Goal: Information Seeking & Learning: Check status

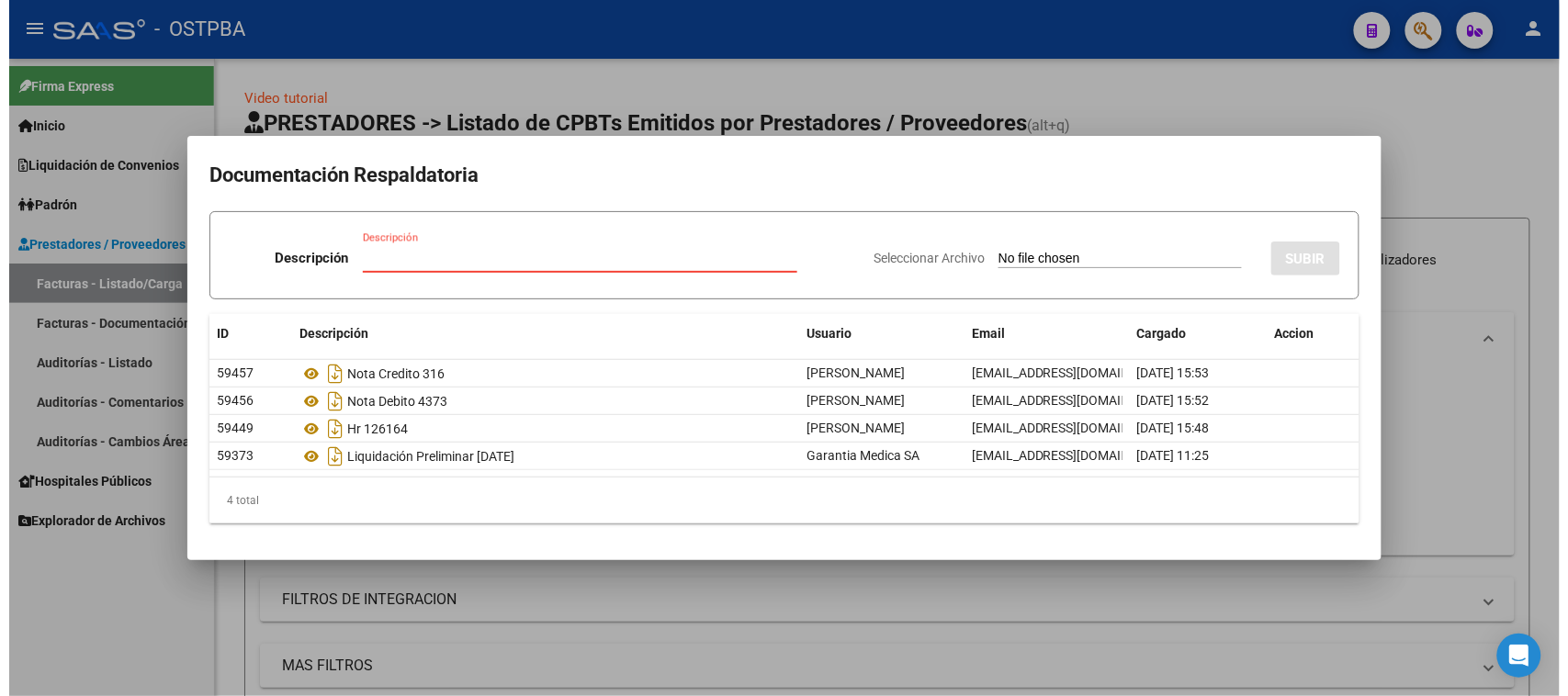
scroll to position [459, 0]
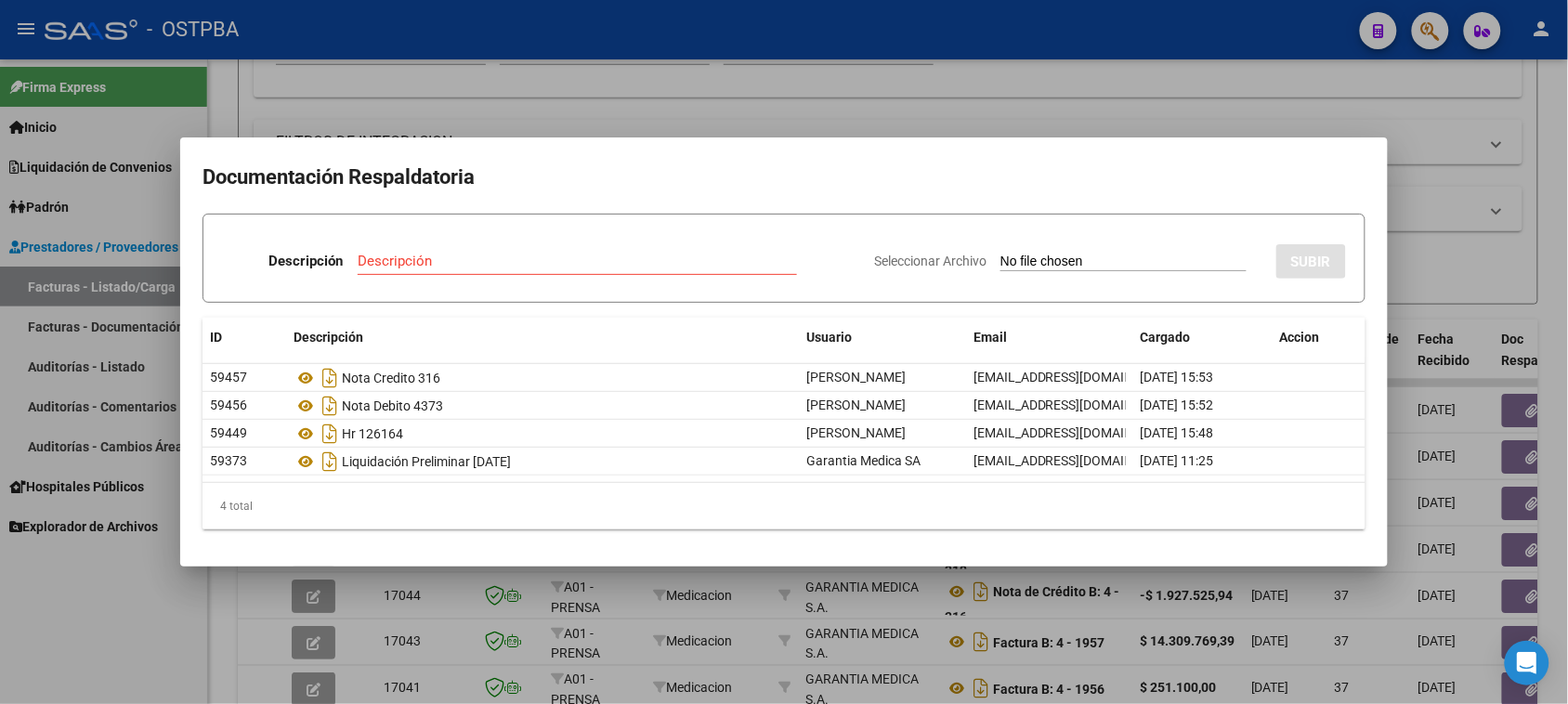
click at [118, 367] on div at bounding box center [784, 352] width 1568 height 704
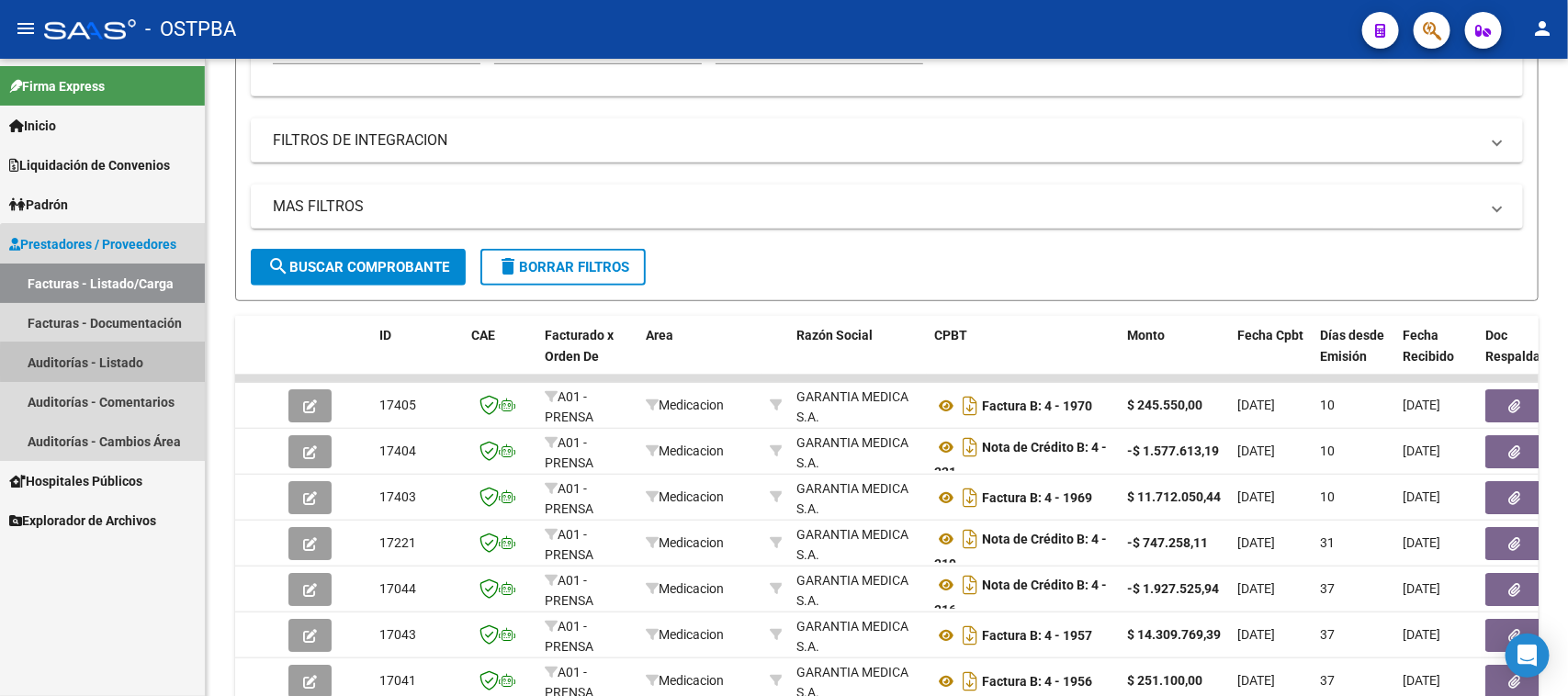
click at [117, 362] on link "Auditorías - Listado" at bounding box center [102, 362] width 205 height 40
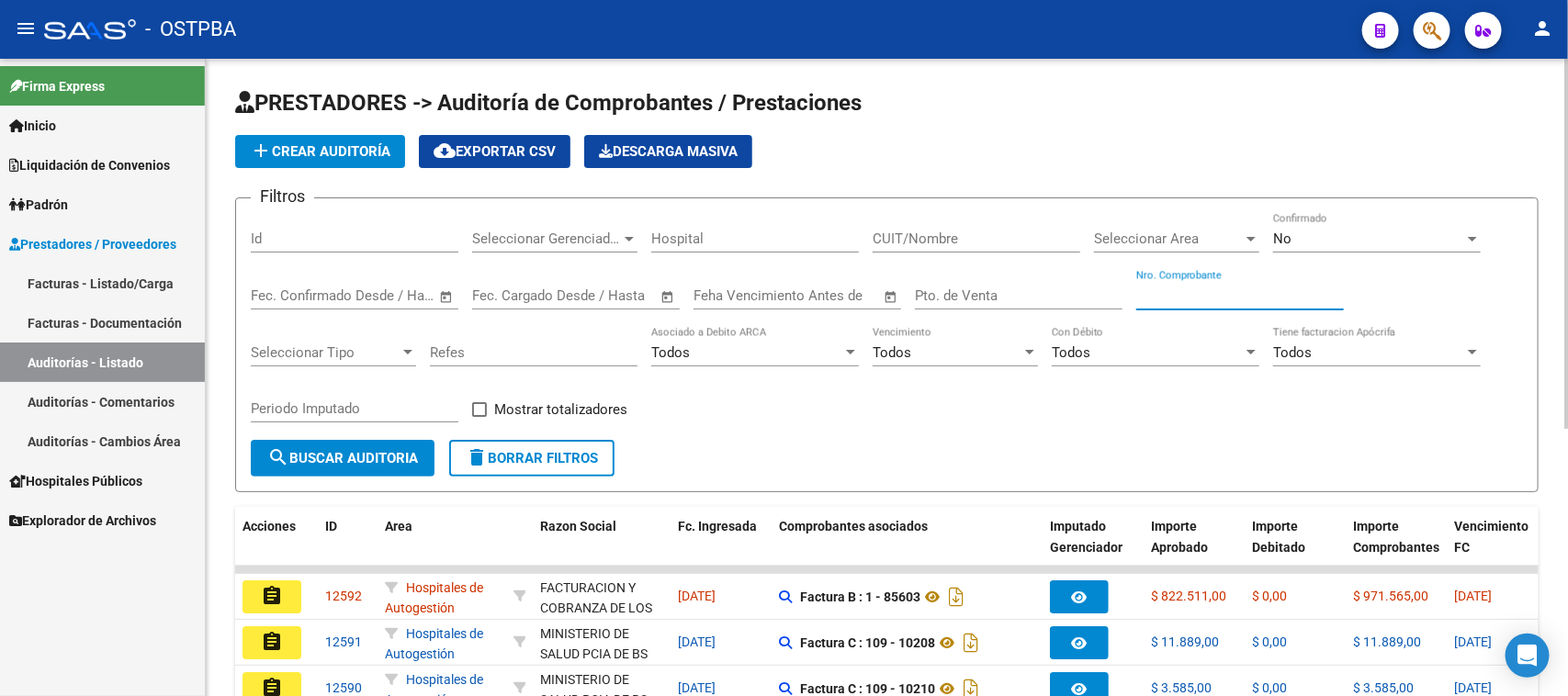
click at [1154, 287] on input "Nro. Comprobante" at bounding box center [1240, 295] width 208 height 16
type input "9"
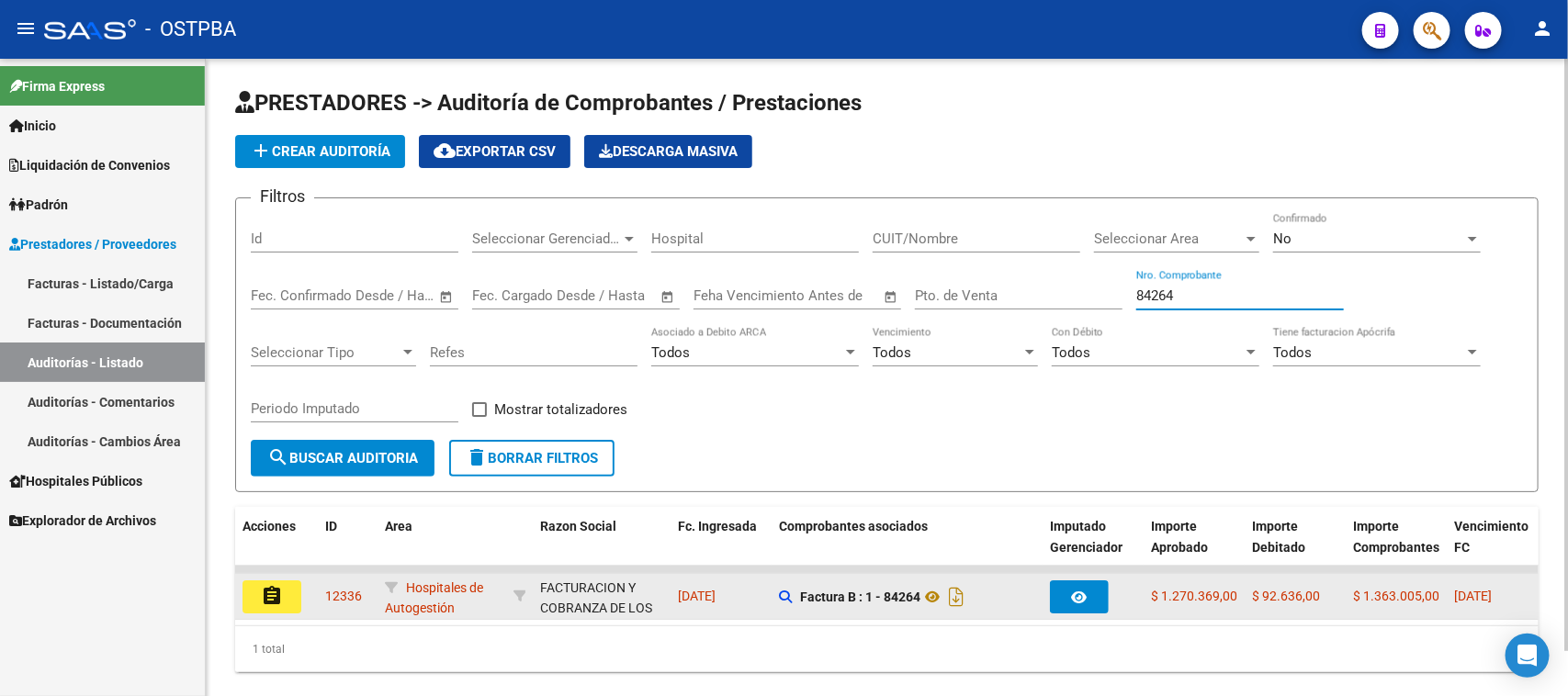
type input "84264"
click at [269, 606] on button "assignment" at bounding box center [272, 597] width 59 height 33
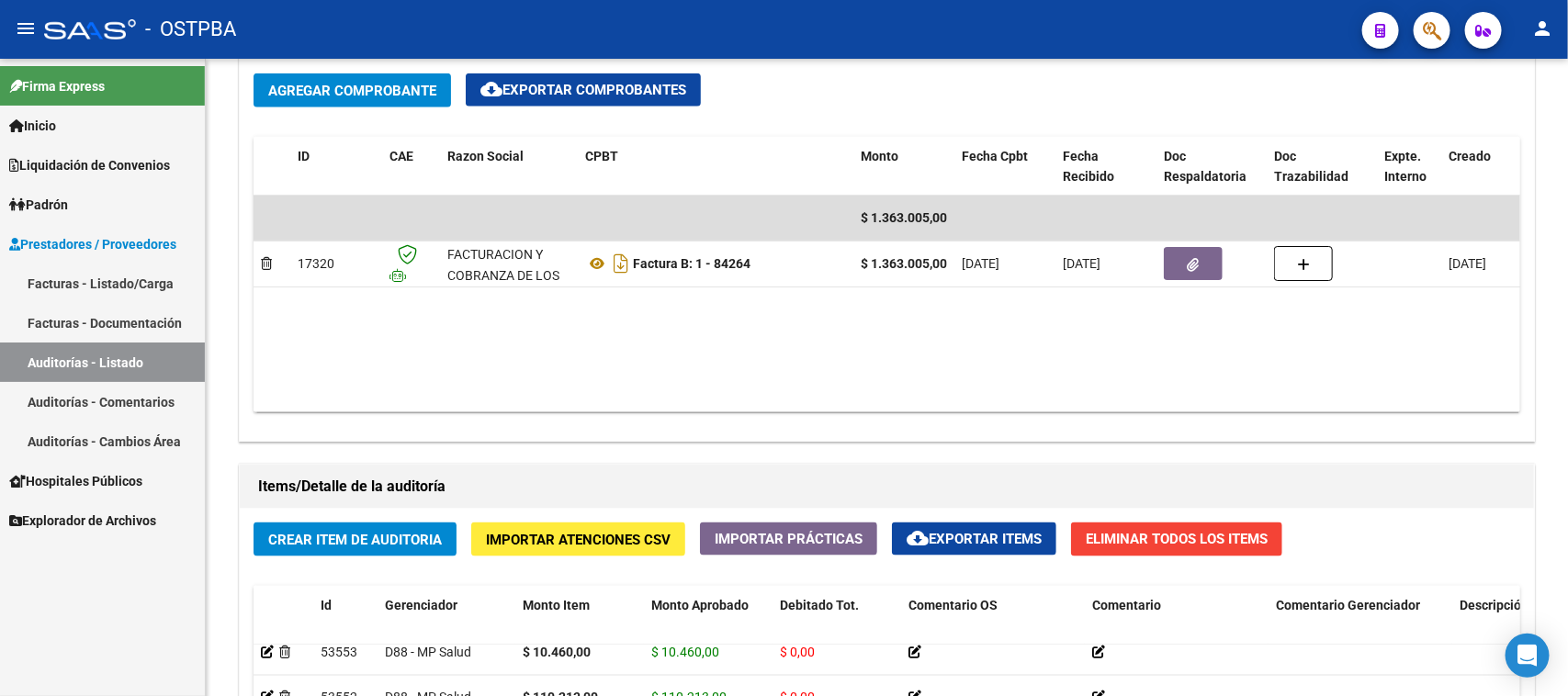
scroll to position [918, 0]
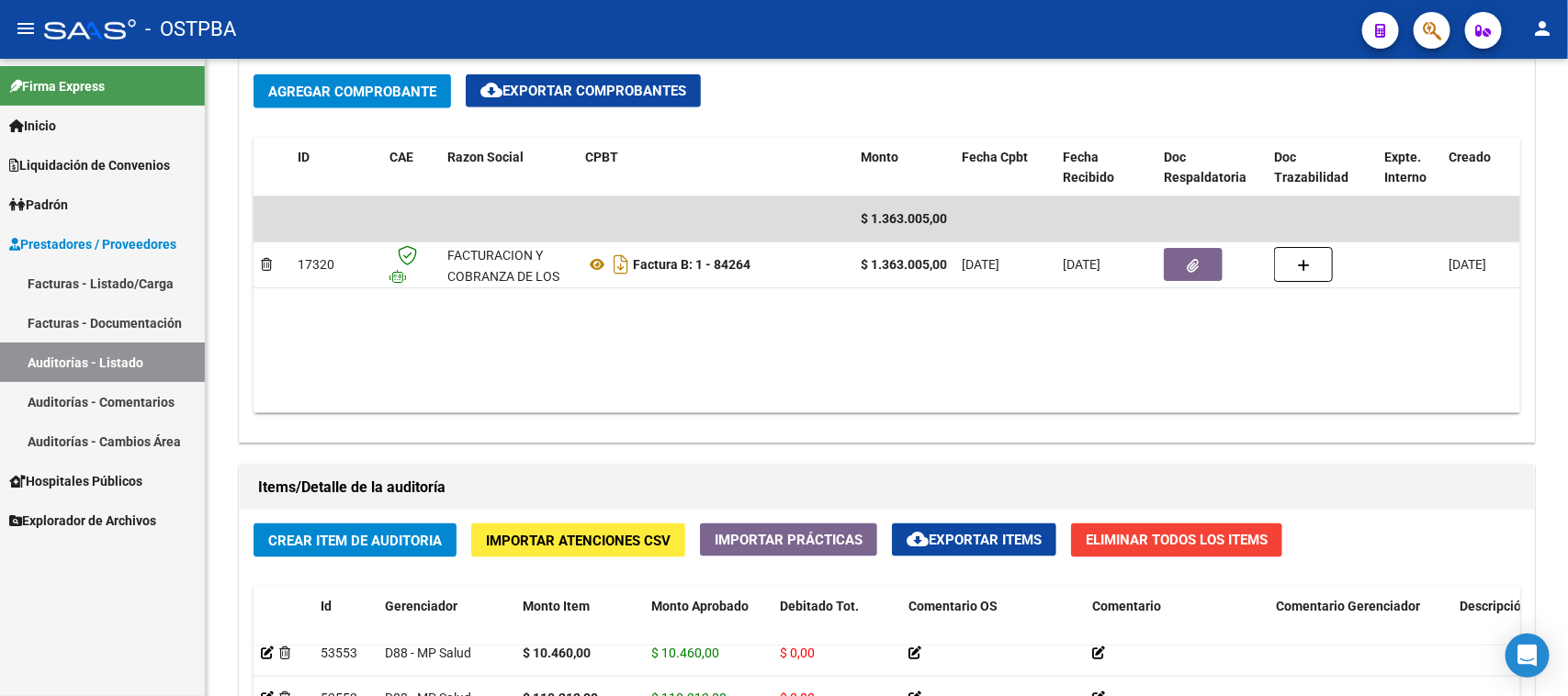
click at [158, 355] on link "Auditorías - Listado" at bounding box center [102, 362] width 205 height 40
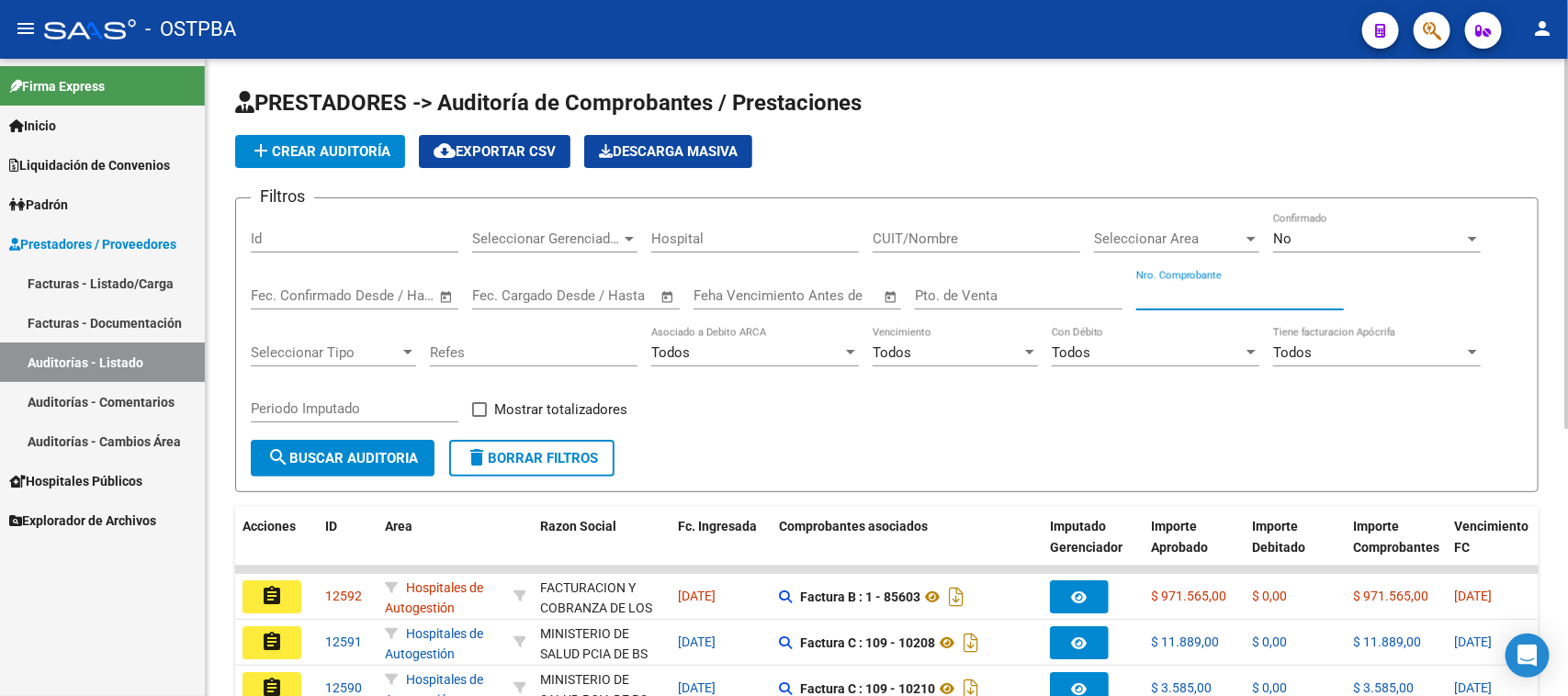
click at [1190, 297] on input "Nro. Comprobante" at bounding box center [1240, 295] width 208 height 16
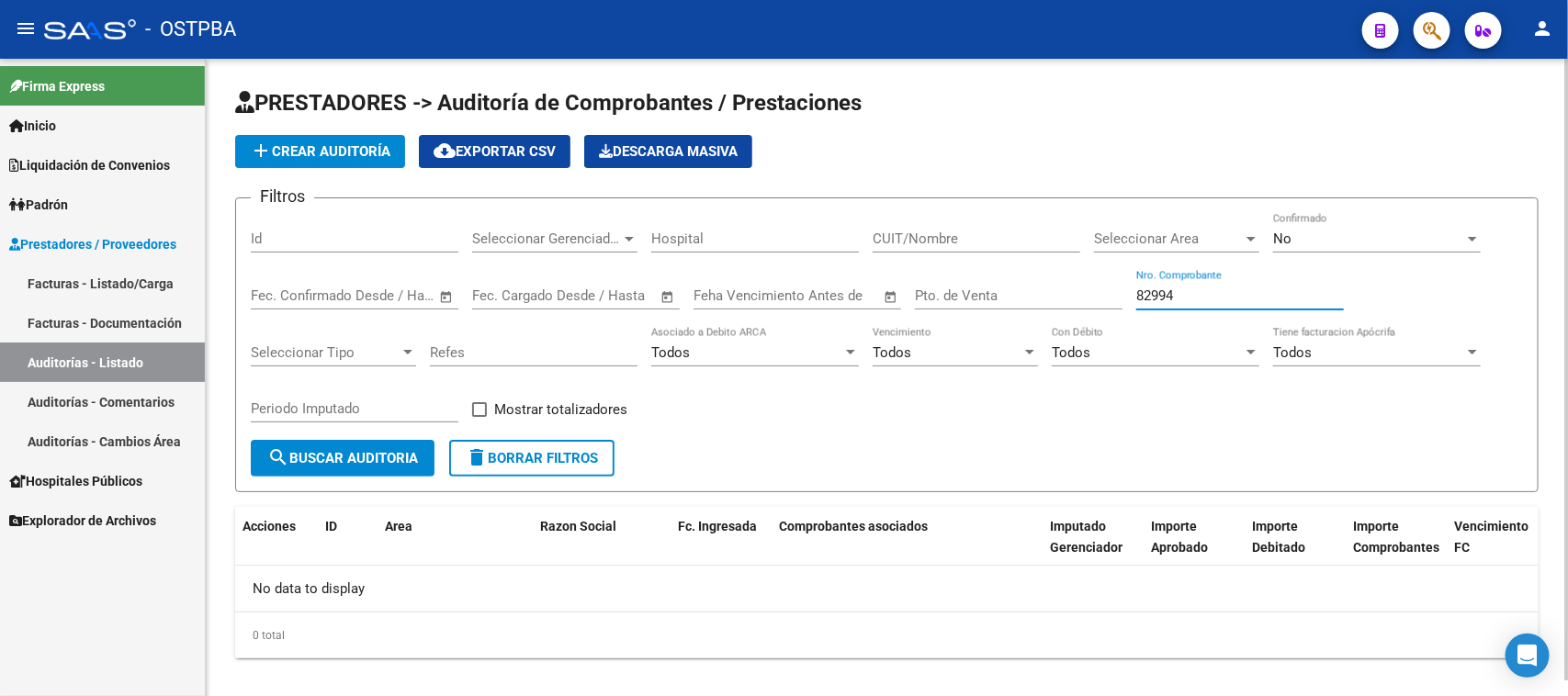
type input "82994"
click at [1330, 231] on div "No" at bounding box center [1369, 239] width 191 height 16
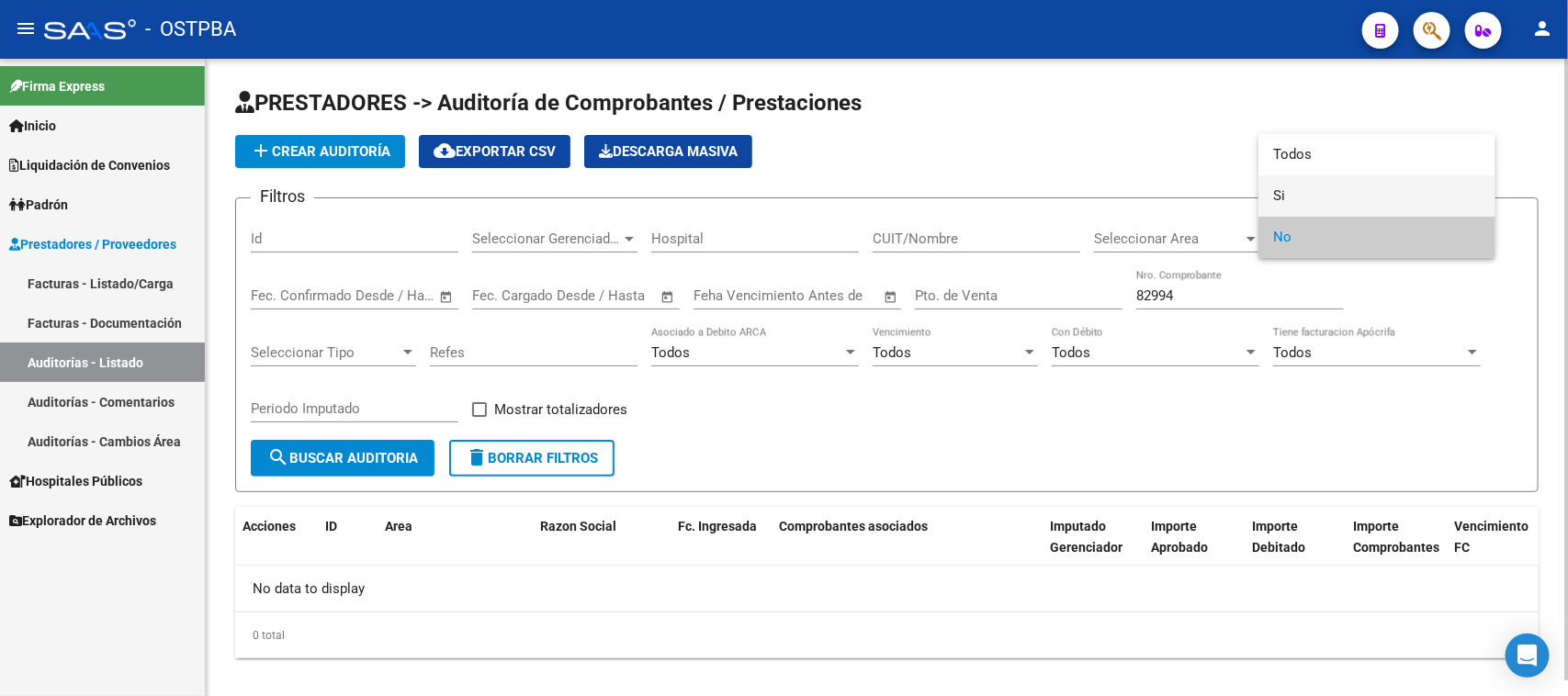
drag, startPoint x: 1277, startPoint y: 194, endPoint x: 1266, endPoint y: 195, distance: 11.0
click at [1273, 194] on span "Si" at bounding box center [1377, 196] width 208 height 42
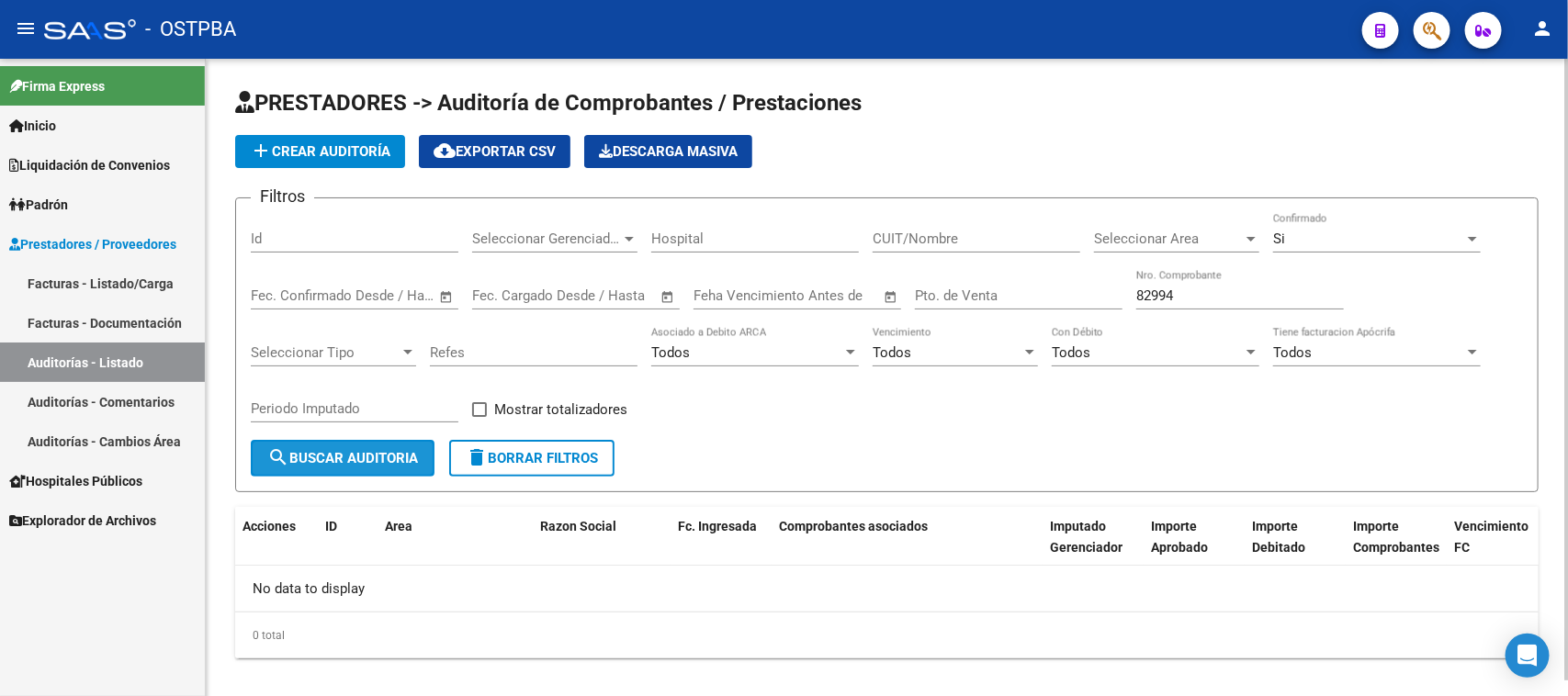
click at [329, 450] on span "search Buscar Auditoria" at bounding box center [343, 458] width 151 height 16
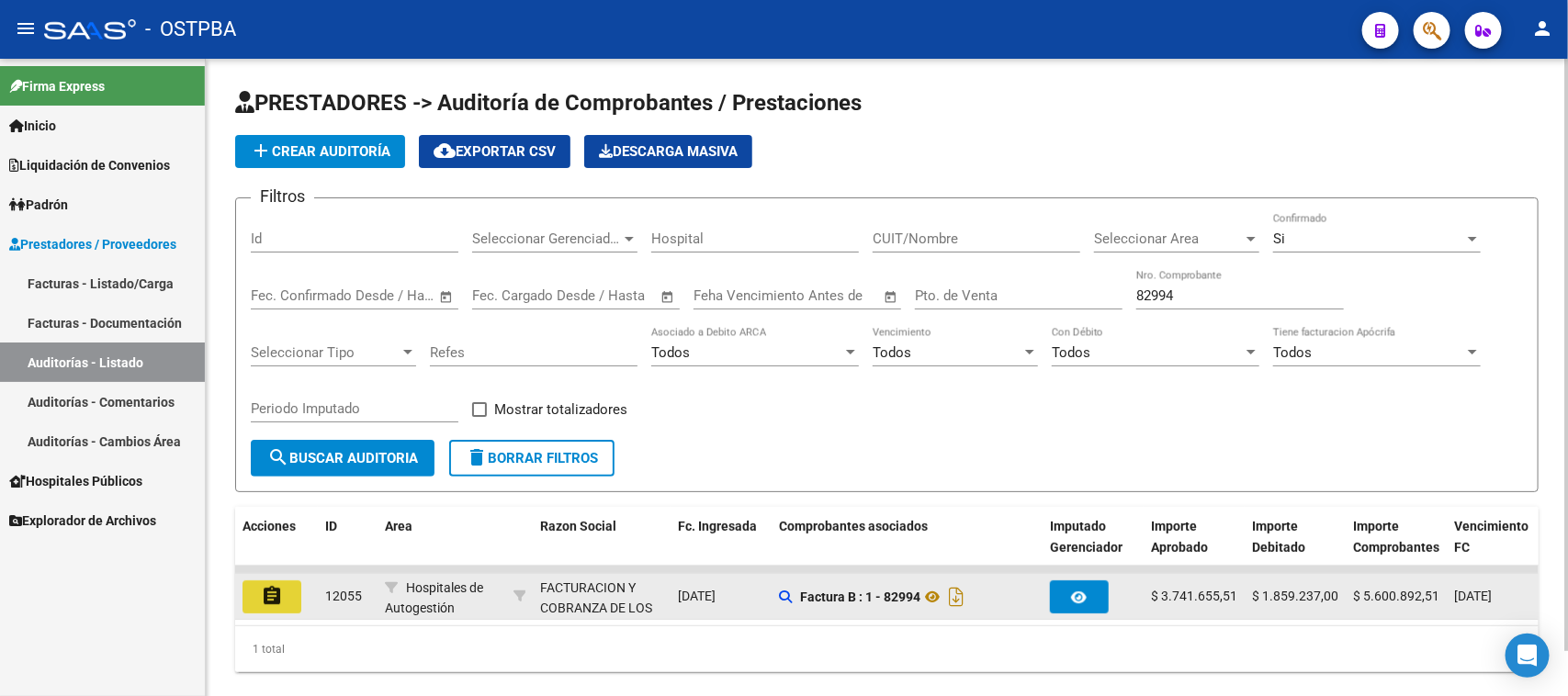
click at [287, 591] on button "assignment" at bounding box center [272, 597] width 59 height 33
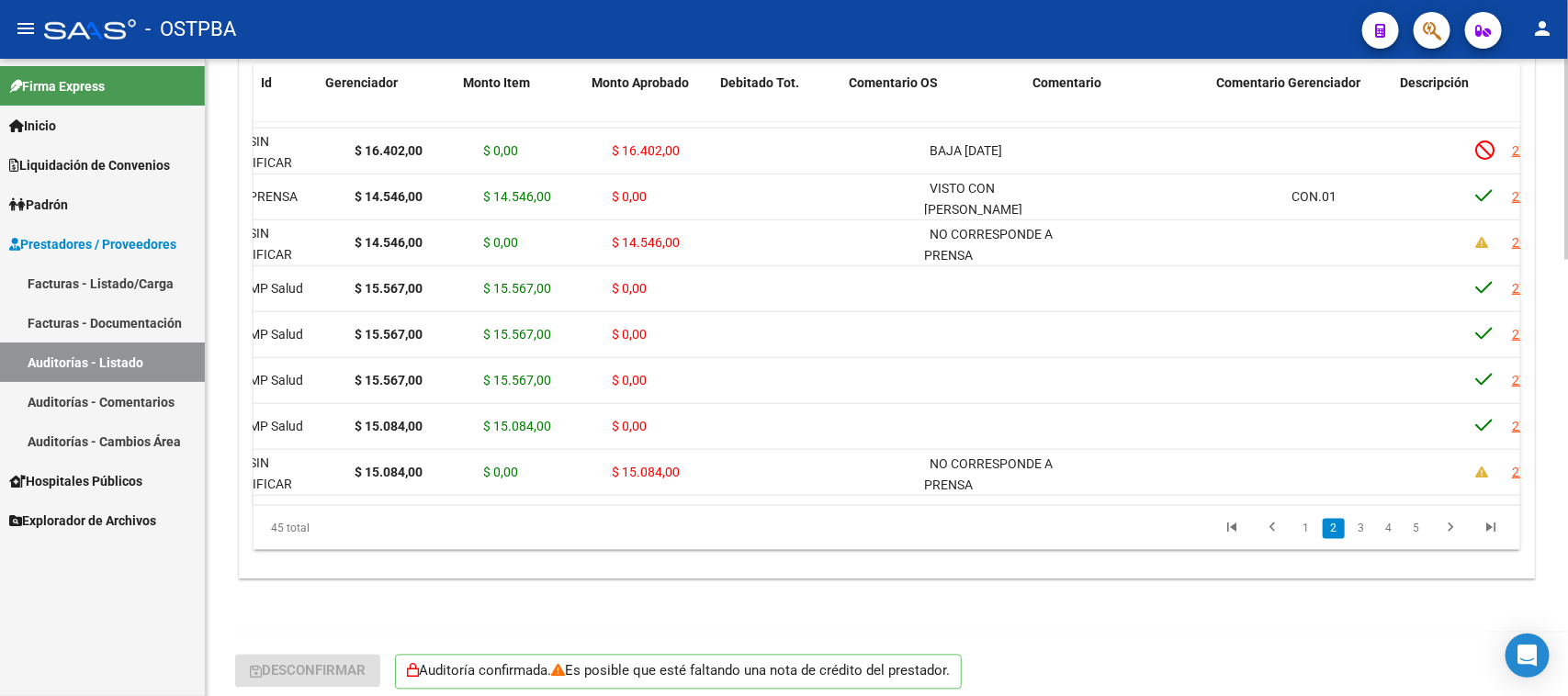
scroll to position [637, 0]
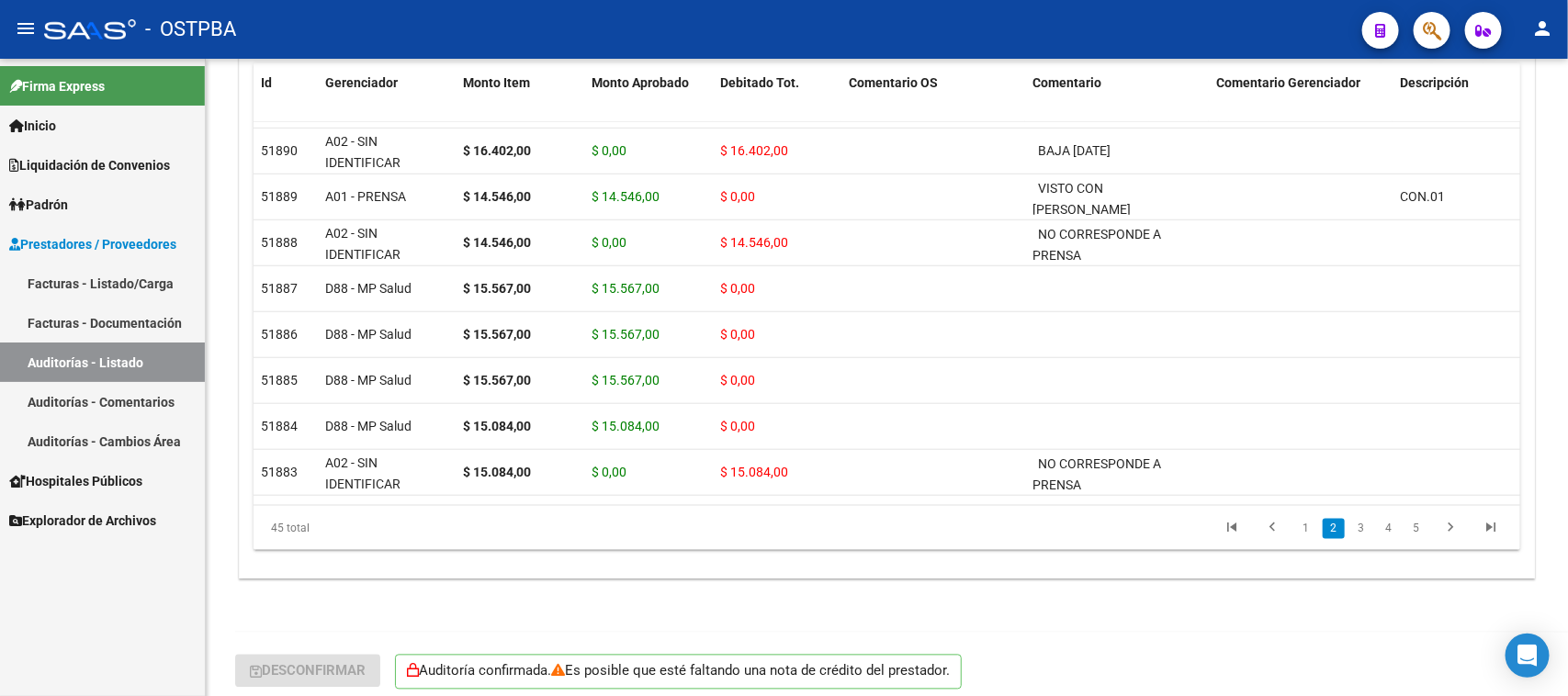
click at [130, 365] on link "Auditorías - Listado" at bounding box center [102, 362] width 205 height 40
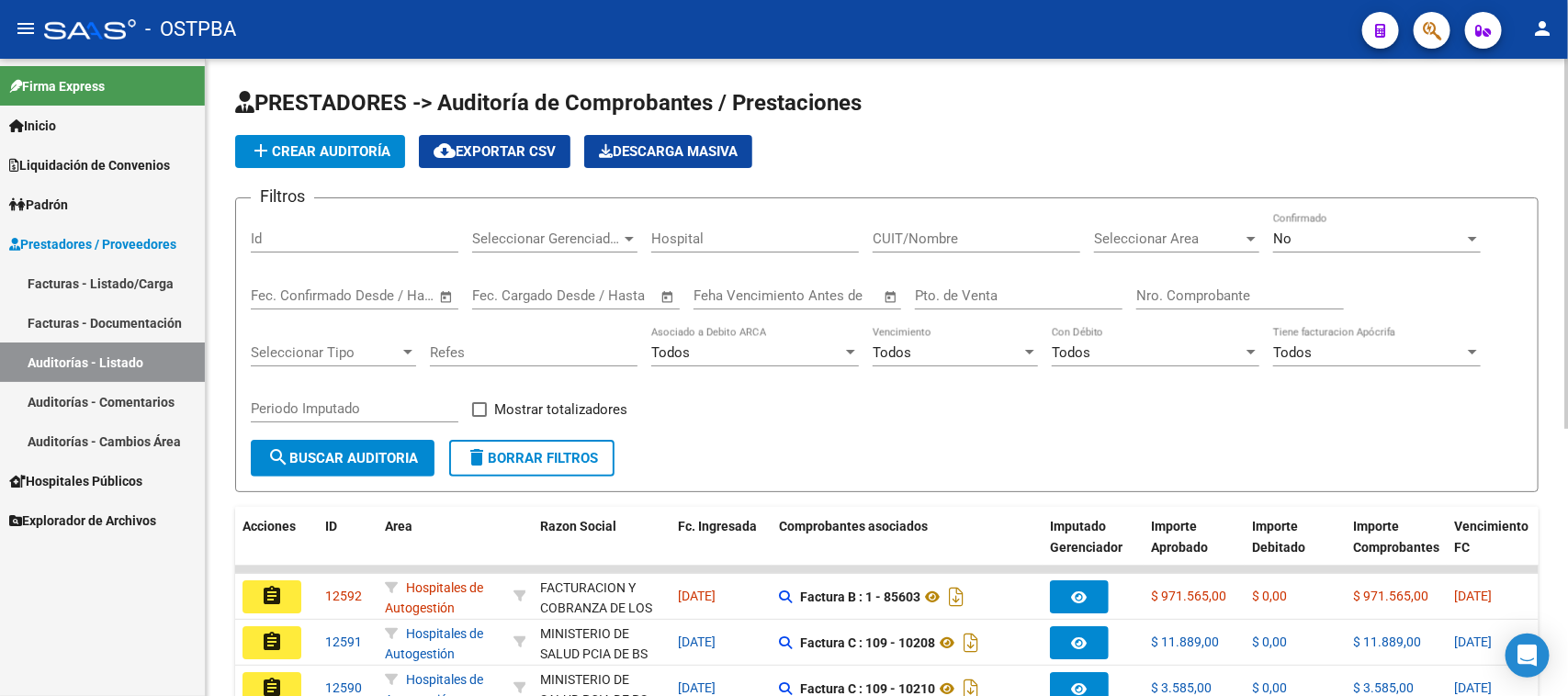
click at [1178, 297] on input "Nro. Comprobante" at bounding box center [1240, 295] width 208 height 16
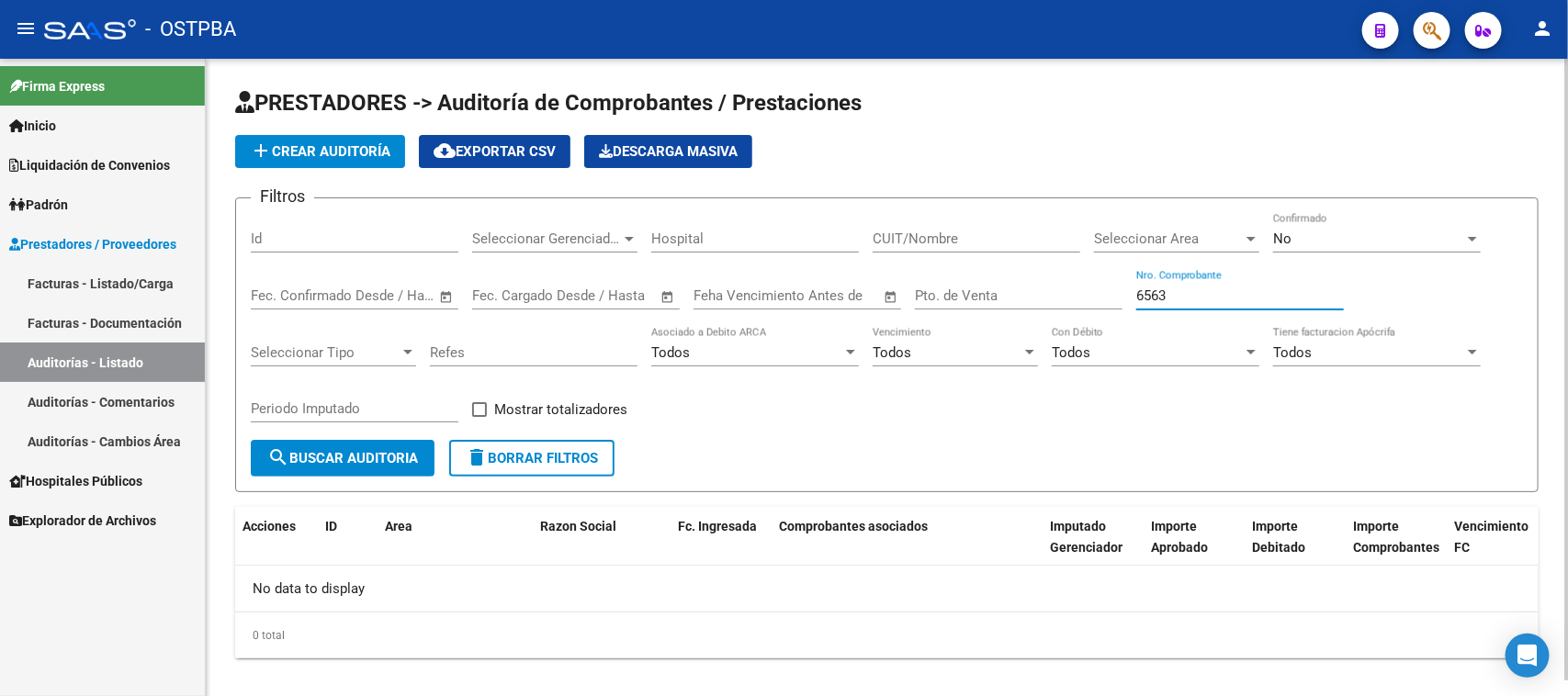
type input "6563"
click at [1311, 236] on div "No" at bounding box center [1369, 239] width 191 height 16
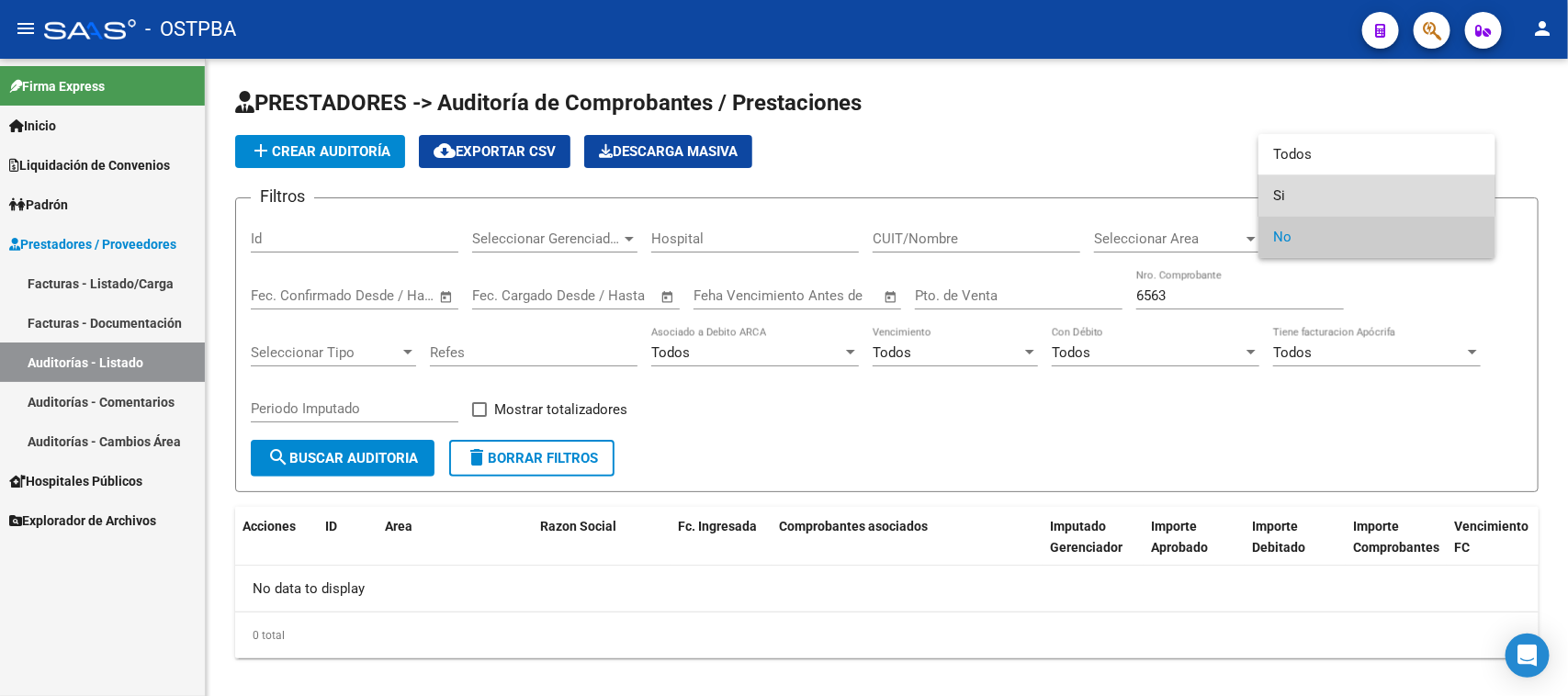
drag, startPoint x: 1280, startPoint y: 194, endPoint x: 773, endPoint y: 365, distance: 535.1
click at [1278, 194] on span "Si" at bounding box center [1377, 196] width 208 height 42
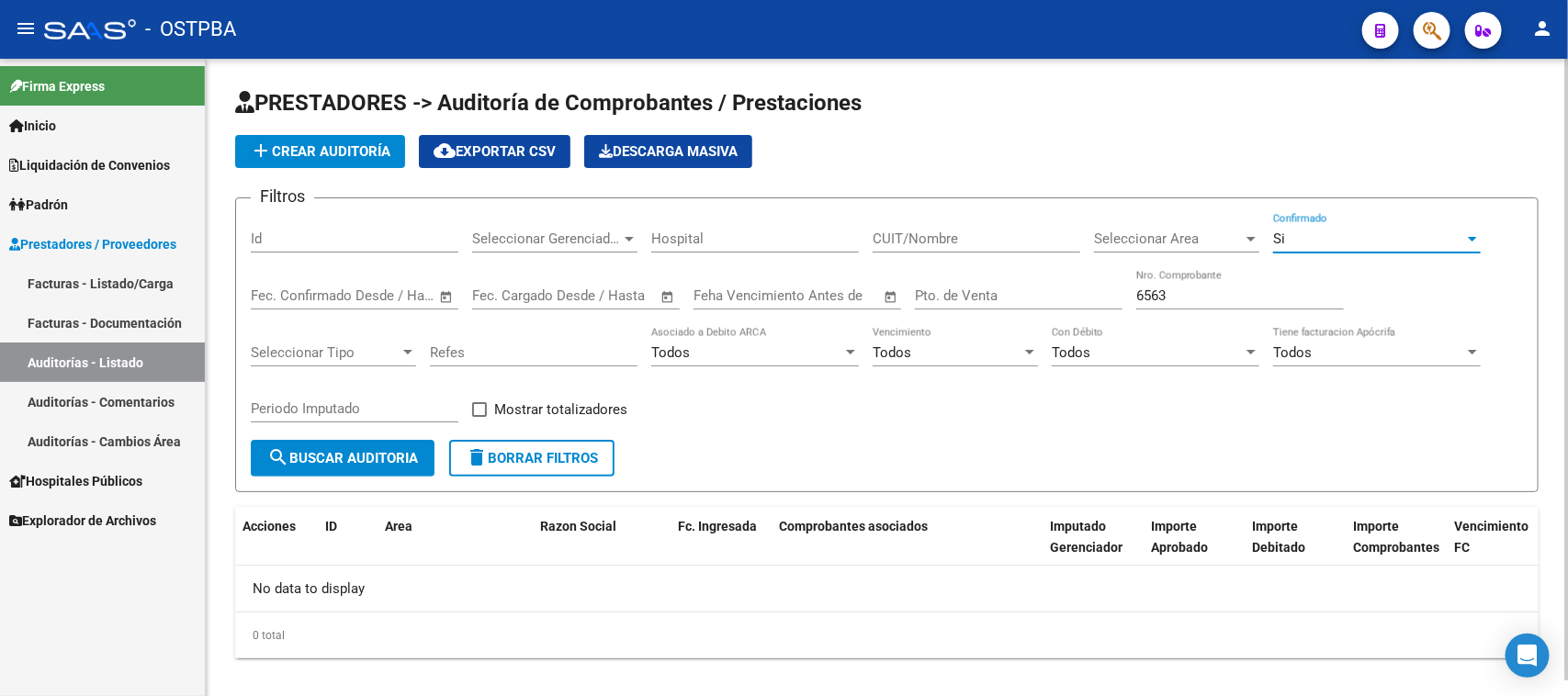
click at [381, 464] on button "search Buscar Auditoria" at bounding box center [342, 458] width 184 height 37
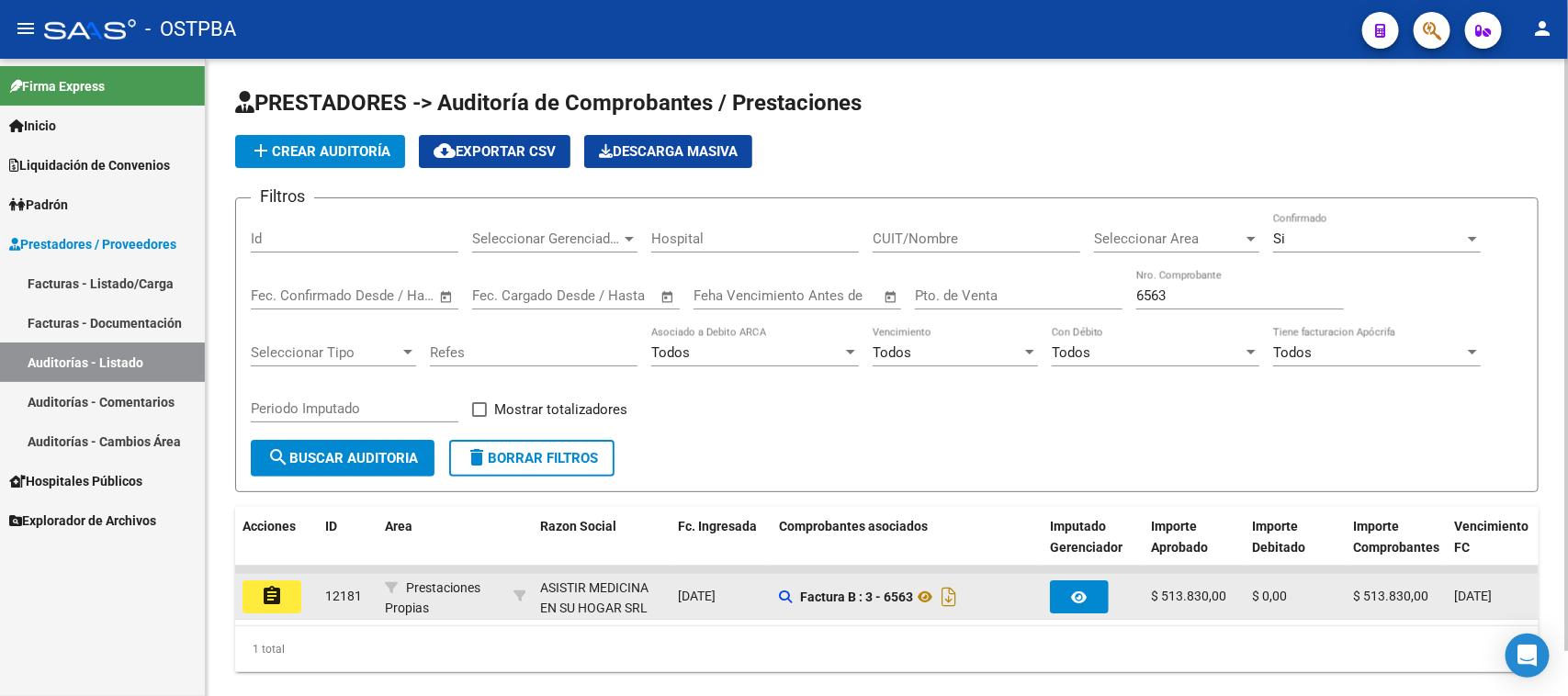
click at [264, 590] on mat-icon "assignment" at bounding box center [272, 595] width 22 height 22
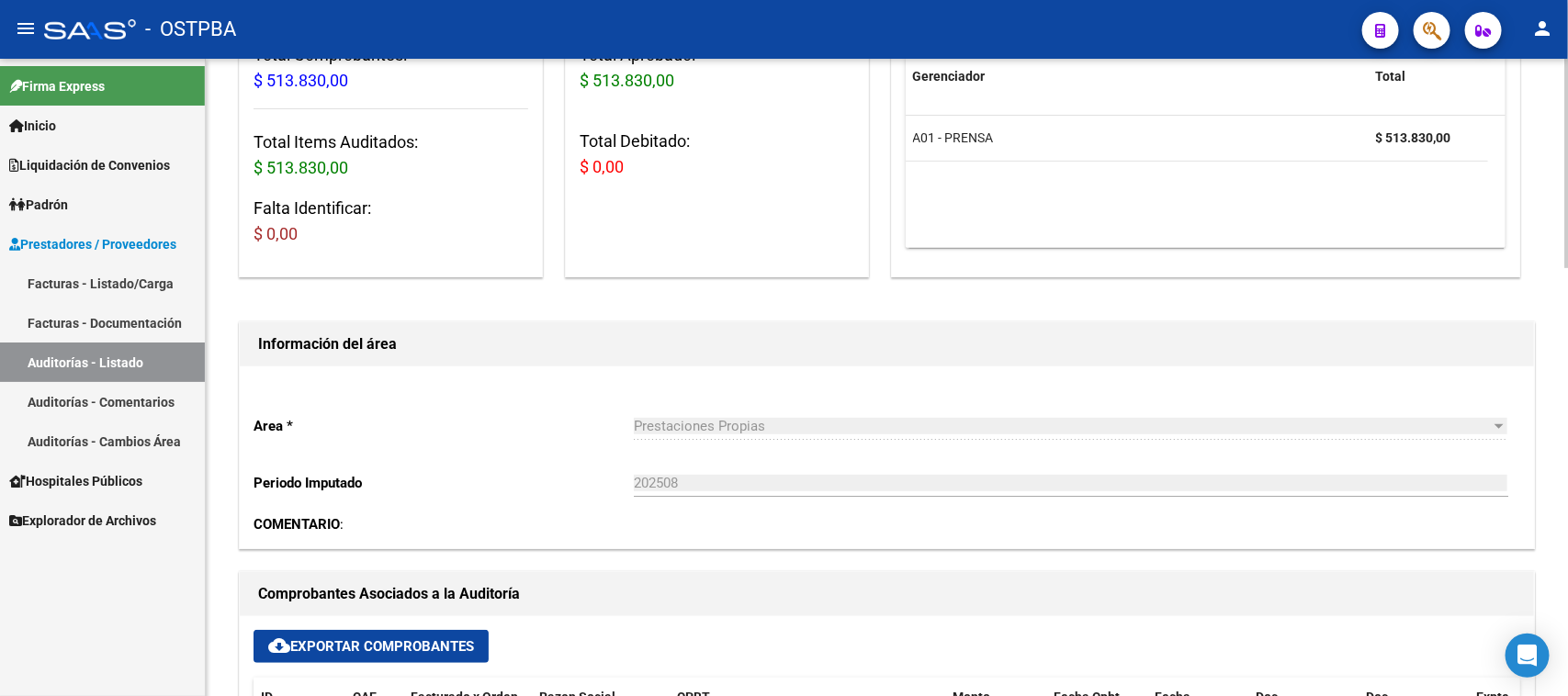
scroll to position [459, 0]
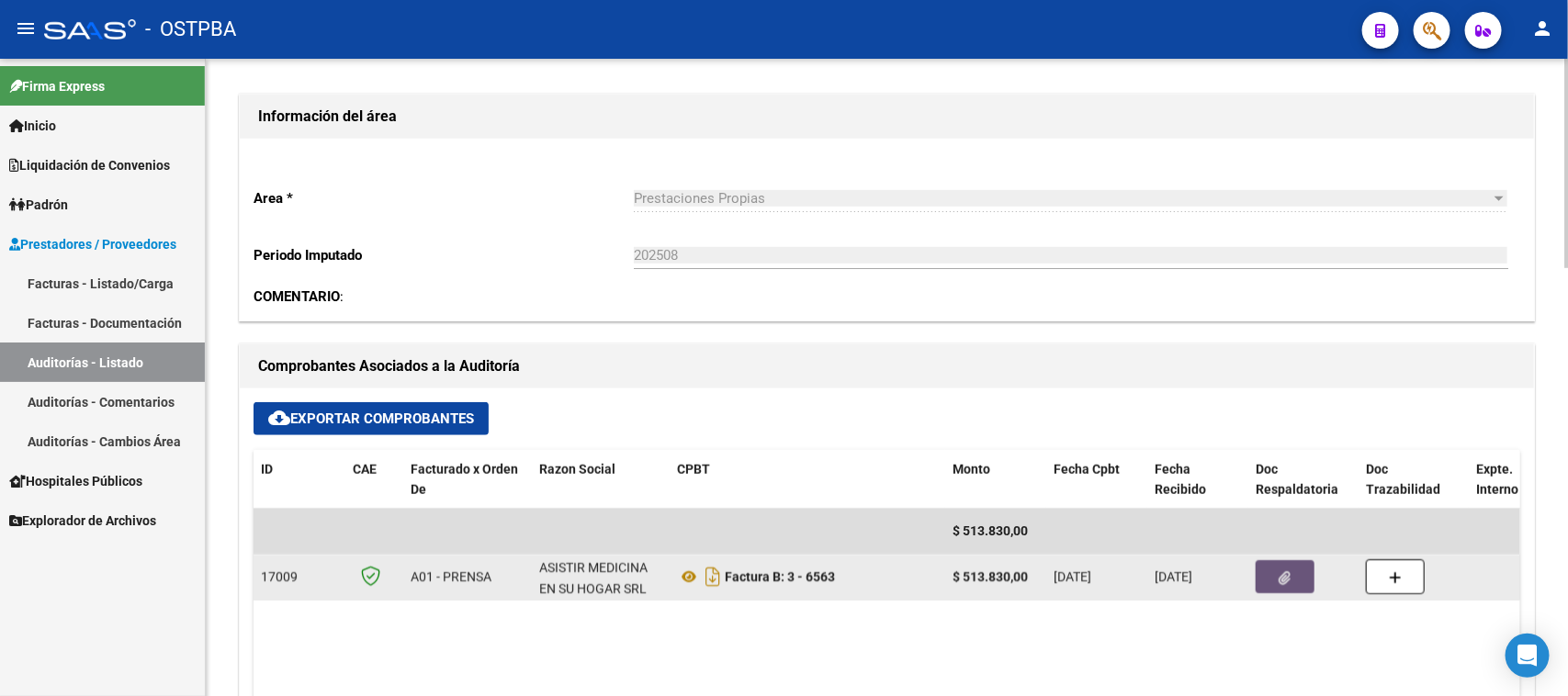
click at [1292, 575] on button "button" at bounding box center [1285, 577] width 59 height 33
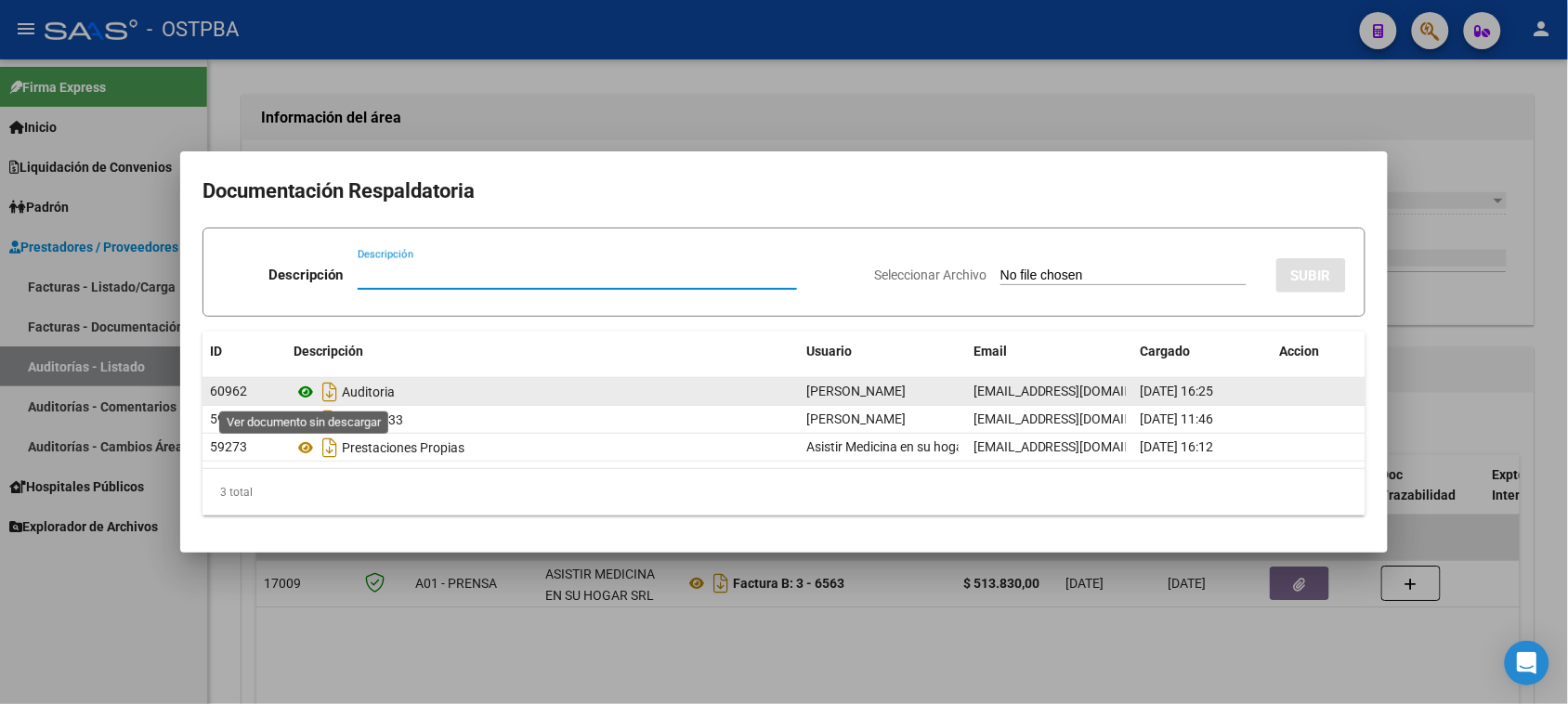
click at [308, 392] on icon at bounding box center [305, 392] width 24 height 22
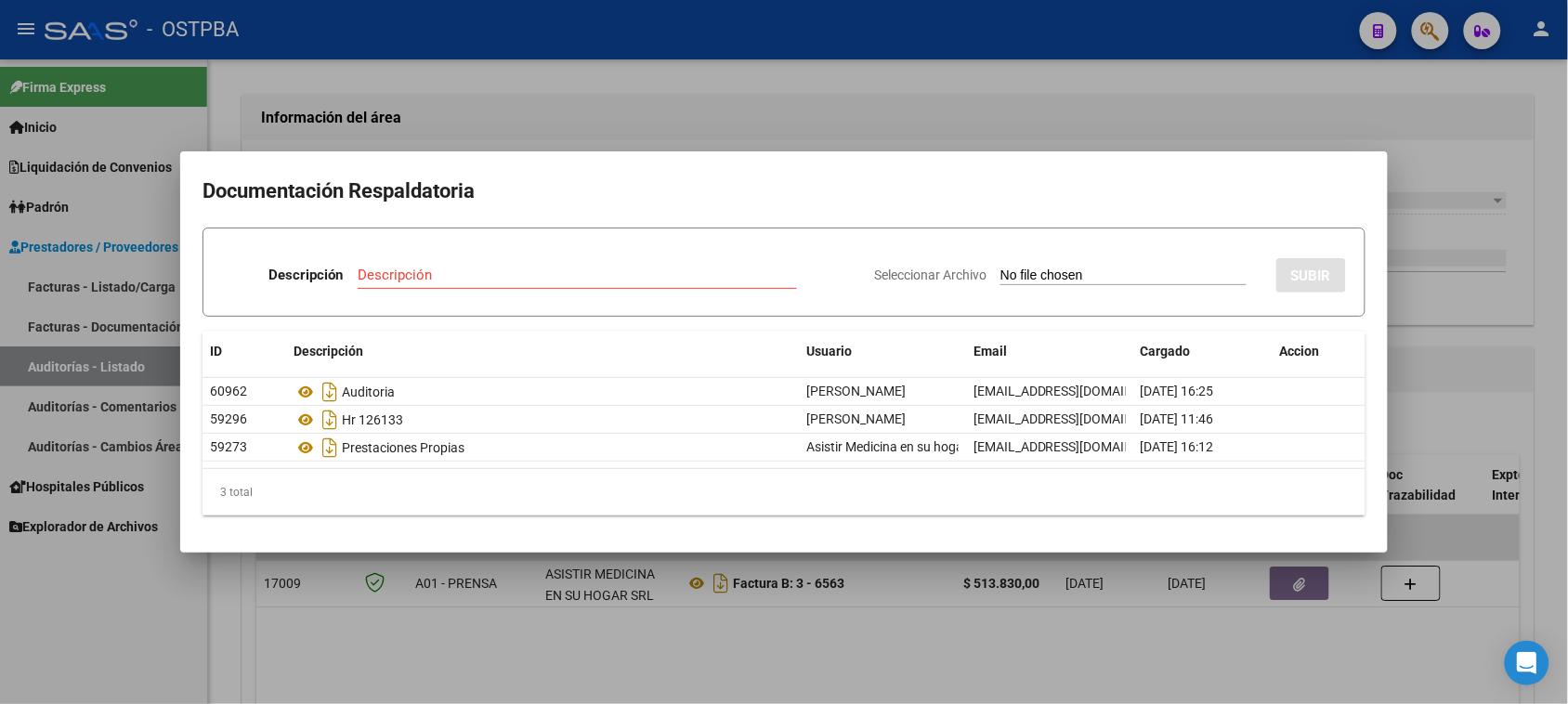
click at [86, 286] on div at bounding box center [784, 352] width 1568 height 704
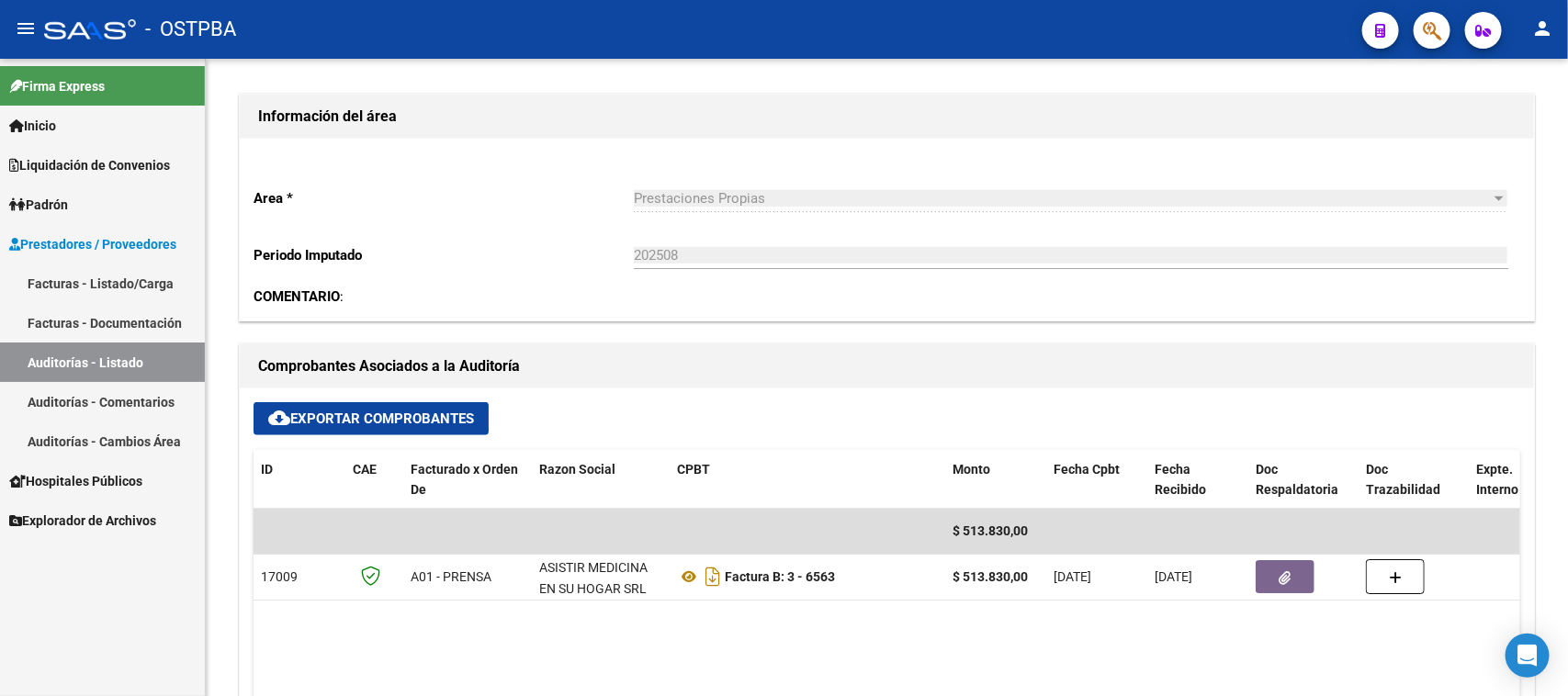
click at [131, 274] on link "Facturas - Listado/Carga" at bounding box center [102, 283] width 205 height 40
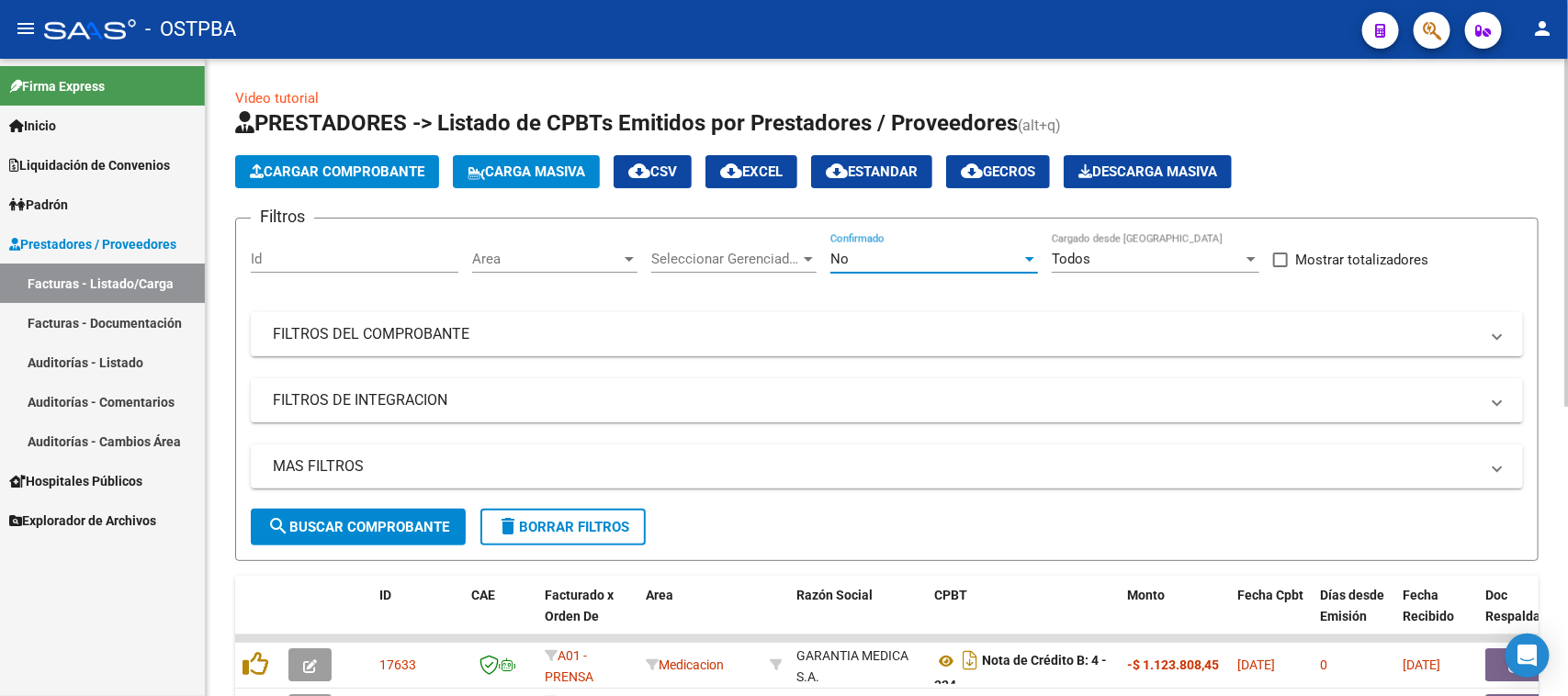
click at [896, 254] on div "No" at bounding box center [926, 258] width 191 height 16
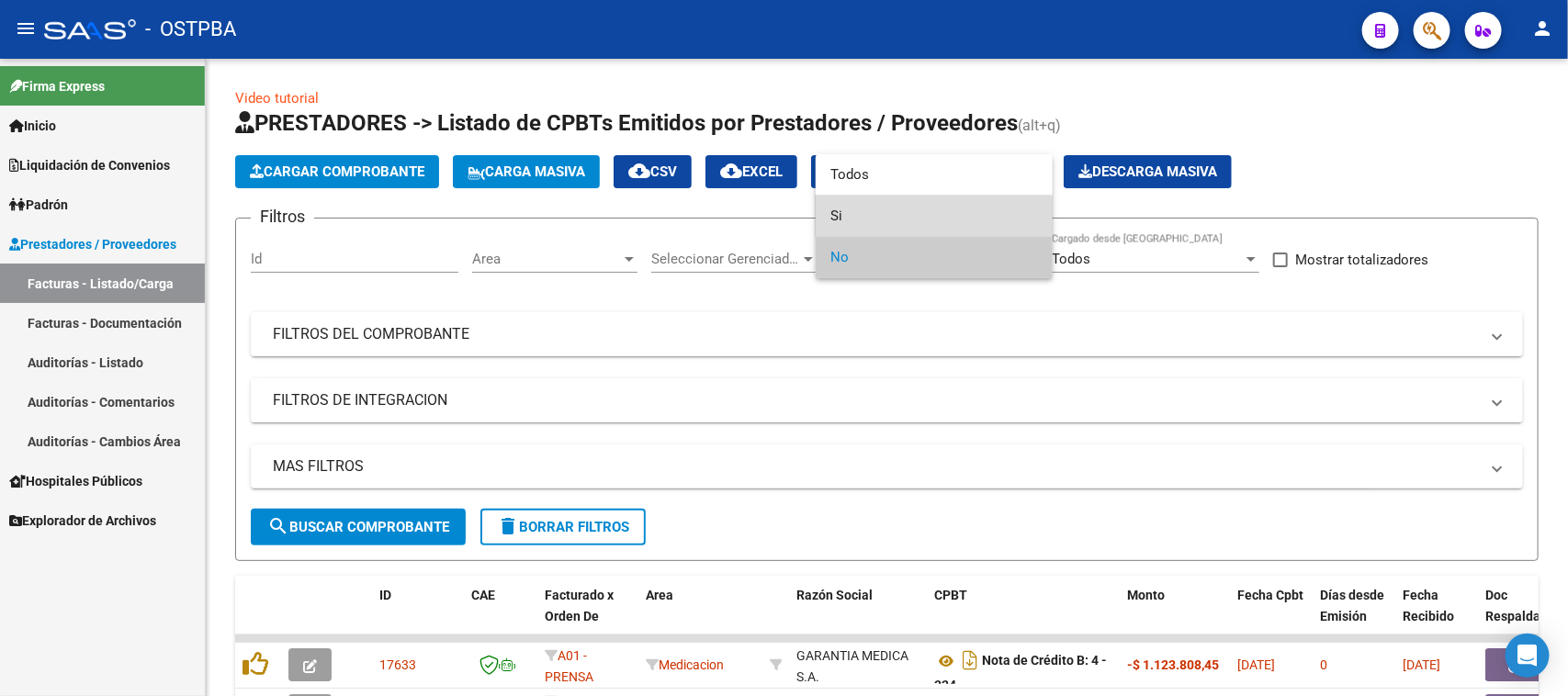
click at [834, 218] on span "Si" at bounding box center [934, 216] width 208 height 42
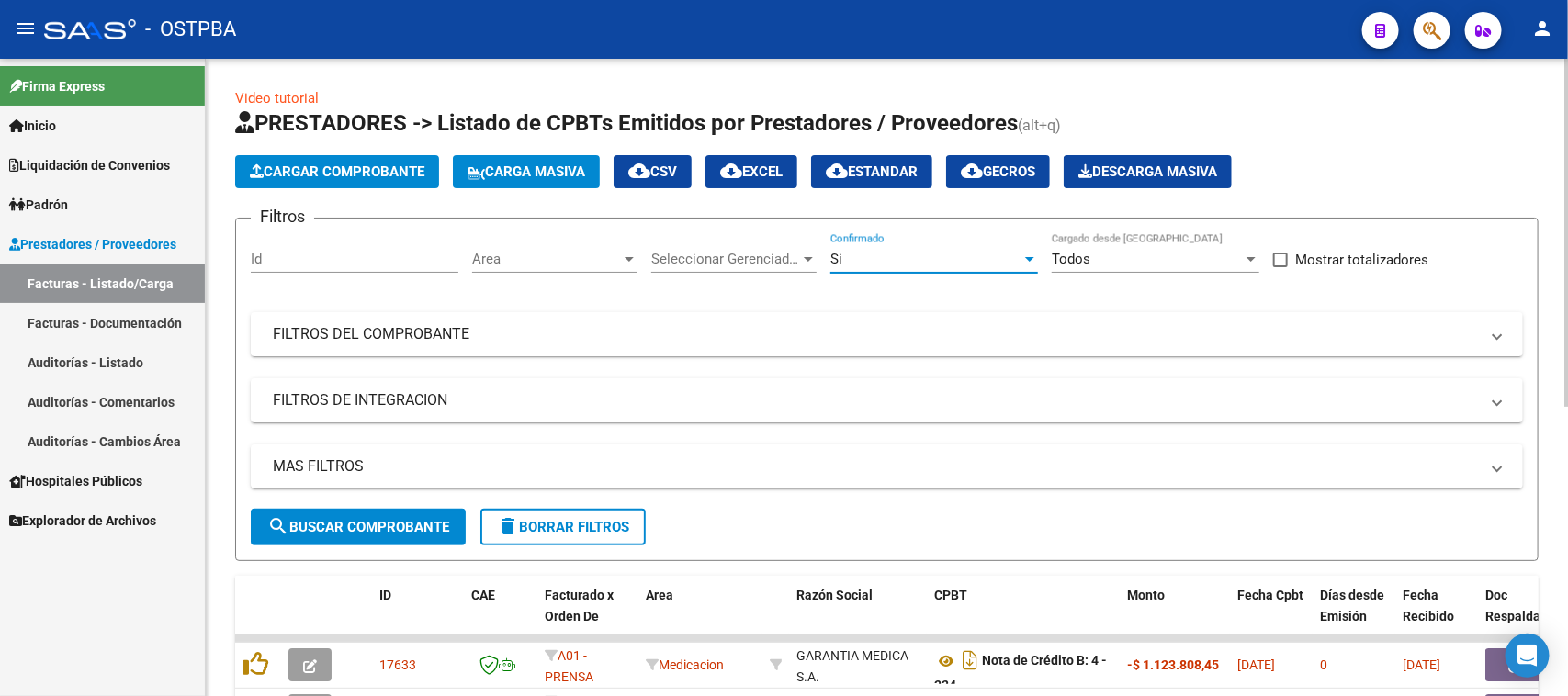
click at [388, 527] on span "search Buscar Comprobante" at bounding box center [359, 527] width 182 height 16
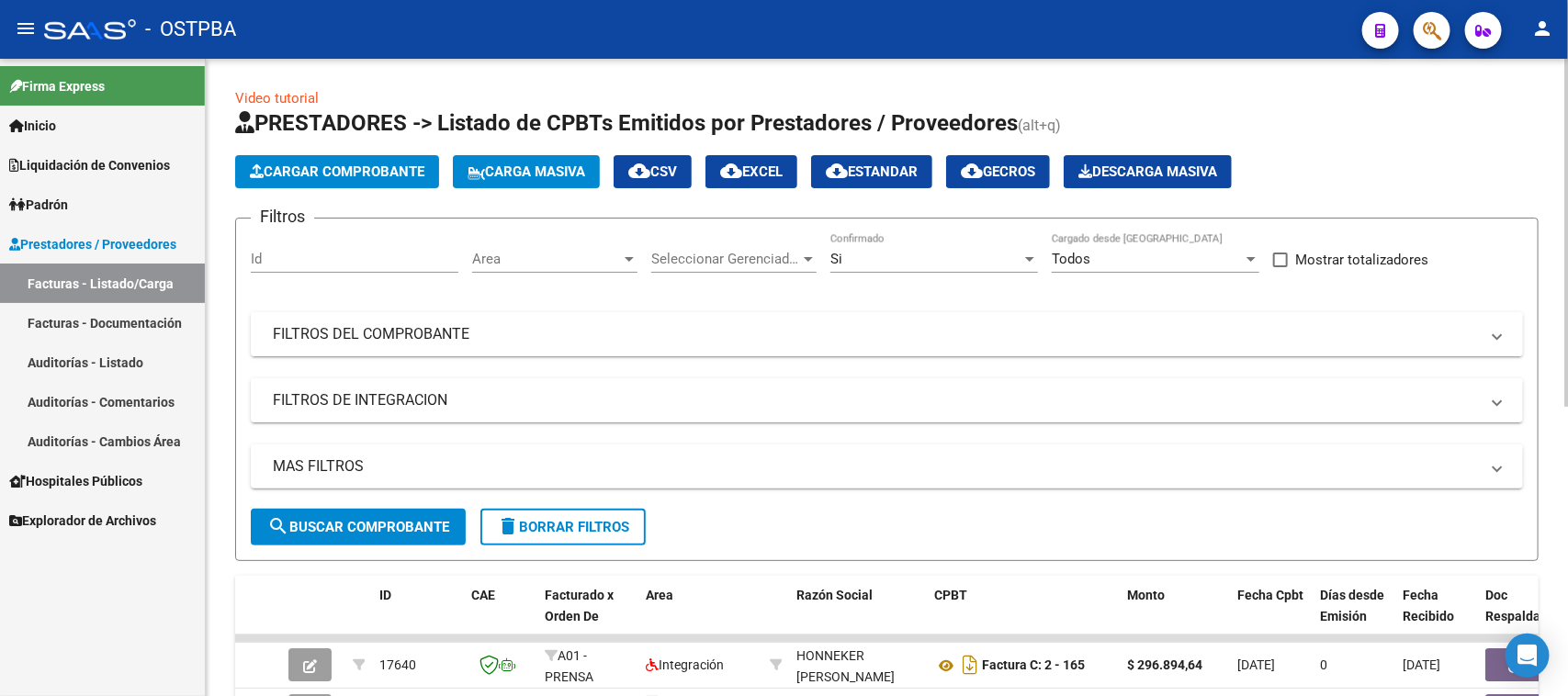
click at [558, 336] on mat-panel-title "FILTROS DEL COMPROBANTE" at bounding box center [876, 334] width 1206 height 20
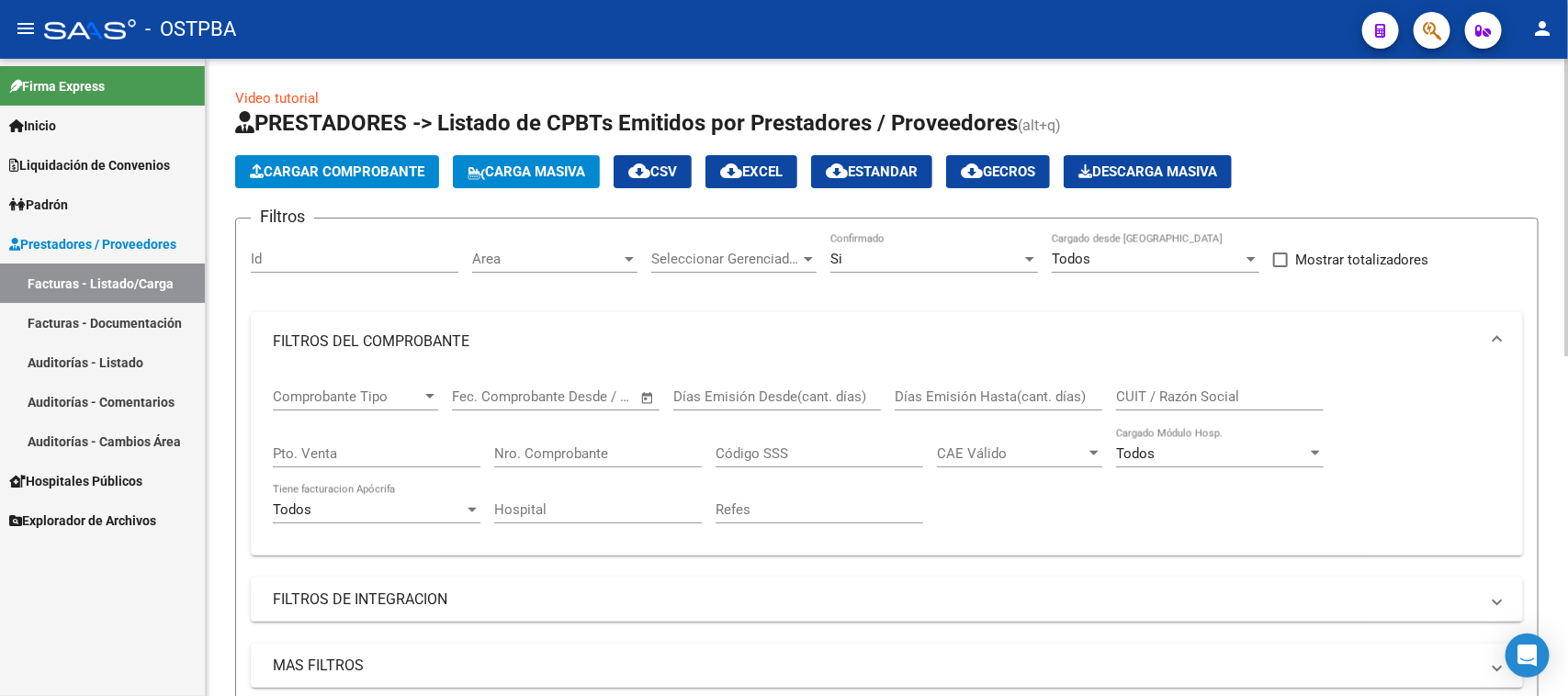
click at [566, 447] on input "Nro. Comprobante" at bounding box center [597, 453] width 208 height 16
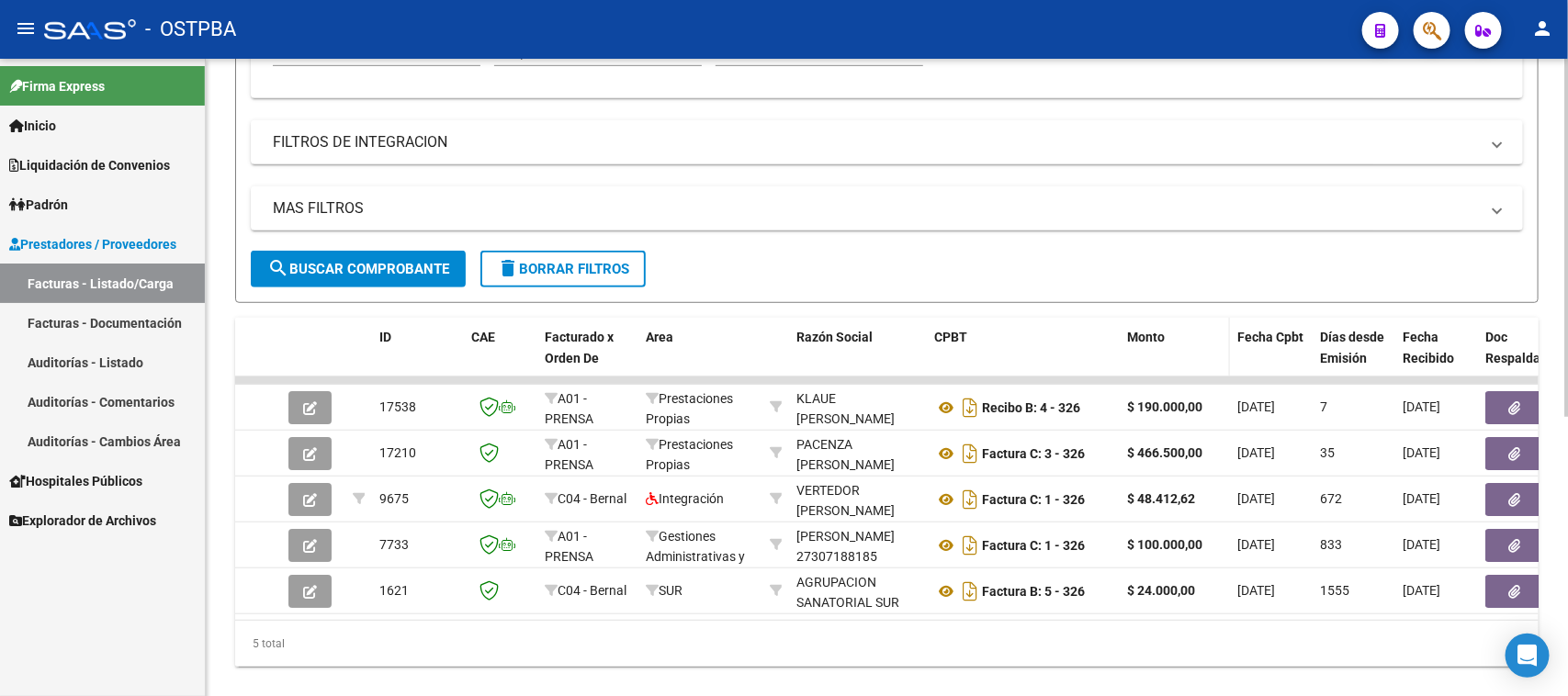
scroll to position [459, 0]
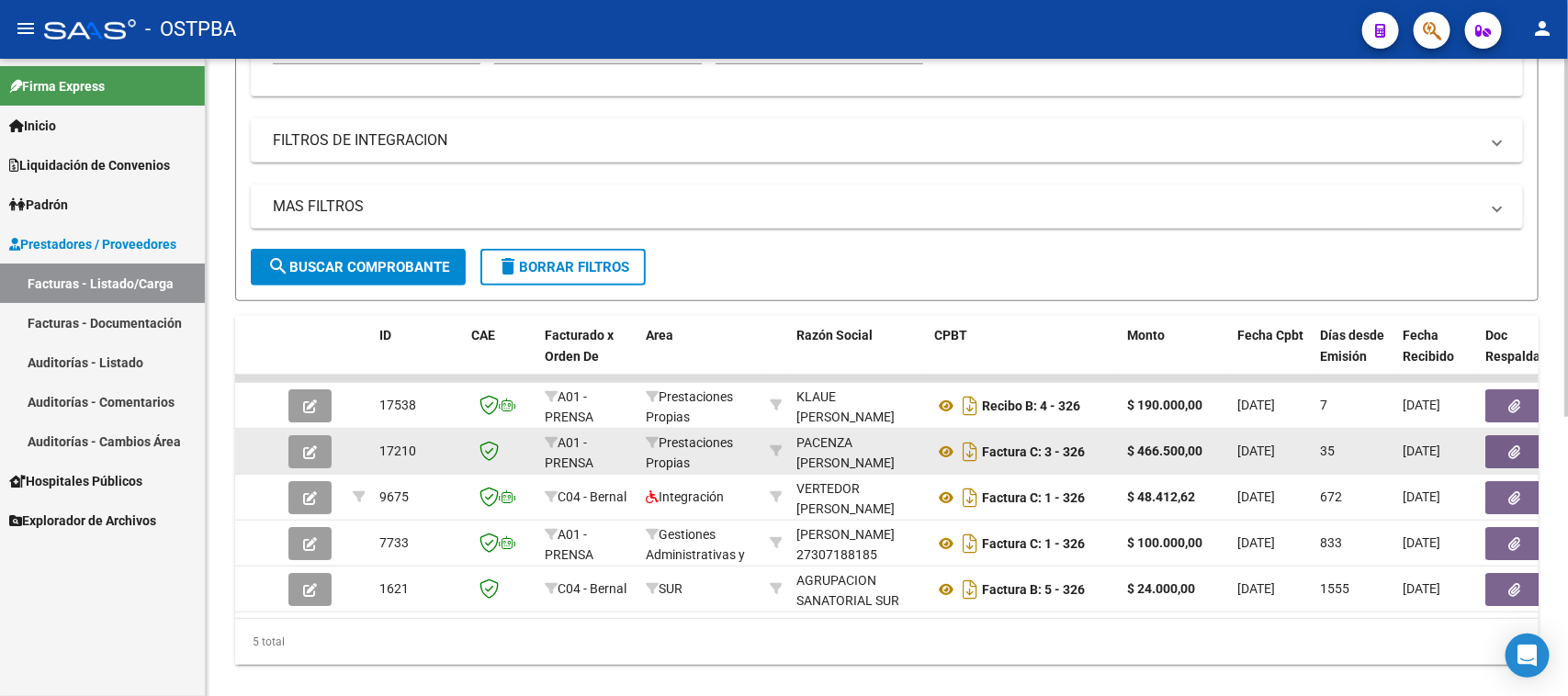
type input "326"
click at [1494, 451] on button "button" at bounding box center [1515, 452] width 59 height 33
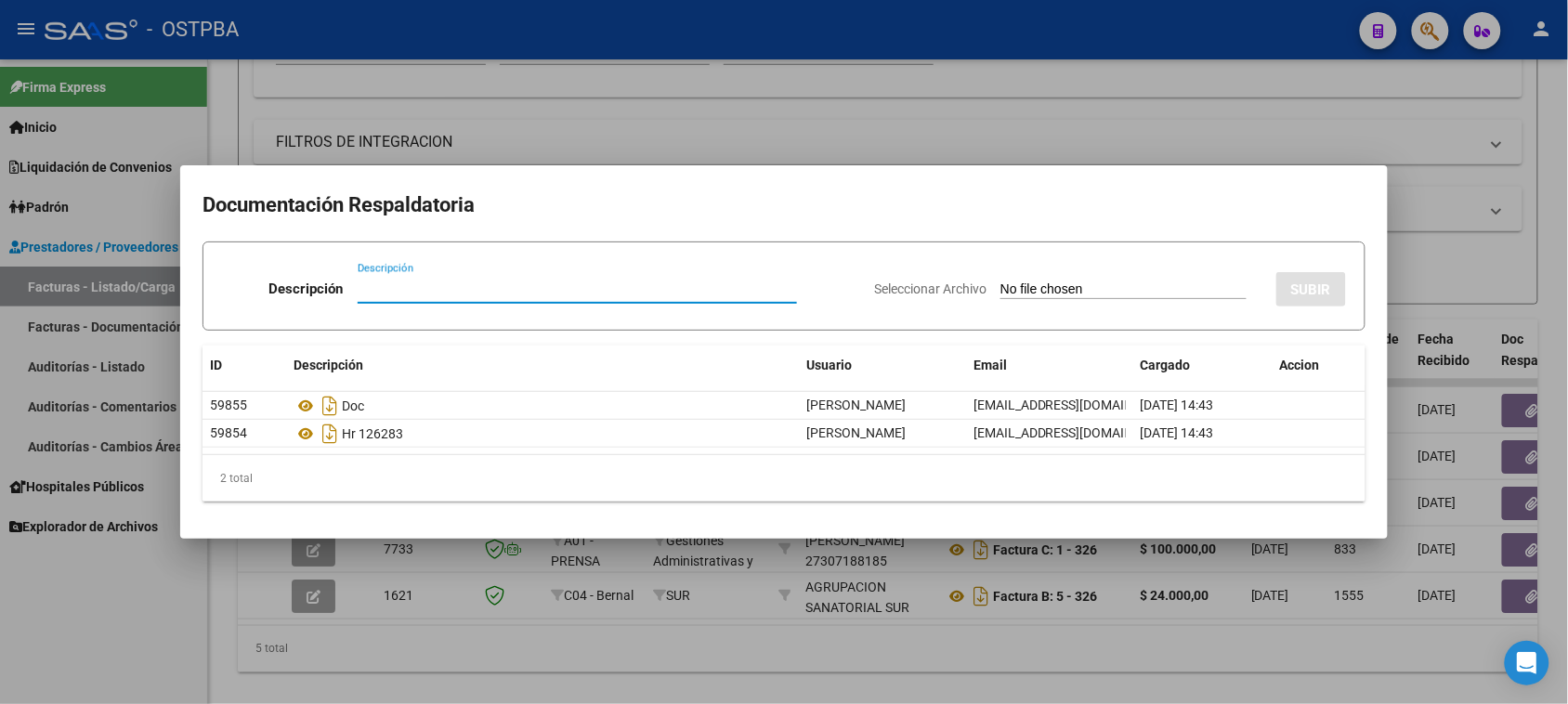
click at [111, 621] on div at bounding box center [784, 352] width 1568 height 704
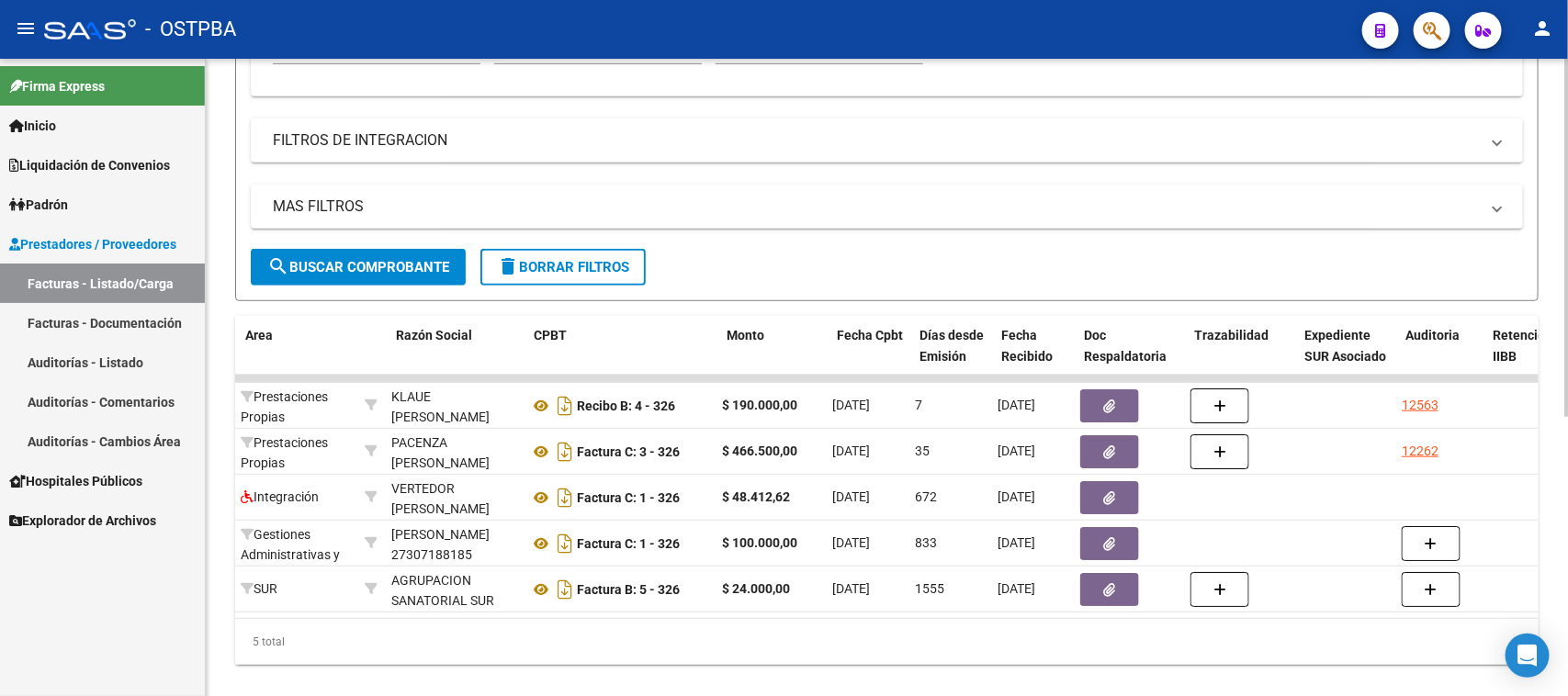
scroll to position [0, 529]
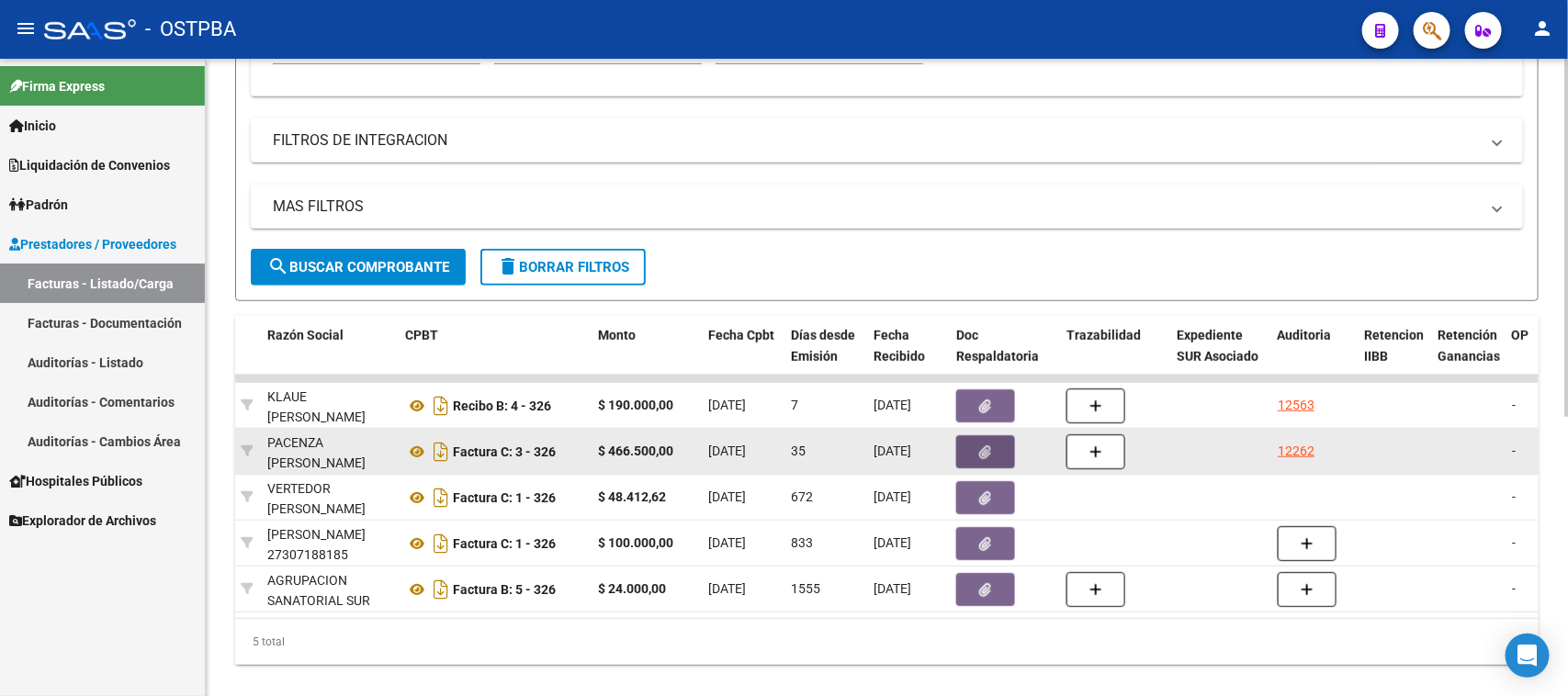
click at [967, 448] on button "button" at bounding box center [985, 452] width 59 height 33
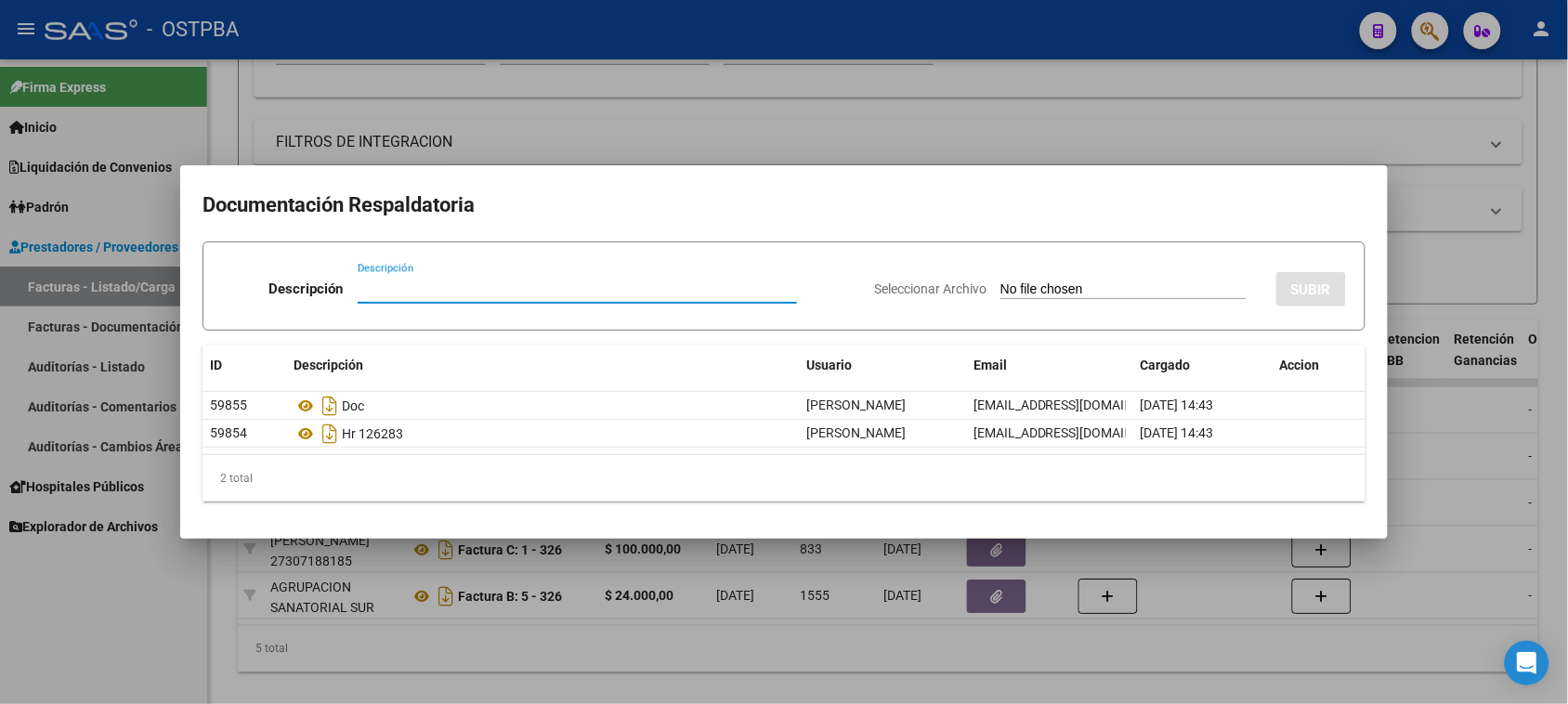
click at [118, 606] on div at bounding box center [784, 352] width 1568 height 704
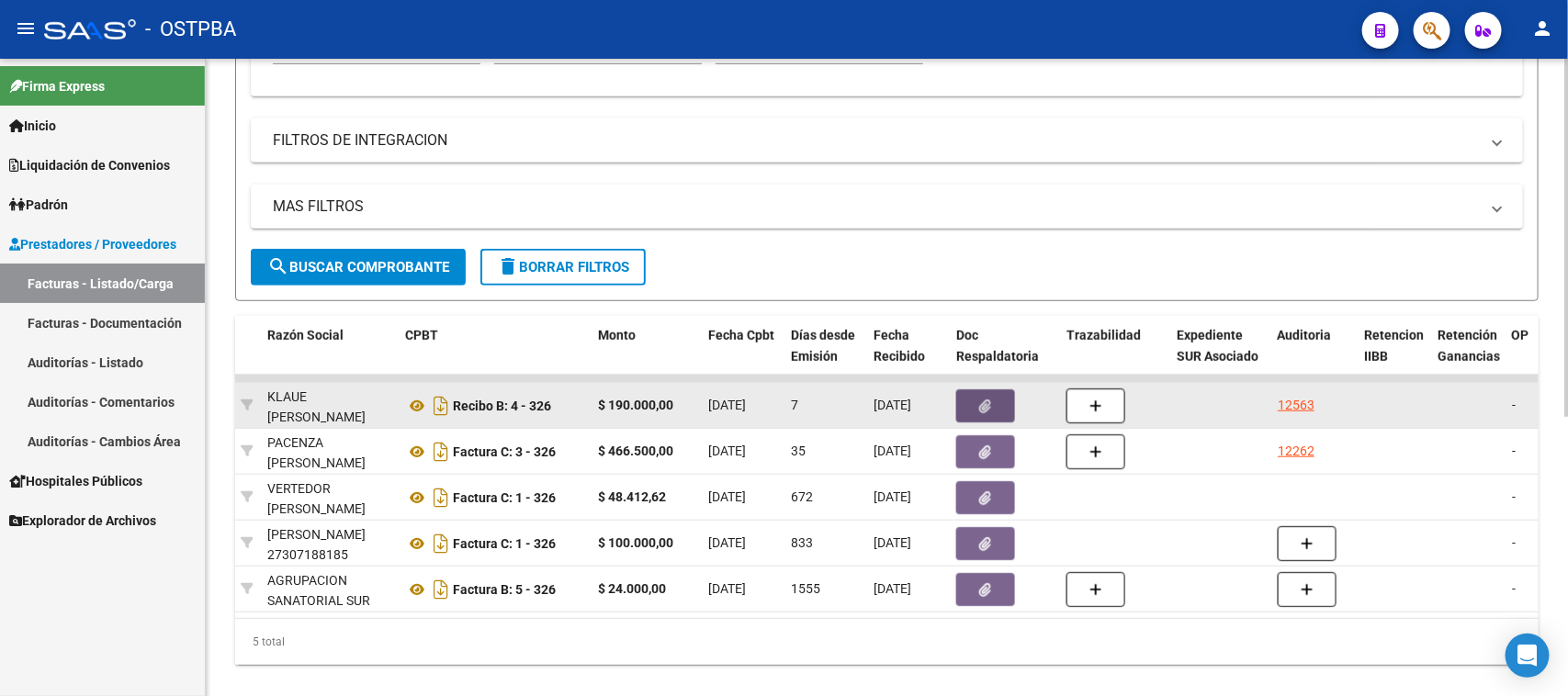
click at [971, 405] on button "button" at bounding box center [985, 406] width 59 height 33
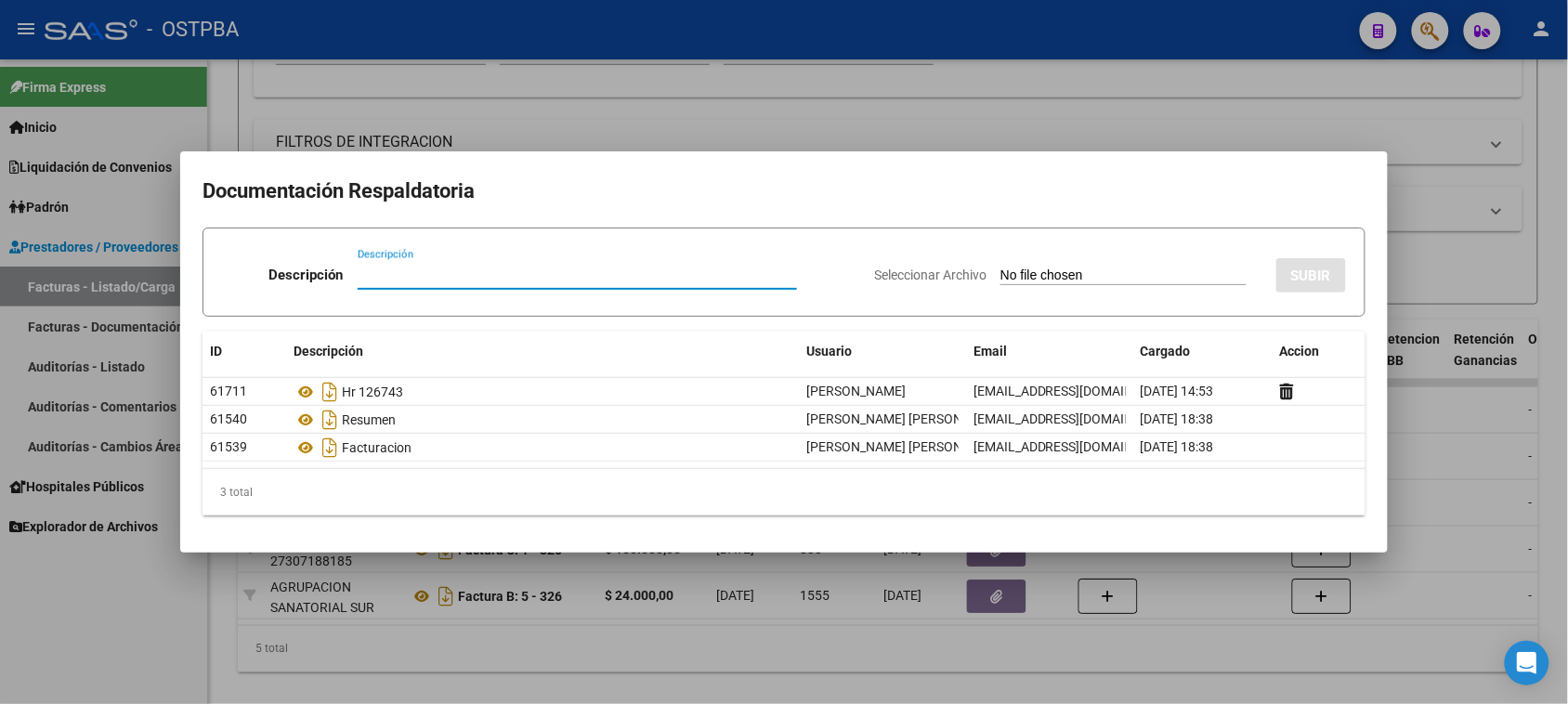
click at [69, 594] on div at bounding box center [784, 352] width 1568 height 704
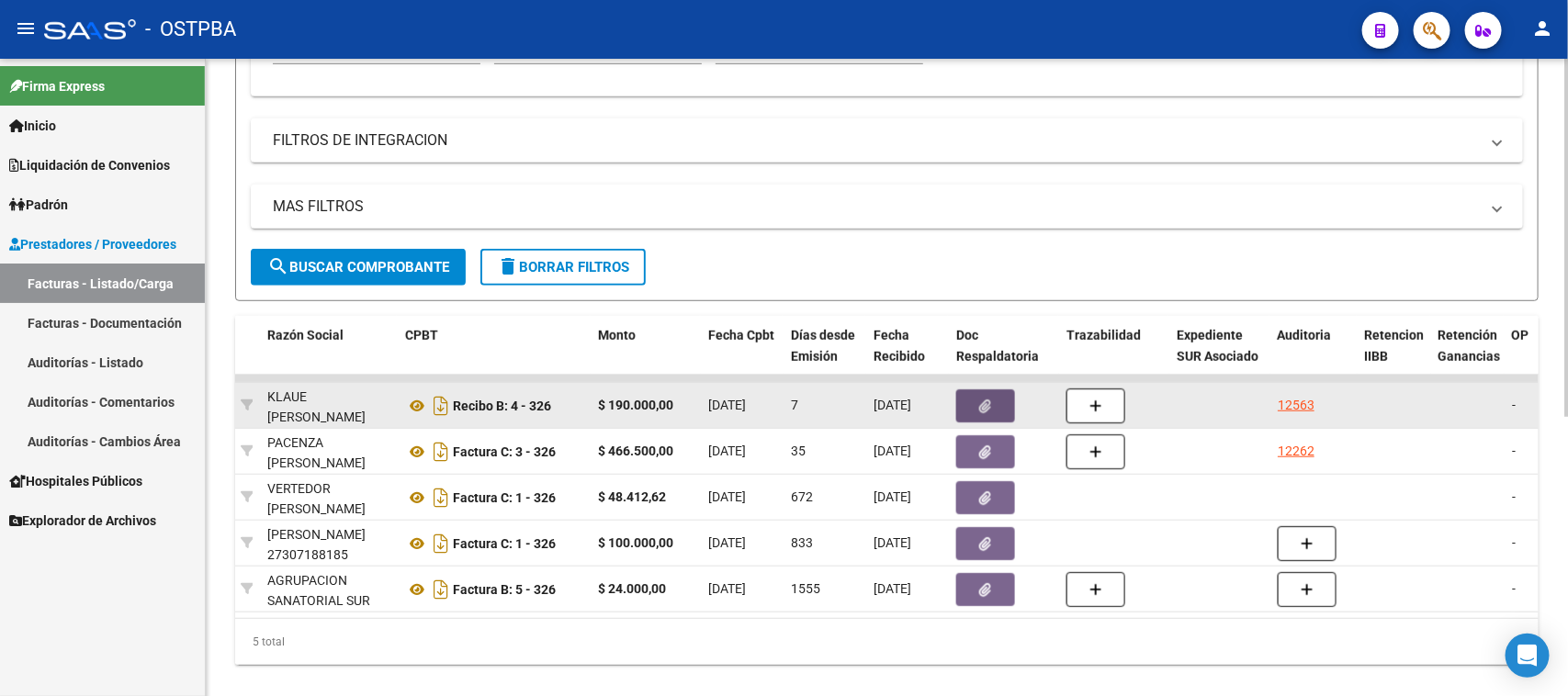
click at [1008, 402] on button "button" at bounding box center [985, 406] width 59 height 33
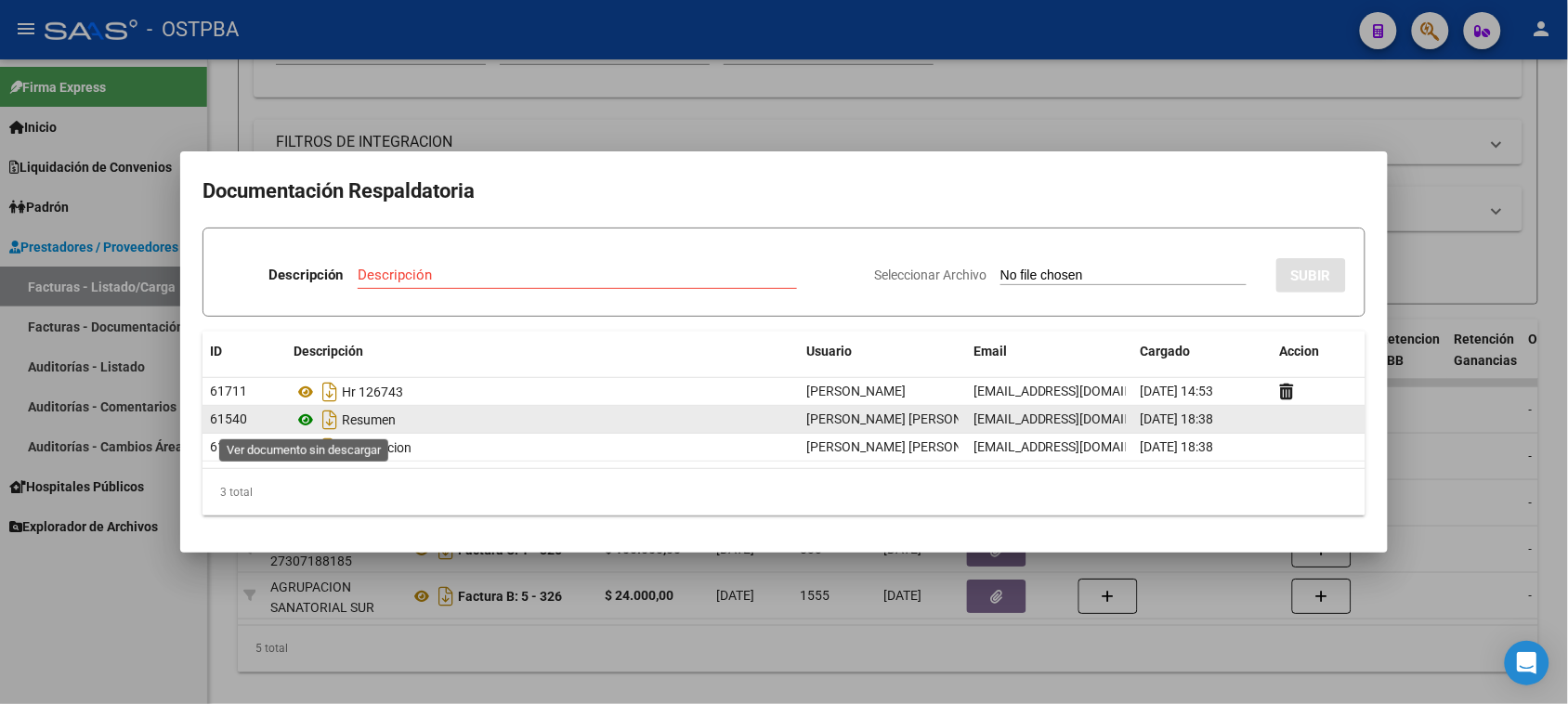
click at [304, 422] on icon at bounding box center [305, 419] width 24 height 22
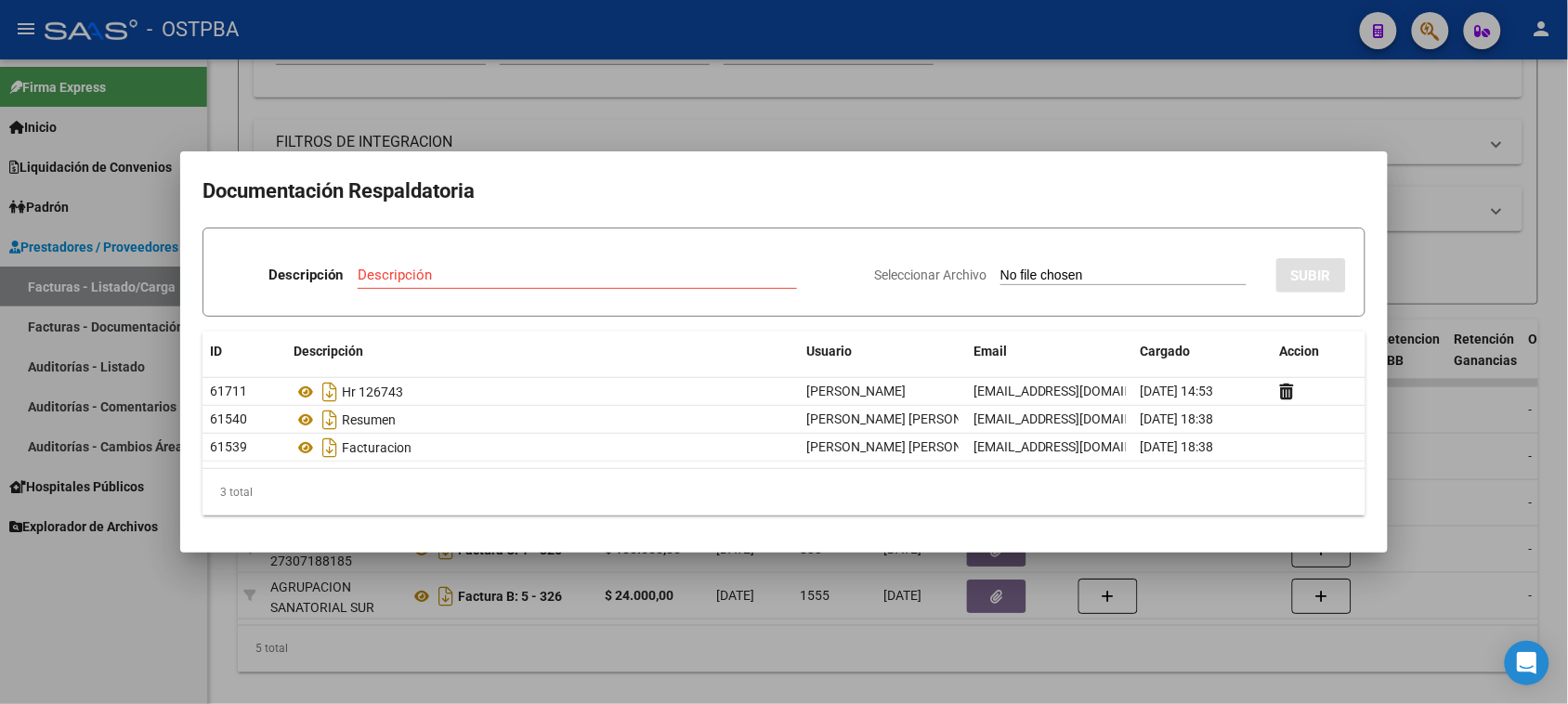
drag, startPoint x: 96, startPoint y: 672, endPoint x: 100, endPoint y: 661, distance: 11.7
click at [96, 667] on div at bounding box center [784, 352] width 1568 height 704
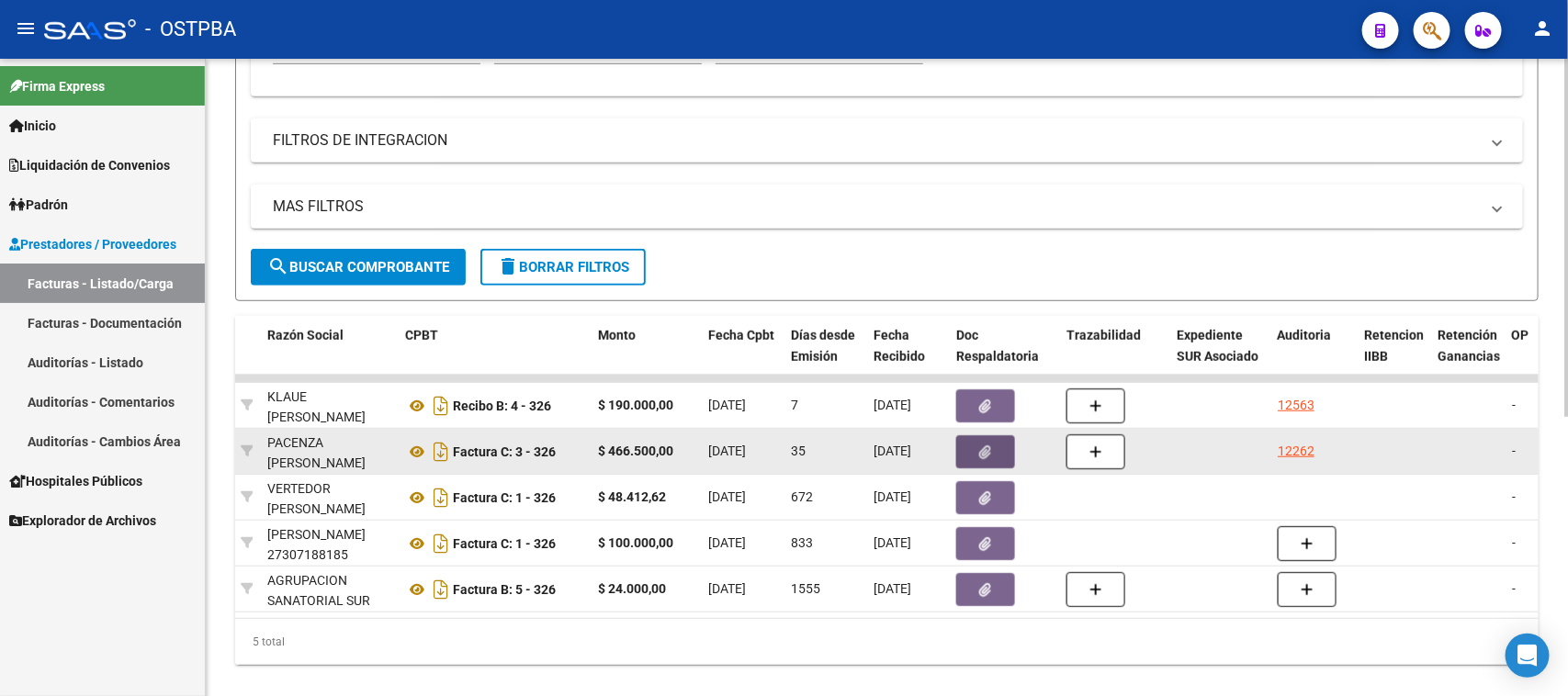
click at [980, 449] on icon "button" at bounding box center [986, 452] width 12 height 14
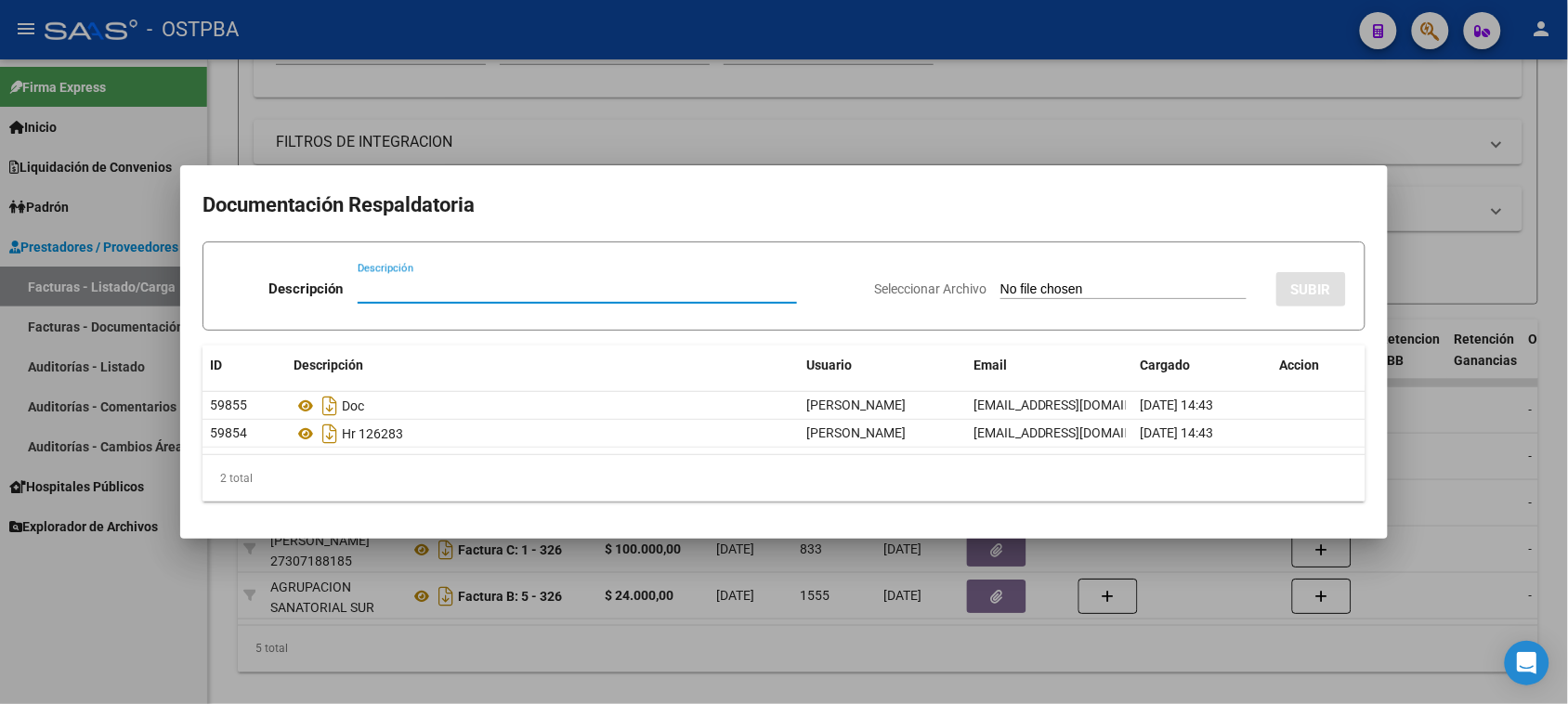
click at [137, 655] on div at bounding box center [784, 352] width 1568 height 704
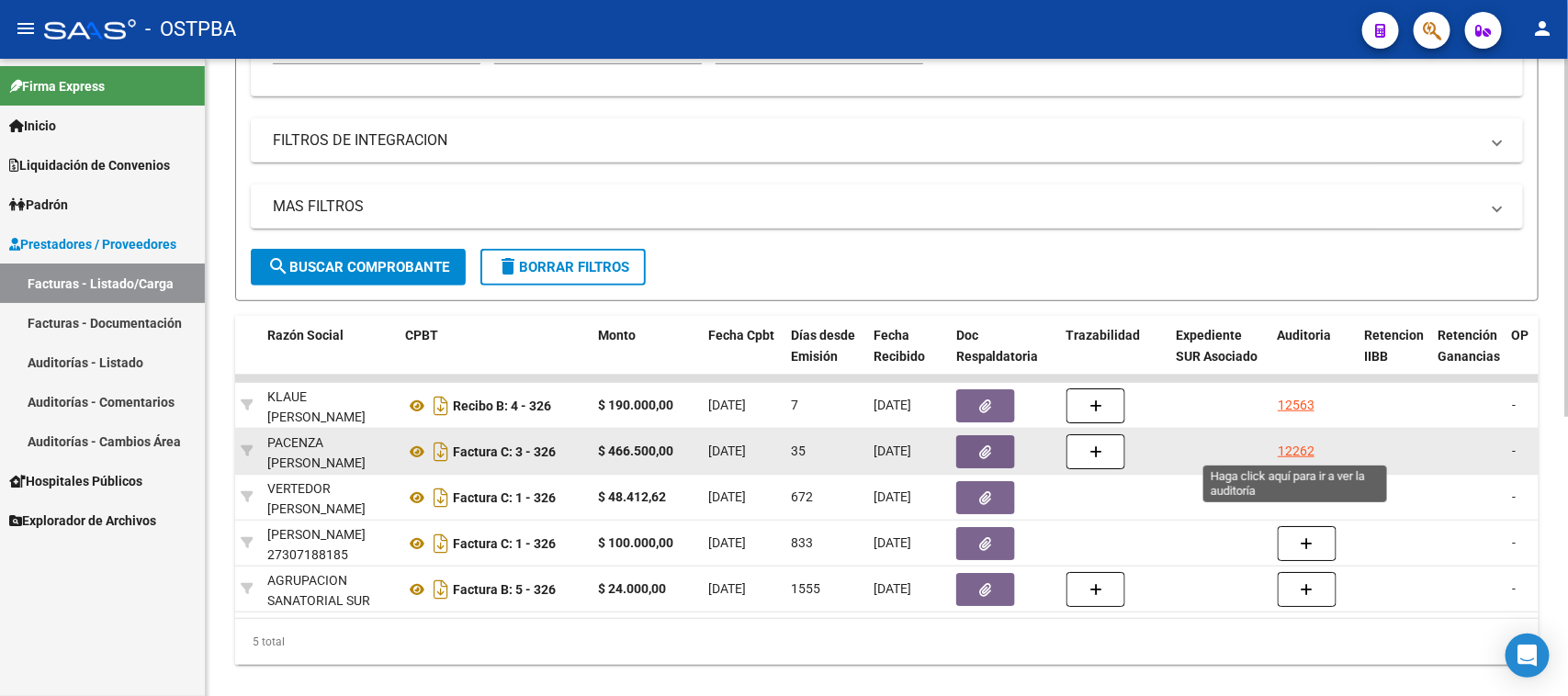
click at [1289, 447] on div "12262" at bounding box center [1296, 451] width 37 height 21
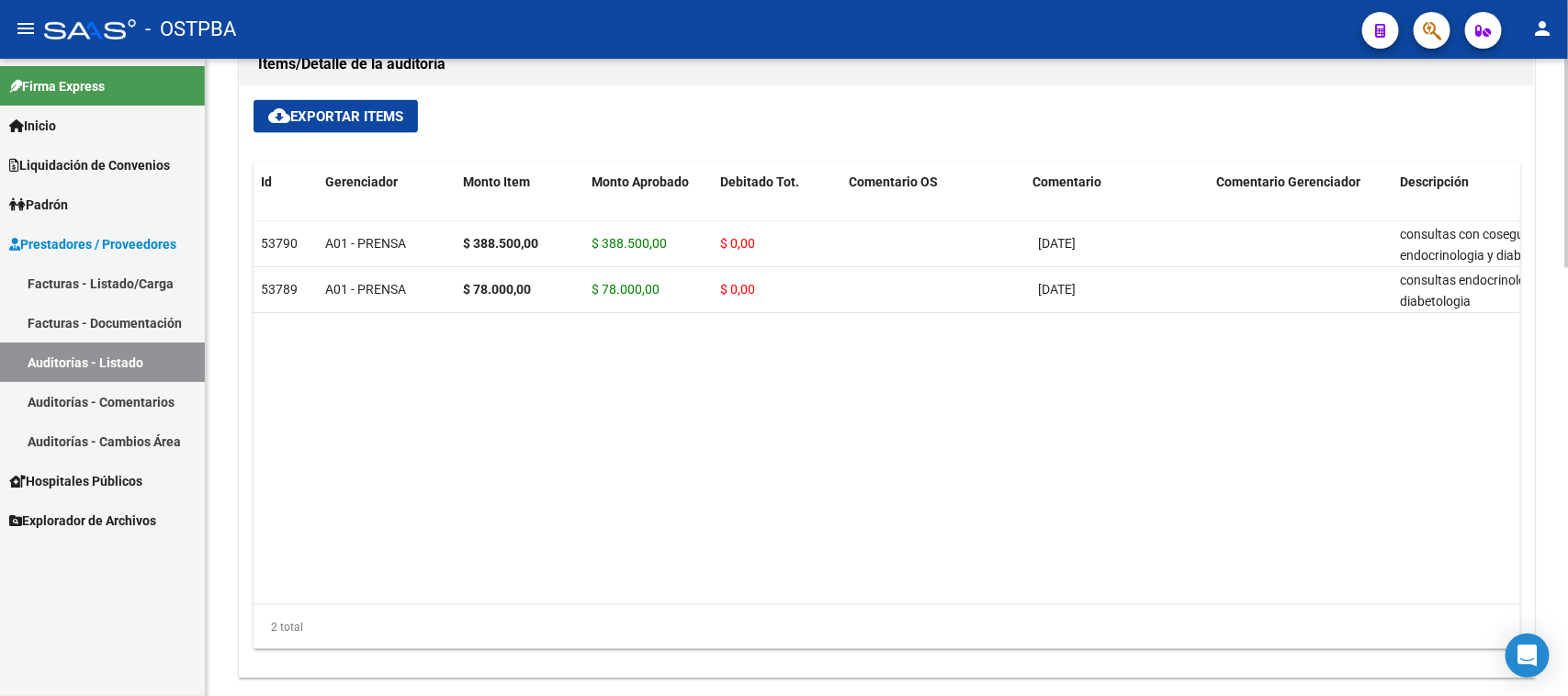
scroll to position [1263, 0]
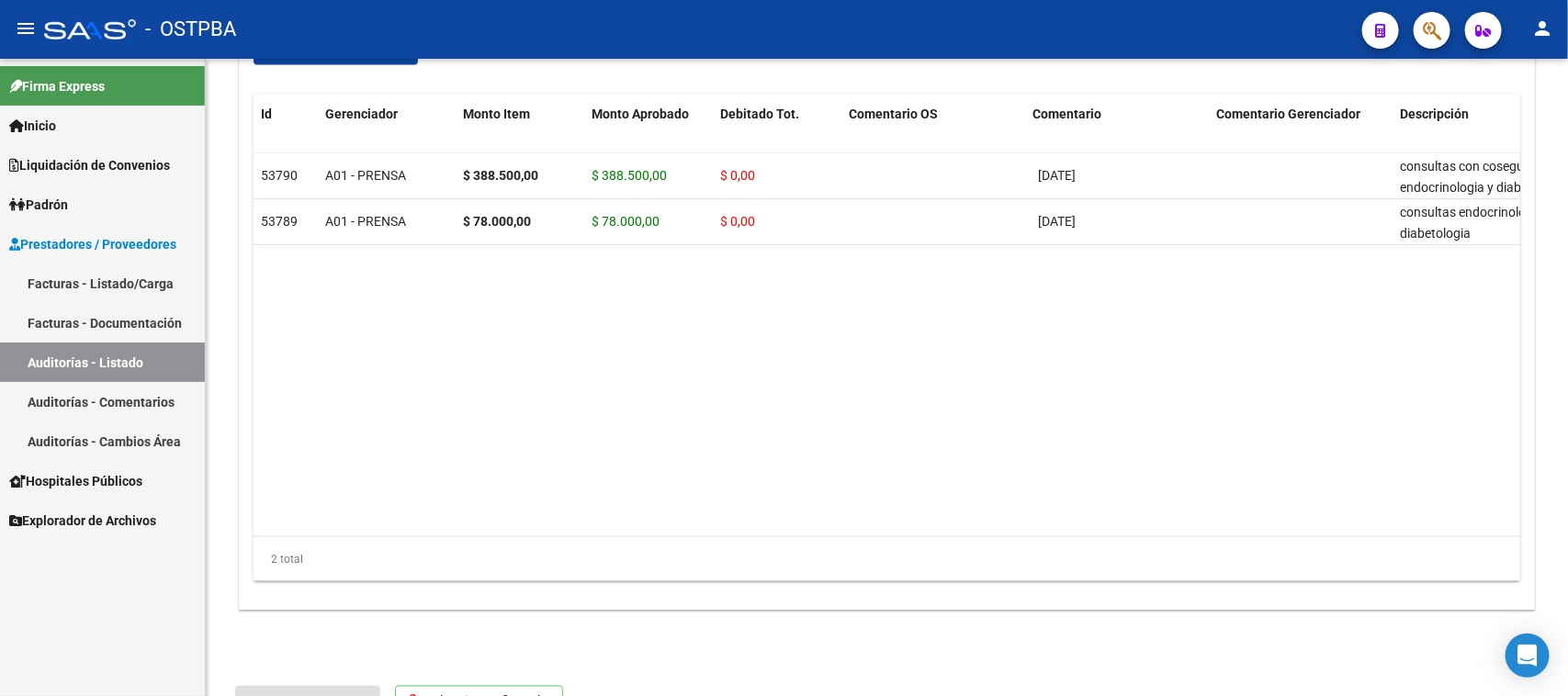
drag, startPoint x: 161, startPoint y: 588, endPoint x: 163, endPoint y: 566, distance: 22.1
click at [159, 579] on div "Firma Express Inicio Calendario SSS Instructivos Contacto OS Liquidación de Con…" at bounding box center [102, 378] width 205 height 638
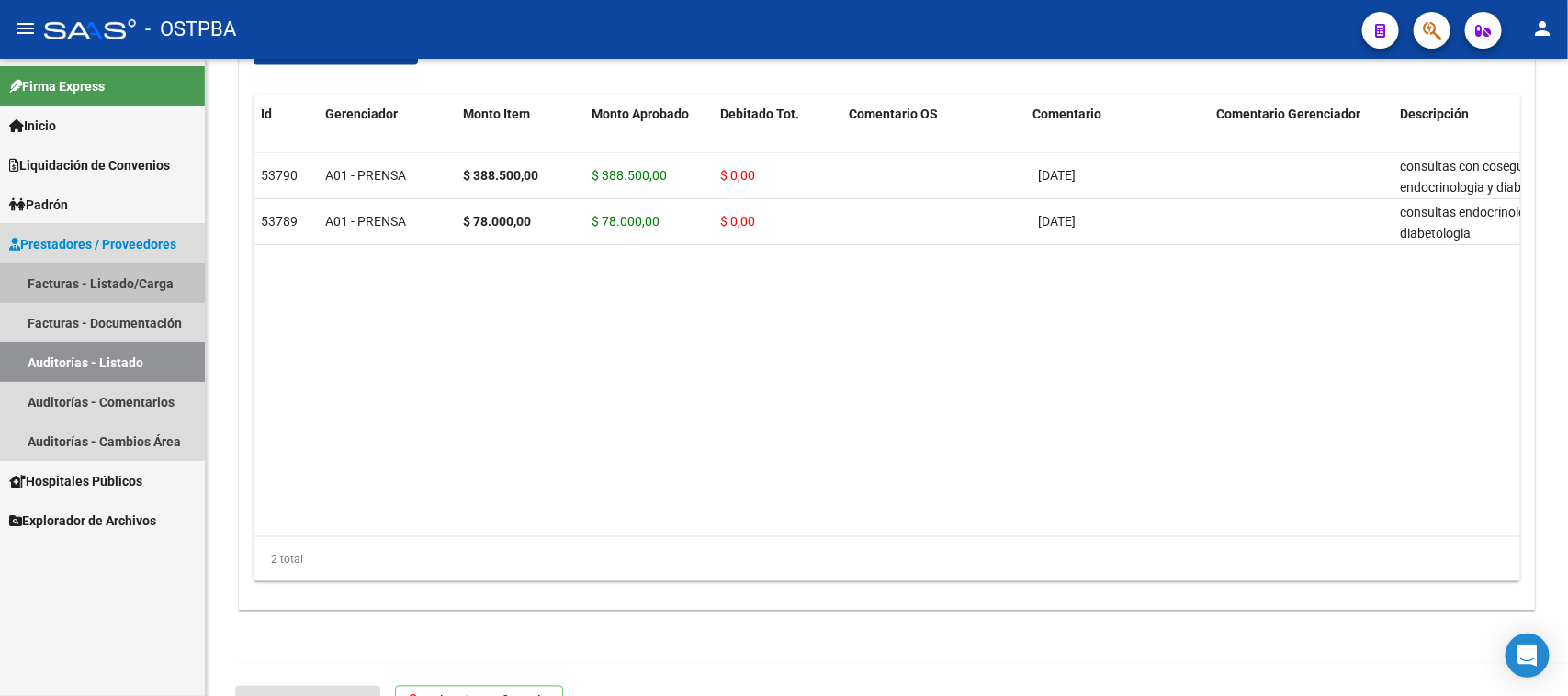
click at [84, 280] on link "Facturas - Listado/Carga" at bounding box center [102, 283] width 205 height 40
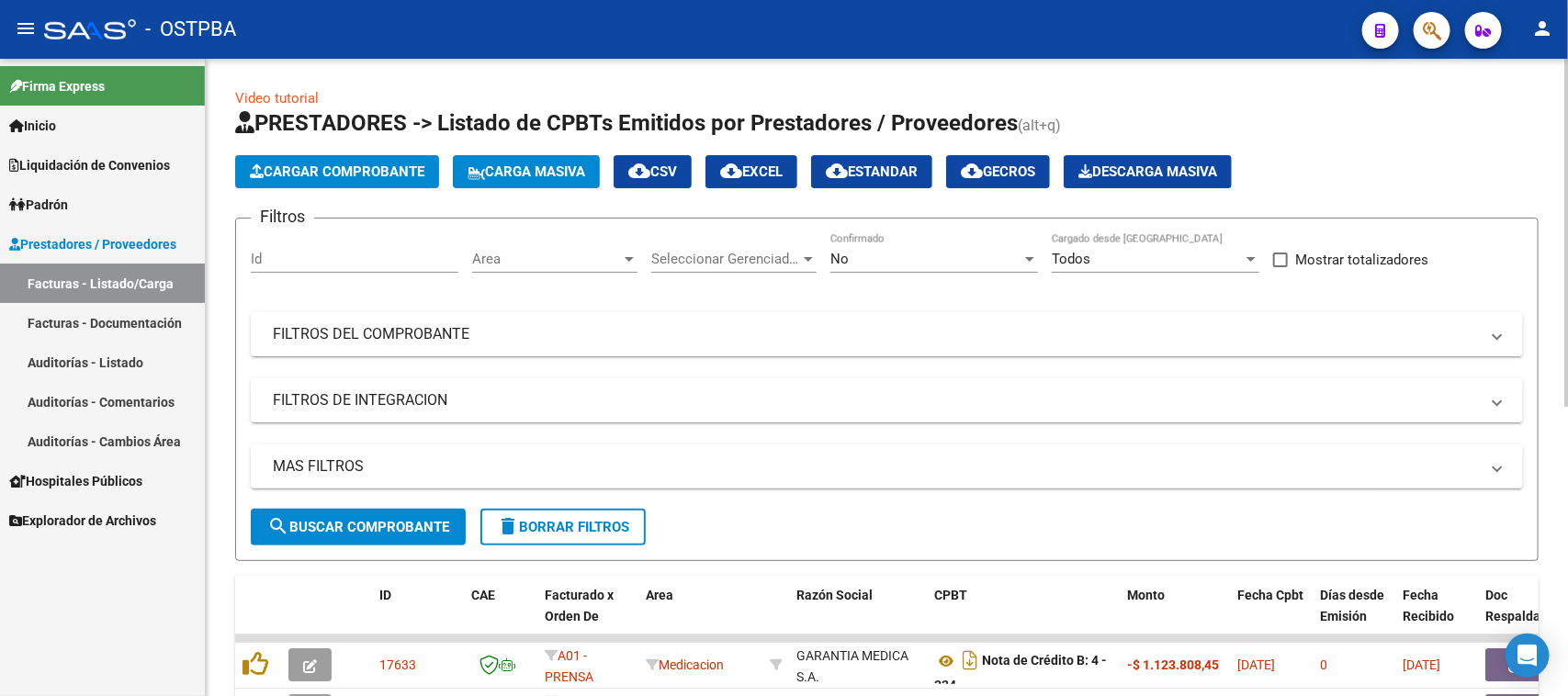
click at [885, 258] on div "No" at bounding box center [926, 258] width 191 height 16
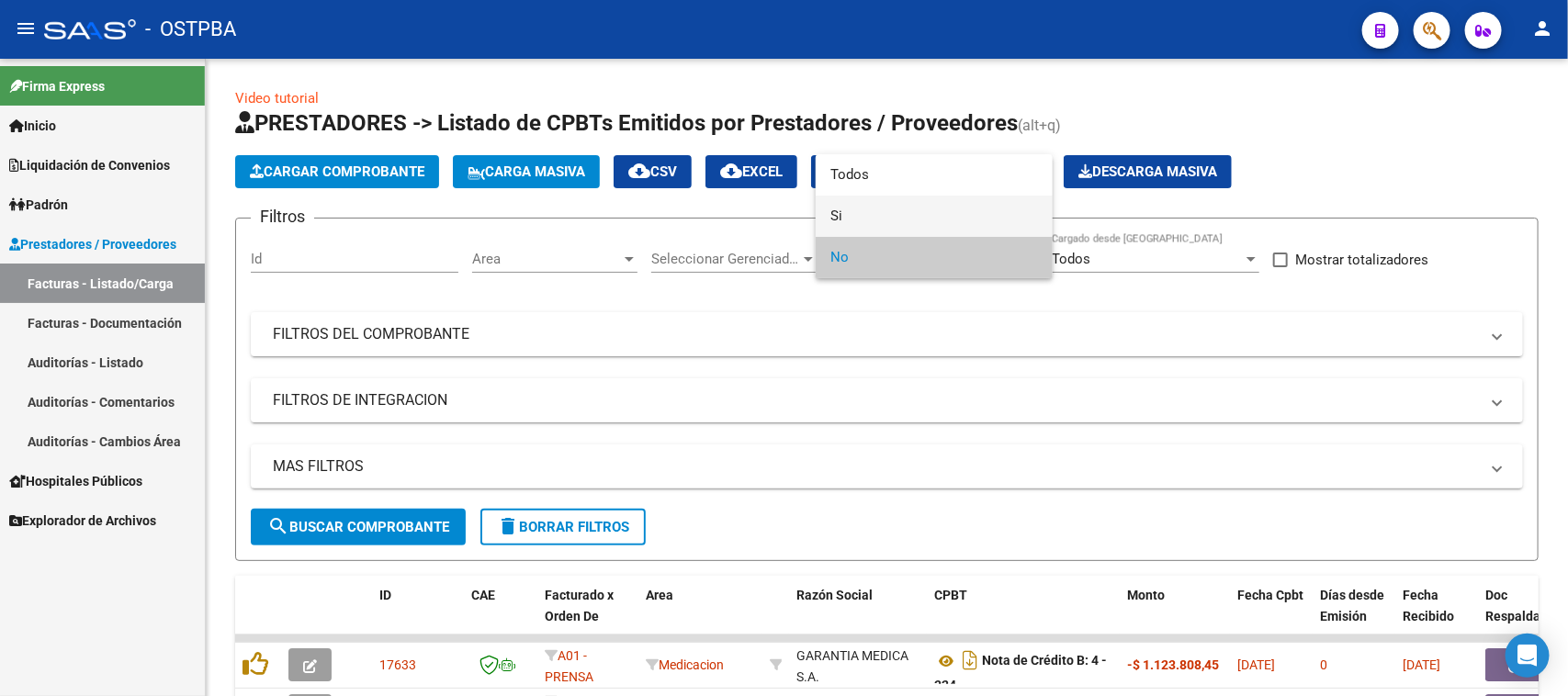
click at [836, 218] on span "Si" at bounding box center [934, 216] width 208 height 42
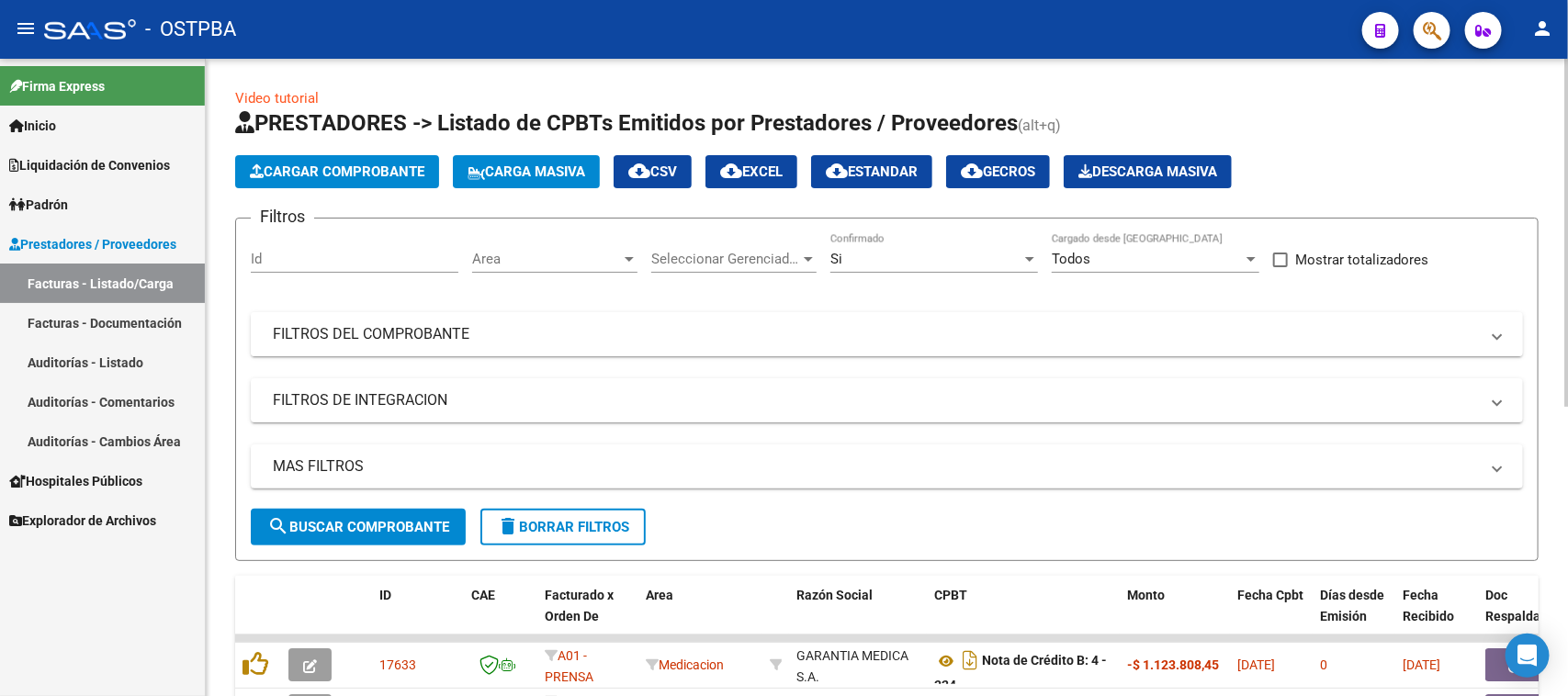
click at [439, 342] on mat-panel-title "FILTROS DEL COMPROBANTE" at bounding box center [876, 334] width 1206 height 20
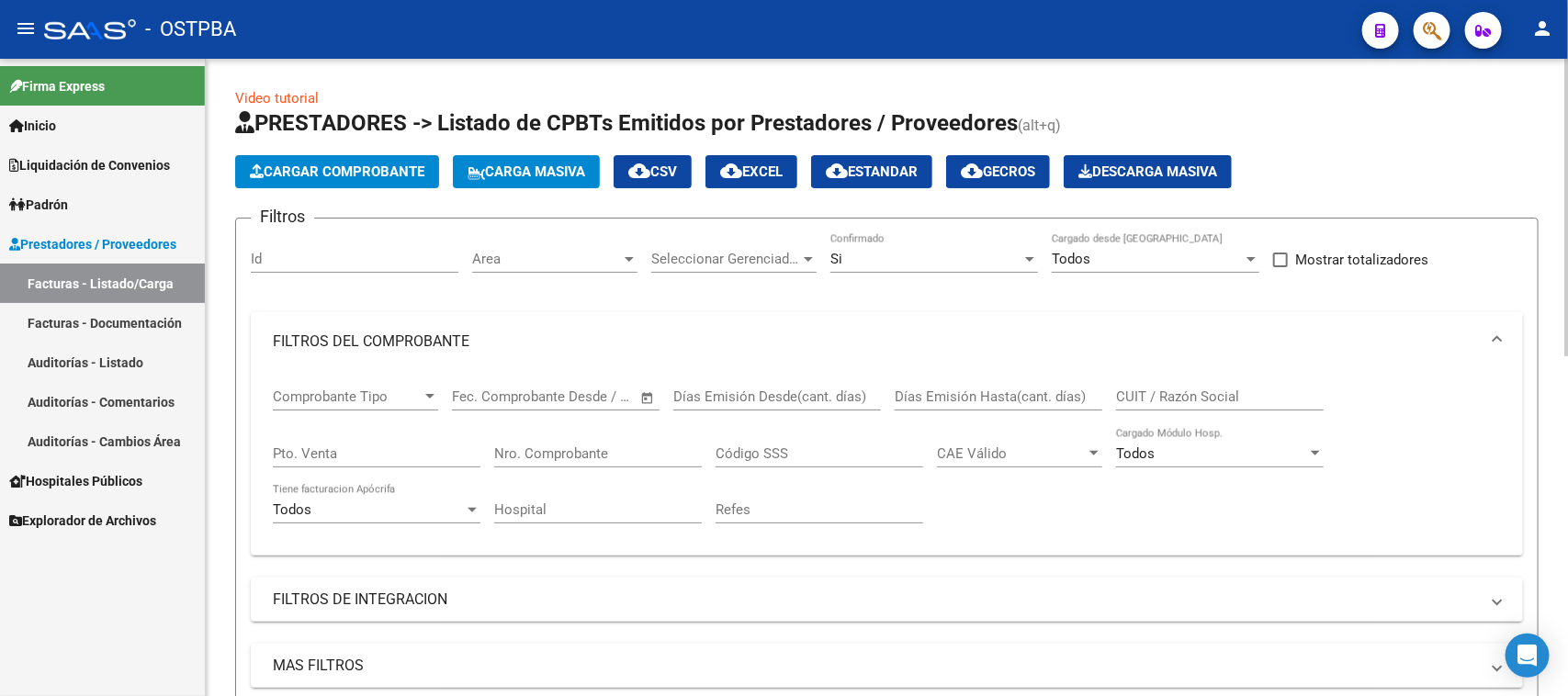
click at [609, 452] on input "Nro. Comprobante" at bounding box center [597, 453] width 208 height 16
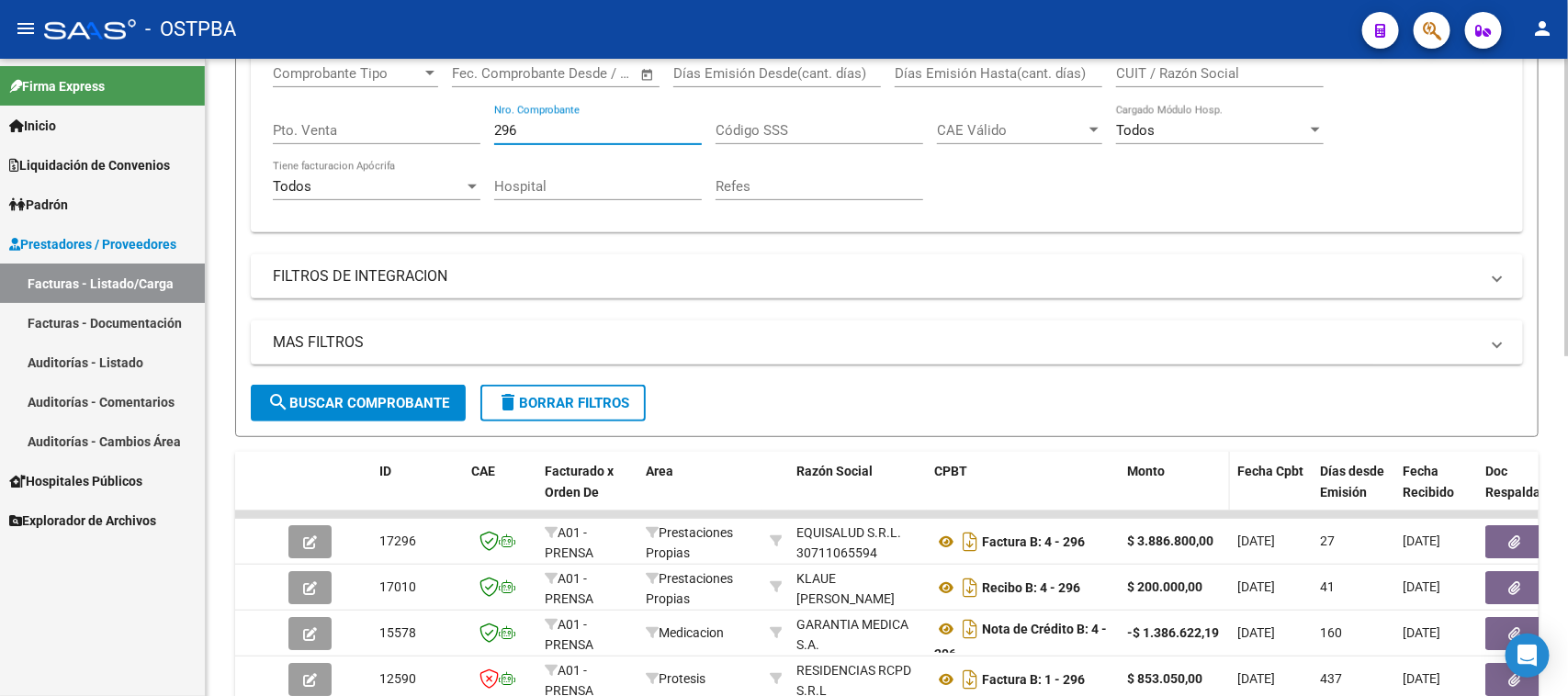
scroll to position [344, 0]
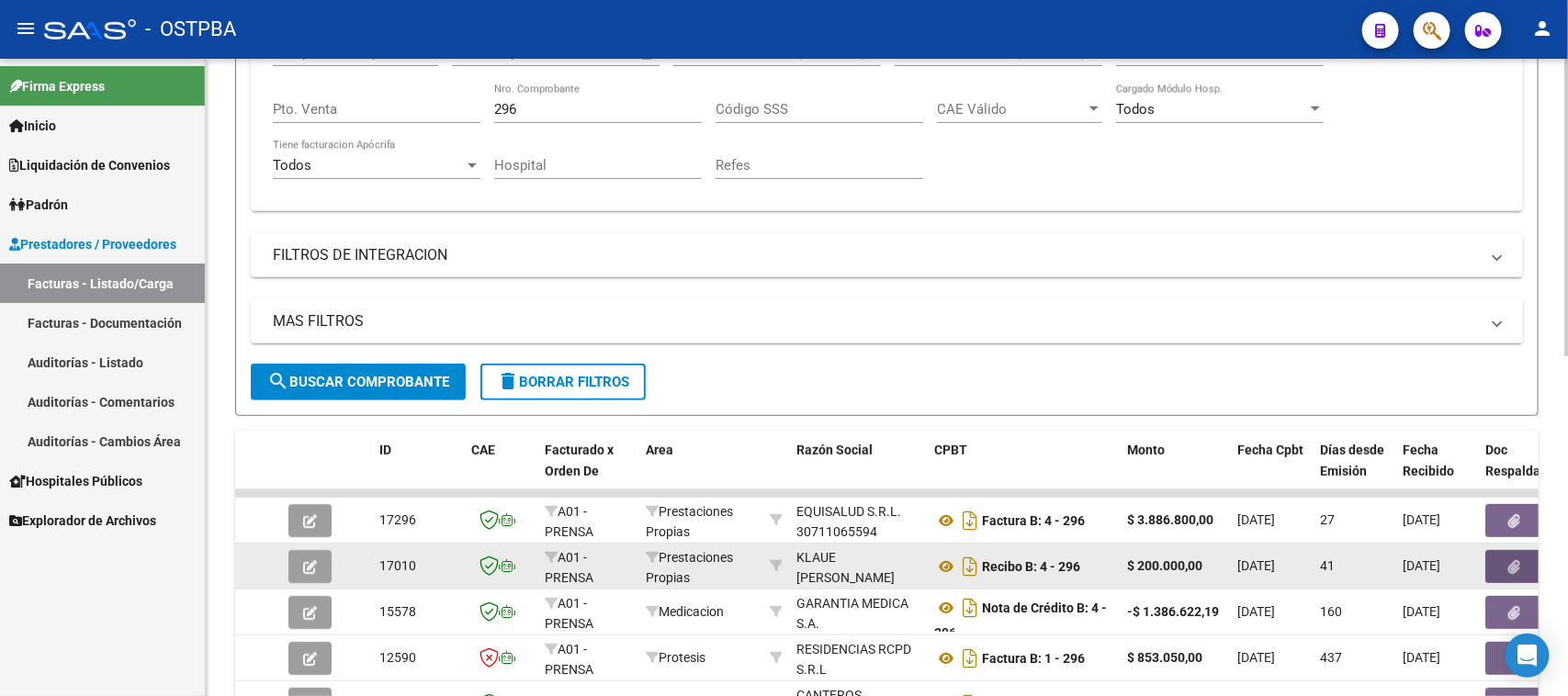
click at [1493, 564] on button "button" at bounding box center [1515, 566] width 59 height 33
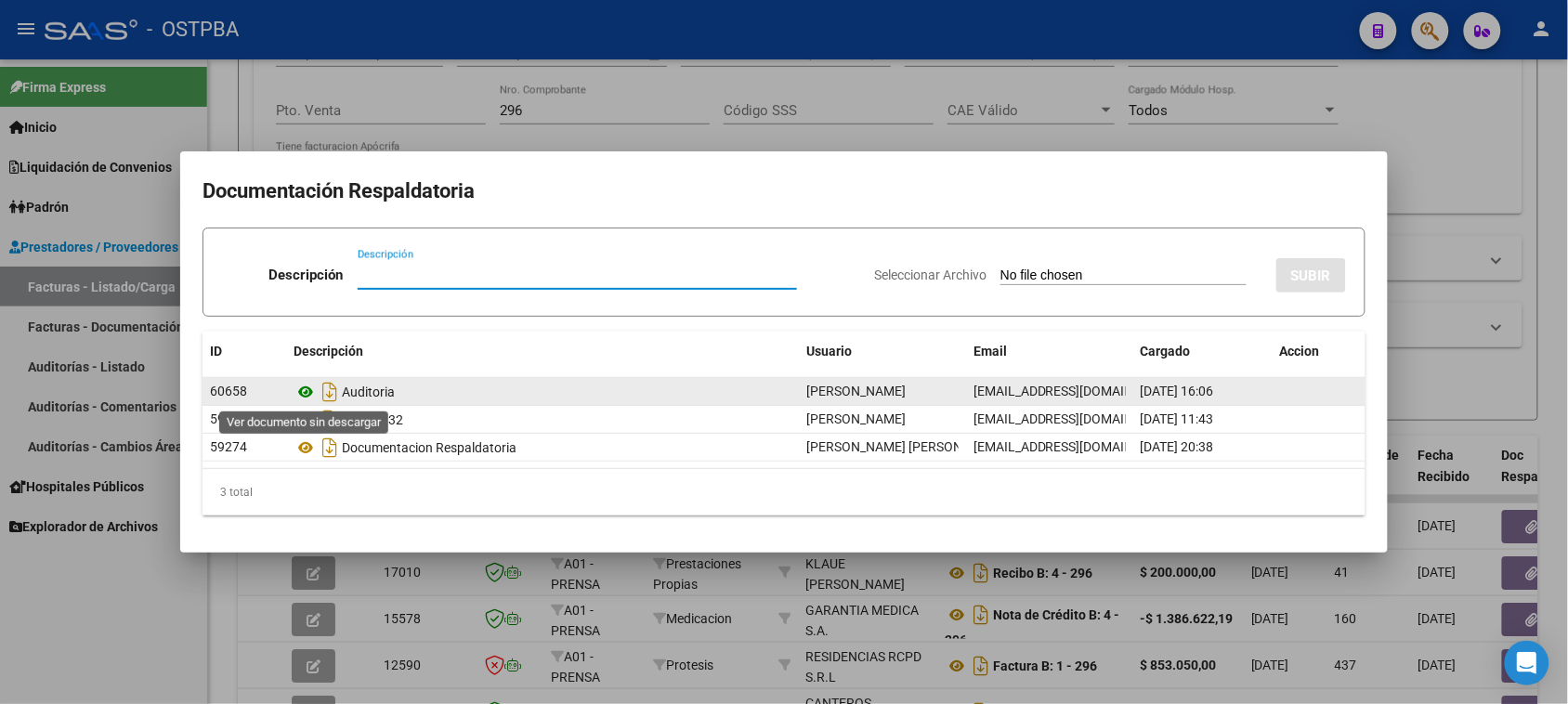
click at [305, 390] on icon at bounding box center [305, 392] width 24 height 22
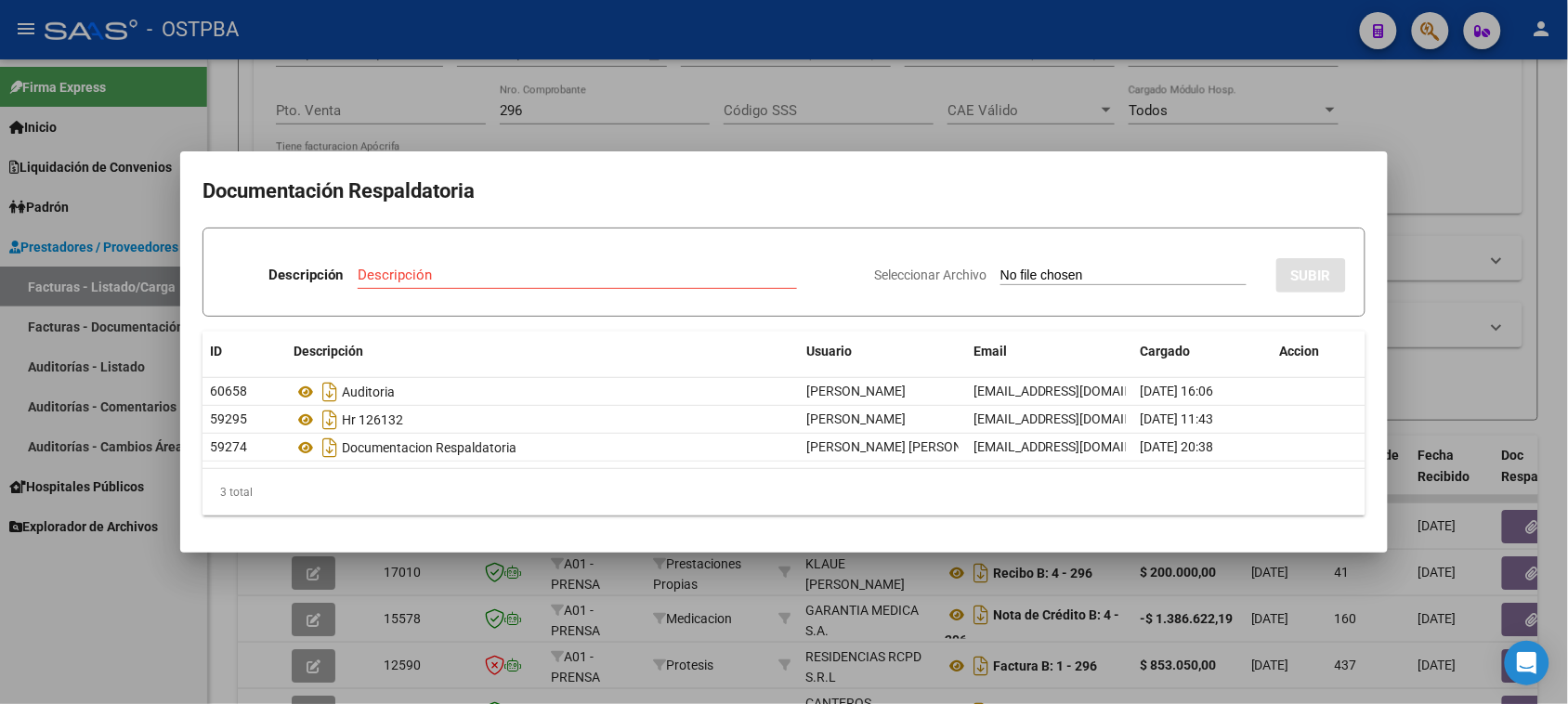
click at [755, 142] on div at bounding box center [784, 352] width 1568 height 704
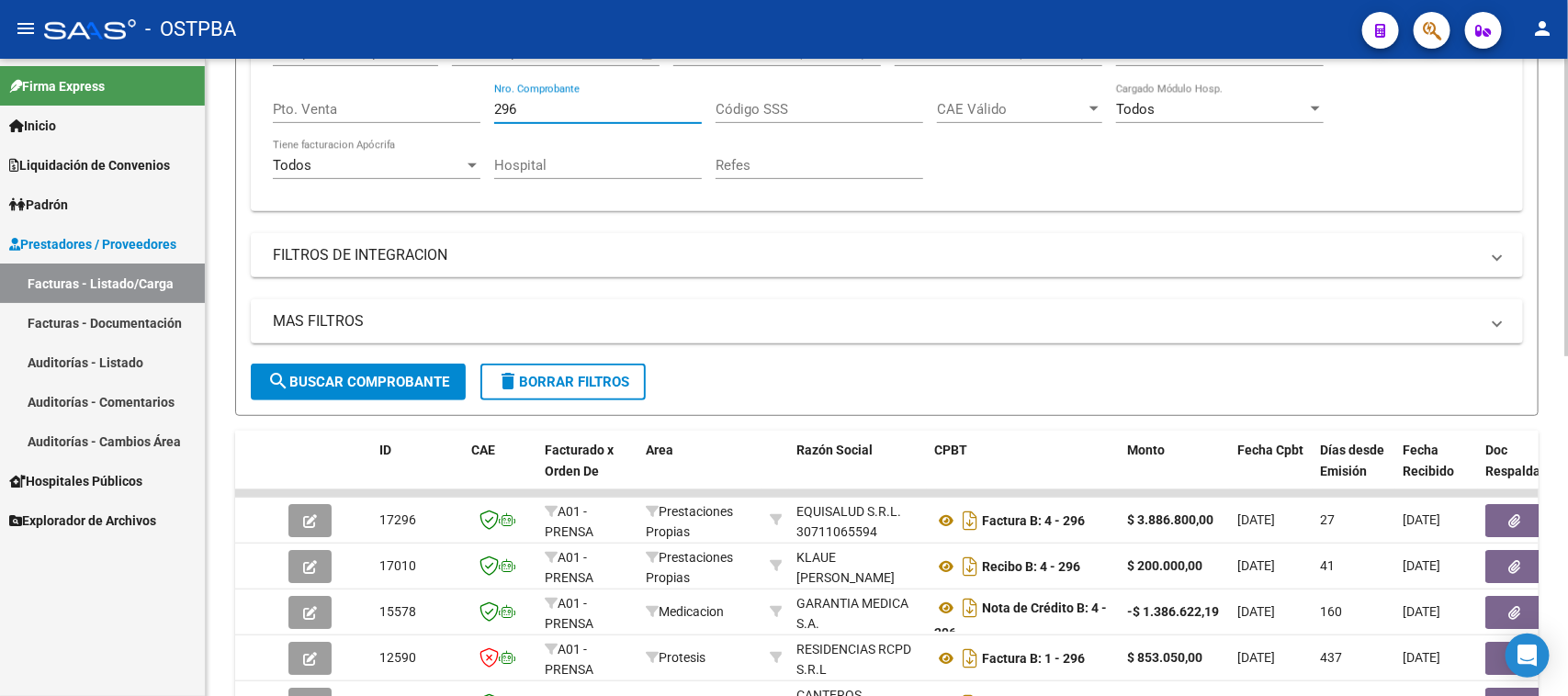
drag, startPoint x: 539, startPoint y: 102, endPoint x: 480, endPoint y: 102, distance: 59.0
click at [480, 102] on div "Comprobante Tipo Comprobante Tipo Fecha inicio – Fecha fin Fec. Comprobante Des…" at bounding box center [886, 112] width 1229 height 170
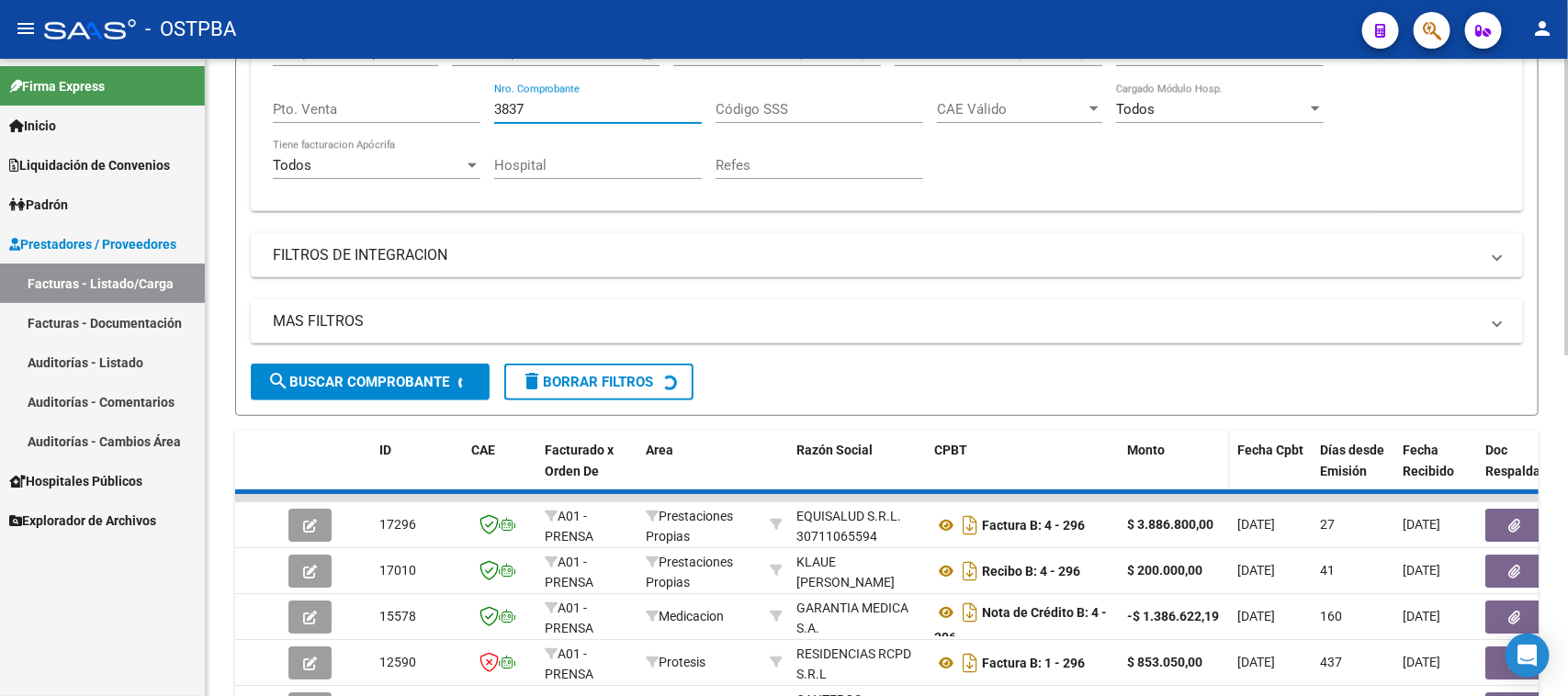
scroll to position [317, 0]
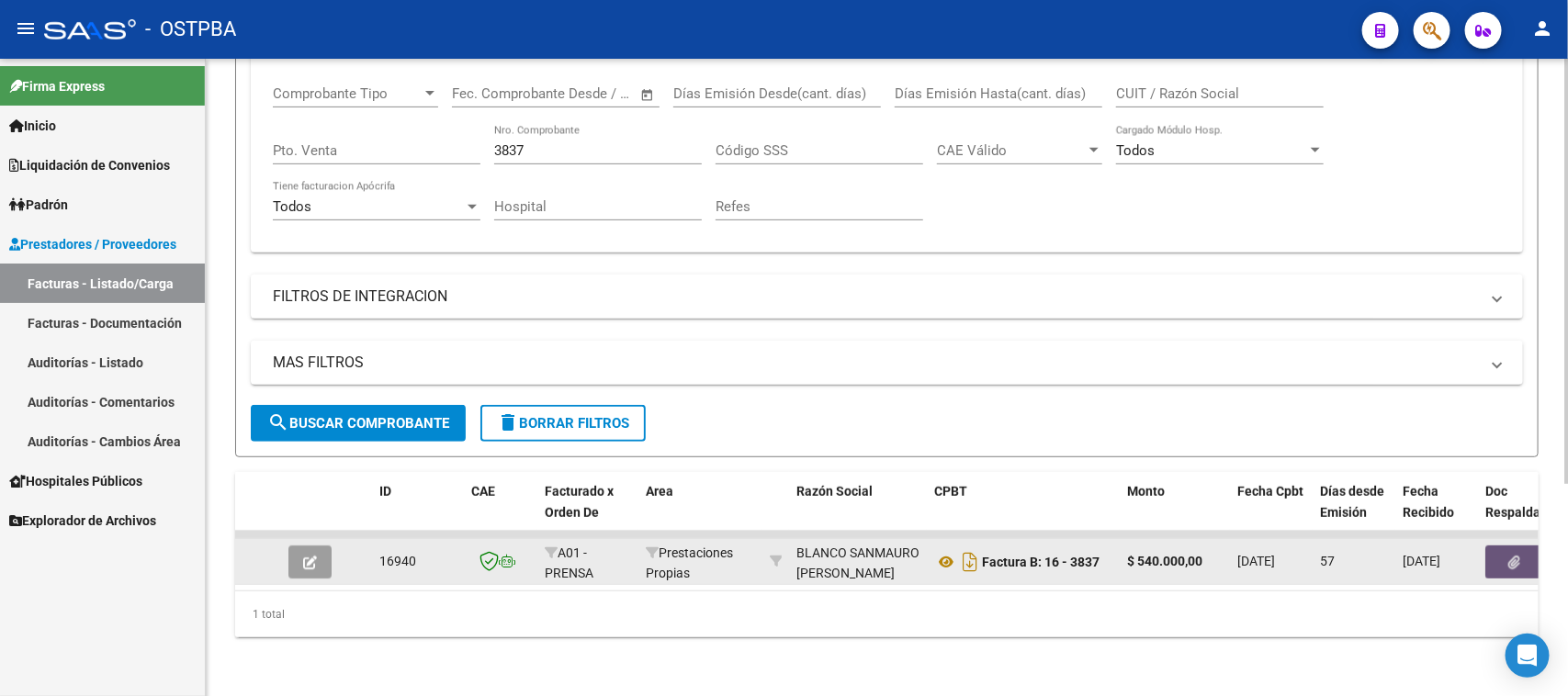
click at [1499, 546] on button "button" at bounding box center [1515, 563] width 59 height 33
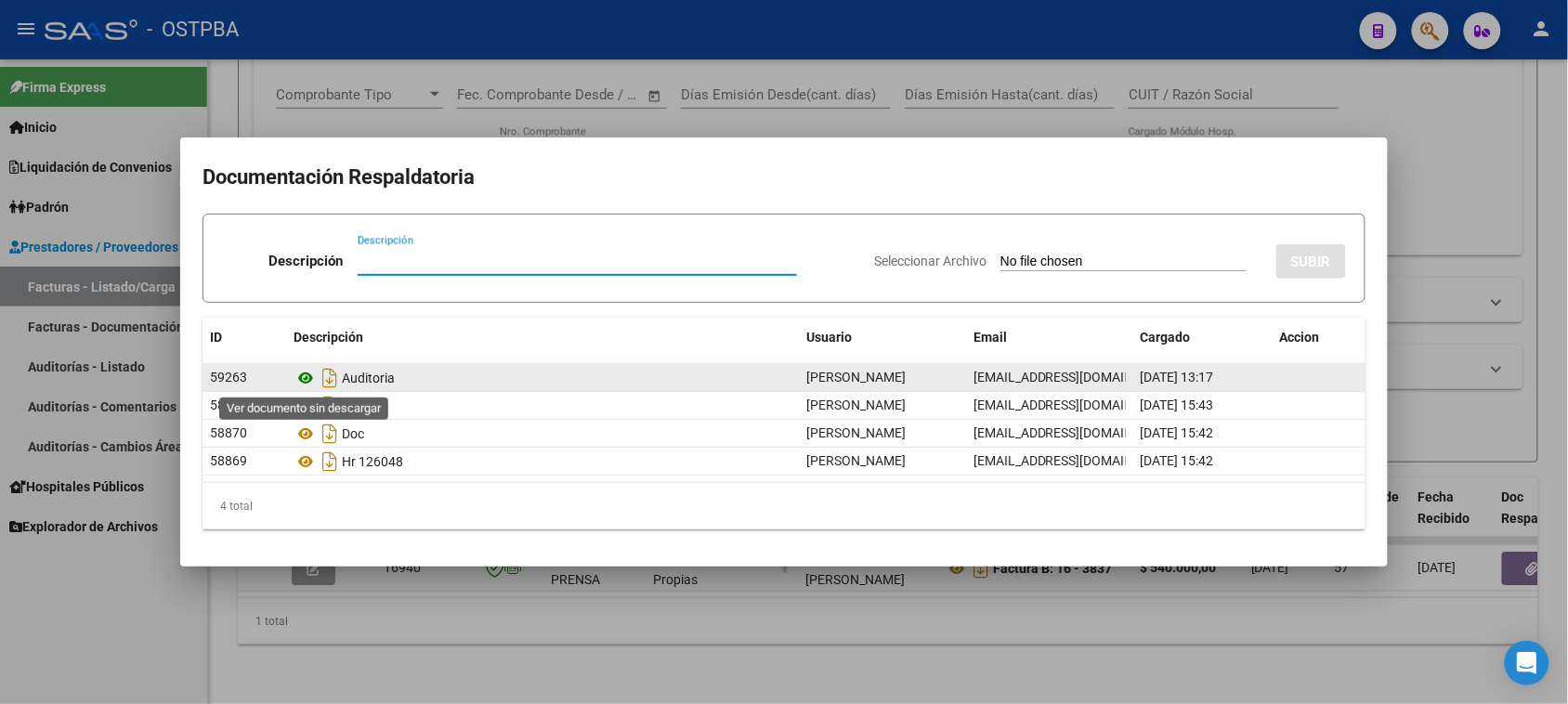
click at [302, 379] on icon at bounding box center [305, 377] width 24 height 22
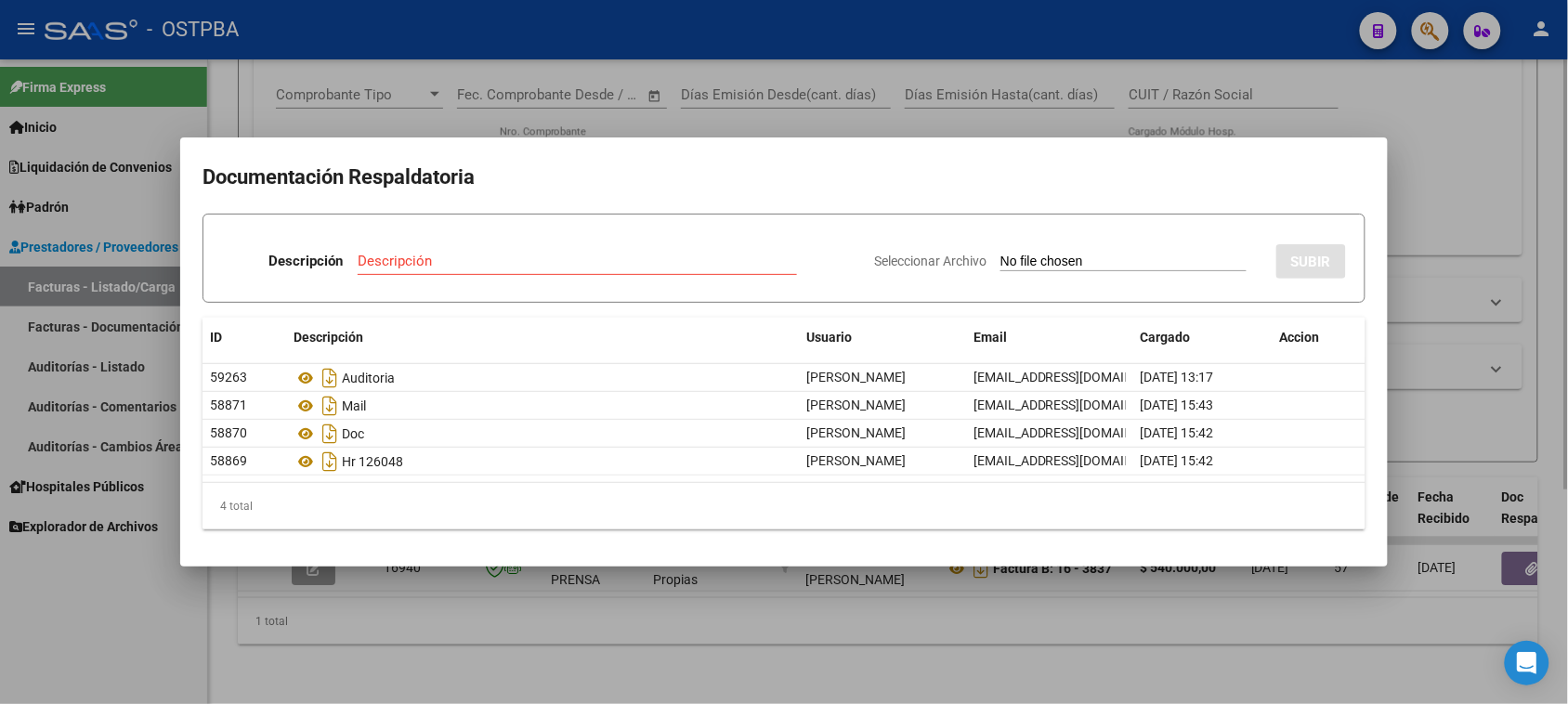
click at [620, 125] on div at bounding box center [784, 352] width 1568 height 704
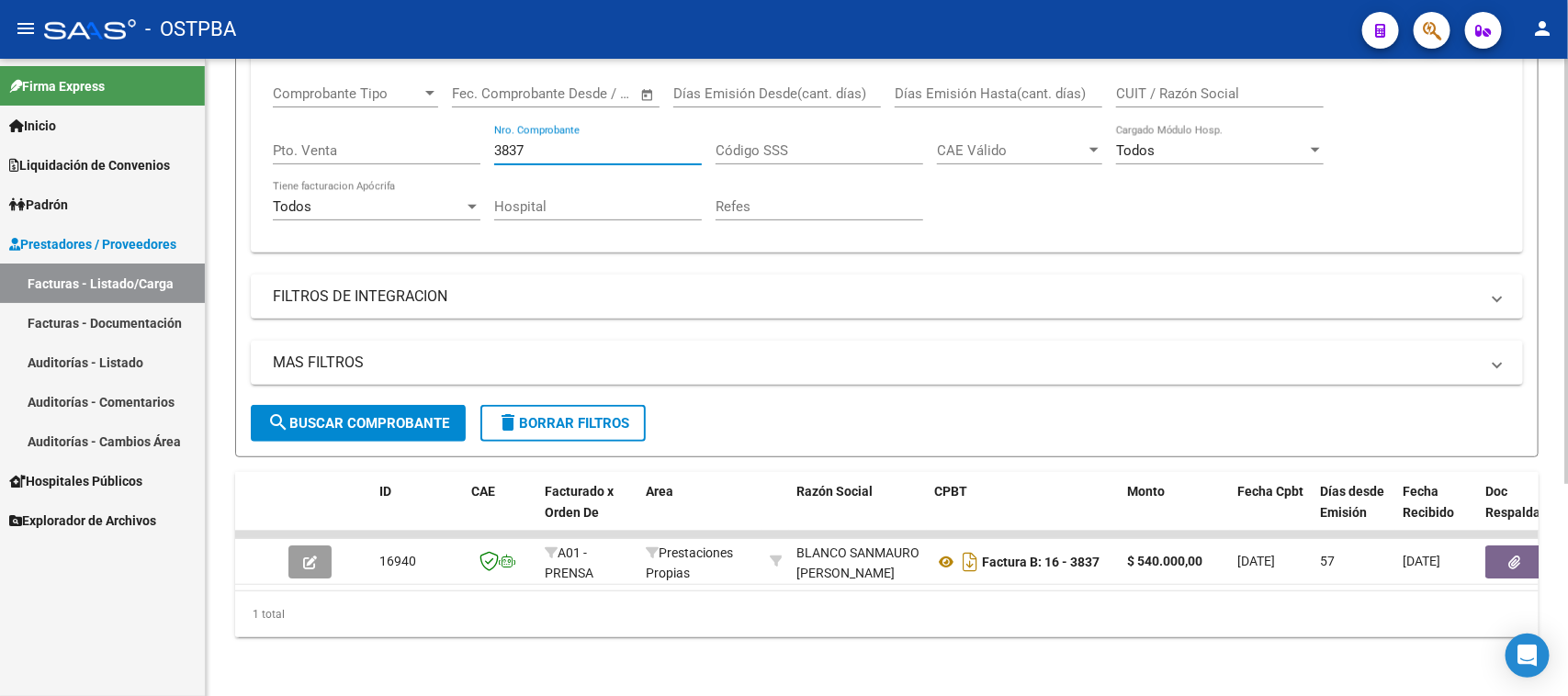
drag, startPoint x: 556, startPoint y: 134, endPoint x: 478, endPoint y: 134, distance: 78.0
click at [478, 134] on div "Comprobante Tipo Comprobante Tipo Fecha inicio – Fecha fin Fec. Comprobante Des…" at bounding box center [886, 153] width 1229 height 170
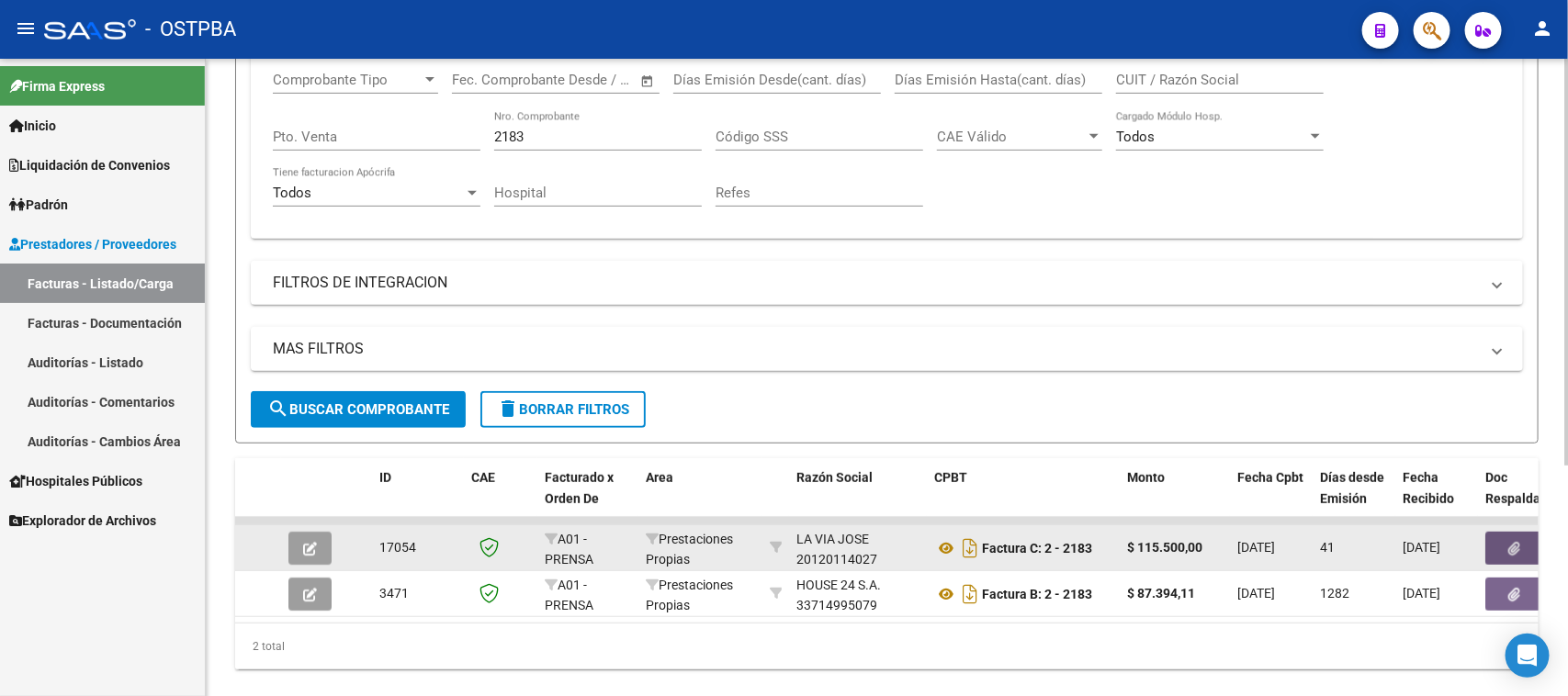
click at [1503, 547] on button "button" at bounding box center [1515, 548] width 59 height 33
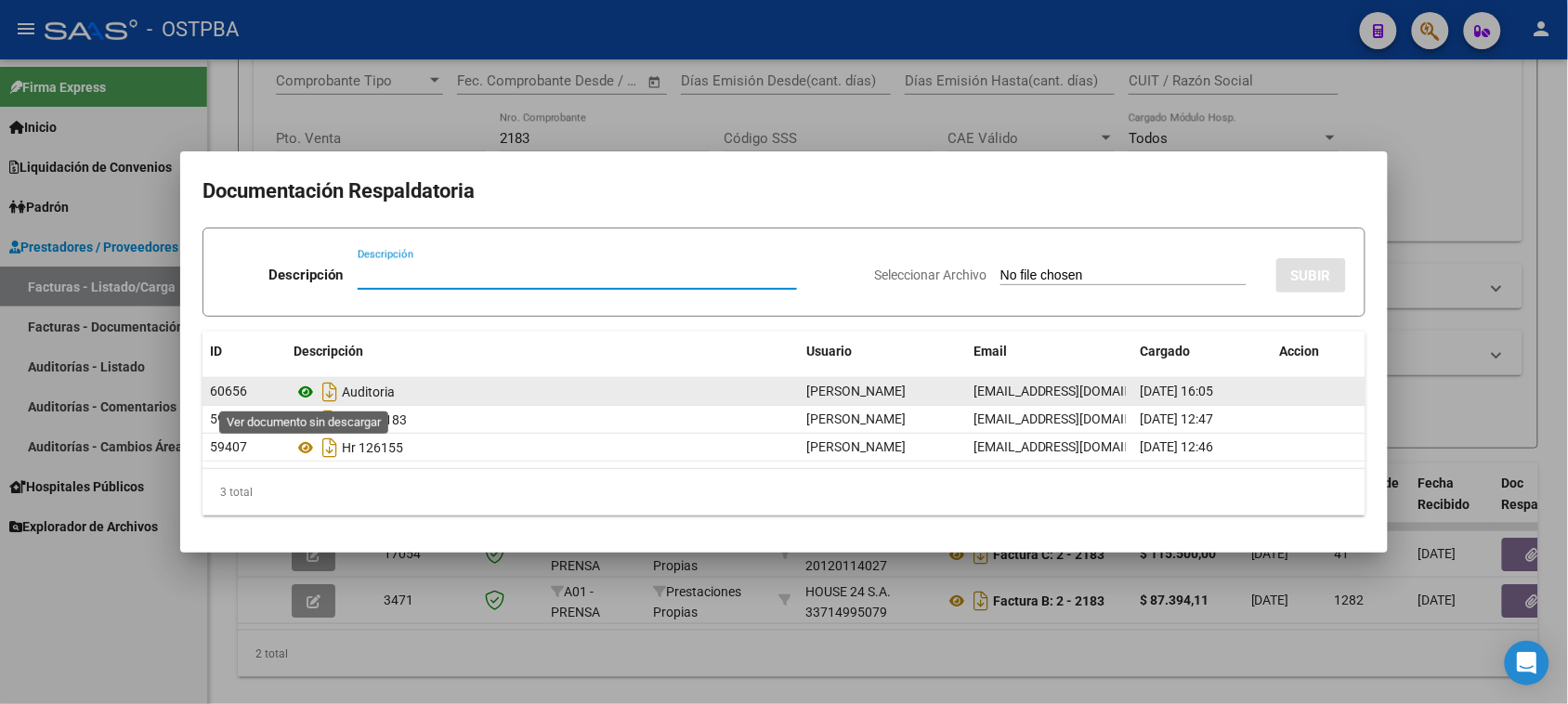
click at [302, 395] on icon at bounding box center [305, 392] width 24 height 22
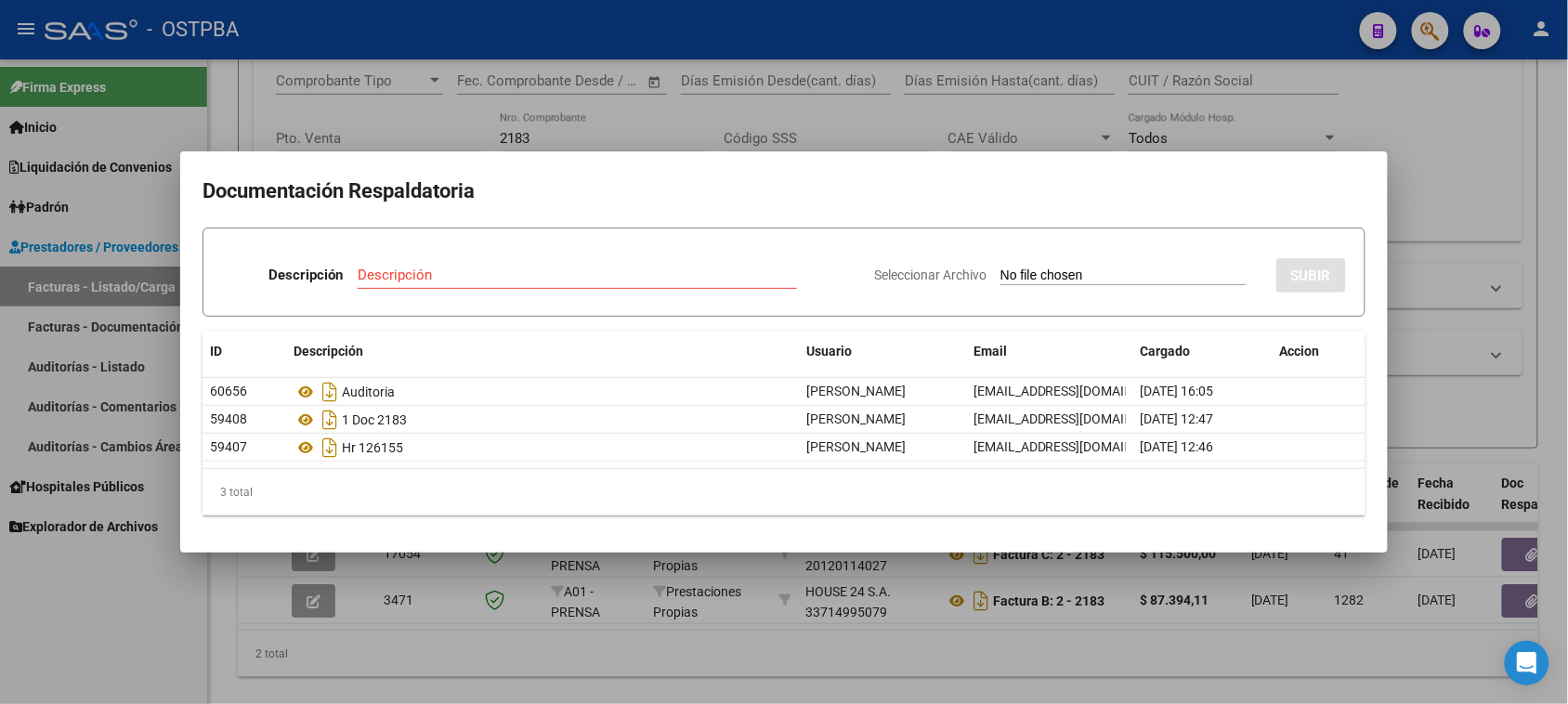
click at [586, 140] on div at bounding box center [784, 352] width 1568 height 704
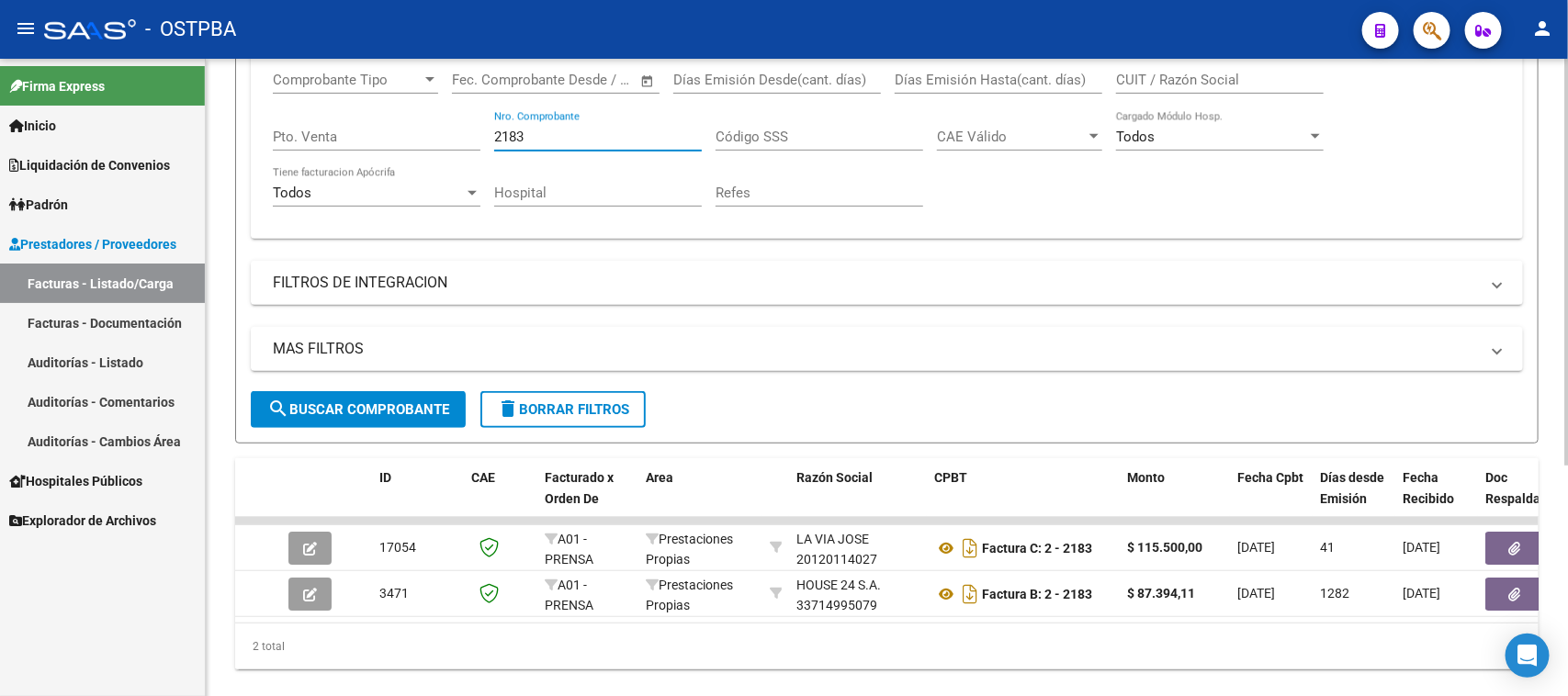
click at [579, 130] on input "2183" at bounding box center [597, 136] width 208 height 16
drag, startPoint x: 533, startPoint y: 131, endPoint x: 452, endPoint y: 134, distance: 81.1
click at [453, 133] on div "Comprobante Tipo Comprobante Tipo Fecha inicio – Fecha fin Fec. Comprobante Des…" at bounding box center [886, 139] width 1229 height 170
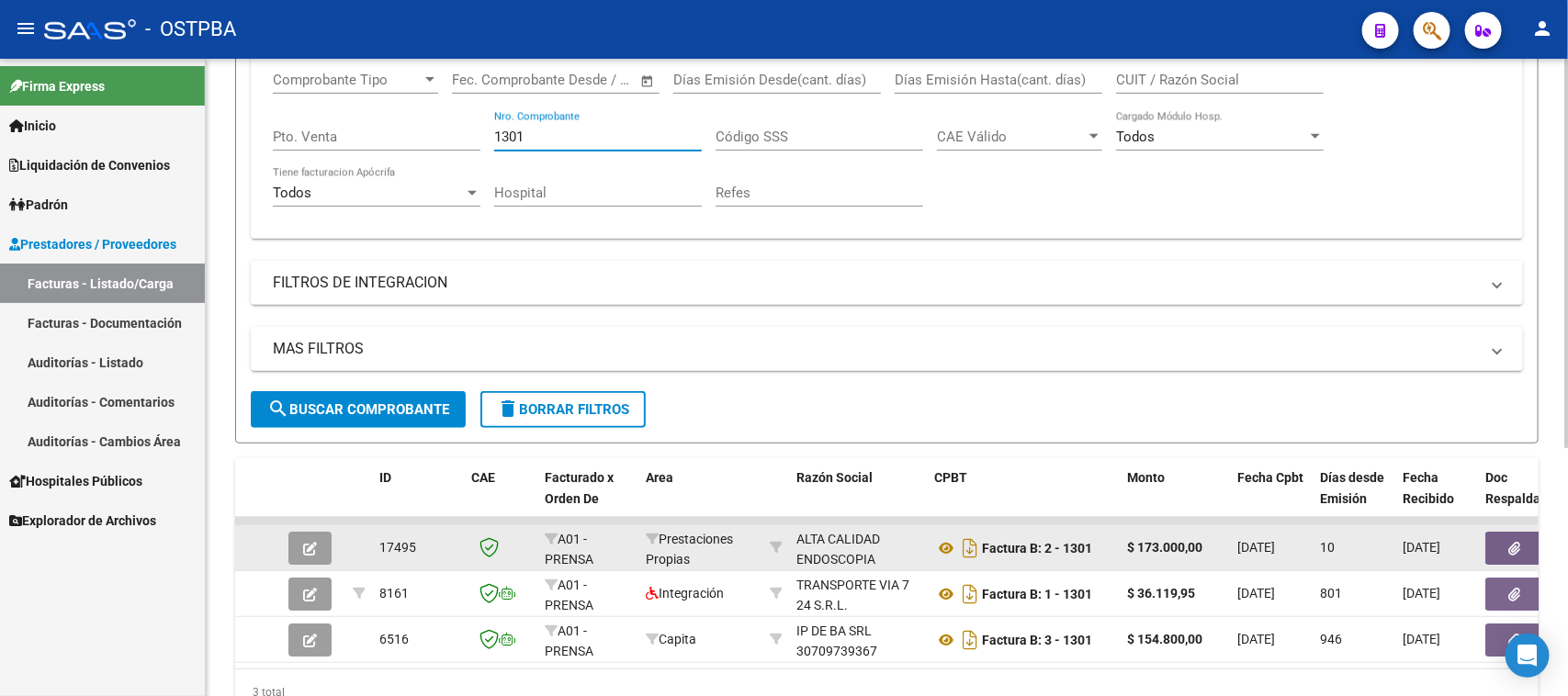
type input "1301"
click at [1504, 544] on button "button" at bounding box center [1515, 548] width 59 height 33
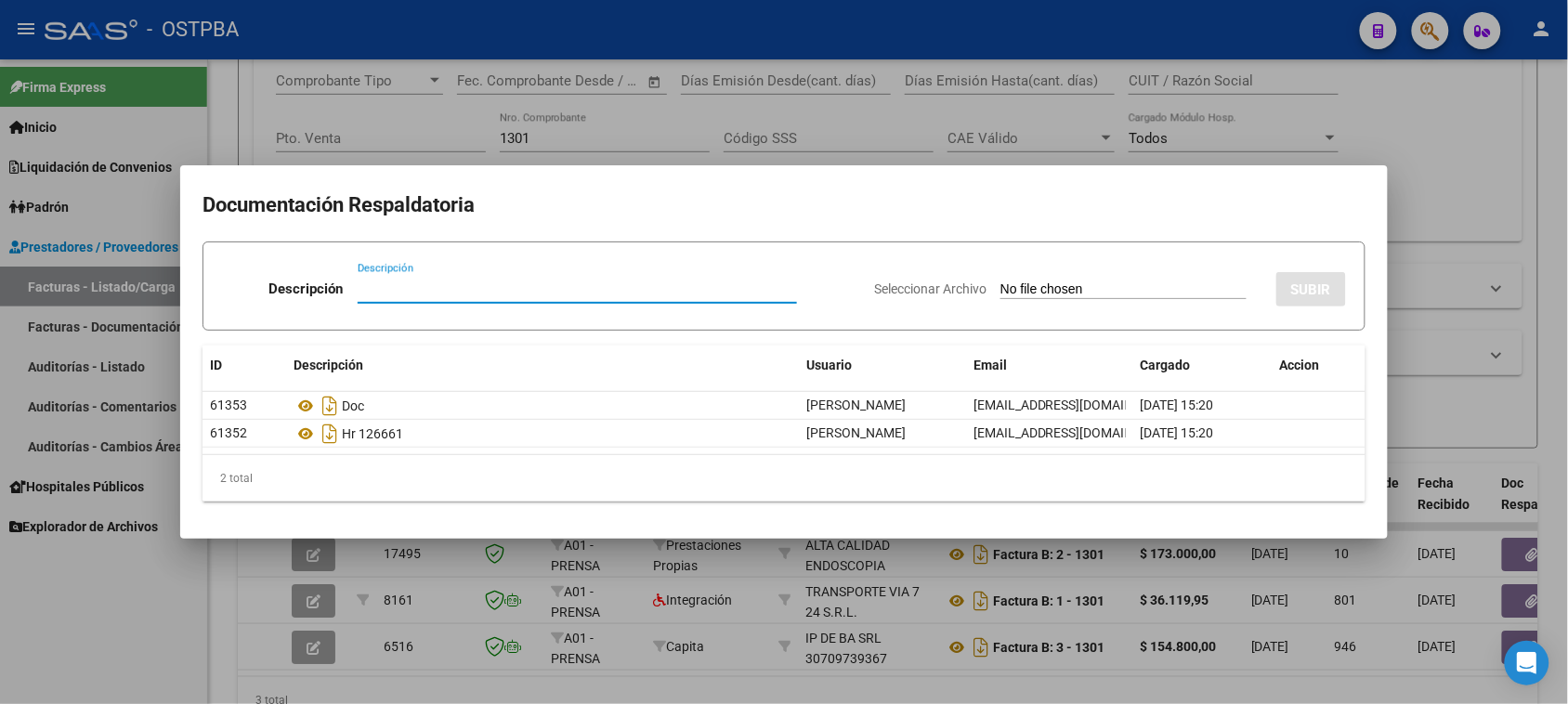
drag, startPoint x: 101, startPoint y: 642, endPoint x: 170, endPoint y: 625, distance: 71.1
click at [104, 639] on div at bounding box center [784, 352] width 1568 height 704
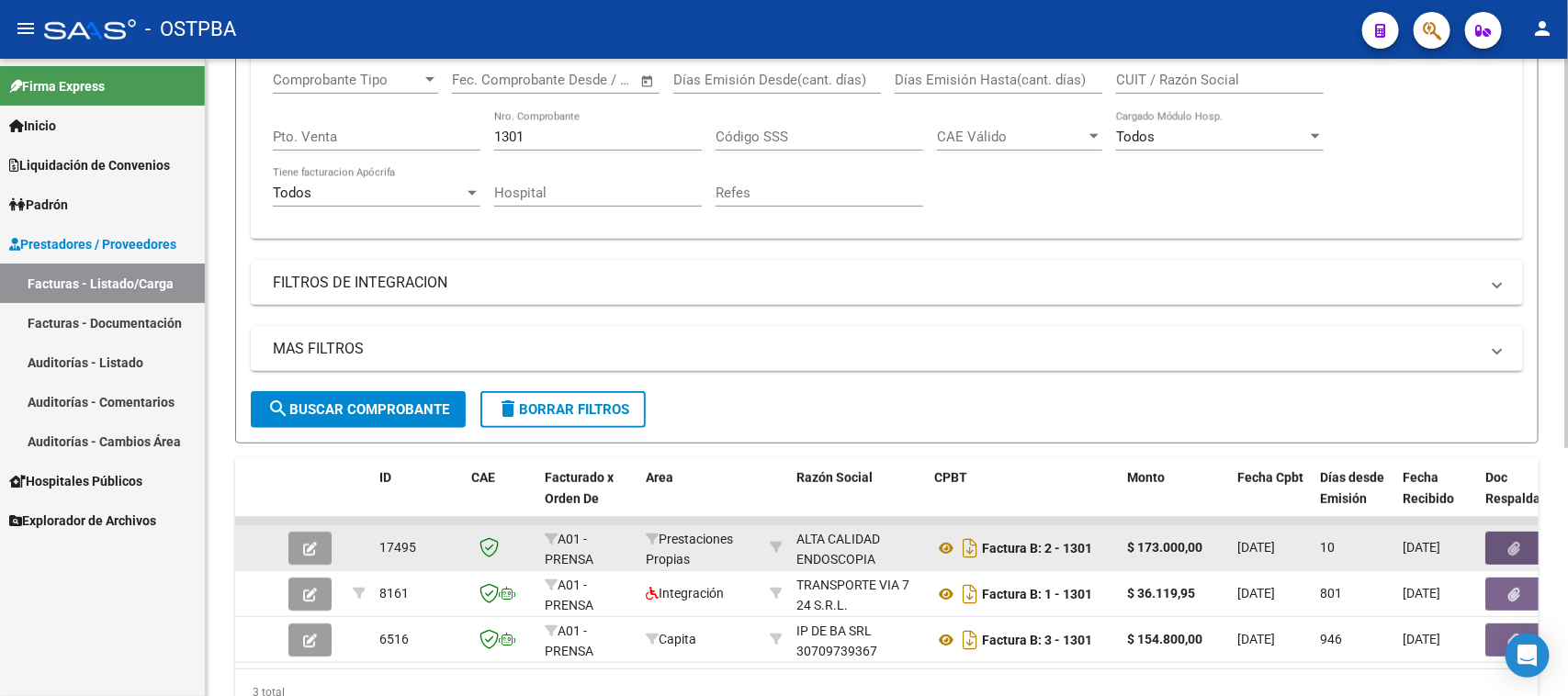
click at [1500, 548] on button "button" at bounding box center [1515, 548] width 59 height 33
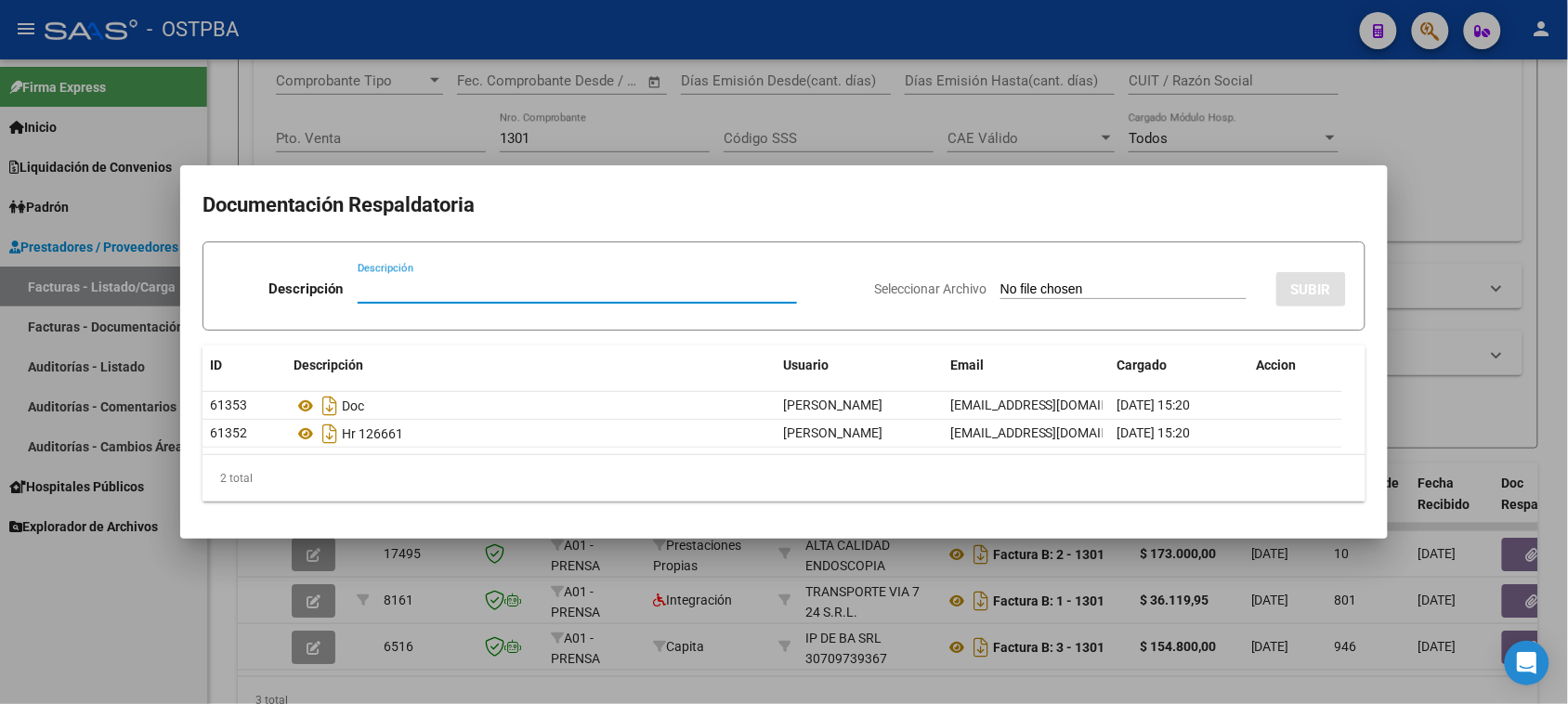
click at [563, 683] on div at bounding box center [784, 352] width 1568 height 704
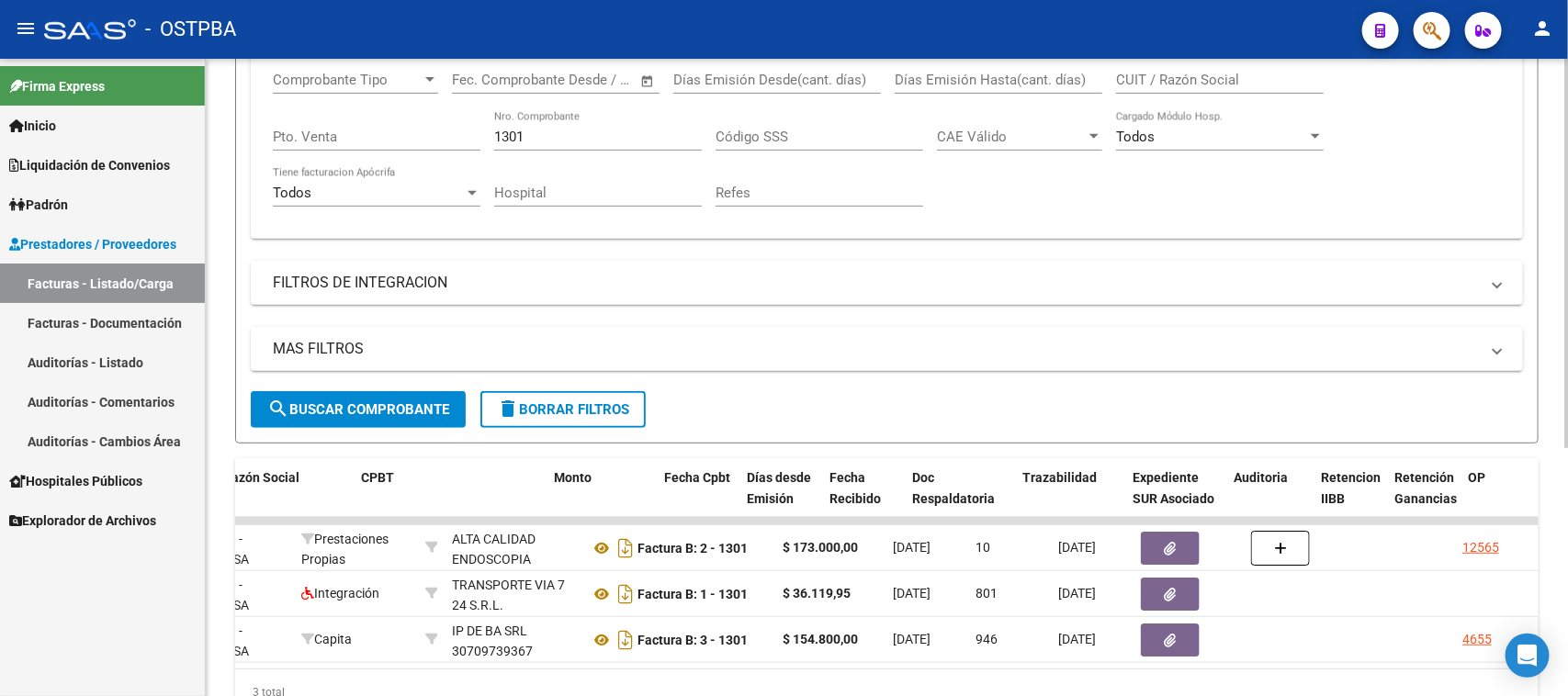
scroll to position [0, 1003]
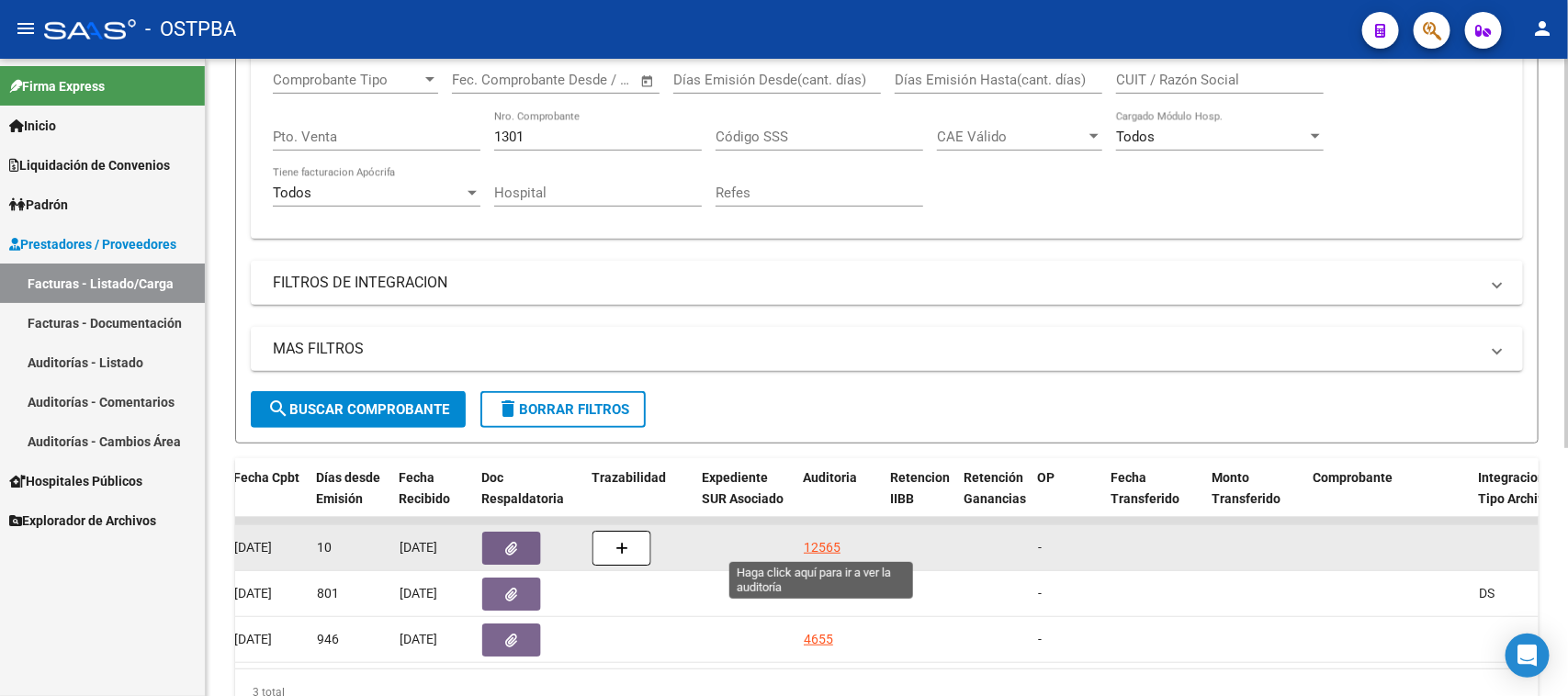
click at [833, 547] on div "12565" at bounding box center [823, 548] width 37 height 21
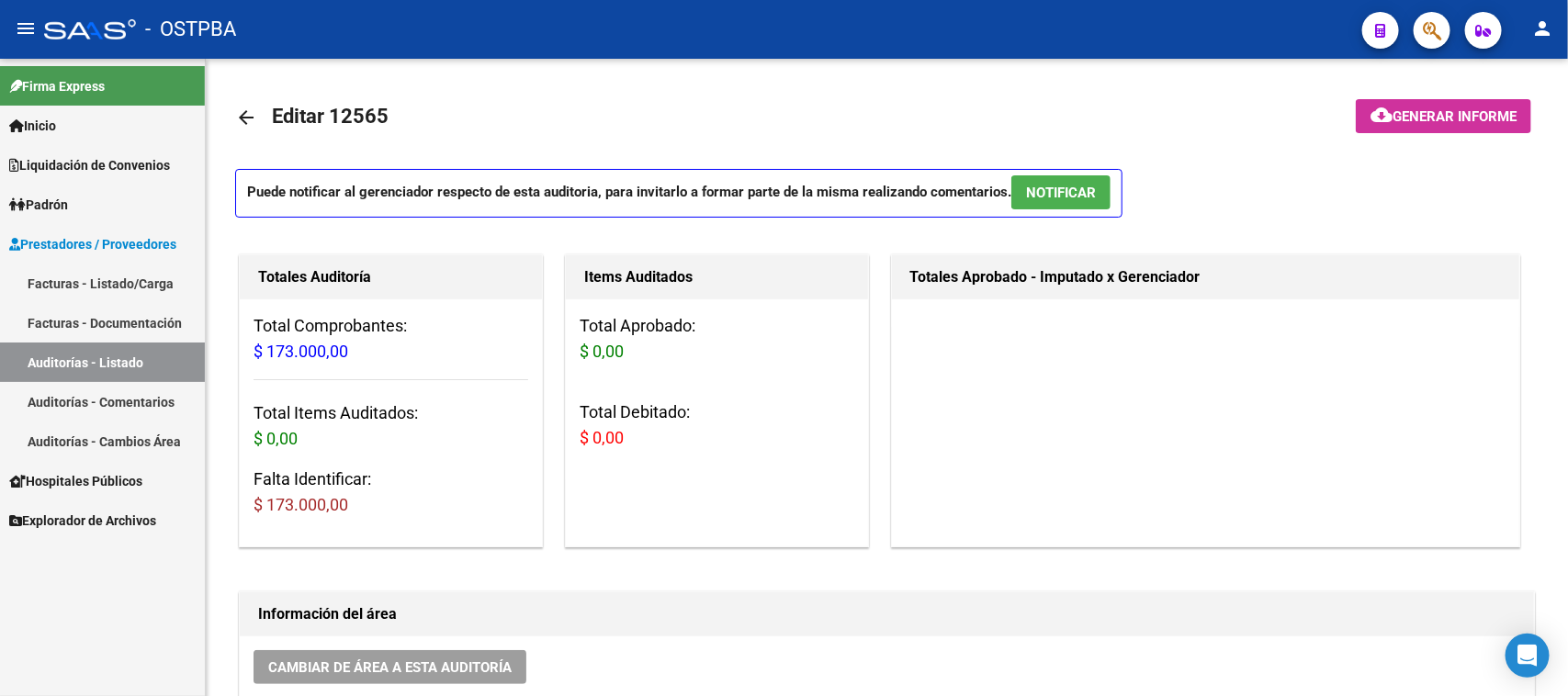
click at [157, 625] on div "Firma Express Inicio Calendario SSS Instructivos Contacto OS Liquidación de Con…" at bounding box center [102, 378] width 205 height 638
click at [116, 287] on link "Facturas - Listado/Carga" at bounding box center [102, 283] width 205 height 40
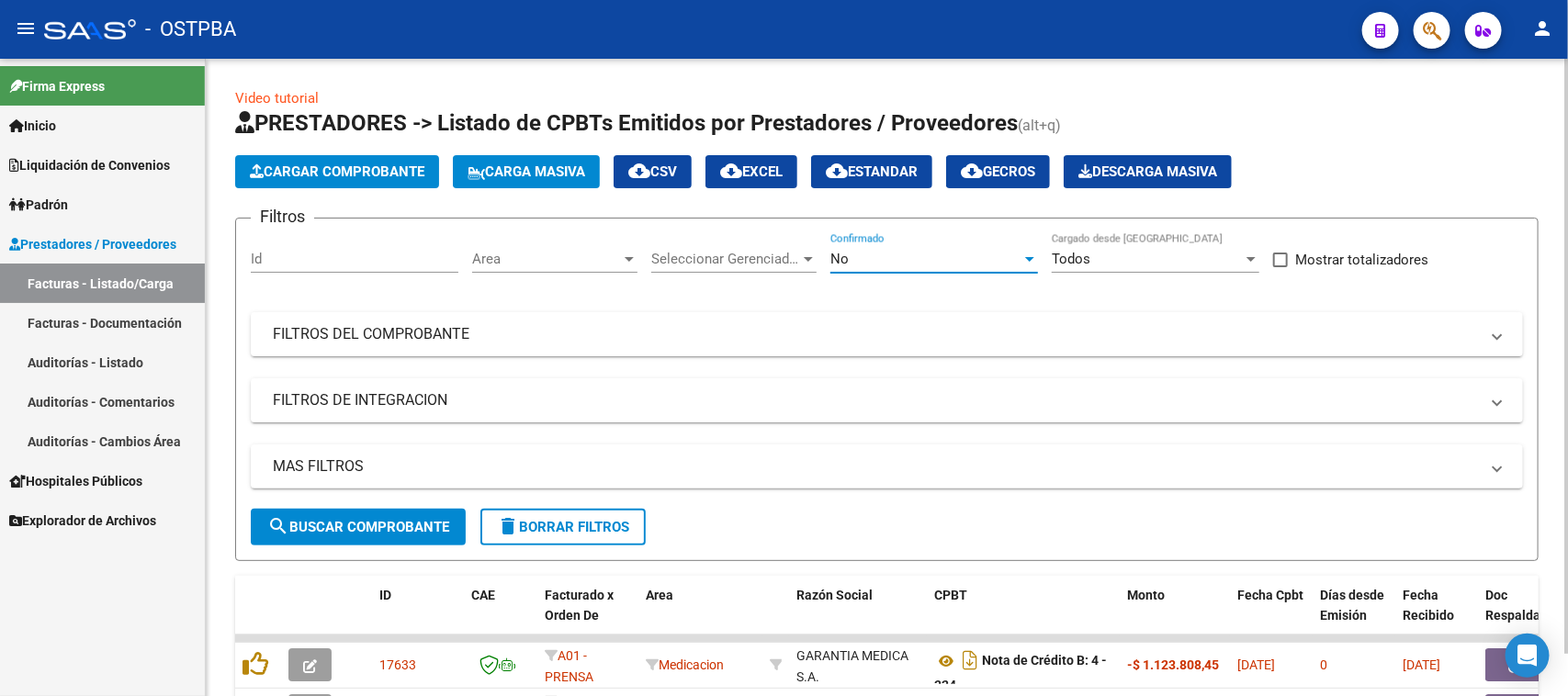
click at [852, 260] on div "No" at bounding box center [926, 258] width 191 height 16
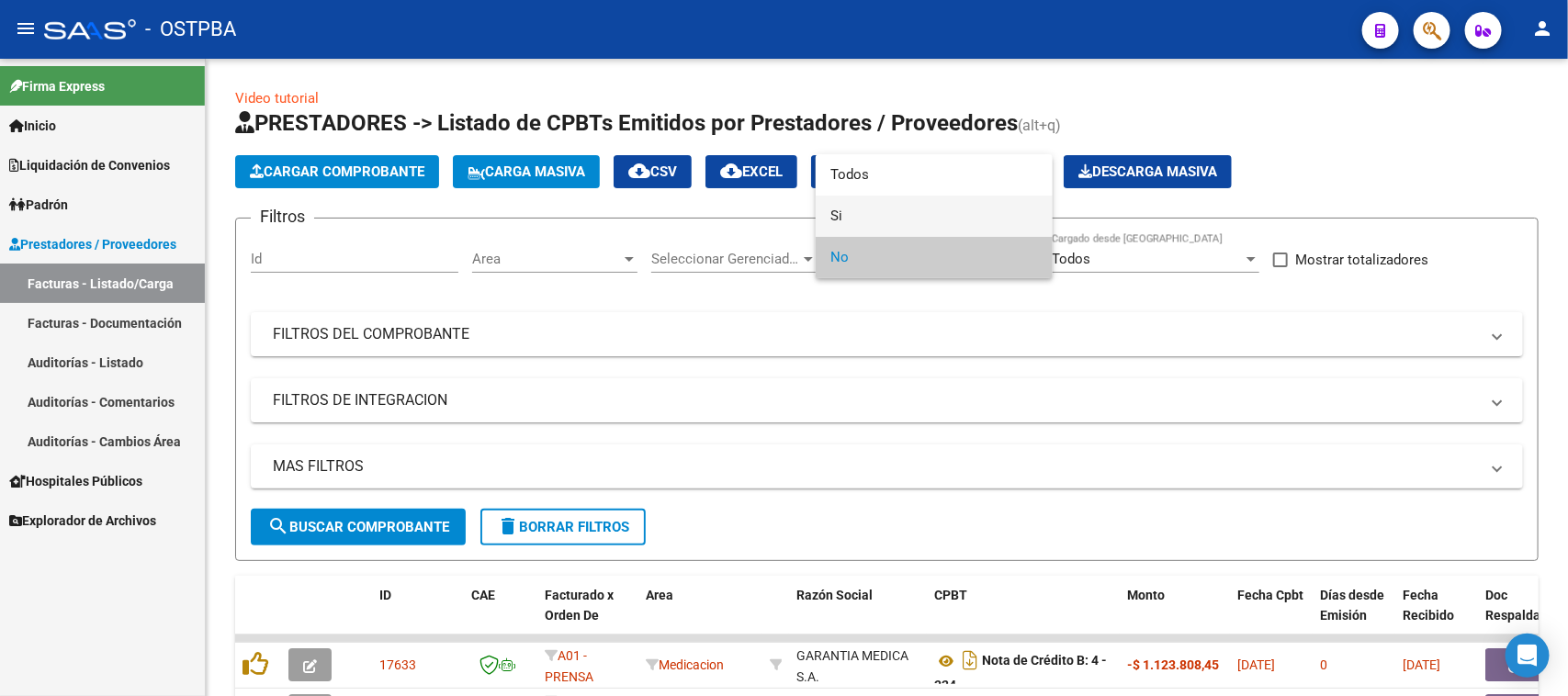
click at [838, 213] on span "Si" at bounding box center [934, 216] width 208 height 42
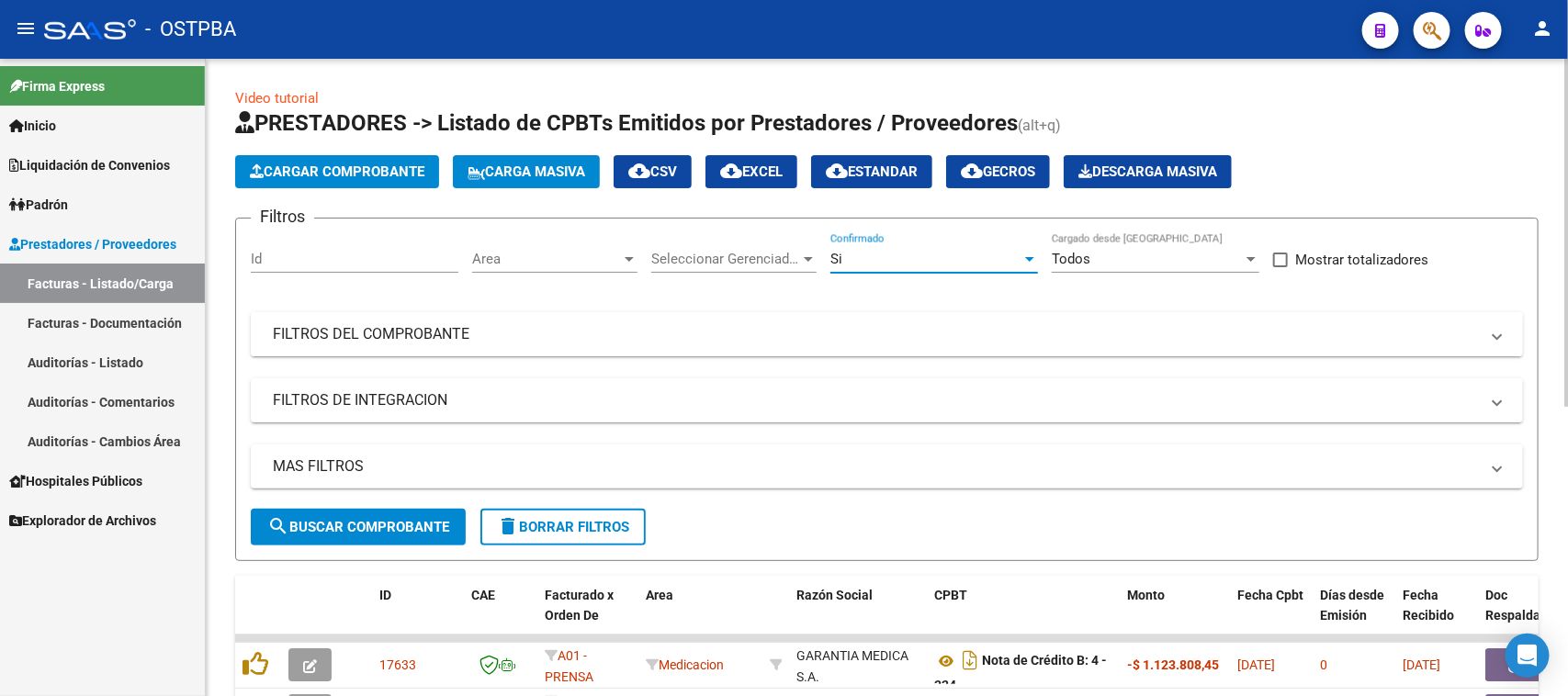
click at [576, 325] on mat-panel-title "FILTROS DEL COMPROBANTE" at bounding box center [876, 334] width 1206 height 20
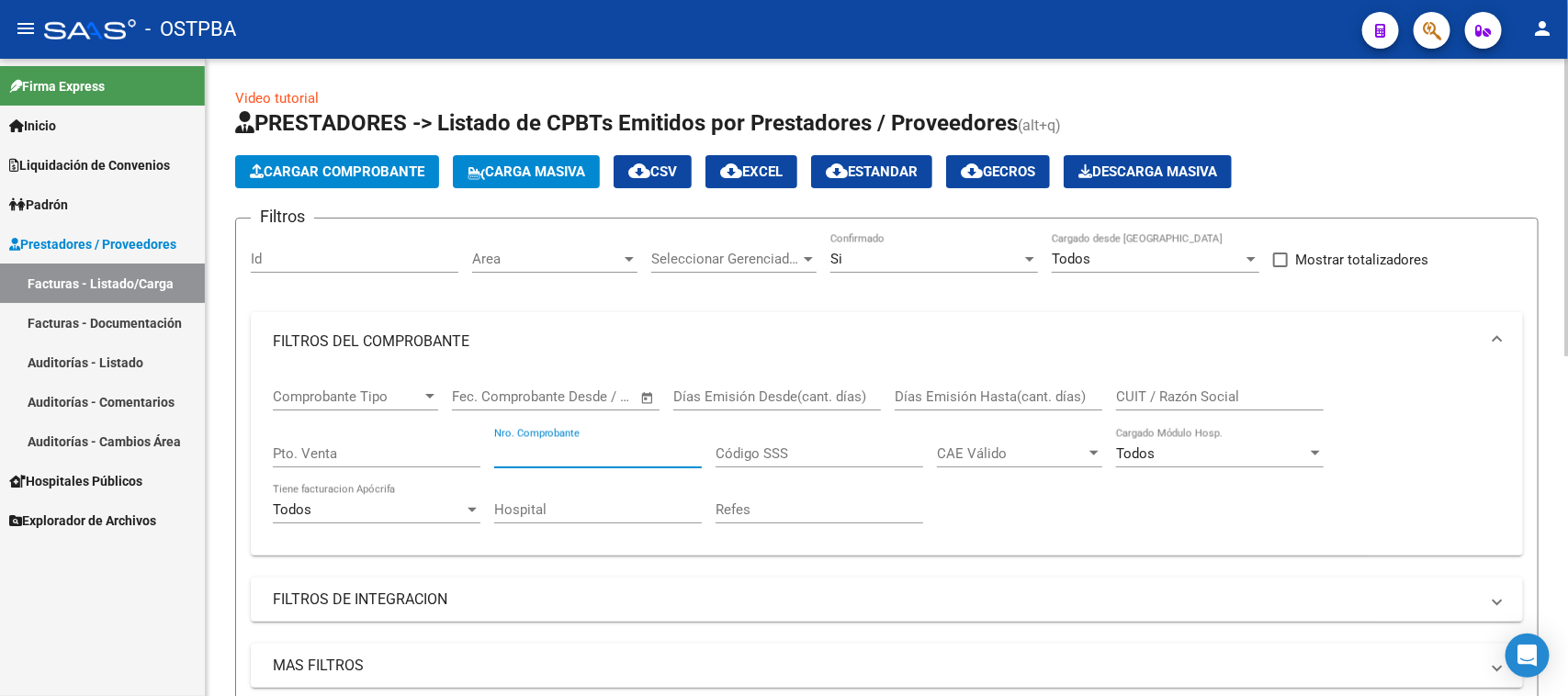
drag, startPoint x: 588, startPoint y: 451, endPoint x: 1494, endPoint y: 471, distance: 906.2
click at [590, 450] on input "Nro. Comprobante" at bounding box center [597, 453] width 208 height 16
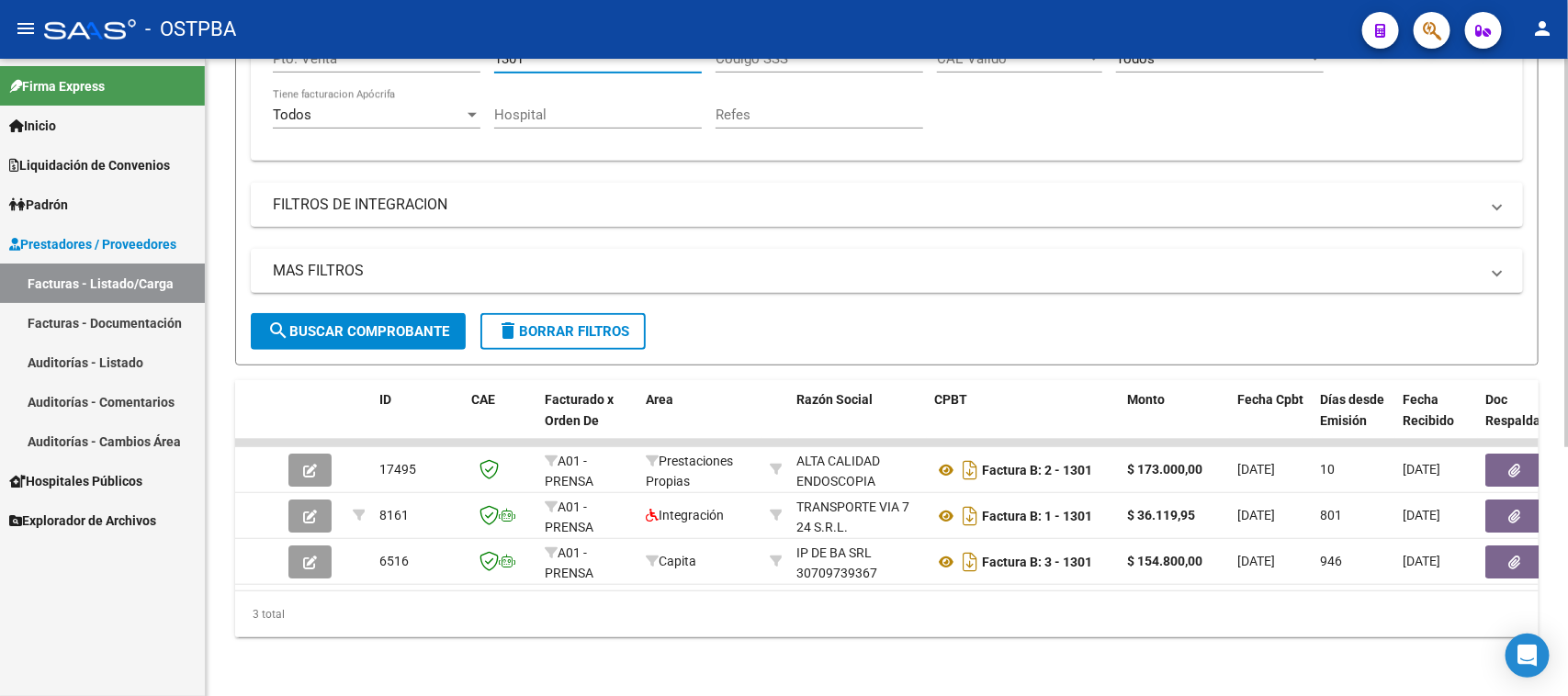
scroll to position [409, 0]
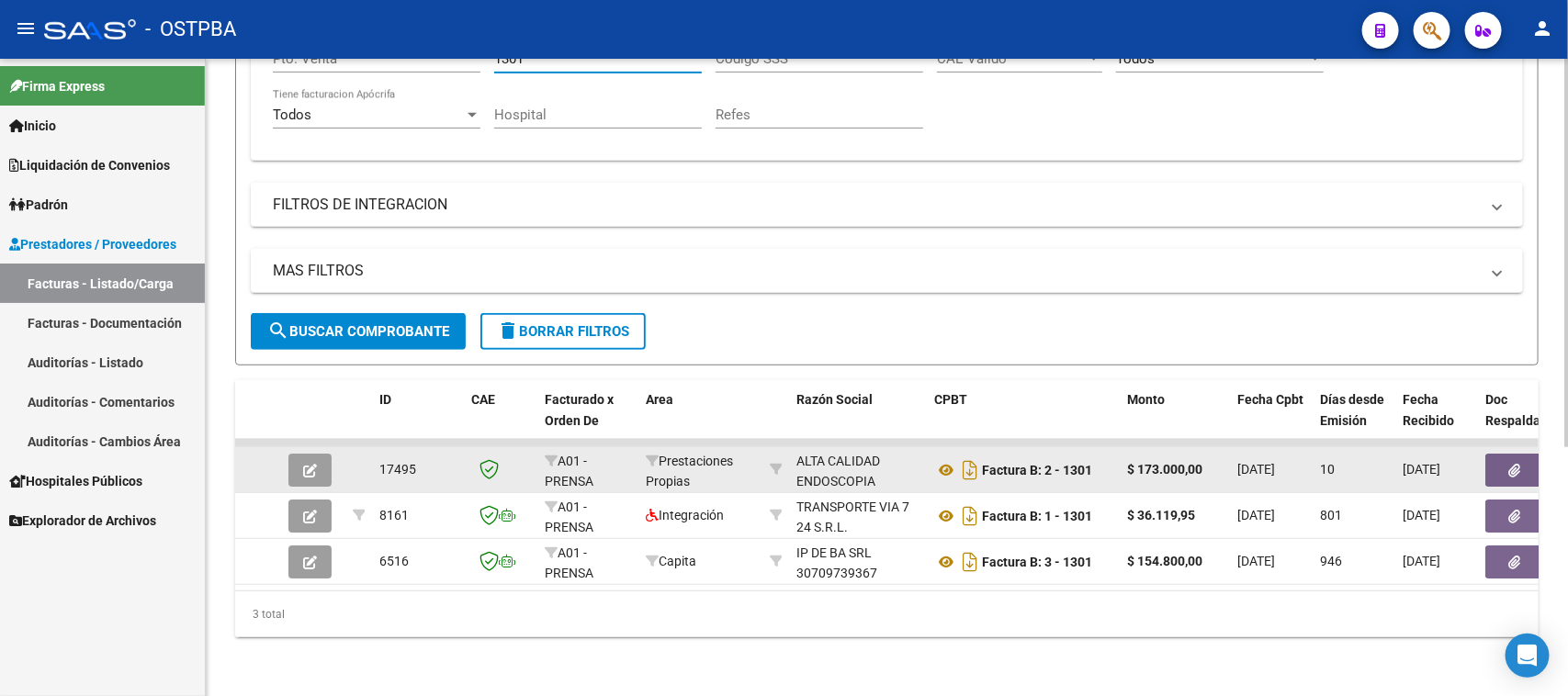
type input "1301"
click at [1498, 454] on button "button" at bounding box center [1515, 471] width 59 height 33
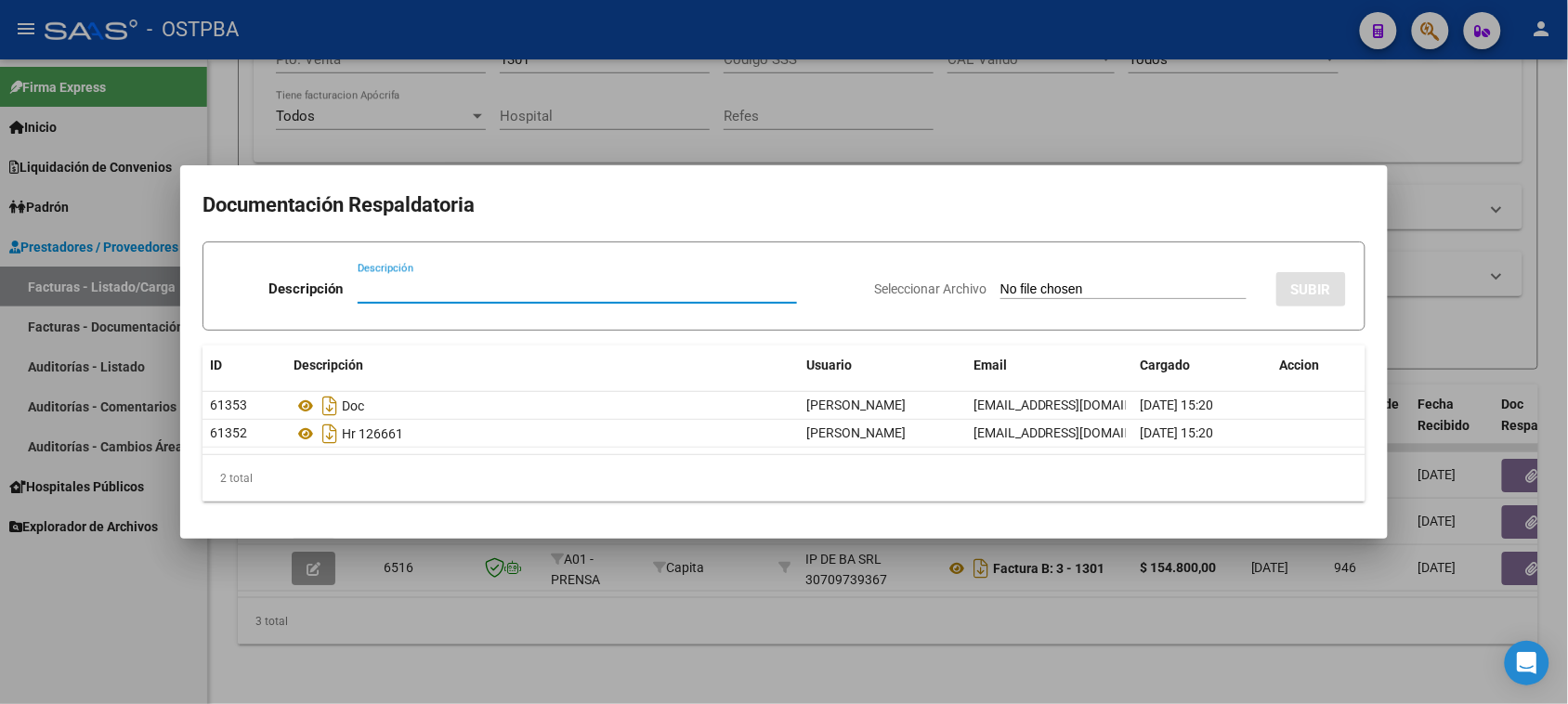
click at [45, 647] on div at bounding box center [784, 352] width 1568 height 704
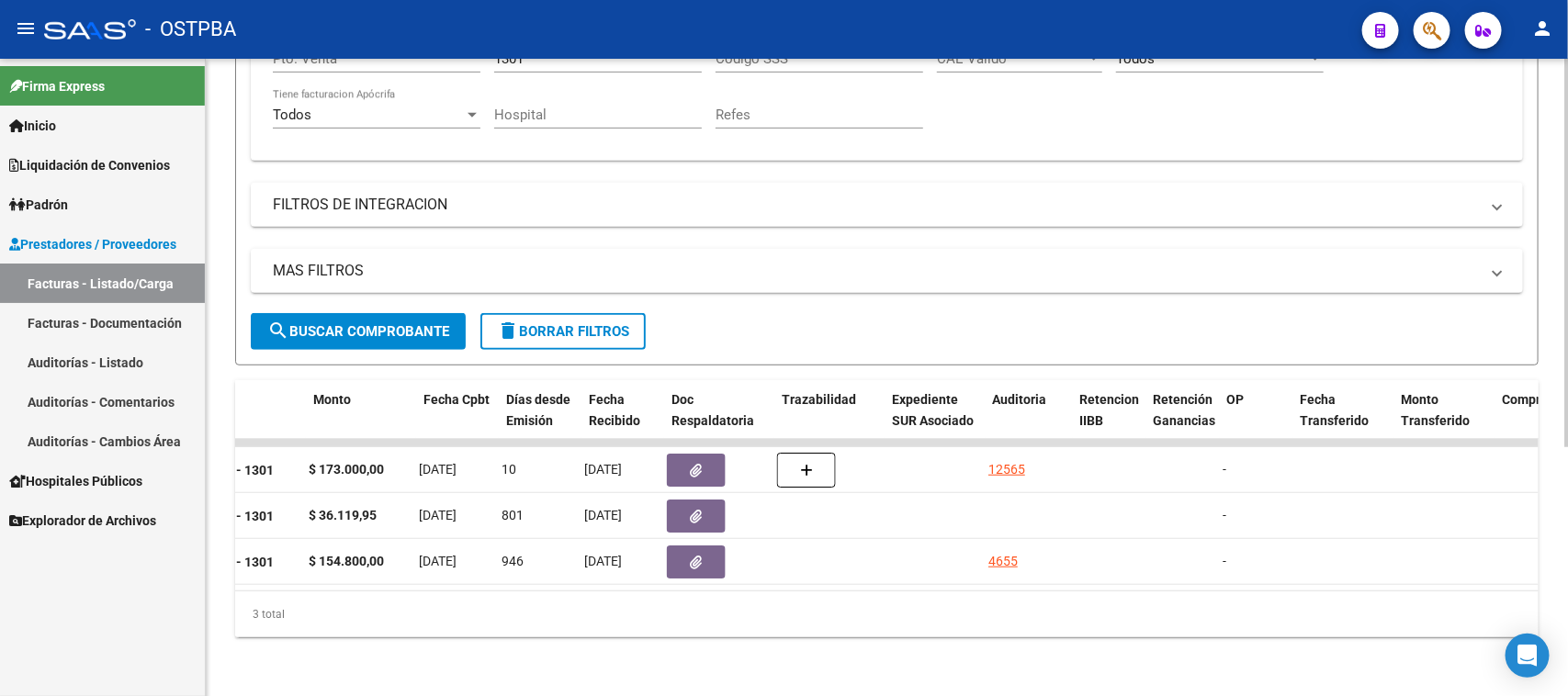
scroll to position [0, 814]
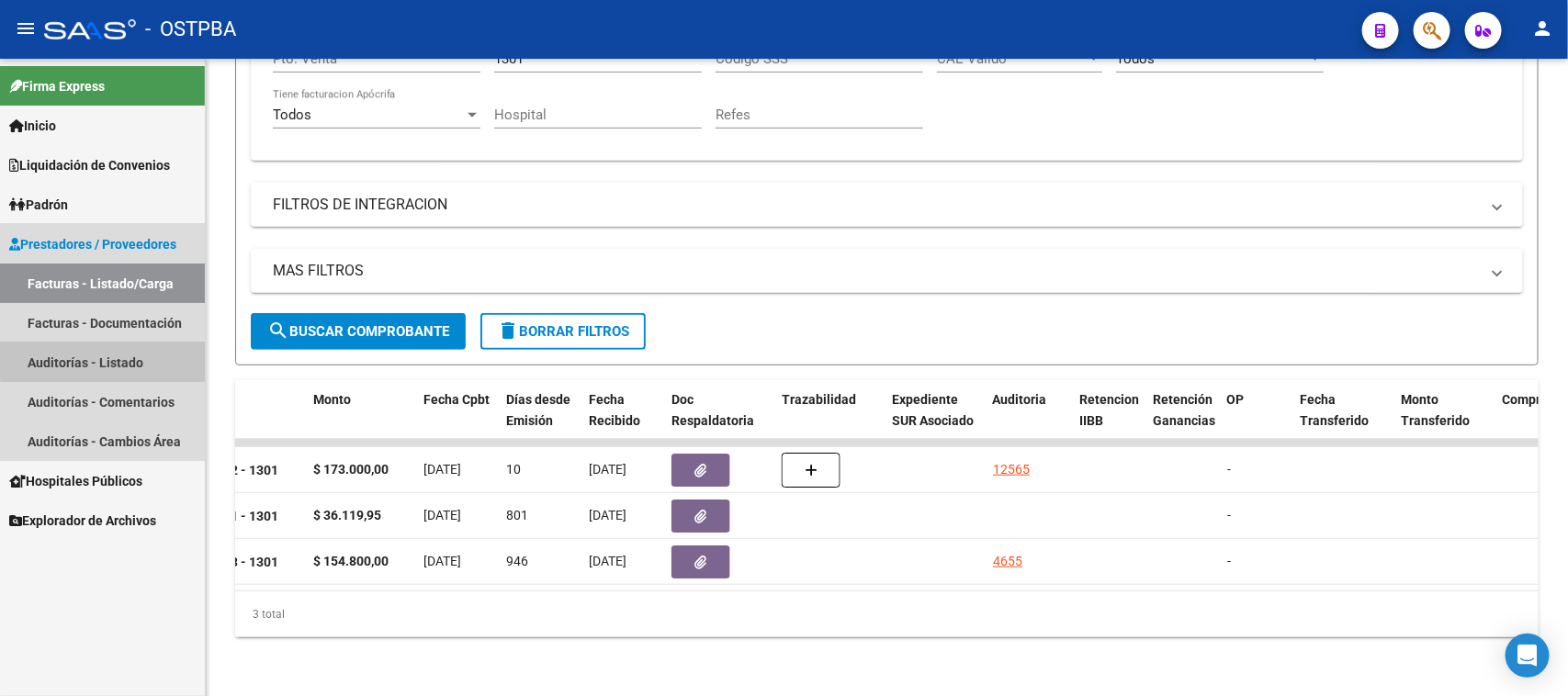
click at [116, 355] on link "Auditorías - Listado" at bounding box center [102, 362] width 205 height 40
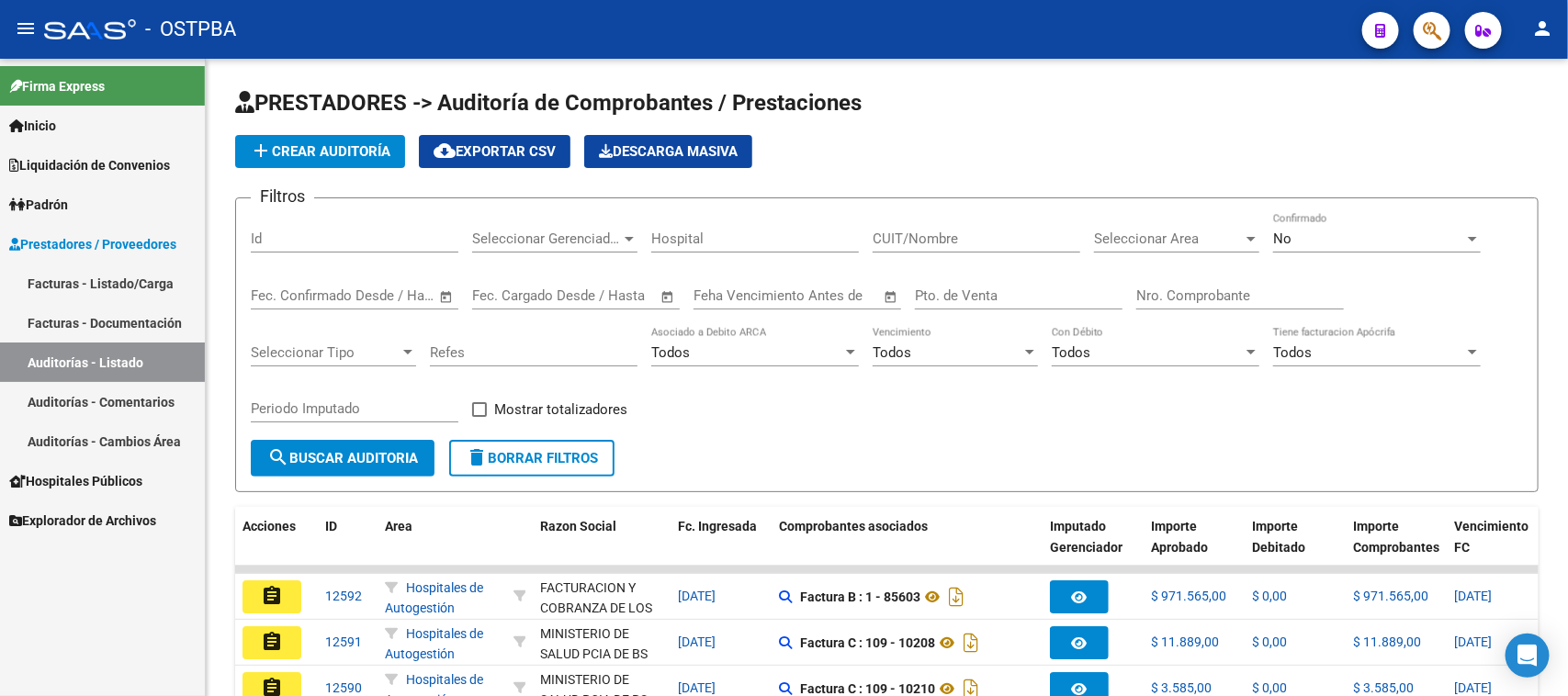
click at [84, 282] on link "Facturas - Listado/Carga" at bounding box center [102, 283] width 205 height 40
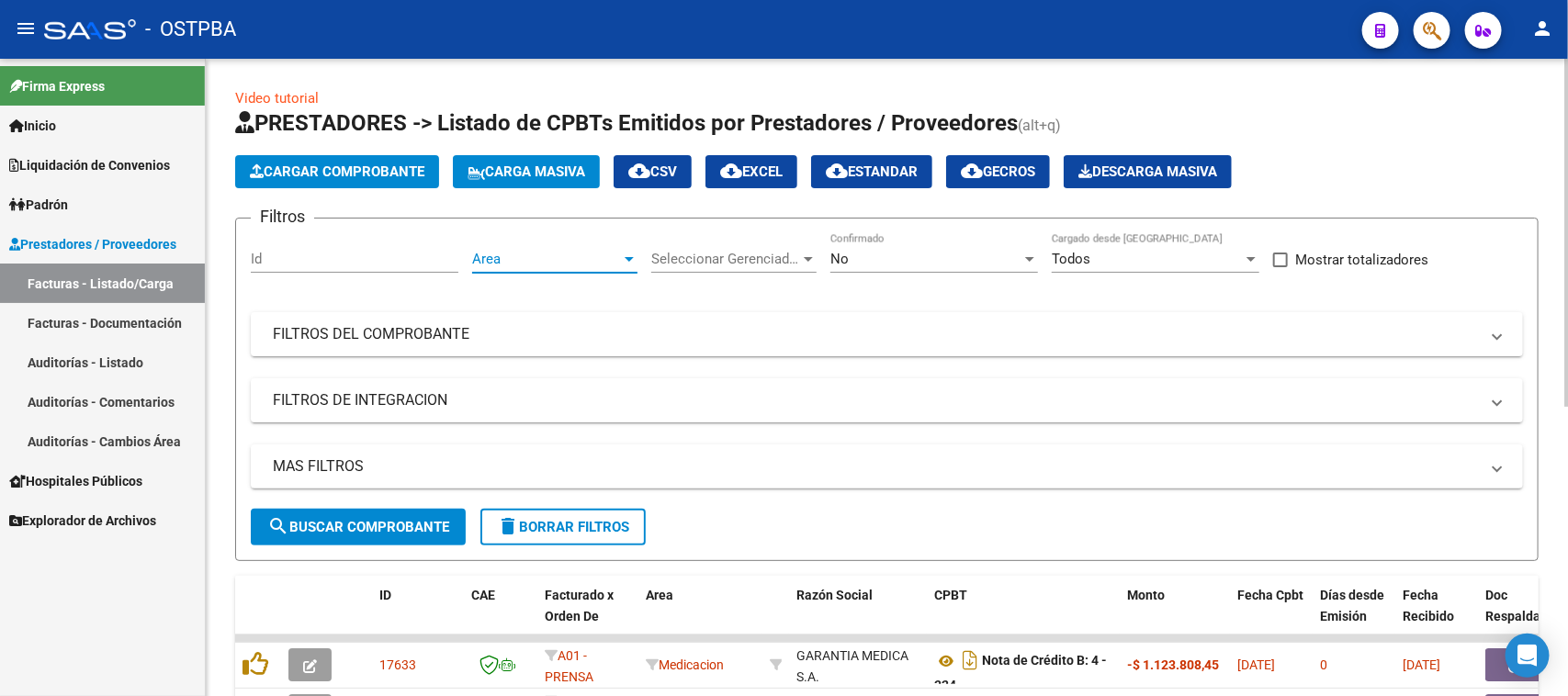
click at [575, 260] on span "Area" at bounding box center [547, 258] width 149 height 16
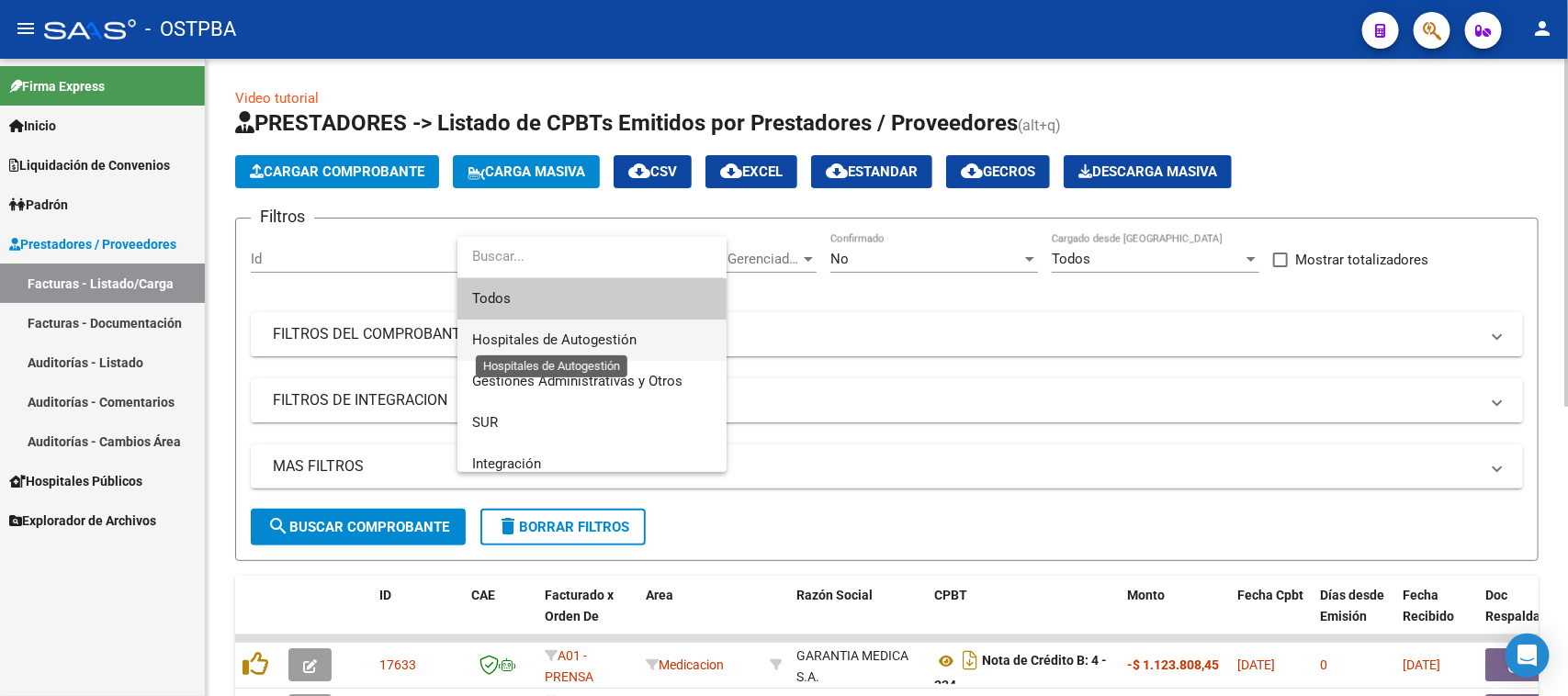
drag, startPoint x: 552, startPoint y: 335, endPoint x: 499, endPoint y: 392, distance: 77.8
click at [551, 335] on span "Hospitales de Autogestión" at bounding box center [555, 339] width 164 height 16
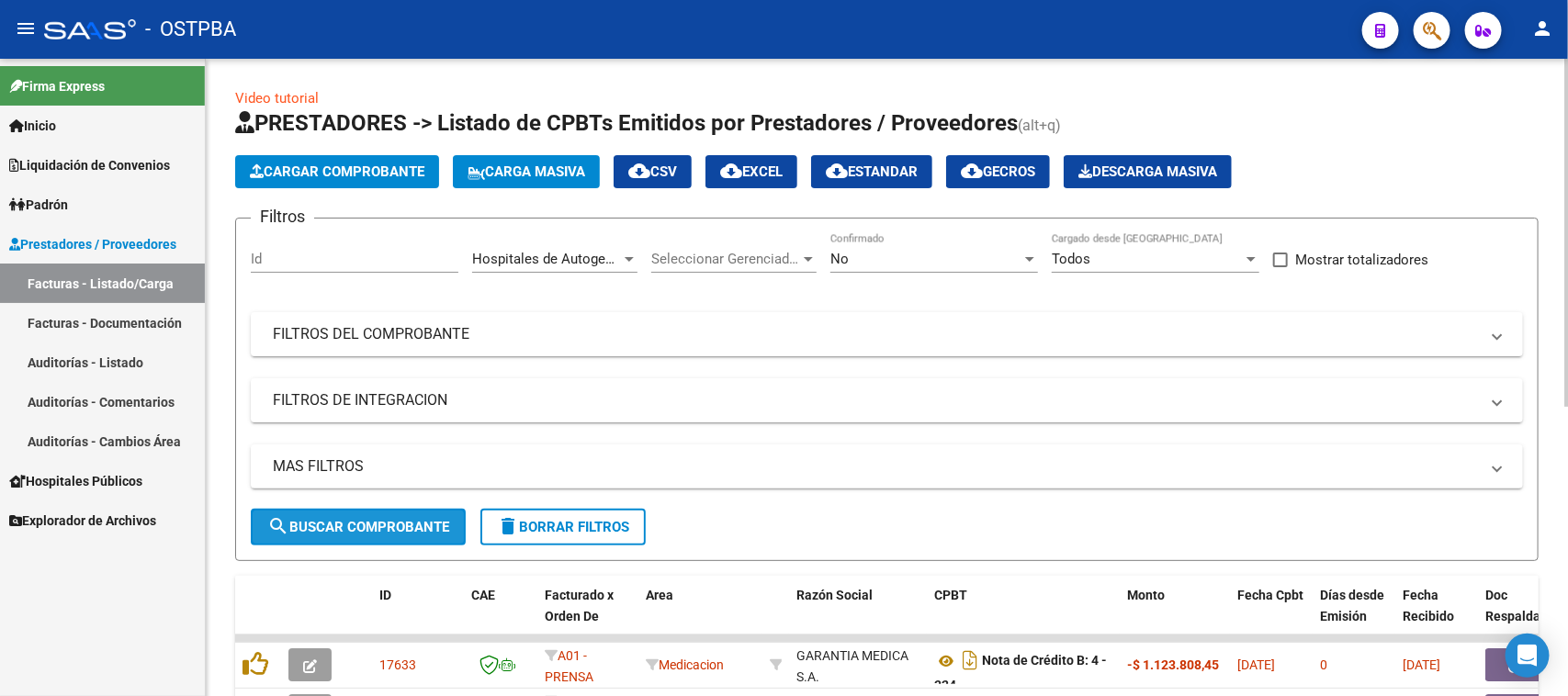
click at [389, 525] on span "search Buscar Comprobante" at bounding box center [359, 527] width 182 height 16
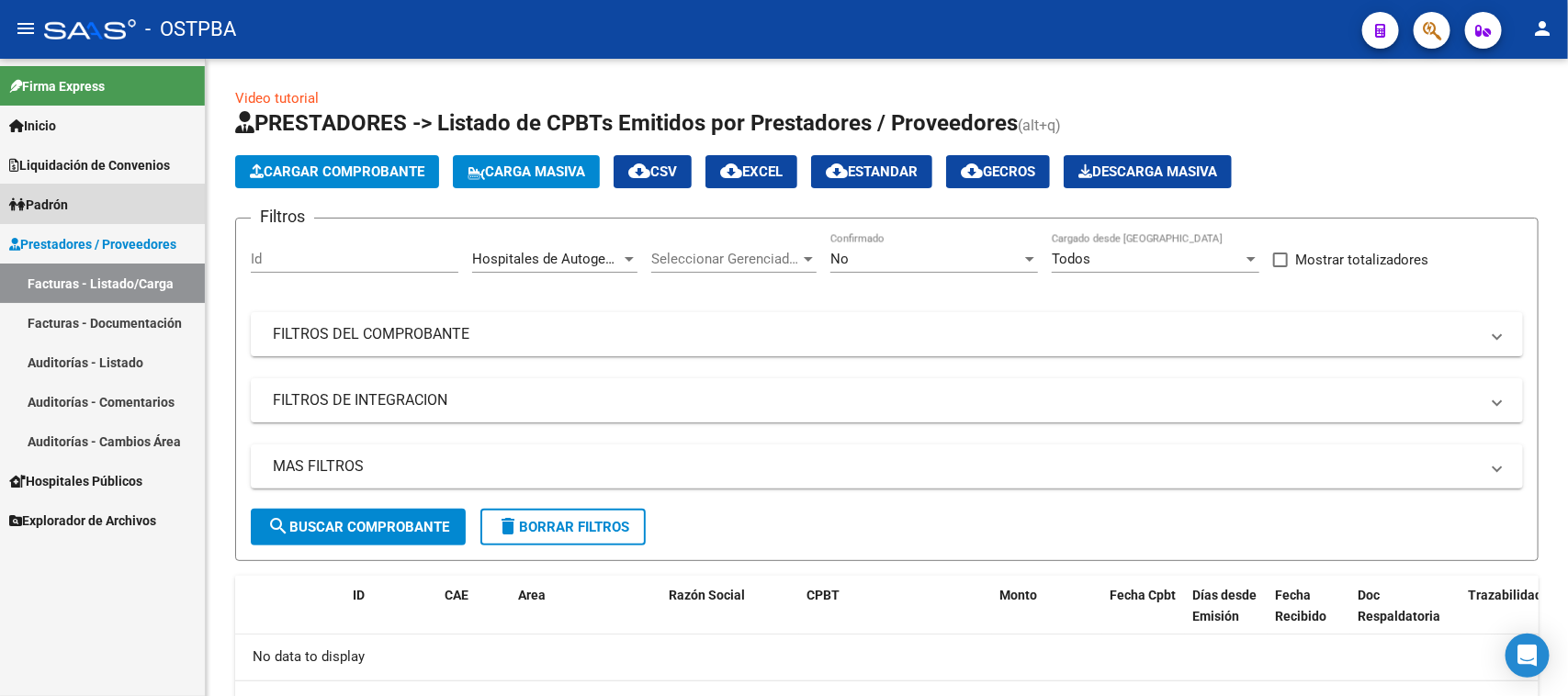
click at [81, 204] on link "Padrón" at bounding box center [102, 204] width 205 height 40
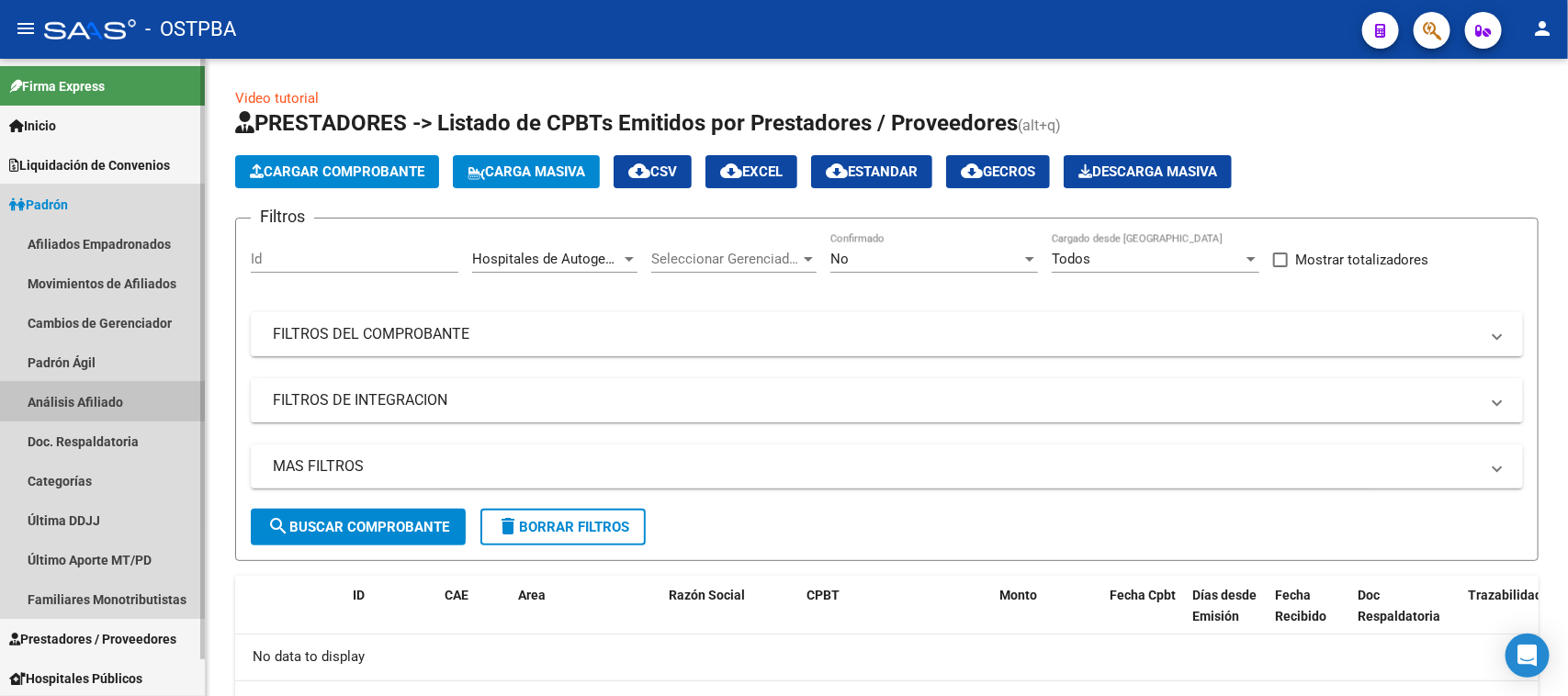
click at [87, 392] on link "Análisis Afiliado" at bounding box center [102, 401] width 205 height 40
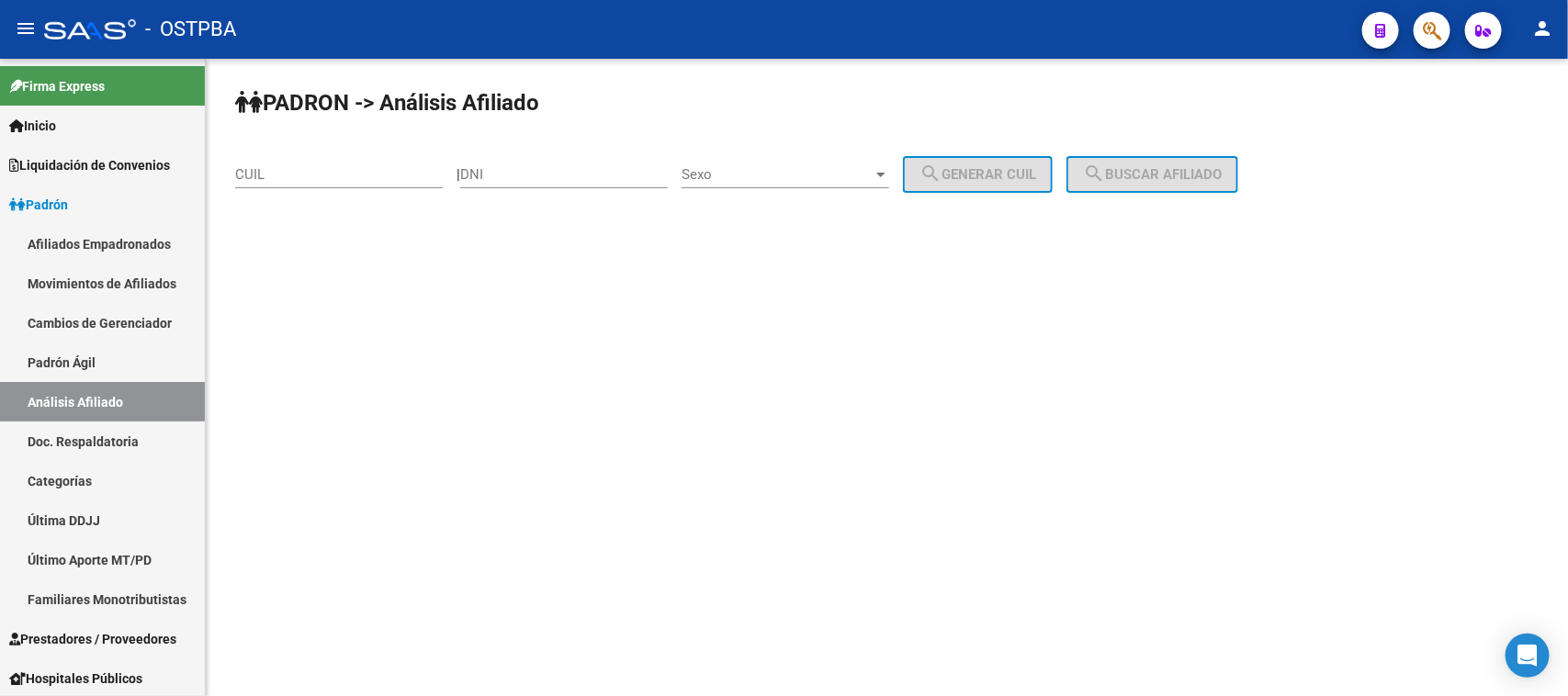
drag, startPoint x: 602, startPoint y: 170, endPoint x: 962, endPoint y: 313, distance: 387.4
click at [602, 173] on input "DNI" at bounding box center [564, 174] width 208 height 16
type input "70792830"
click at [733, 187] on div "Sexo Sexo" at bounding box center [785, 168] width 208 height 40
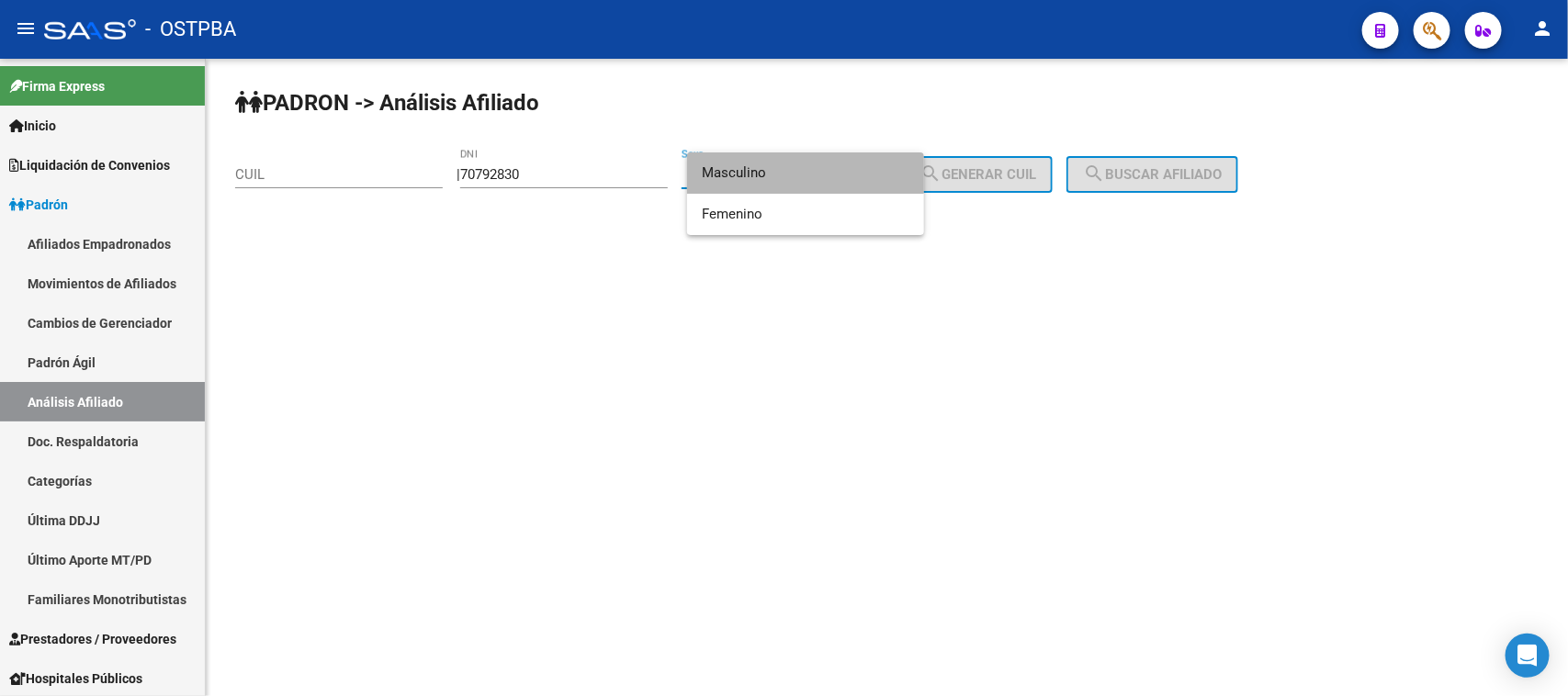
click at [746, 162] on span "Masculino" at bounding box center [805, 173] width 208 height 42
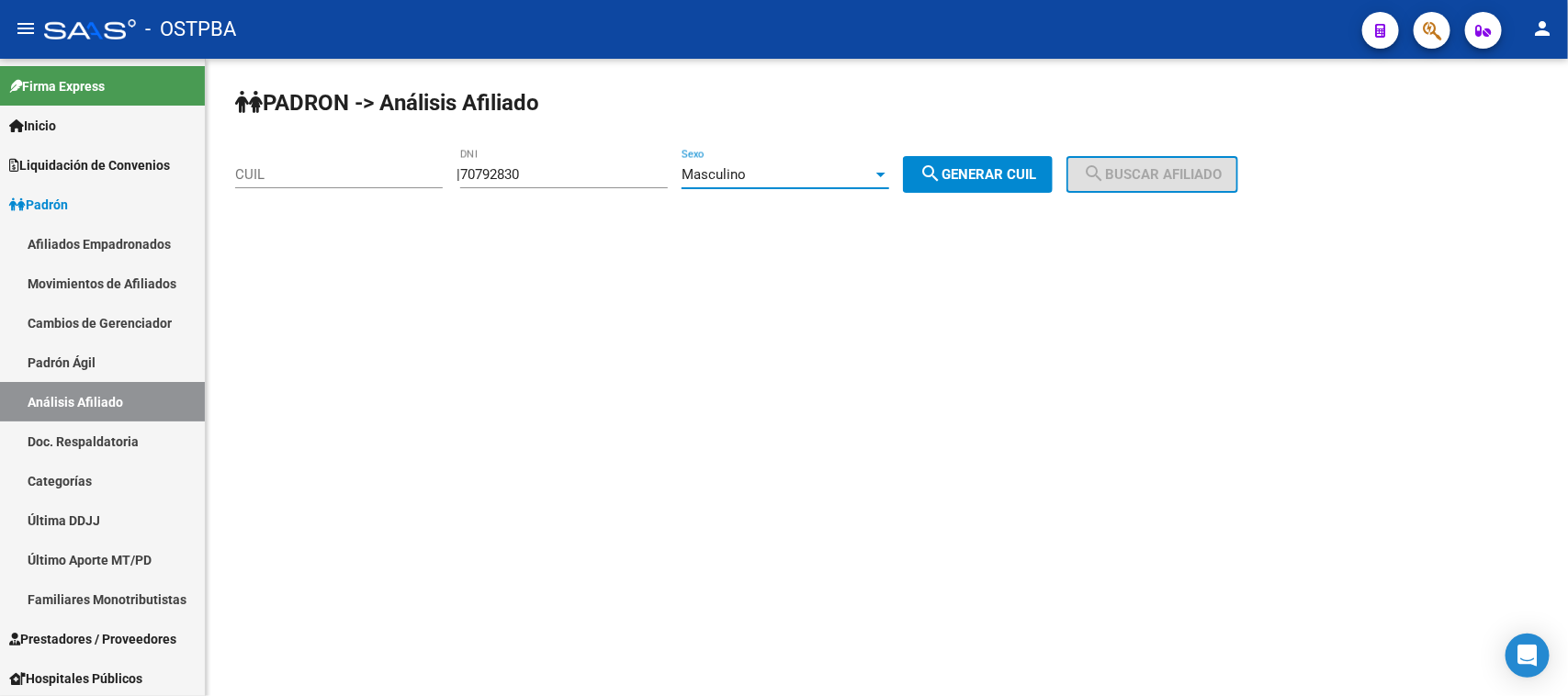
drag, startPoint x: 963, startPoint y: 170, endPoint x: 1002, endPoint y: 168, distance: 39.1
click at [966, 170] on span "search Generar CUIL" at bounding box center [977, 174] width 117 height 16
type input "20-70792830-2"
click at [1156, 166] on span "search Buscar afiliado" at bounding box center [1153, 174] width 139 height 16
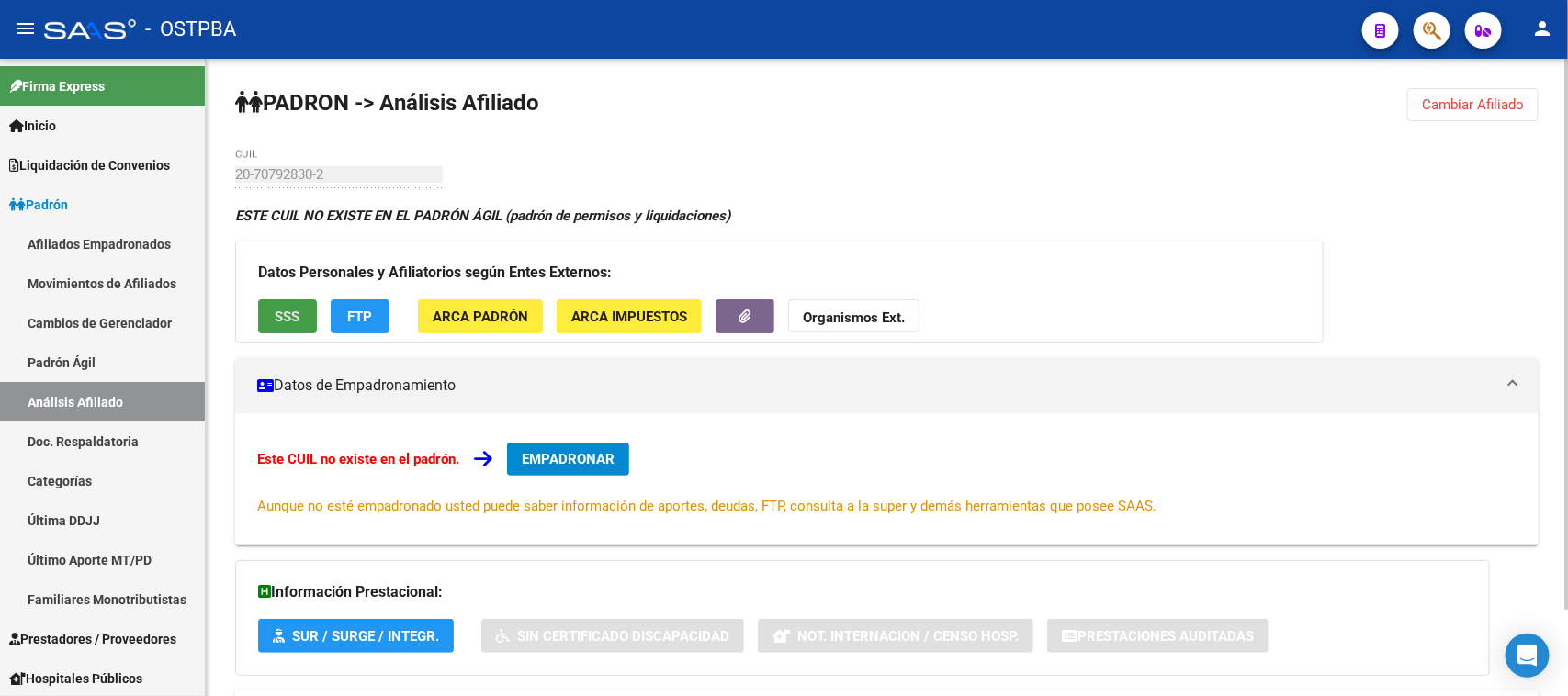
click at [300, 313] on span "SSS" at bounding box center [288, 316] width 25 height 16
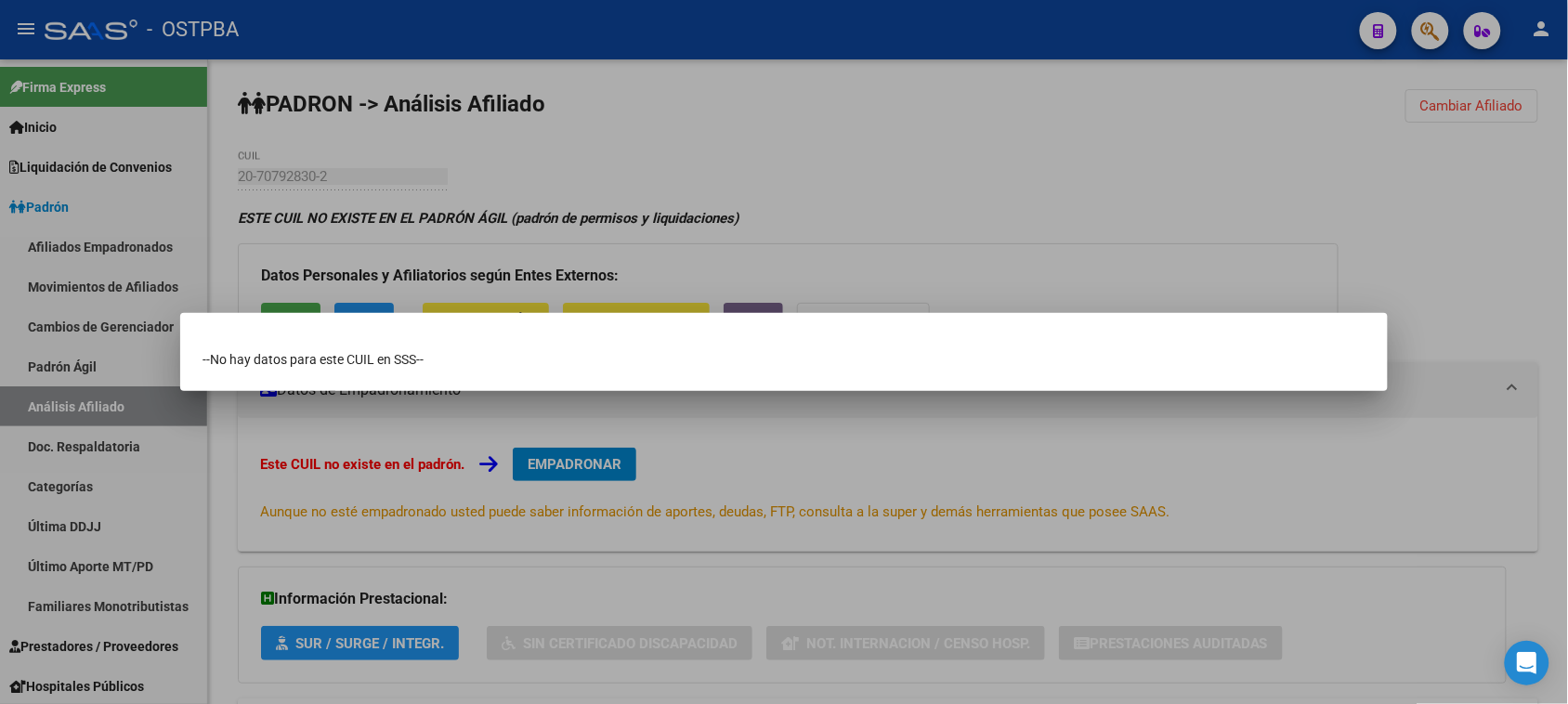
click at [409, 434] on div at bounding box center [784, 352] width 1568 height 704
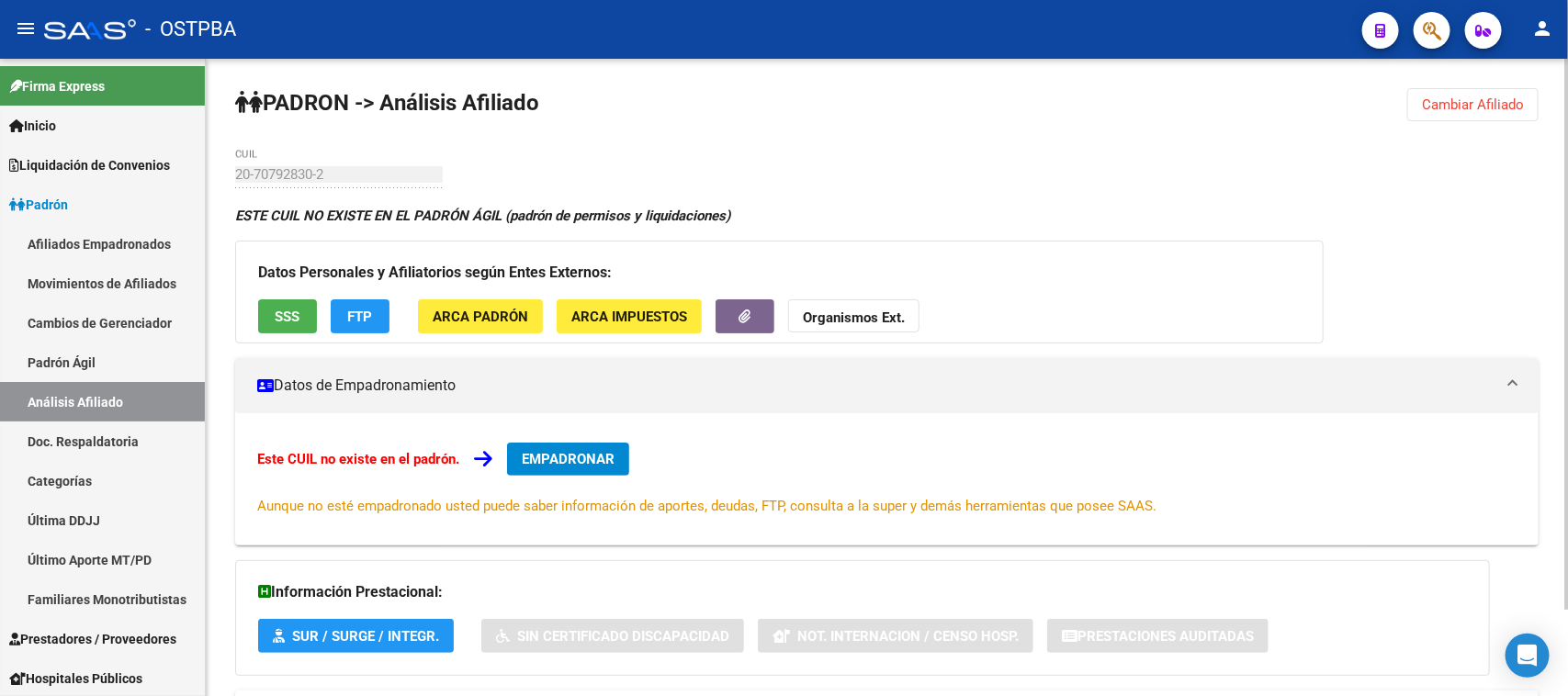
scroll to position [102, 0]
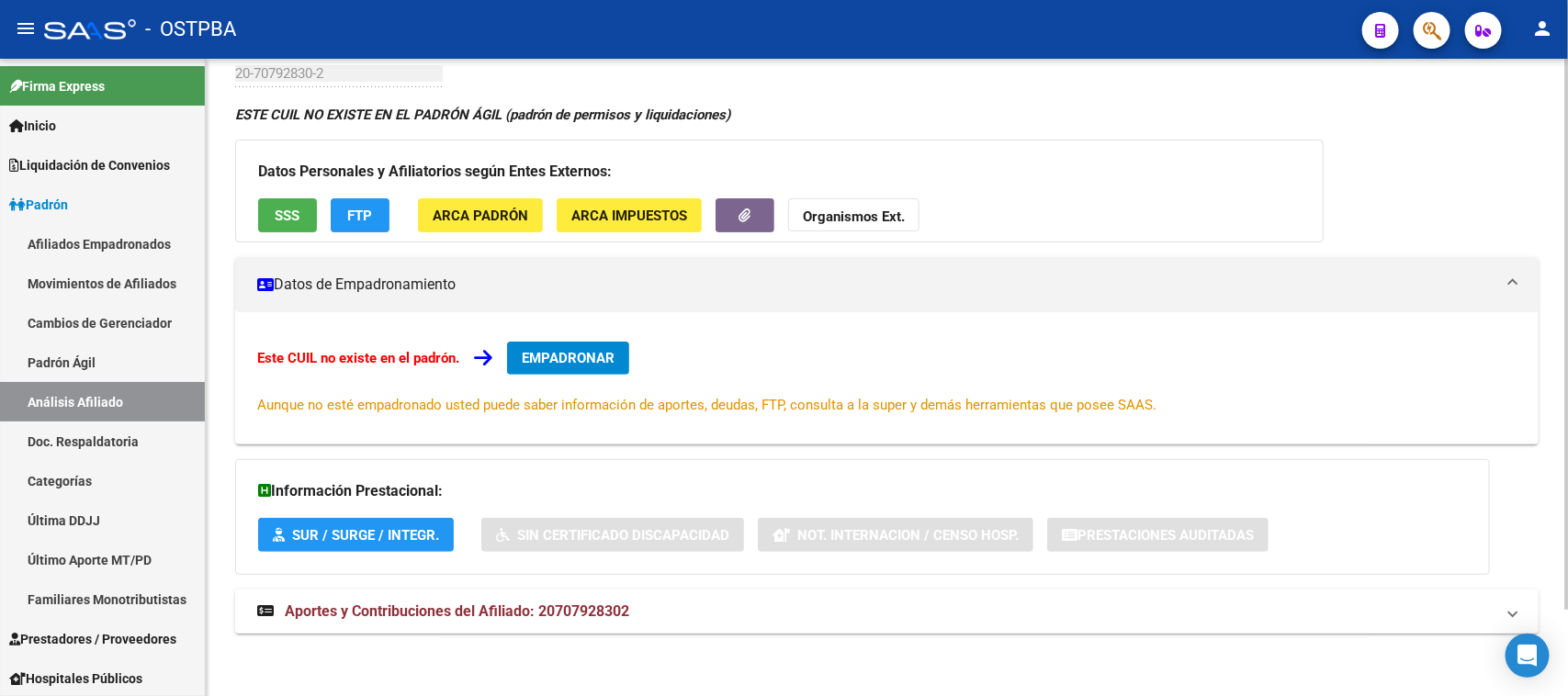
click at [432, 604] on span "Aportes y Contribuciones del Afiliado: 20707928302" at bounding box center [457, 611] width 344 height 17
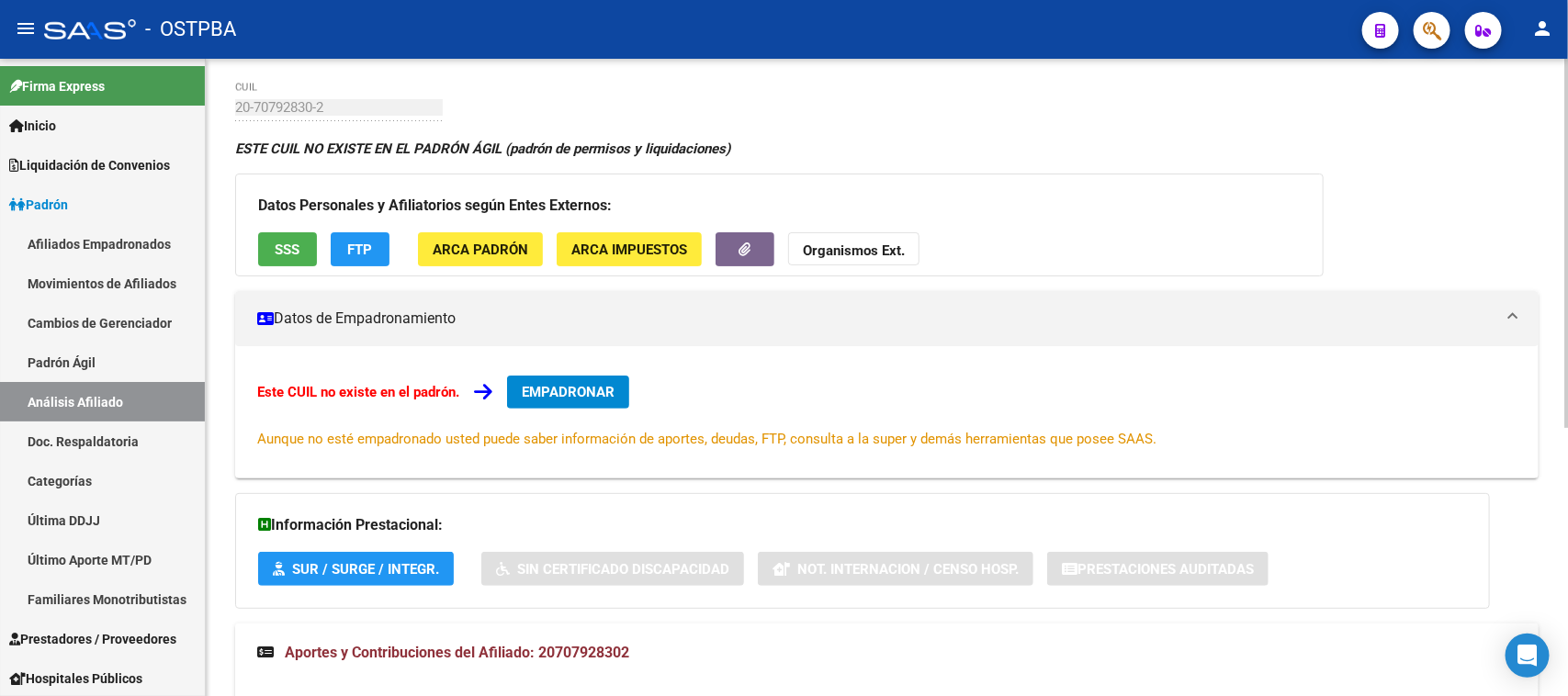
scroll to position [0, 0]
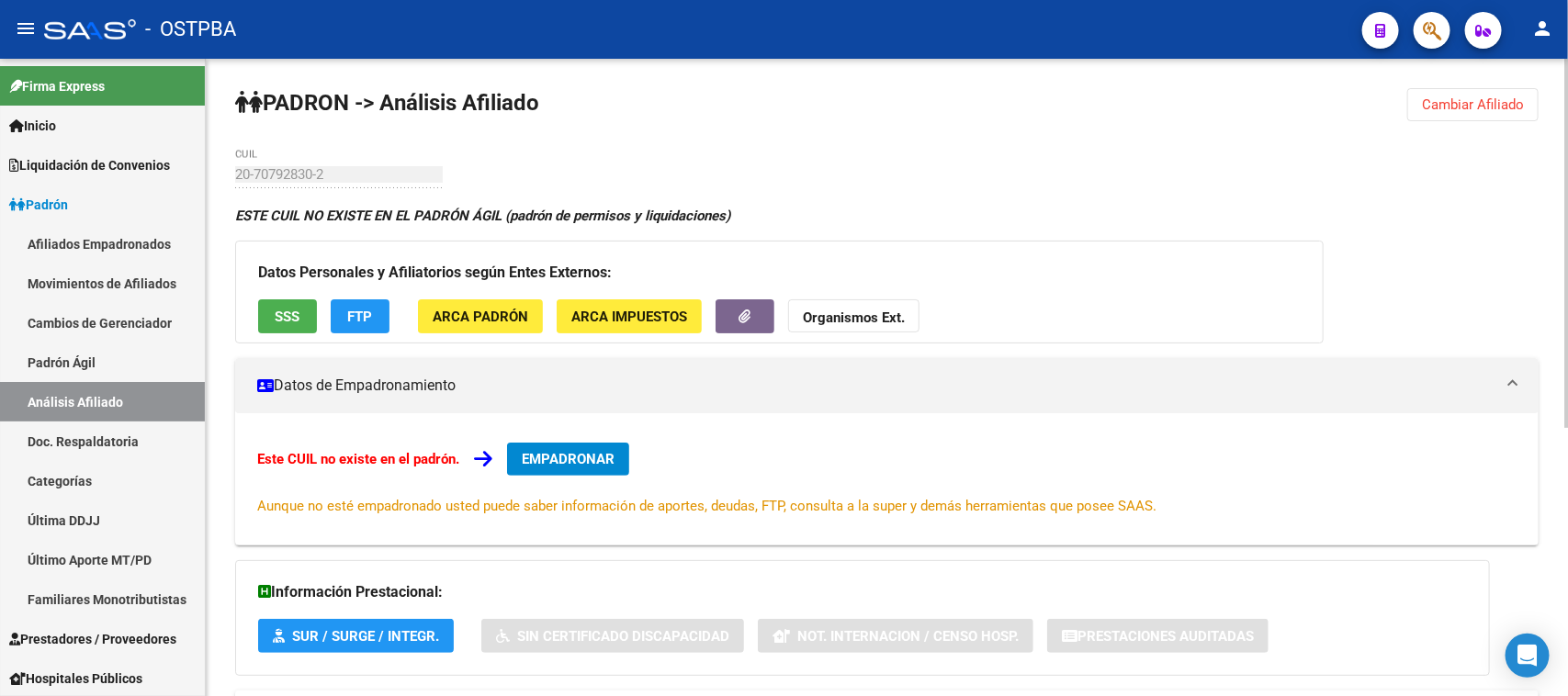
click at [1445, 110] on span "Cambiar Afiliado" at bounding box center [1473, 104] width 102 height 16
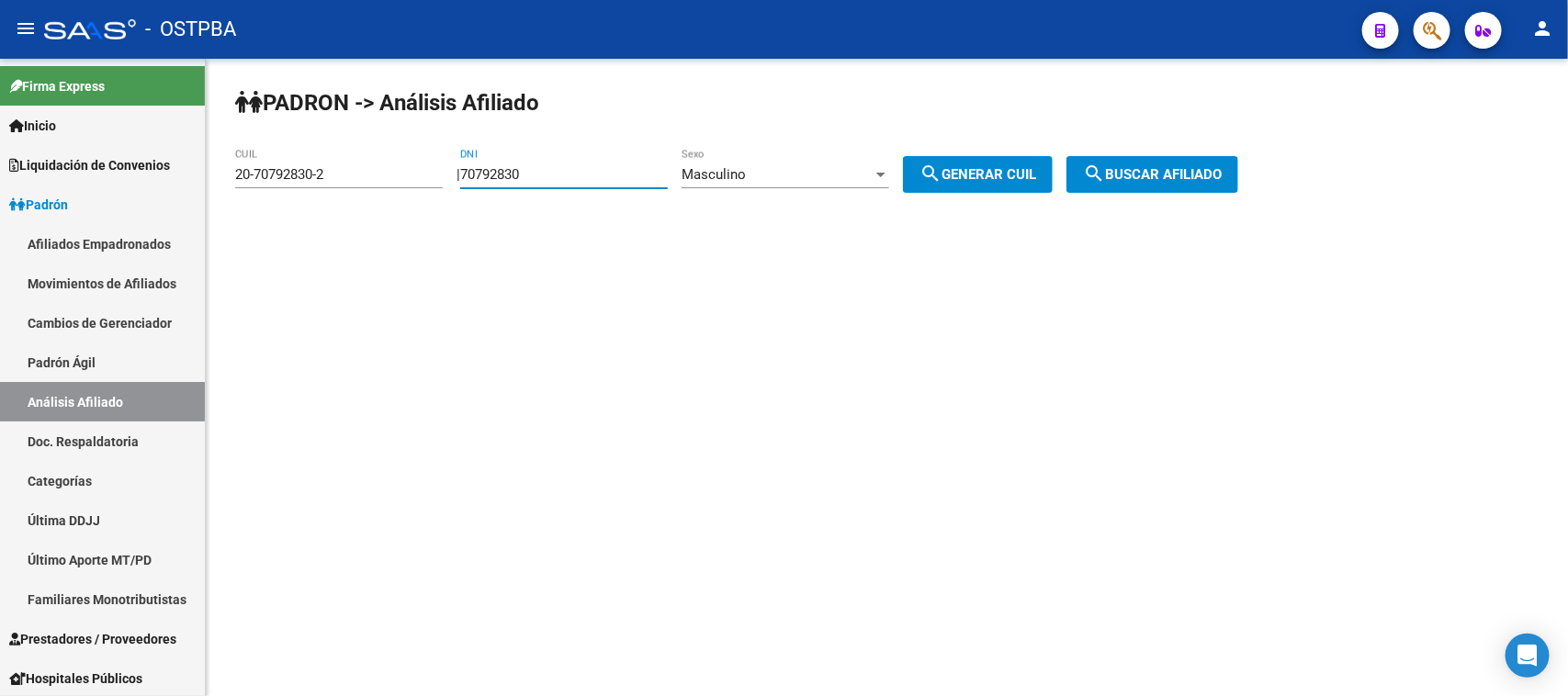
drag, startPoint x: 519, startPoint y: 172, endPoint x: 451, endPoint y: 172, distance: 68.0
click at [451, 172] on app-analisis-afiliado "PADRON -> Análisis Afiliado 20-70792830-2 CUIL | 70792830 DNI Masculino Sexo se…" at bounding box center [743, 174] width 1017 height 16
type input "43420651"
click at [772, 180] on div "Masculino" at bounding box center [777, 174] width 191 height 16
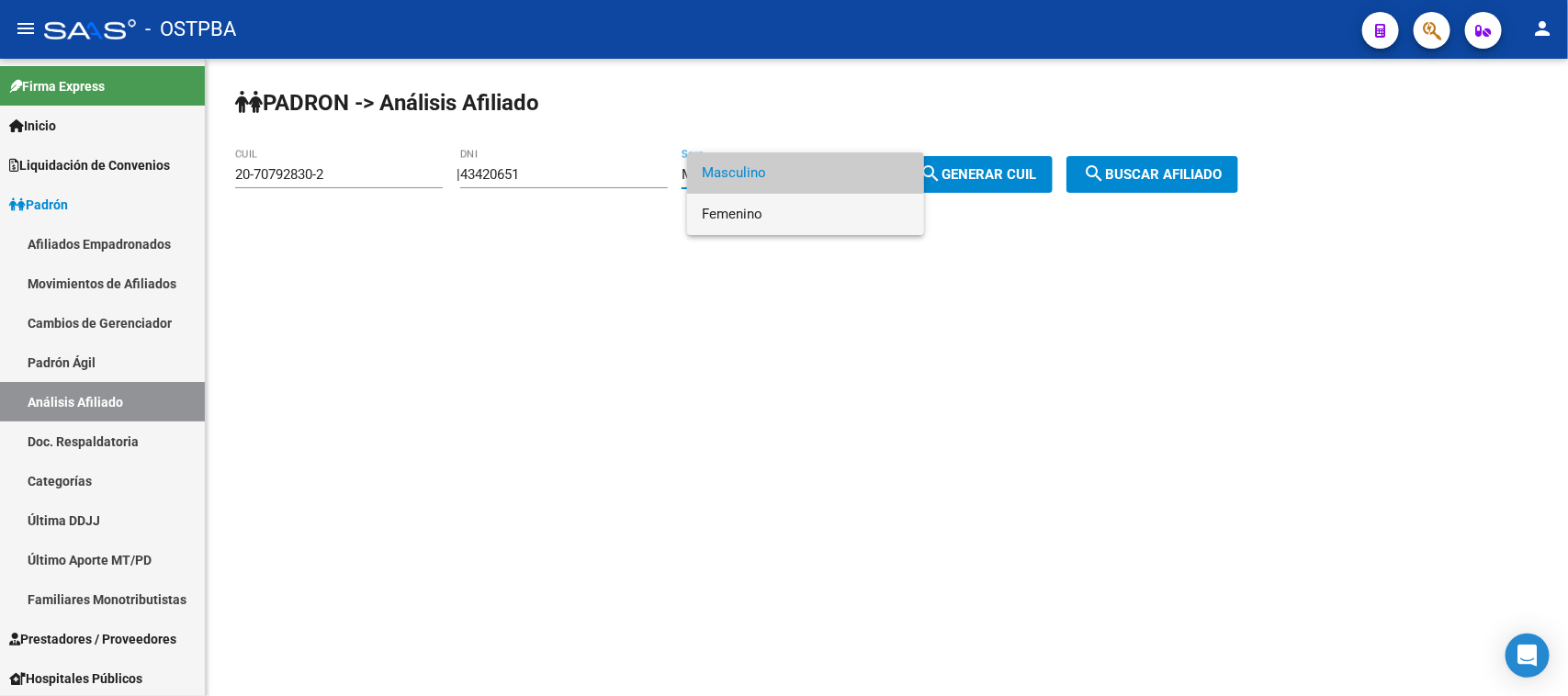
click at [719, 216] on span "Femenino" at bounding box center [805, 215] width 208 height 42
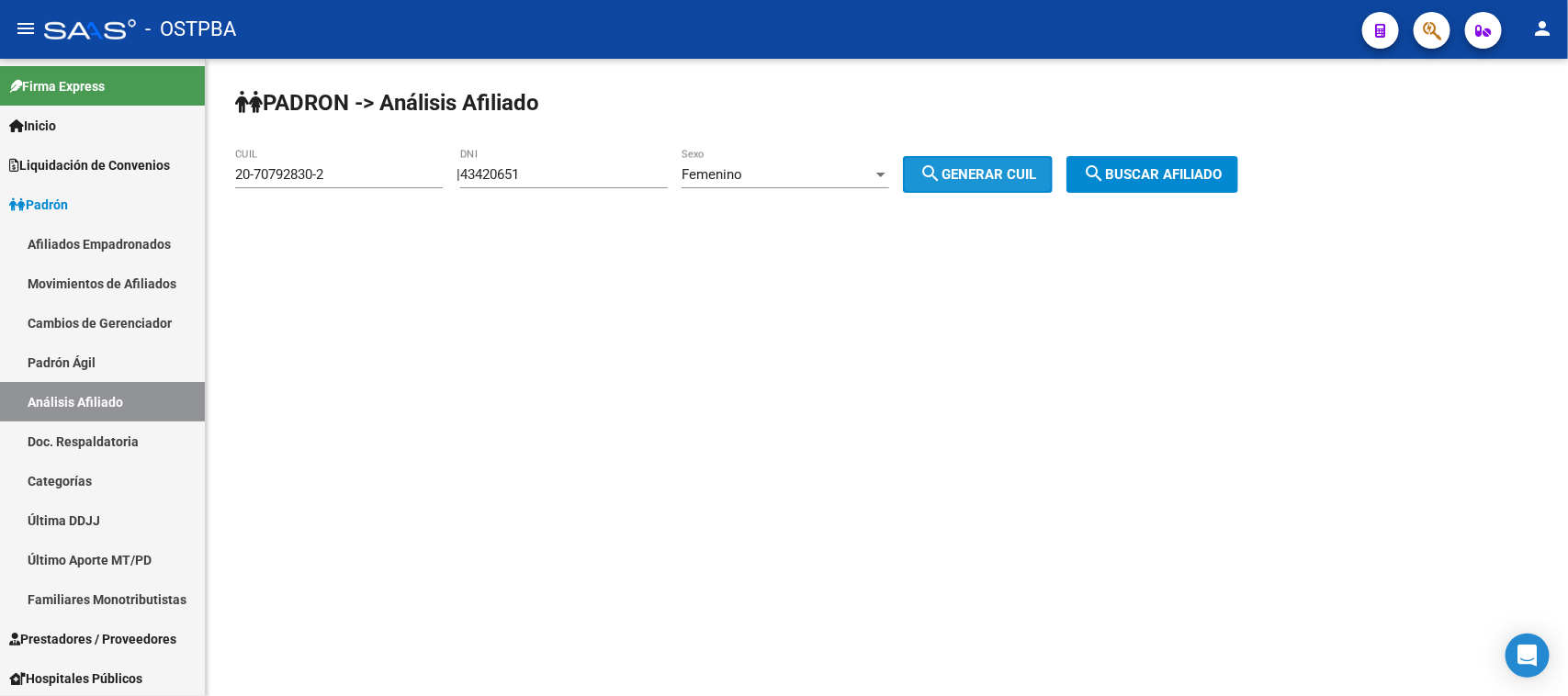
drag, startPoint x: 947, startPoint y: 182, endPoint x: 1075, endPoint y: 181, distance: 128.0
click at [942, 179] on mat-icon "search" at bounding box center [930, 173] width 22 height 22
type input "27-43420651-6"
click at [1154, 175] on span "search Buscar afiliado" at bounding box center [1153, 174] width 139 height 16
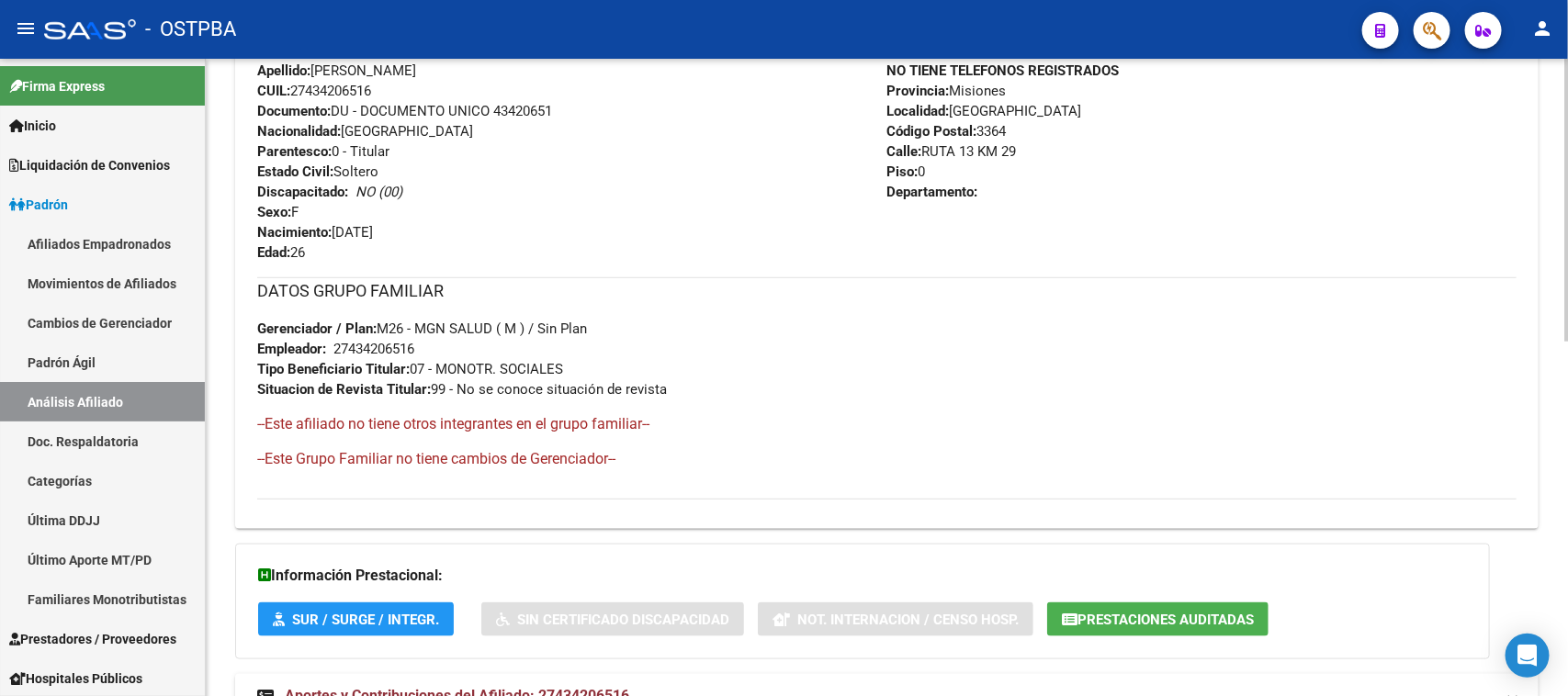
scroll to position [802, 0]
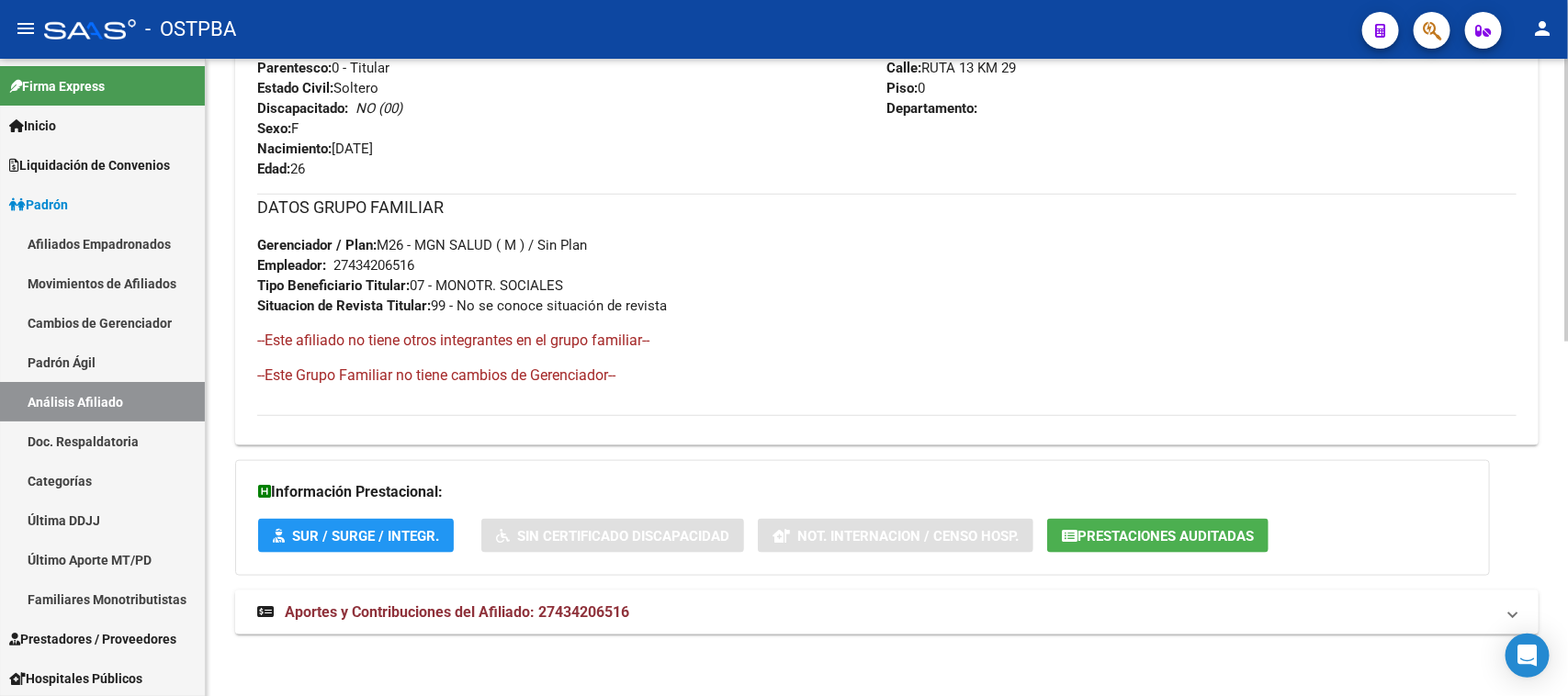
click at [502, 617] on span "Aportes y Contribuciones del Afiliado: 27434206516" at bounding box center [457, 612] width 344 height 17
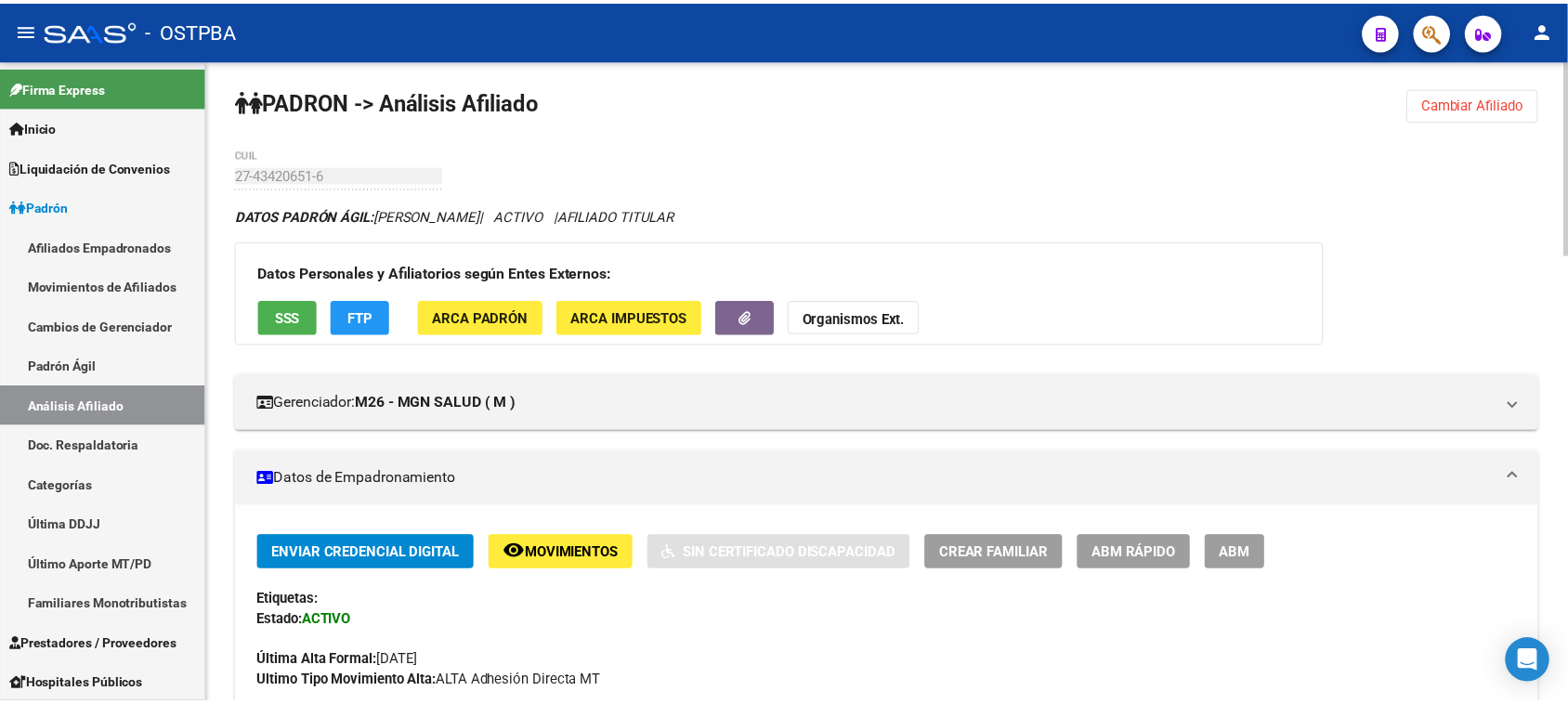
scroll to position [0, 0]
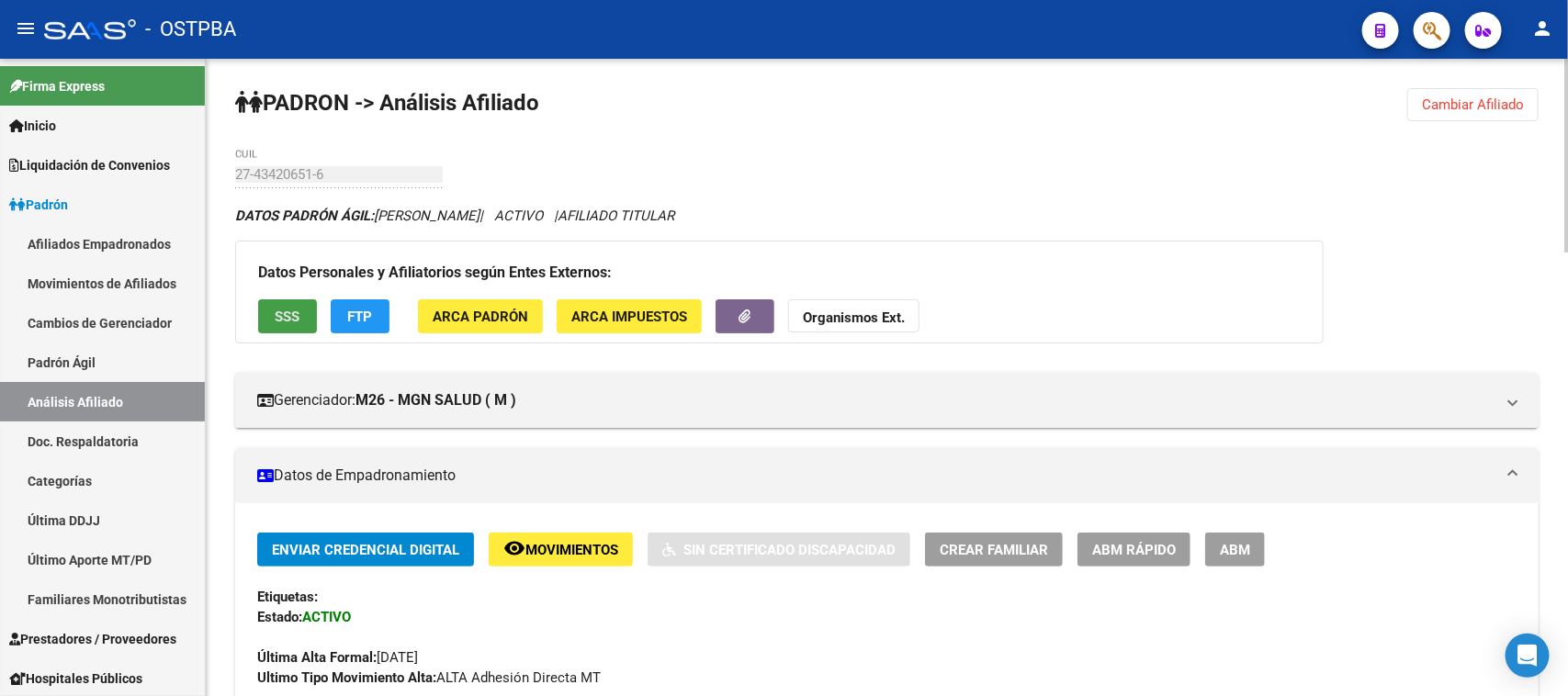
click at [306, 309] on button "SSS" at bounding box center [287, 316] width 59 height 34
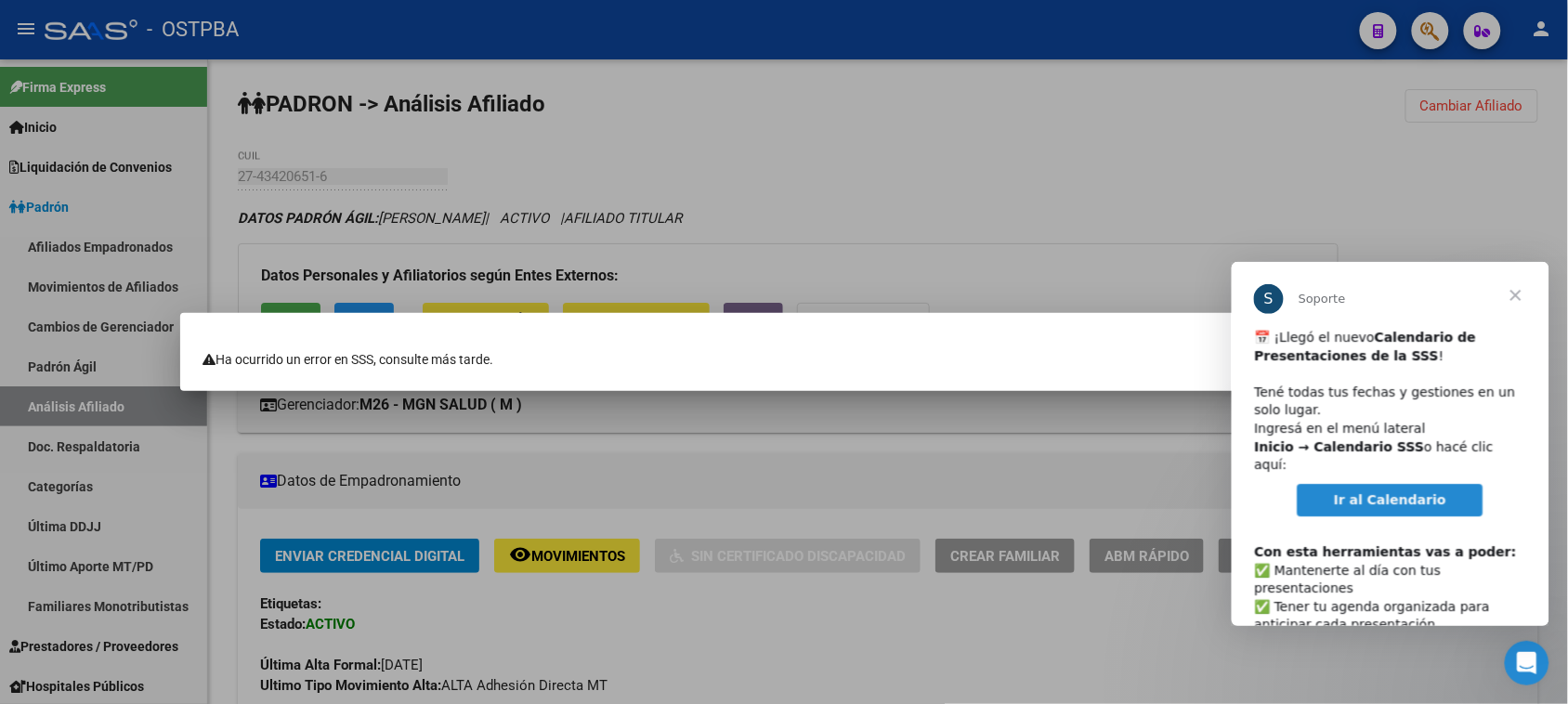
click at [1522, 287] on span "Cerrar" at bounding box center [1515, 294] width 66 height 66
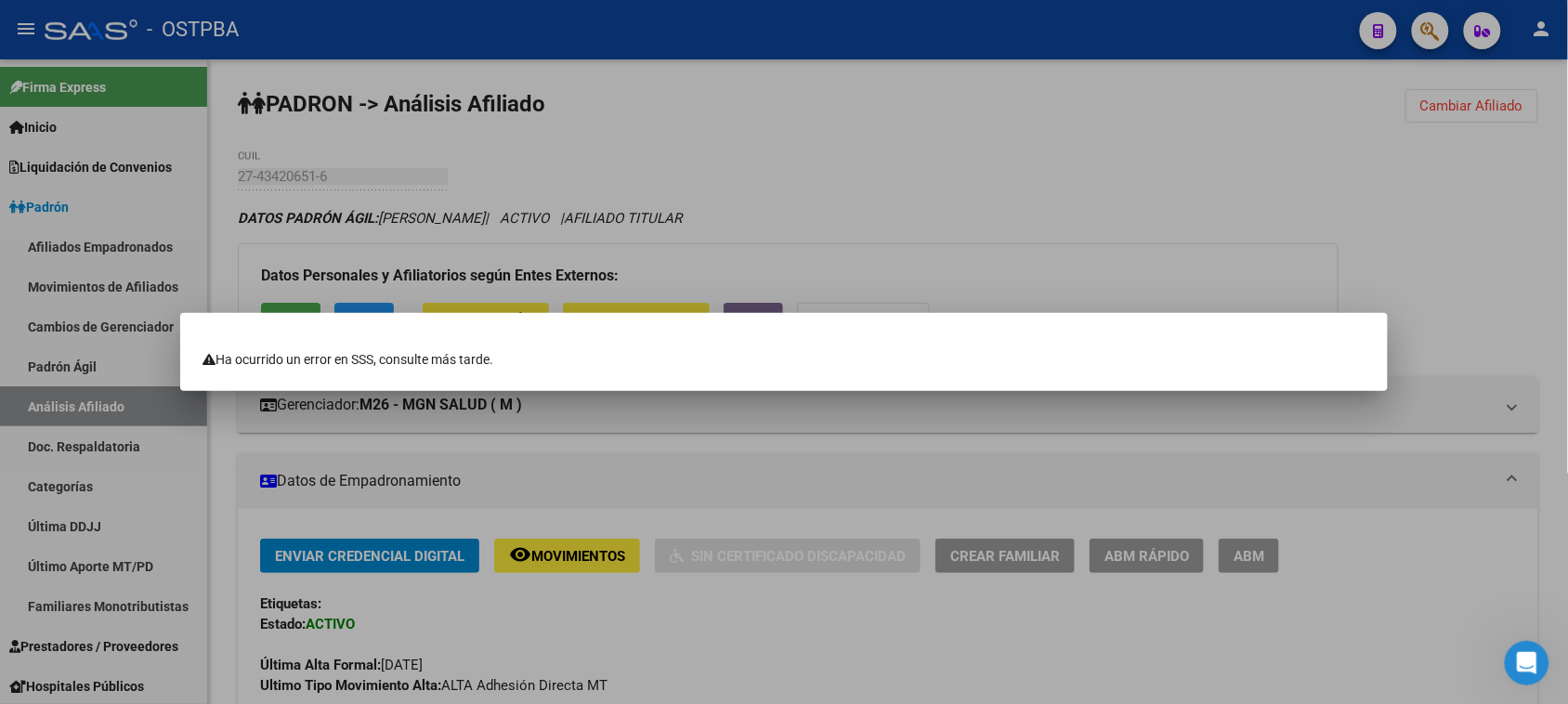
click at [872, 198] on div at bounding box center [784, 352] width 1568 height 704
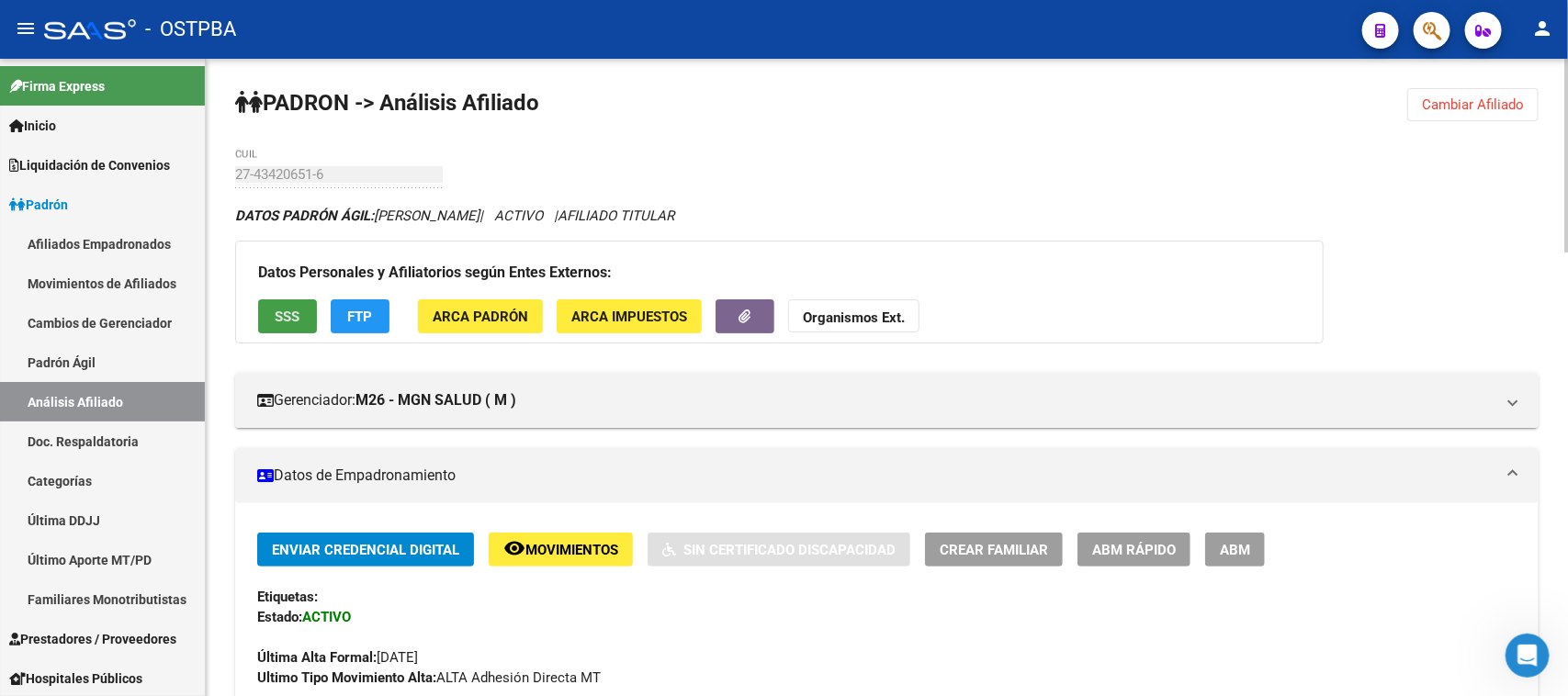
click at [290, 327] on button "SSS" at bounding box center [287, 316] width 59 height 34
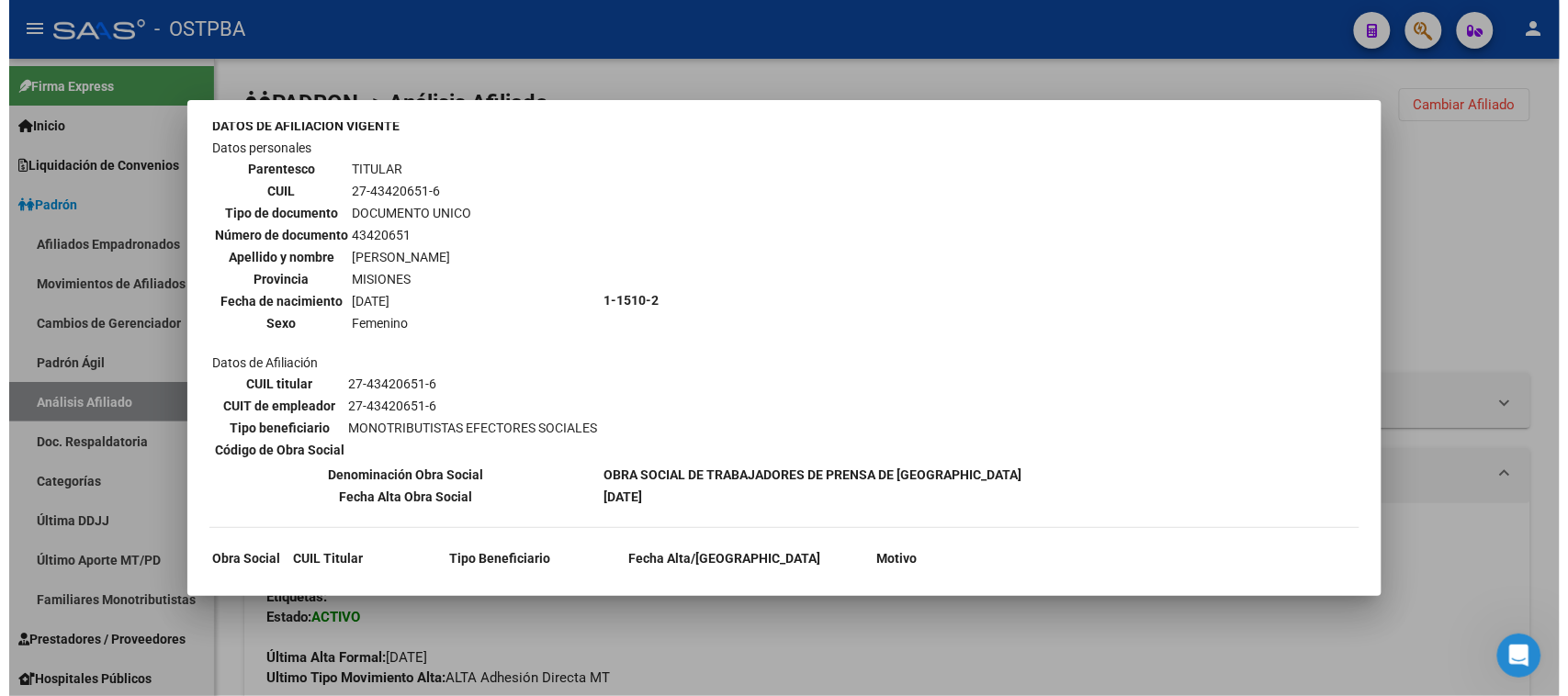
scroll to position [118, 0]
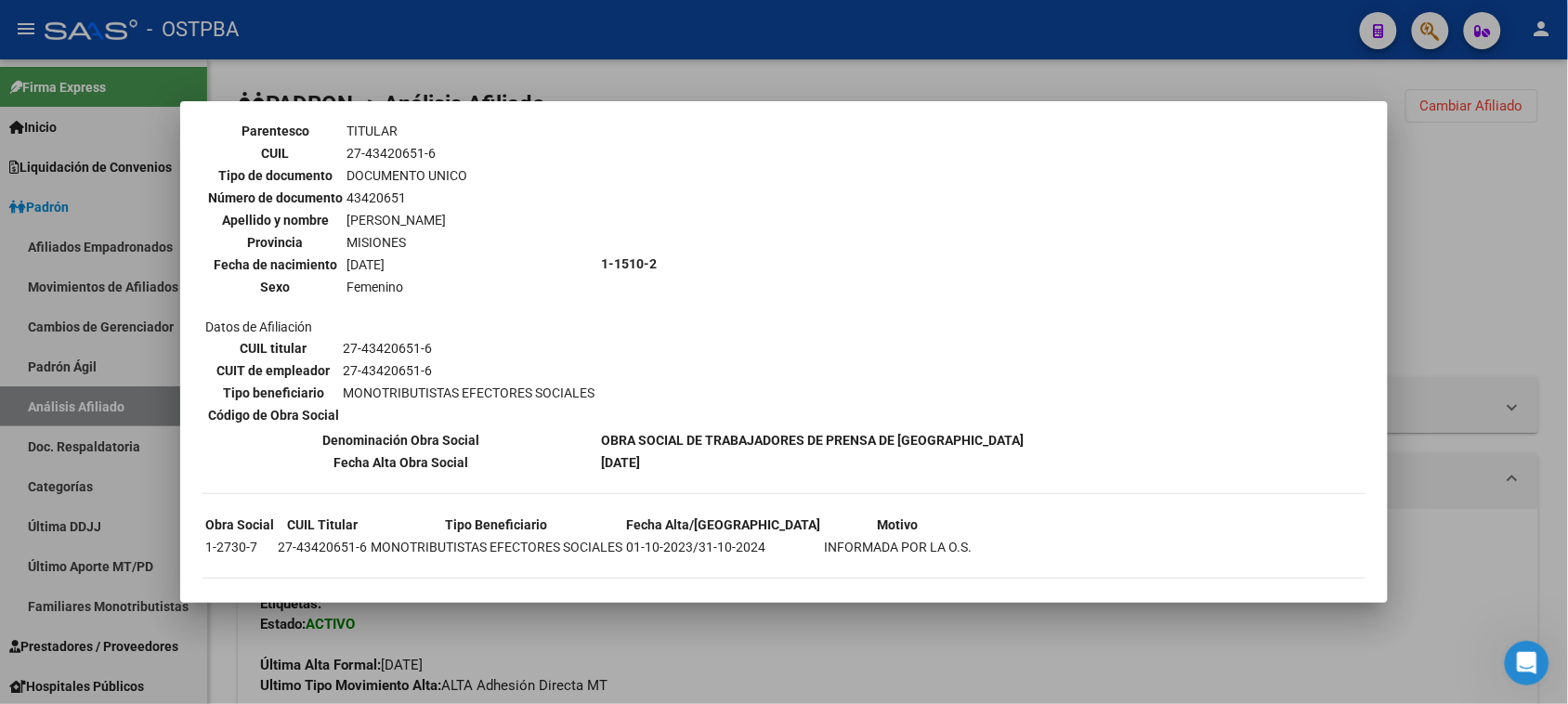
click at [576, 628] on div at bounding box center [784, 352] width 1568 height 704
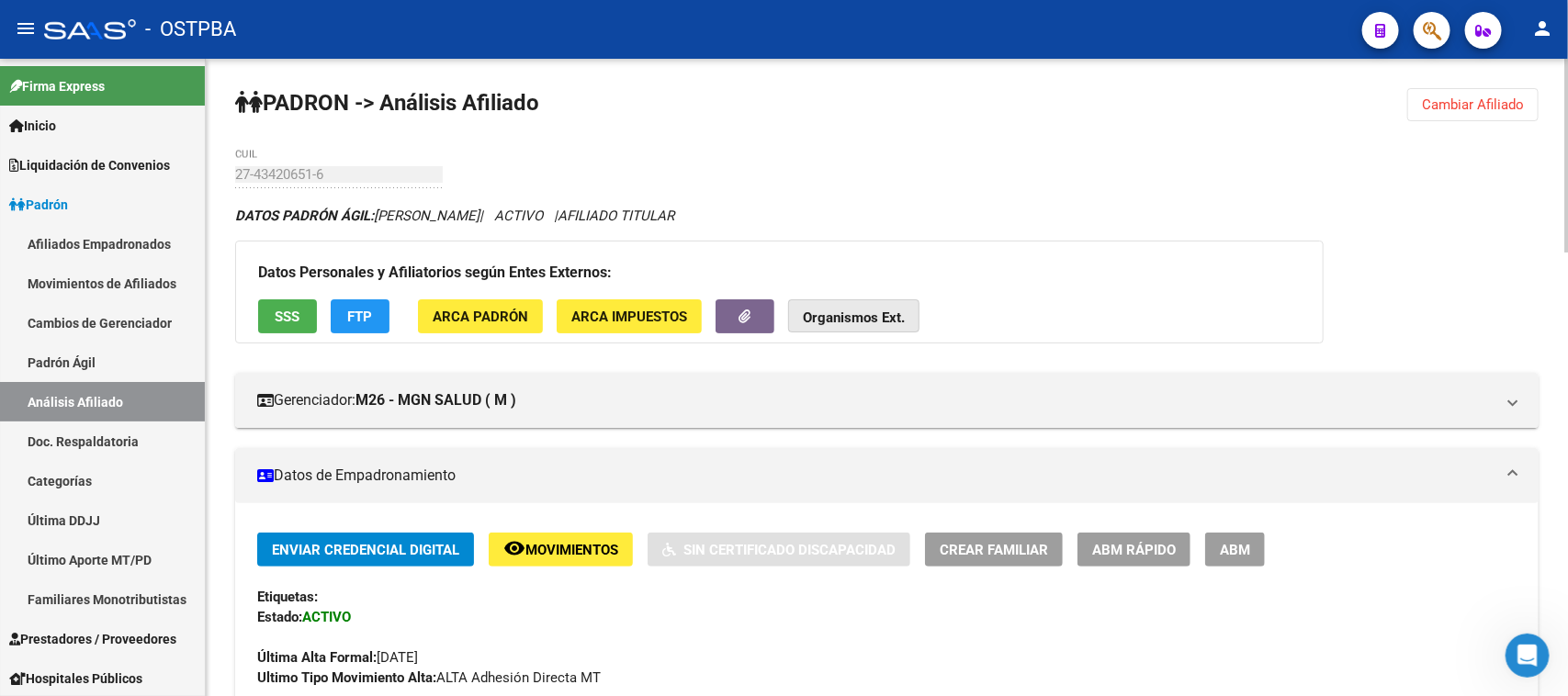
click at [886, 319] on strong "Organismos Ext." at bounding box center [855, 317] width 102 height 16
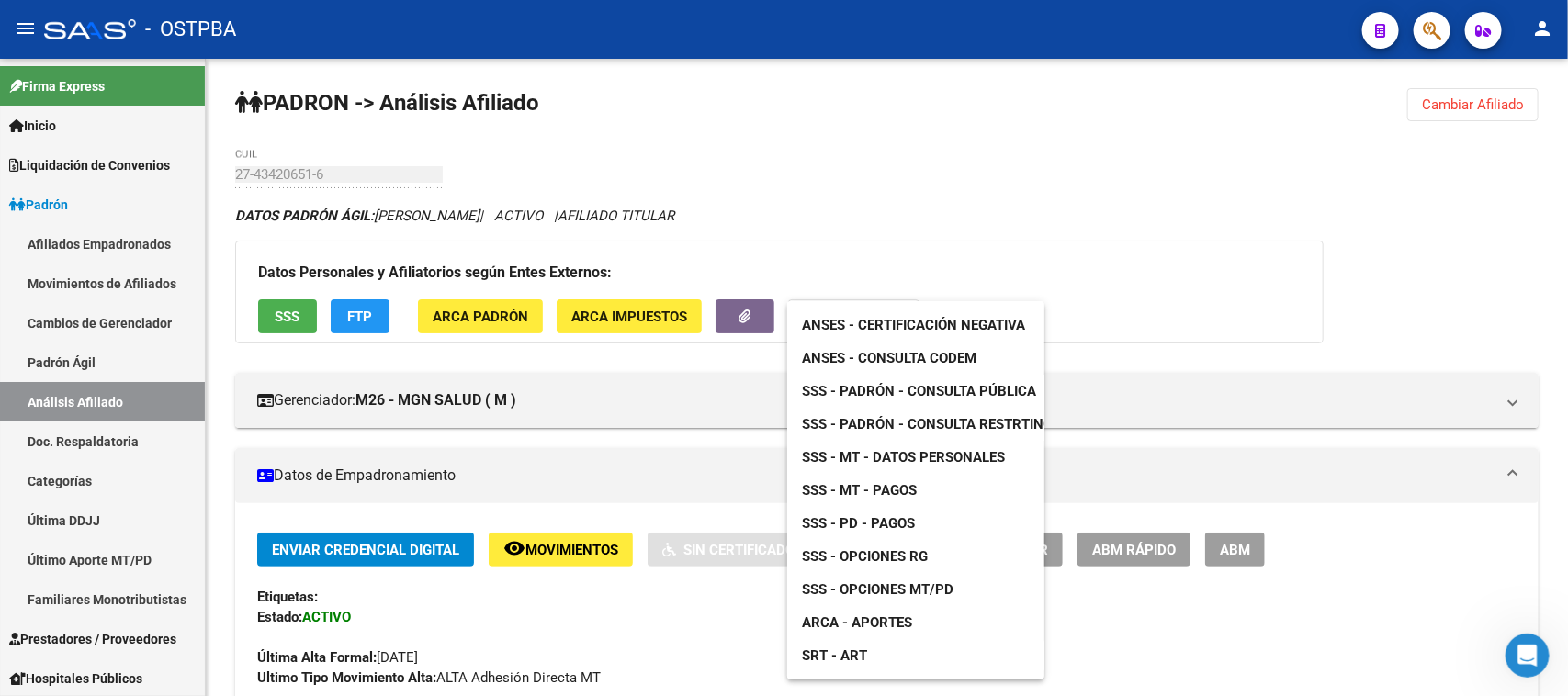
click at [342, 312] on div at bounding box center [784, 348] width 1568 height 696
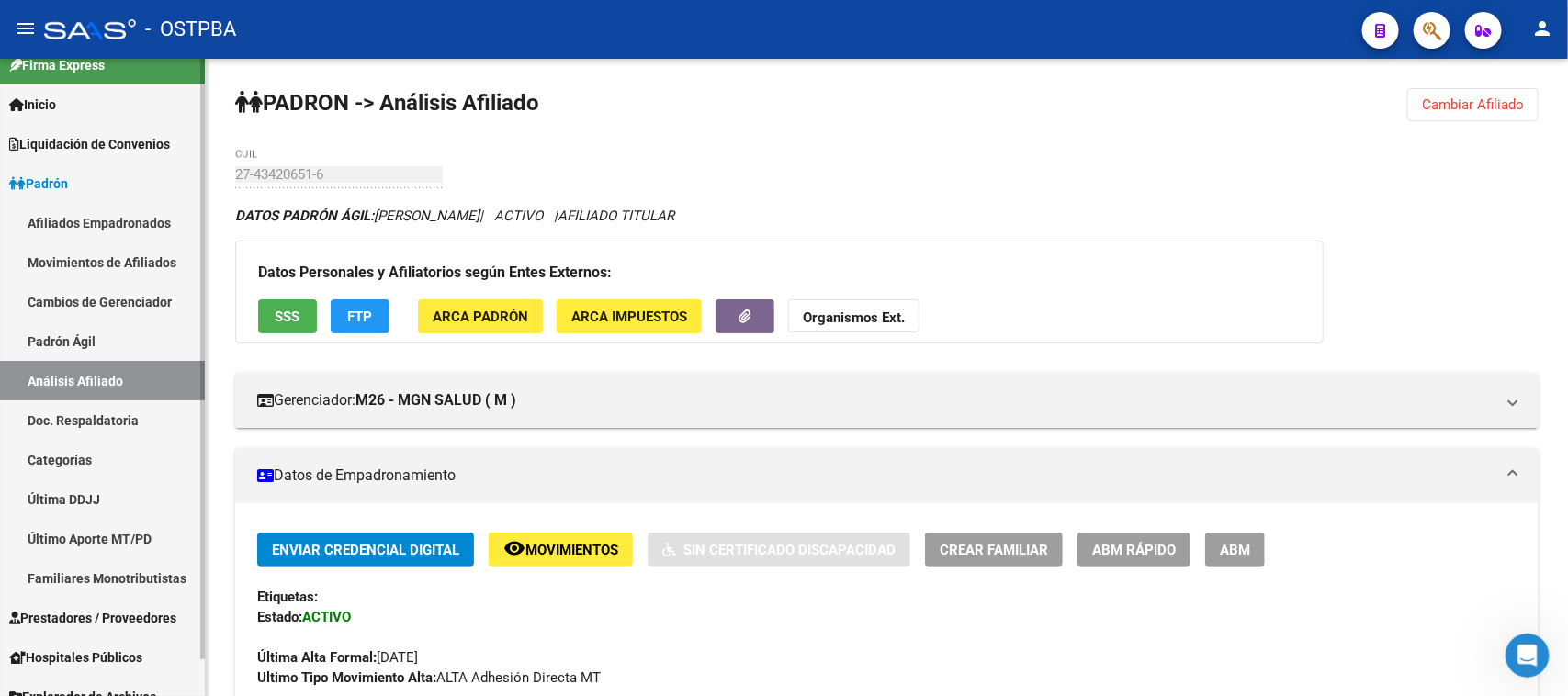
scroll to position [40, 0]
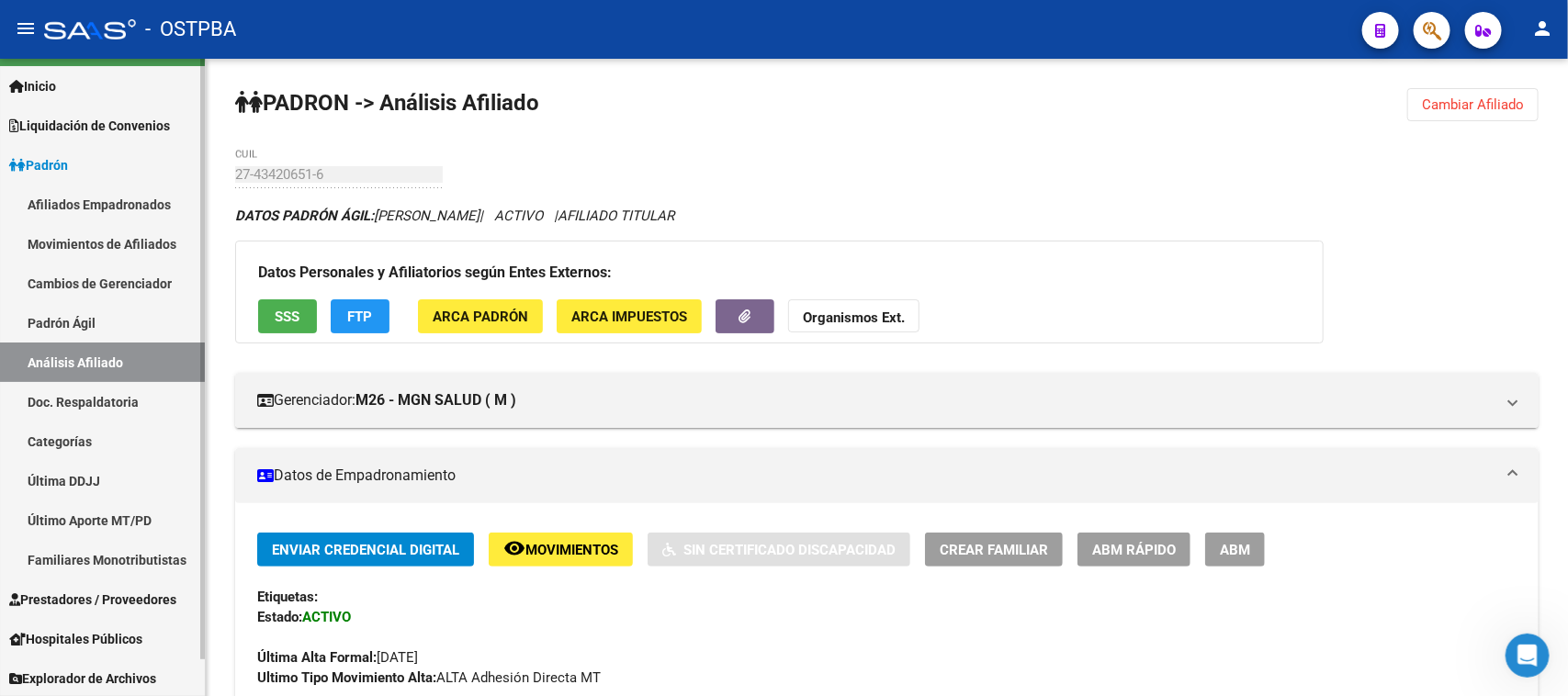
click at [125, 594] on span "Prestadores / Proveedores" at bounding box center [93, 599] width 167 height 20
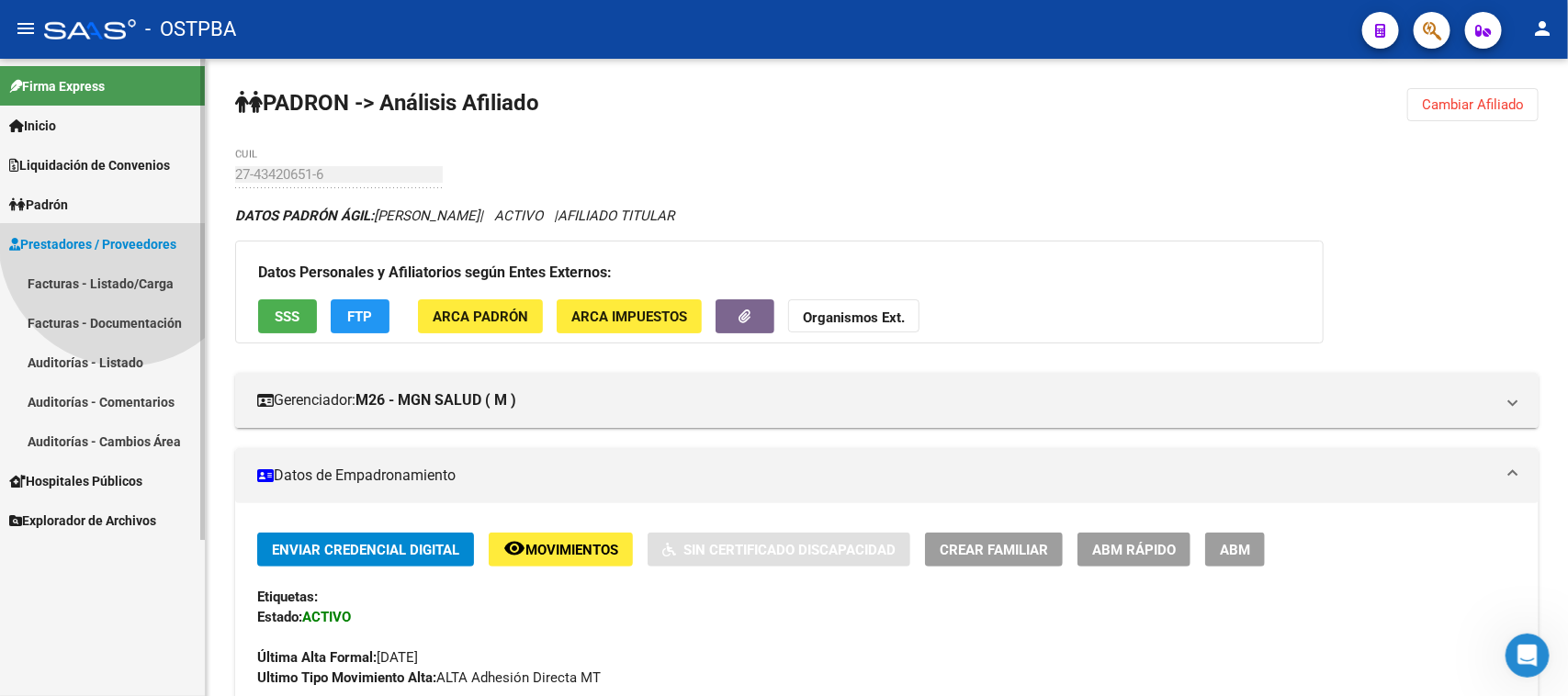
scroll to position [0, 0]
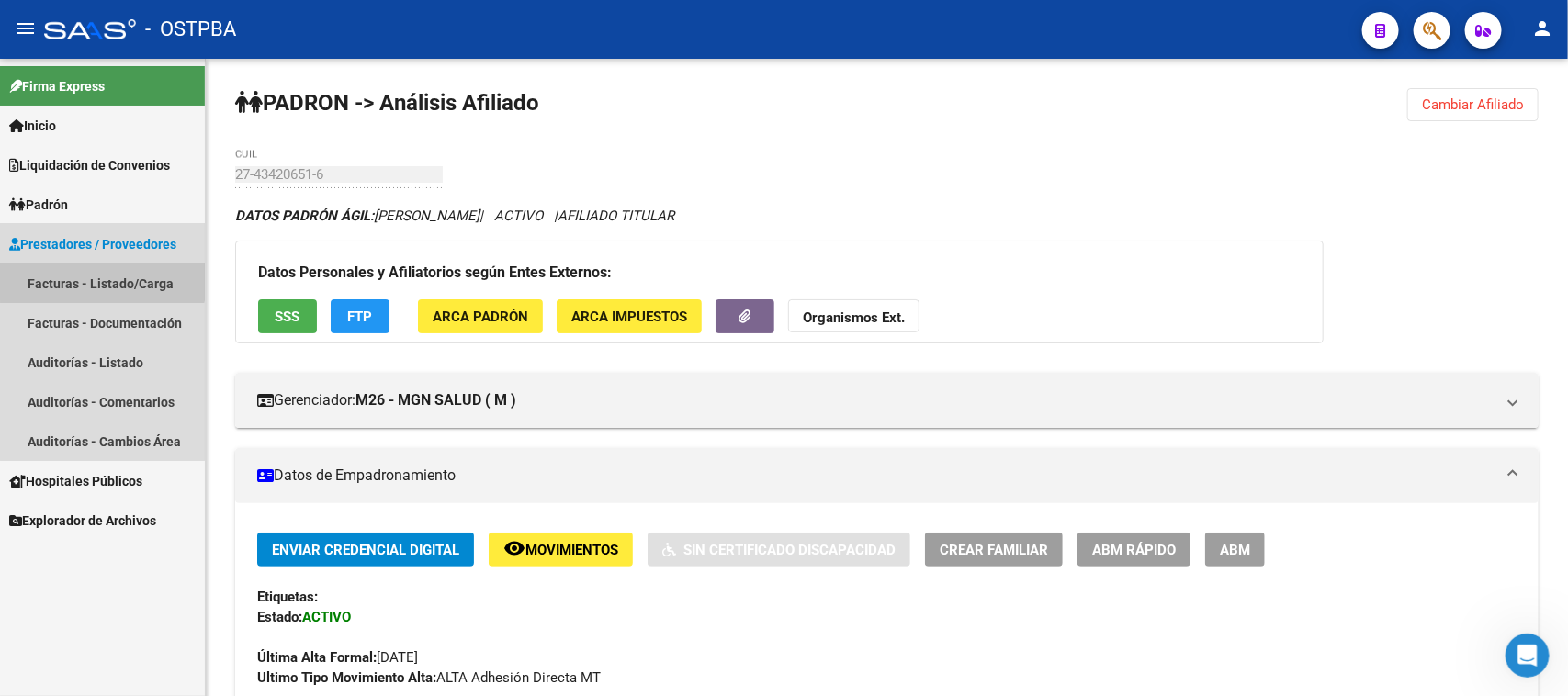
click at [102, 276] on link "Facturas - Listado/Carga" at bounding box center [102, 283] width 205 height 40
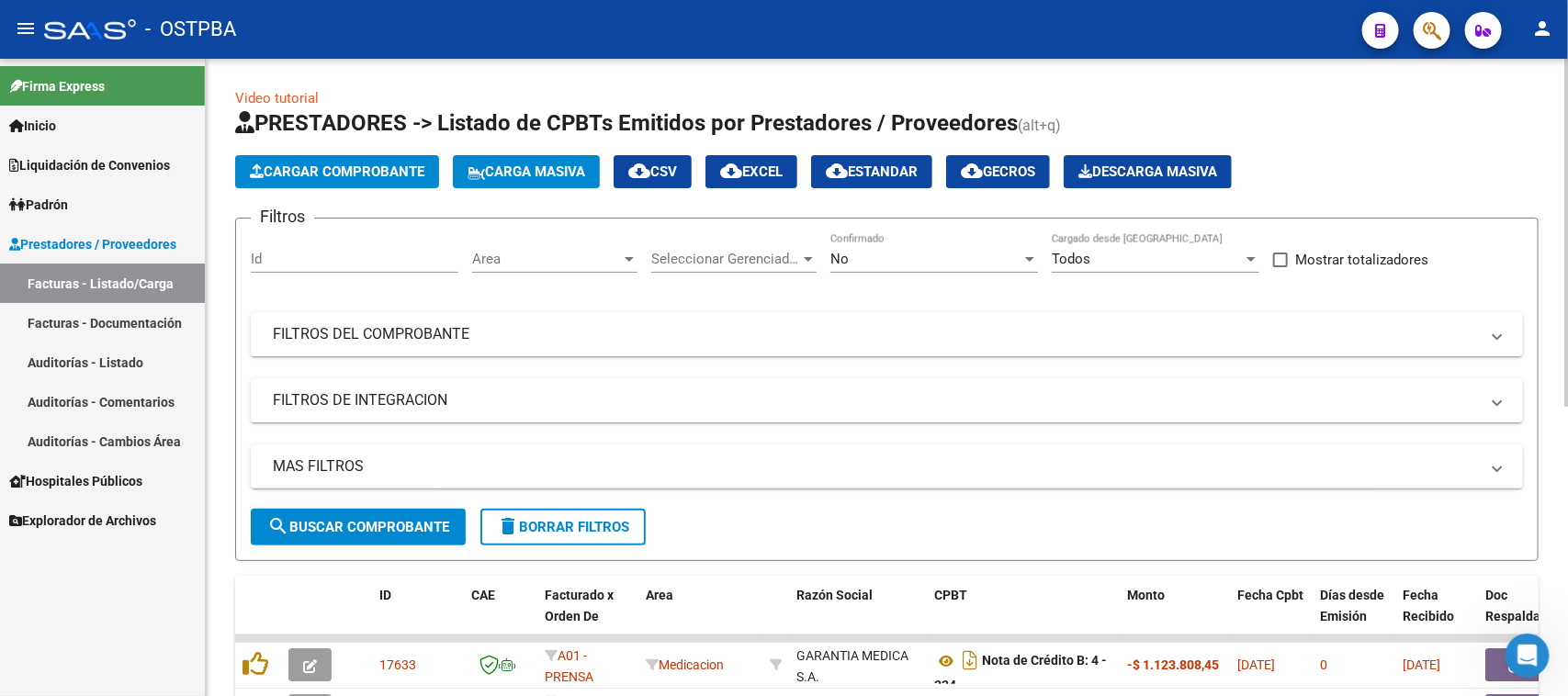
click at [537, 257] on span "Area" at bounding box center [547, 258] width 149 height 16
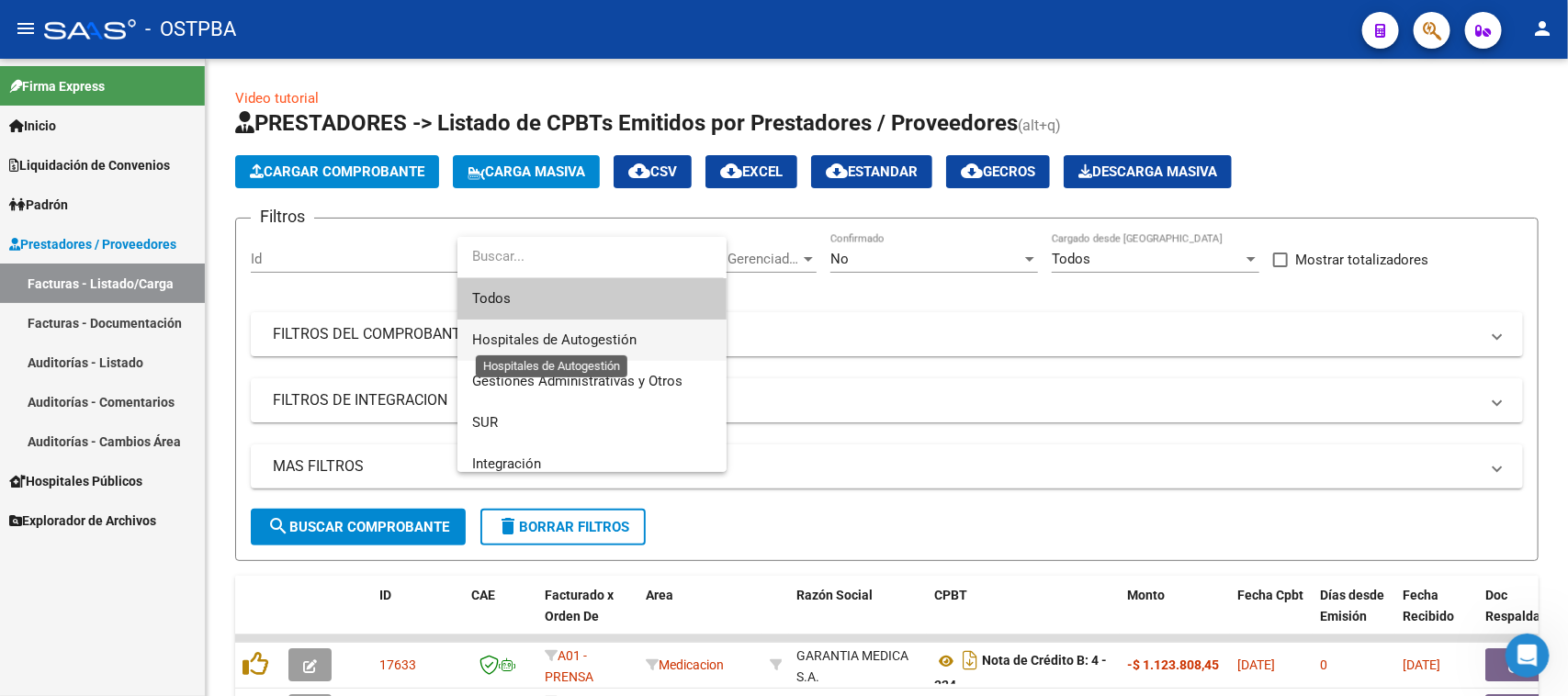
click at [536, 336] on span "Hospitales de Autogestión" at bounding box center [555, 339] width 164 height 16
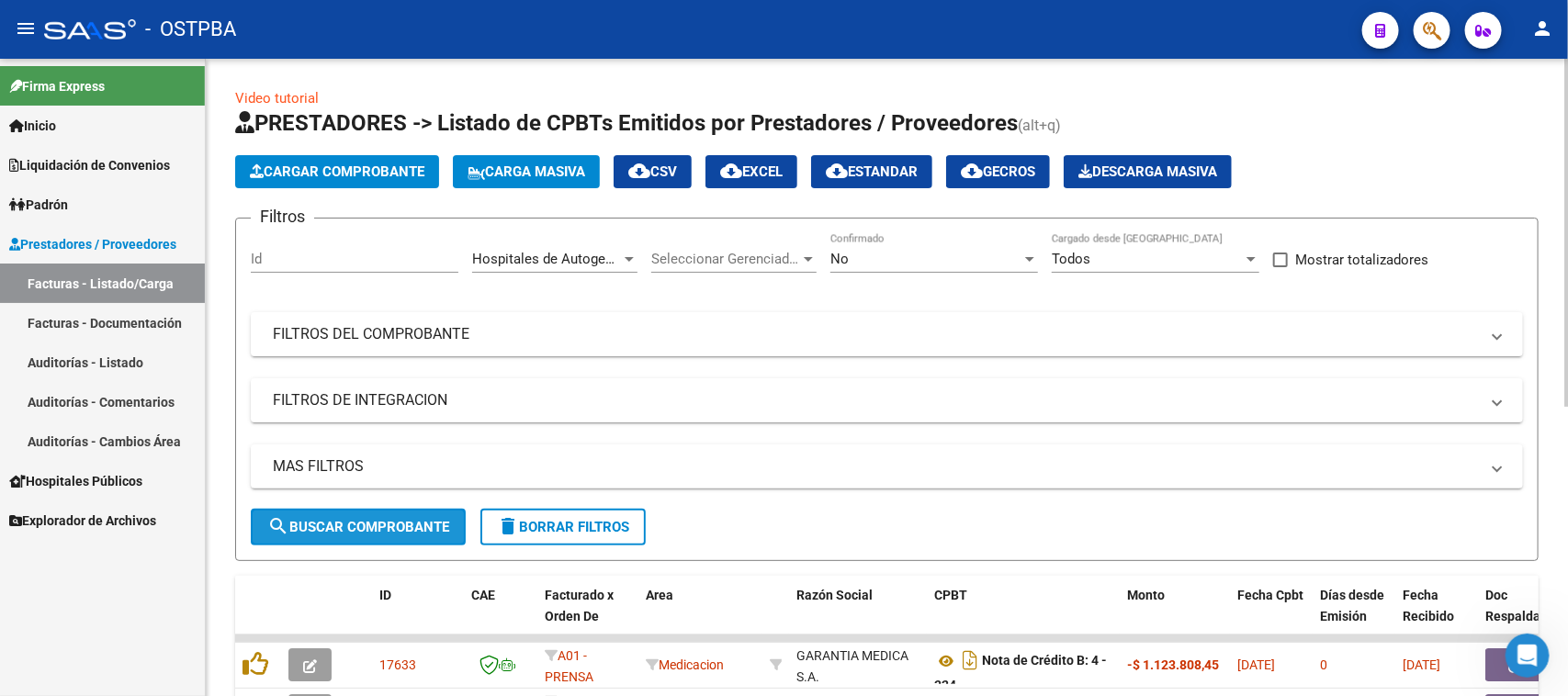
click at [392, 521] on span "search Buscar Comprobante" at bounding box center [359, 527] width 182 height 16
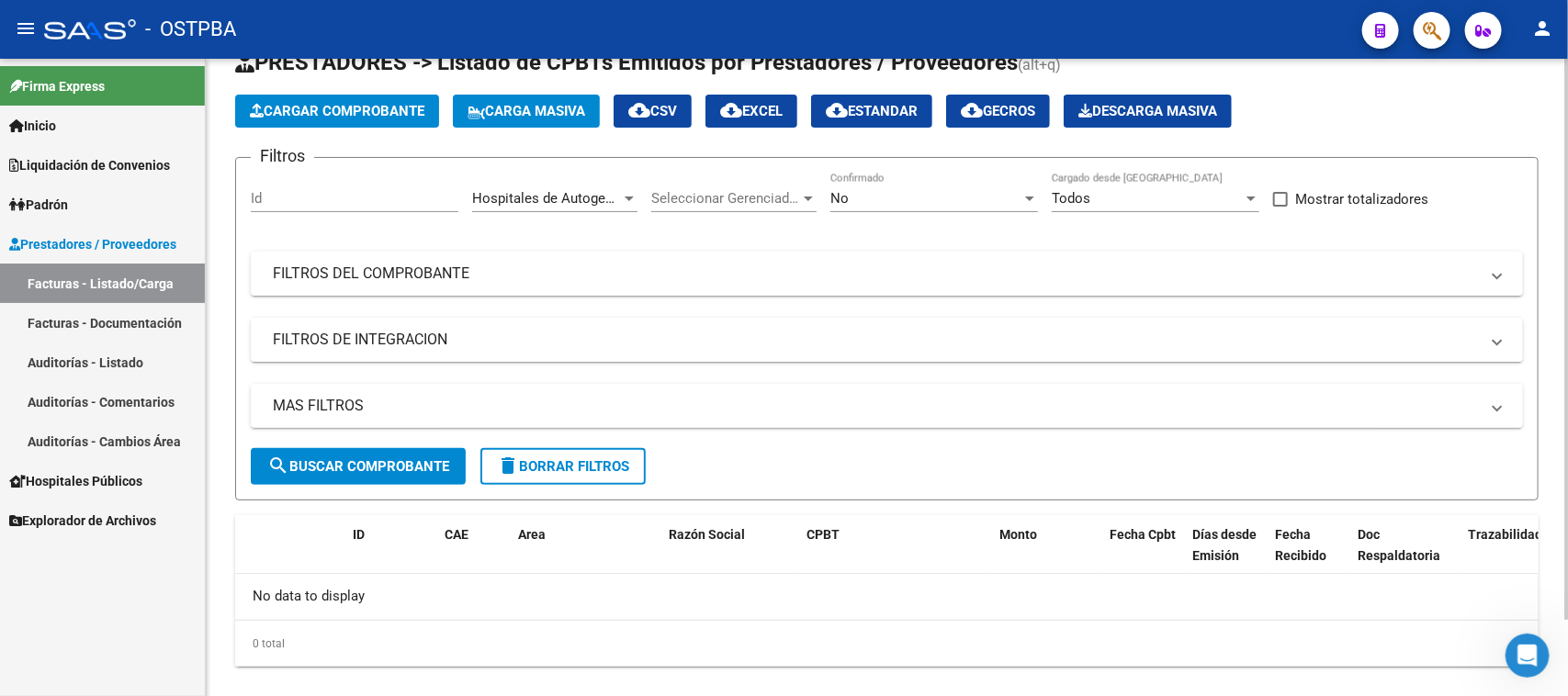
scroll to position [87, 0]
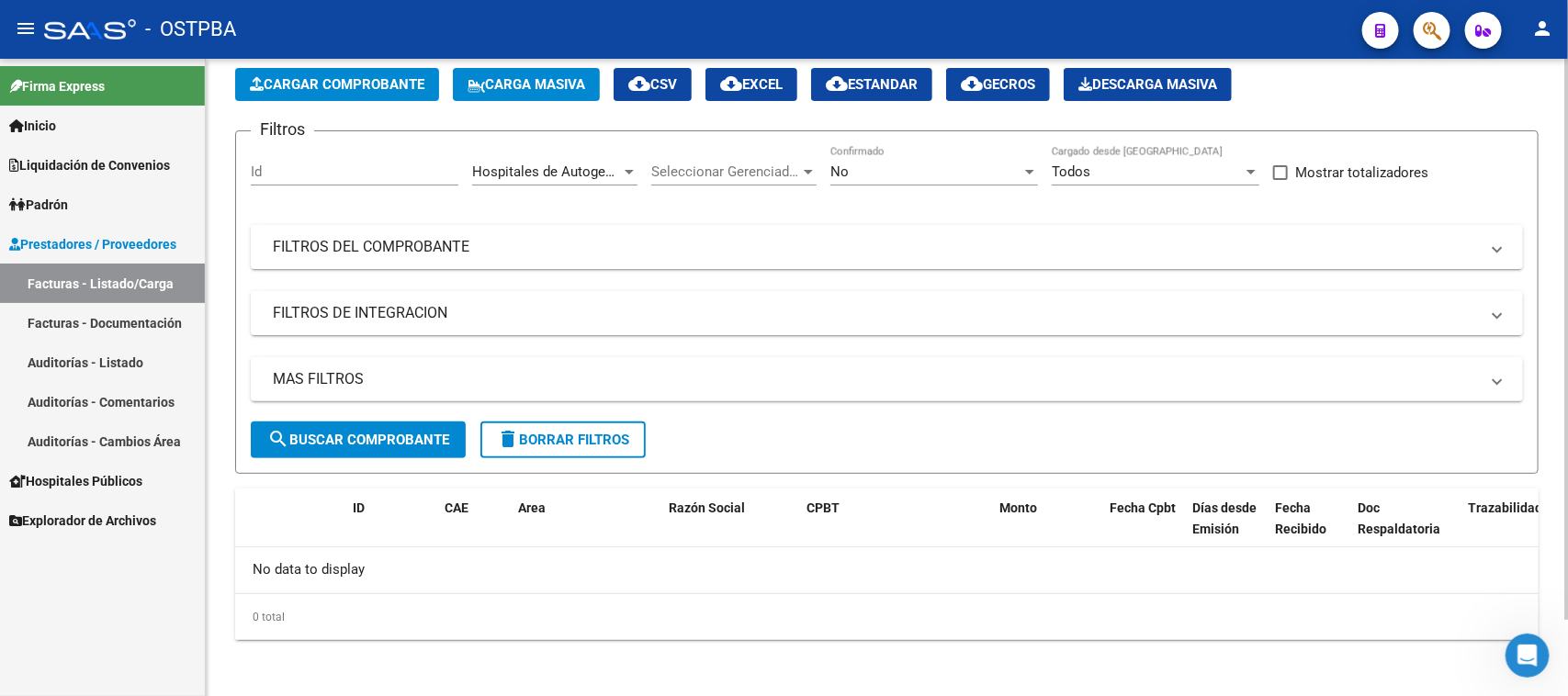
click at [627, 164] on div at bounding box center [629, 171] width 16 height 14
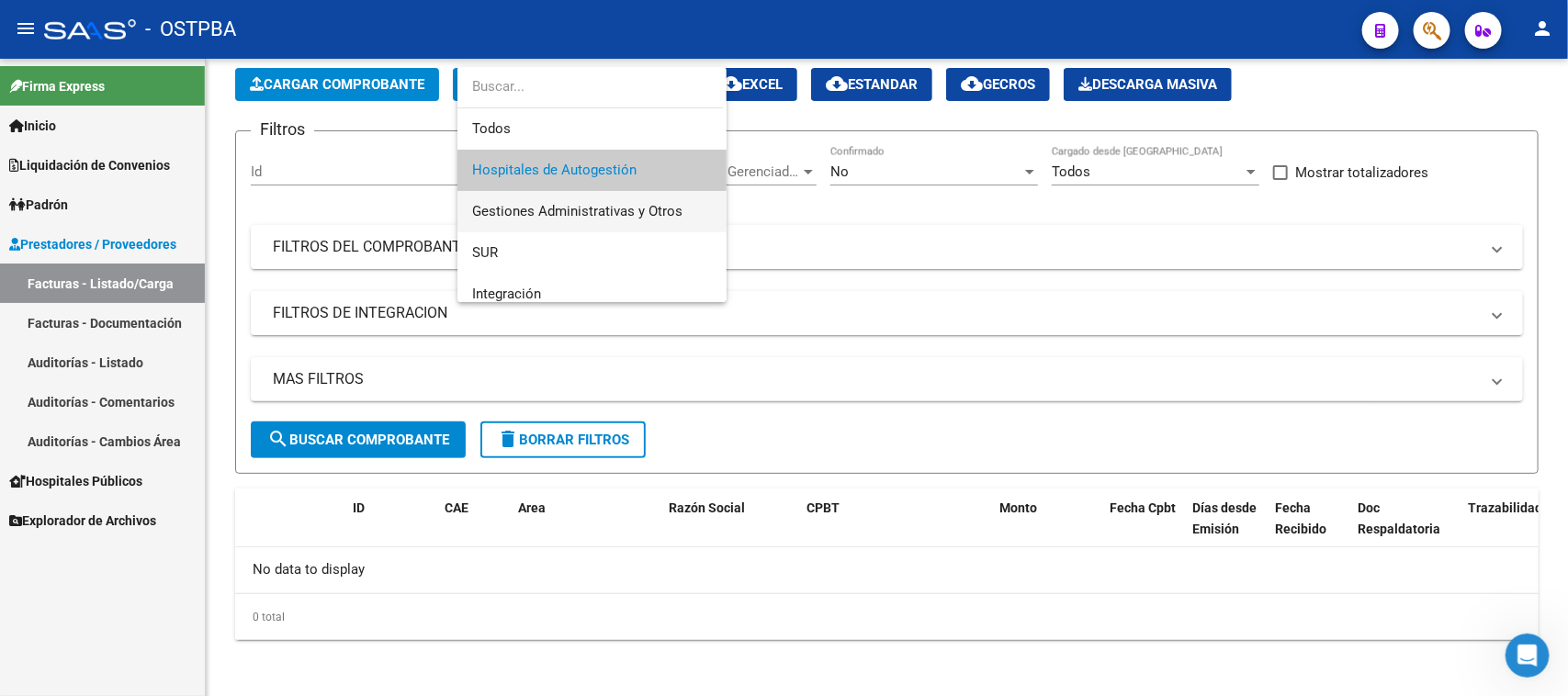
drag, startPoint x: 543, startPoint y: 202, endPoint x: 539, endPoint y: 214, distance: 12.6
click at [543, 203] on span "Gestiones Administrativas y Otros" at bounding box center [593, 212] width 240 height 42
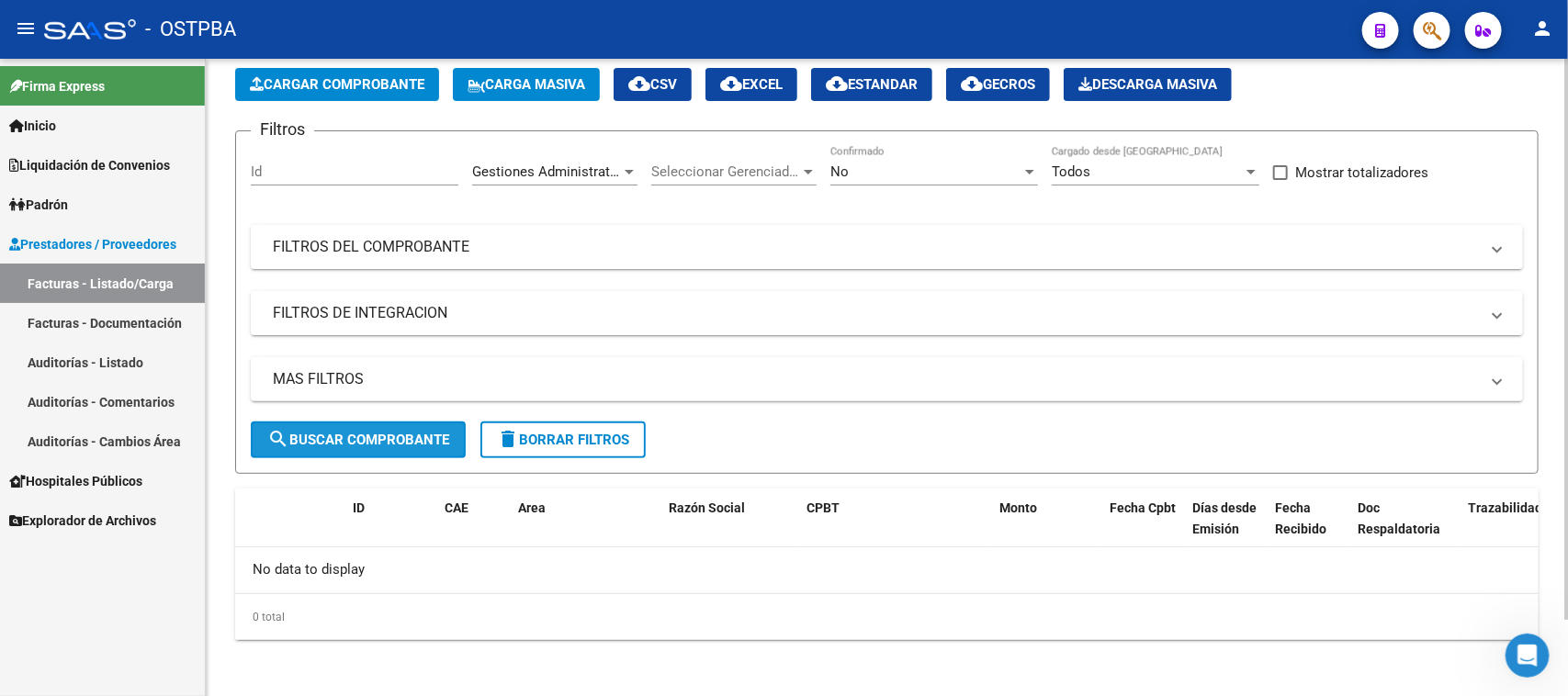
click at [396, 447] on button "search Buscar Comprobante" at bounding box center [358, 440] width 215 height 37
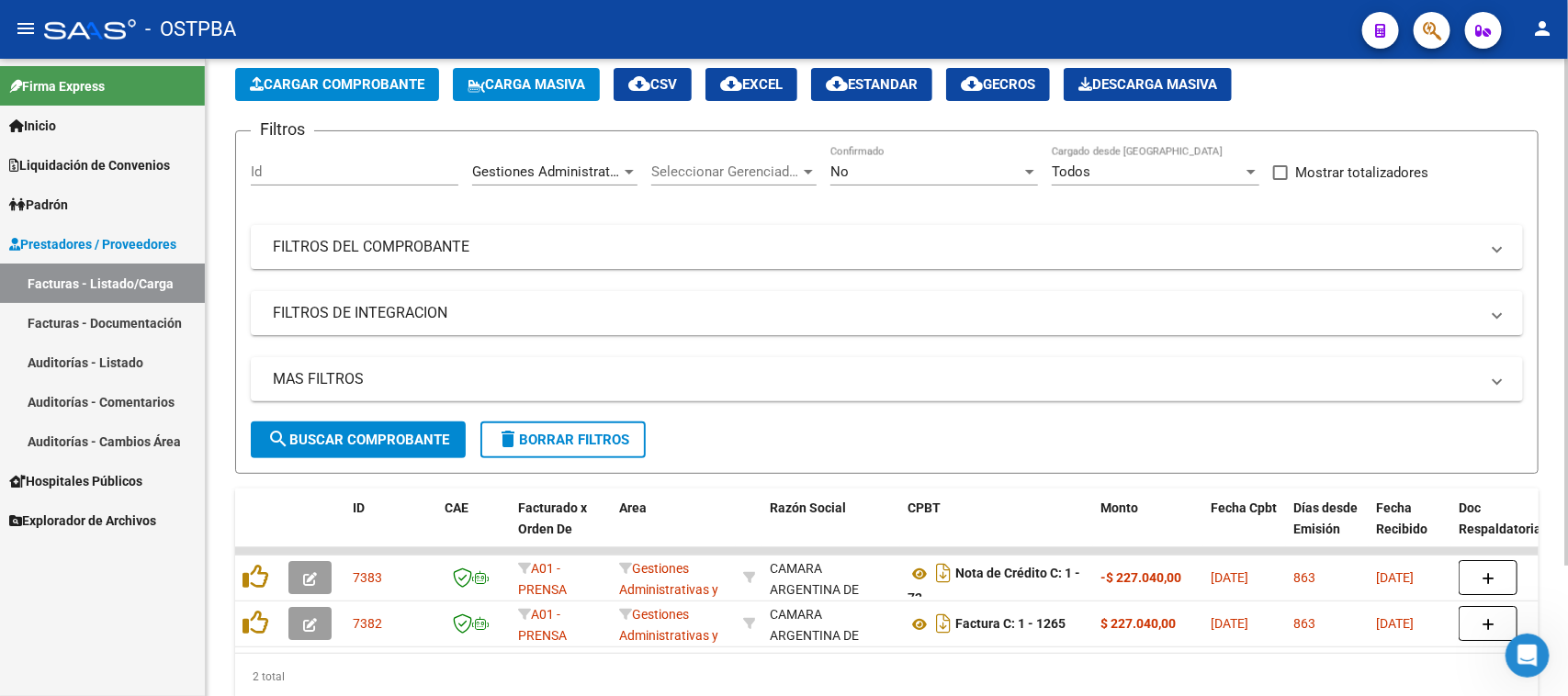
click at [613, 168] on span "Gestiones Administrativas y Otros" at bounding box center [578, 171] width 211 height 16
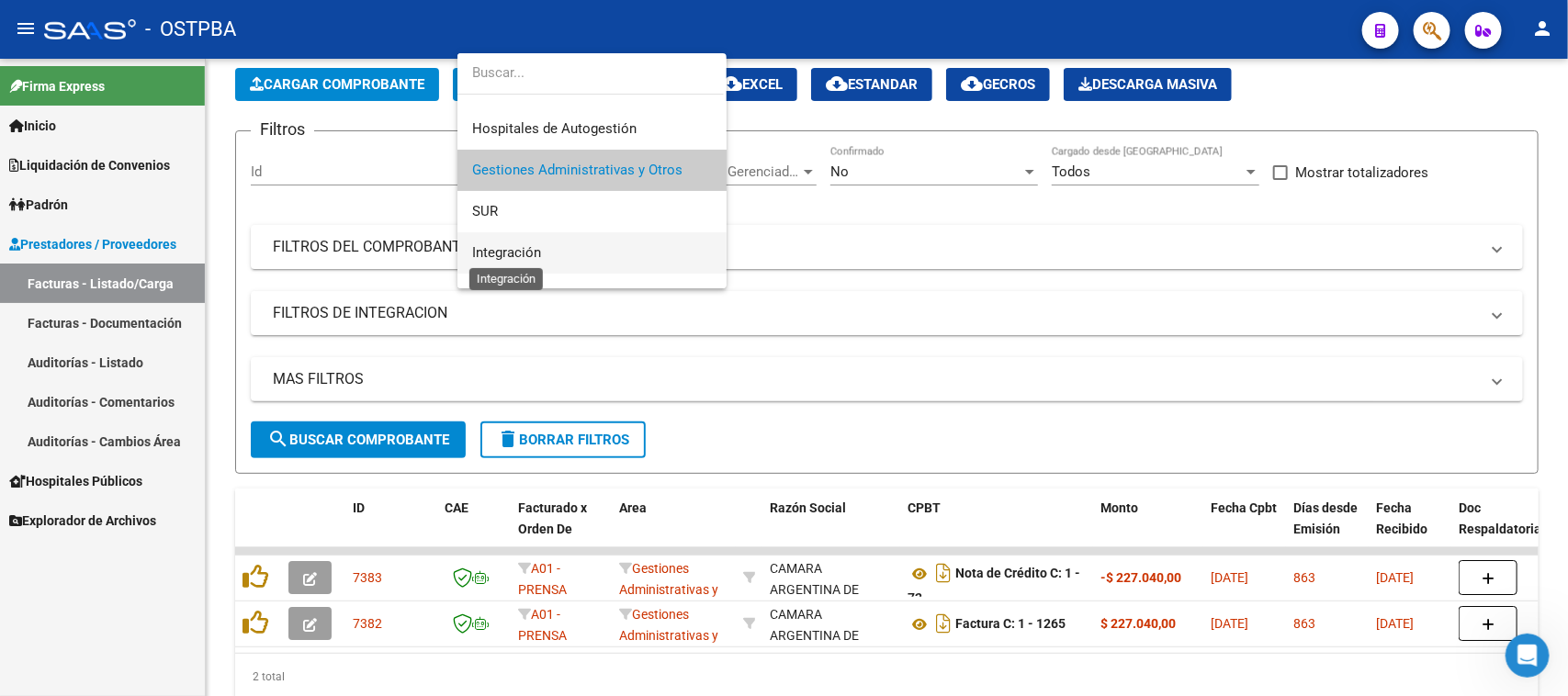
scroll to position [142, 0]
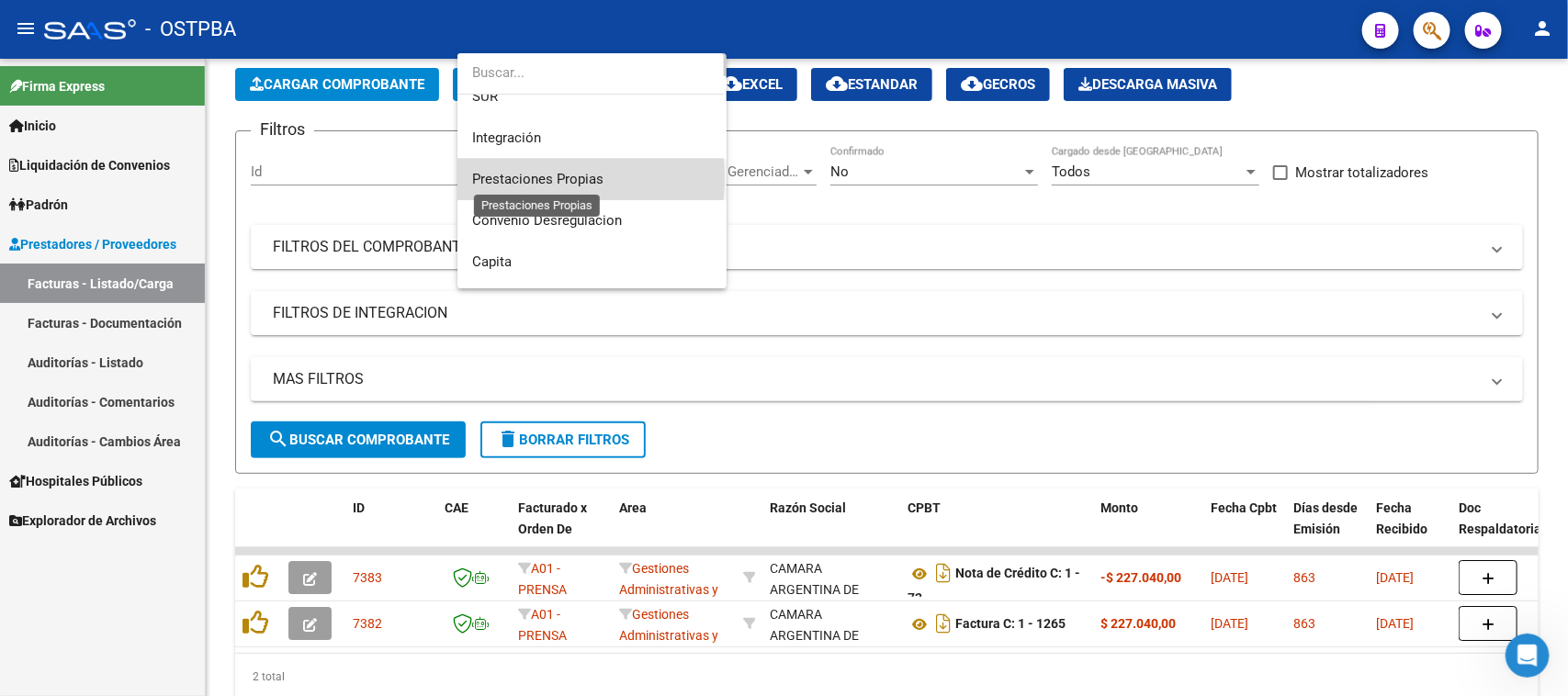
click at [504, 177] on span "Prestaciones Propias" at bounding box center [538, 179] width 131 height 16
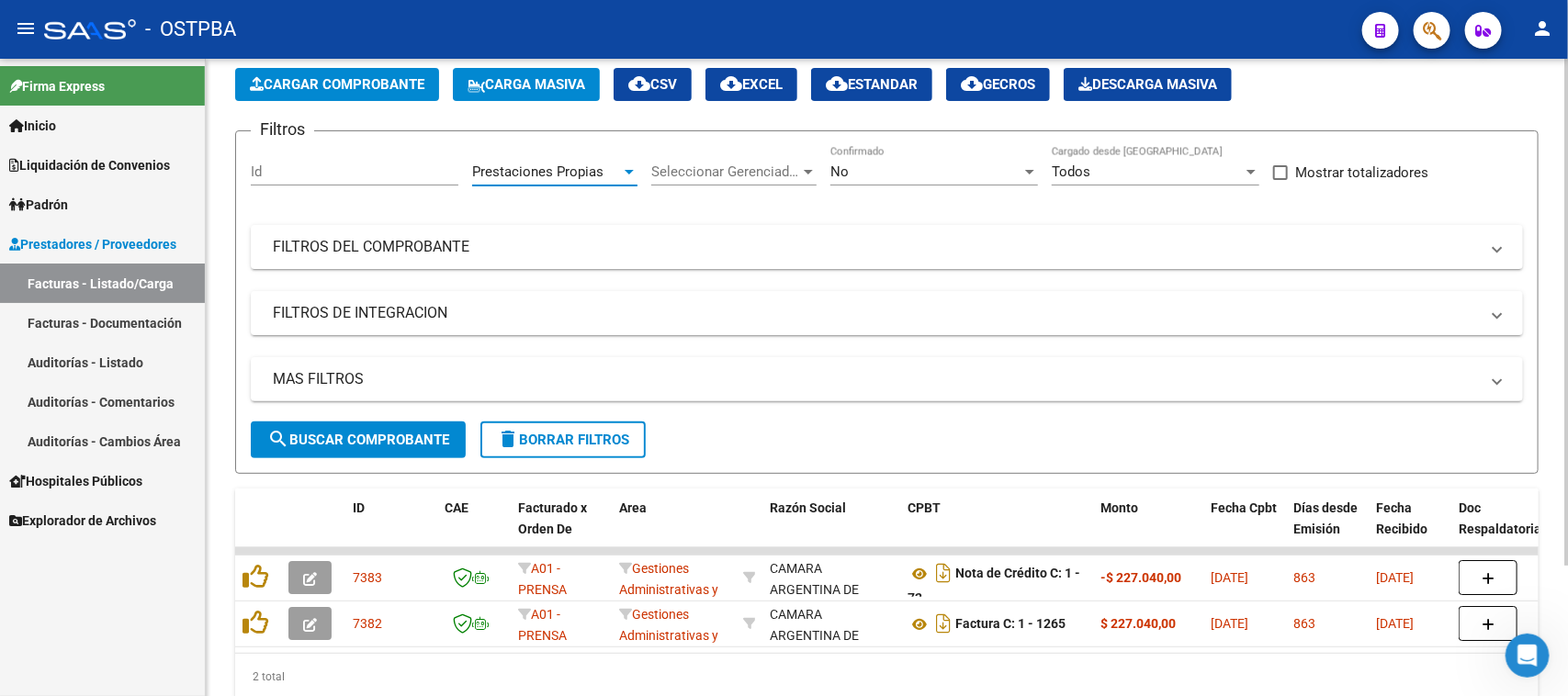
click at [428, 432] on span "search Buscar Comprobante" at bounding box center [359, 440] width 182 height 16
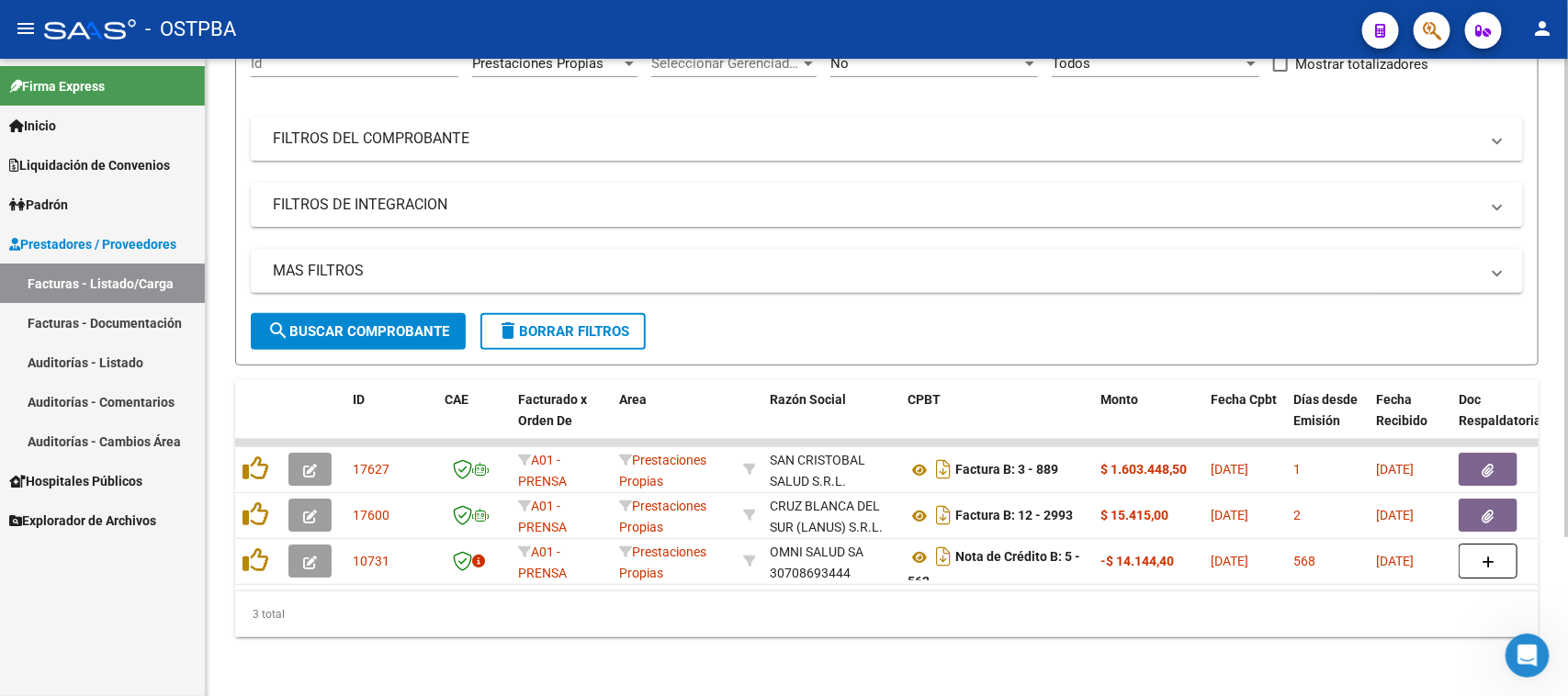
scroll to position [87, 0]
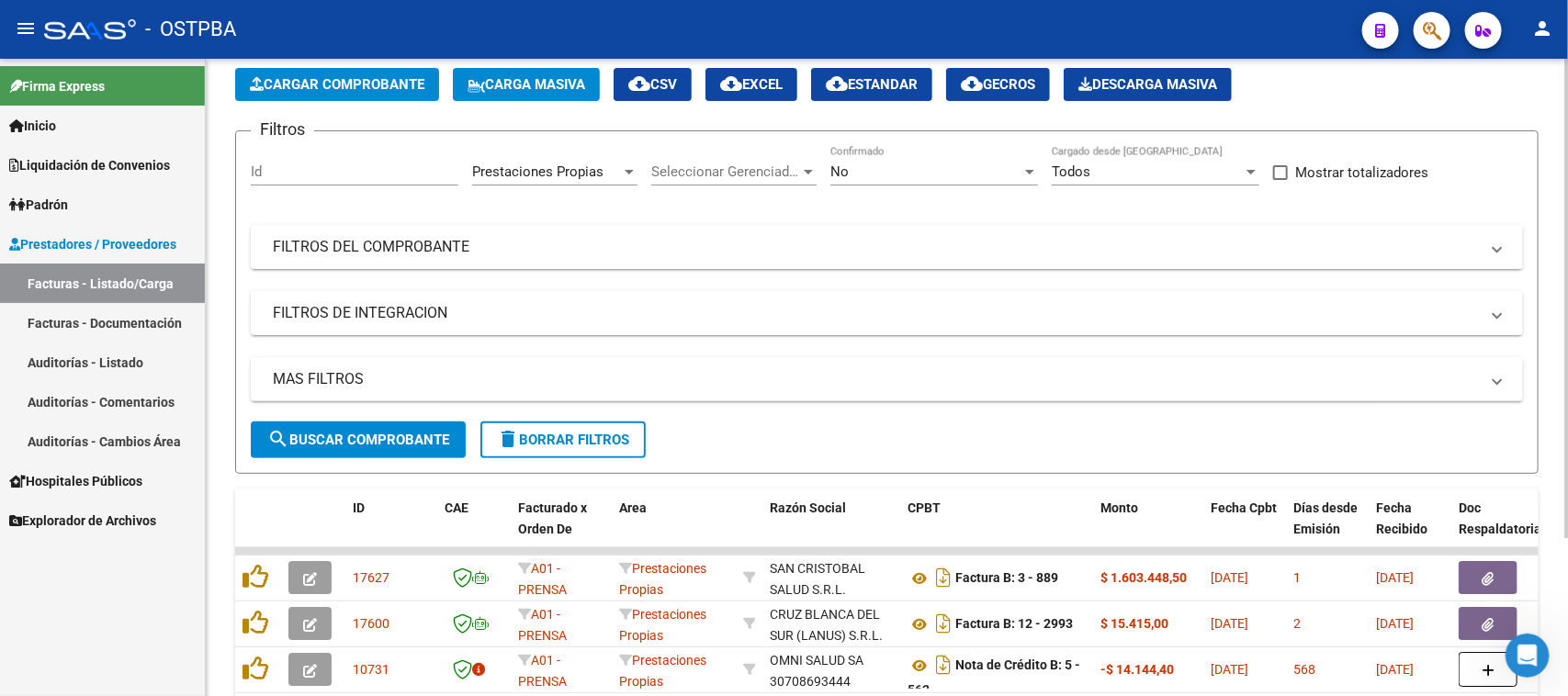
click at [627, 171] on div at bounding box center [629, 172] width 10 height 5
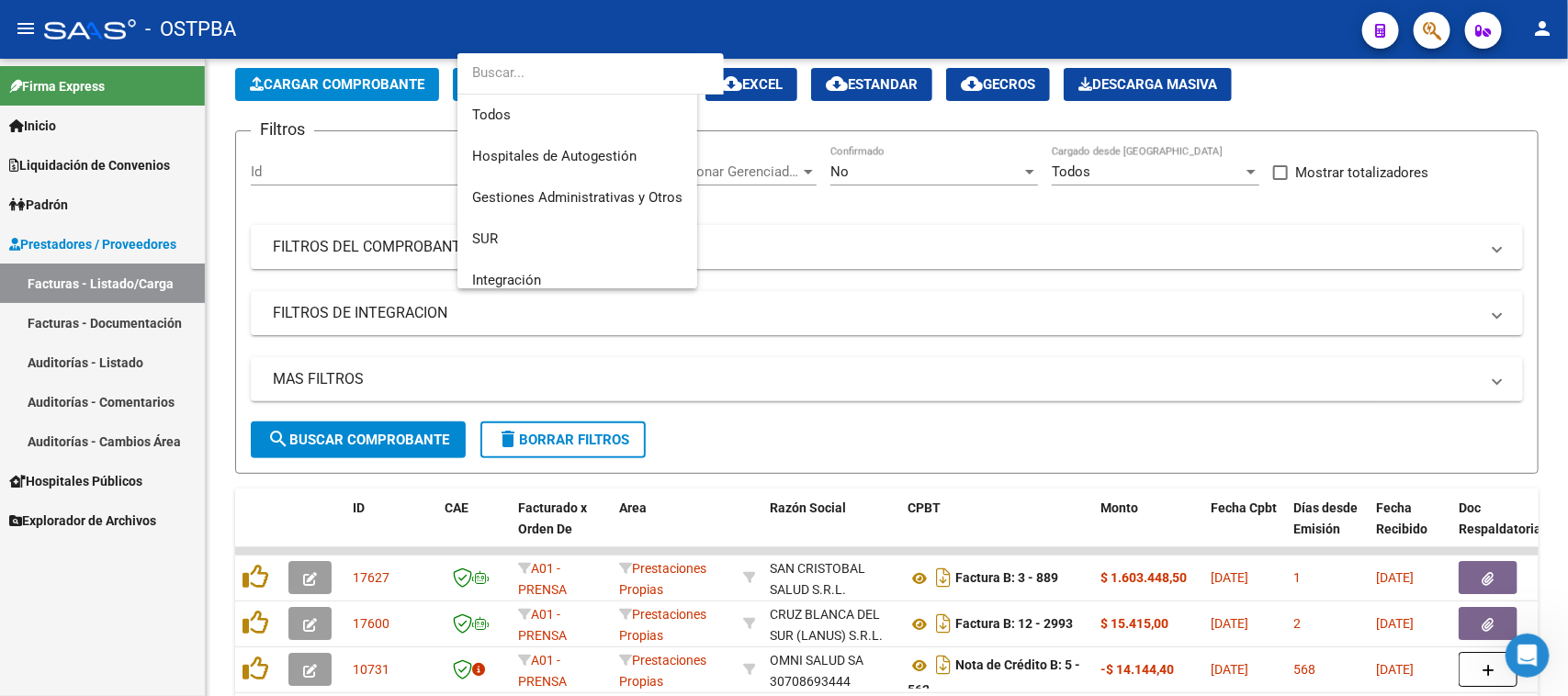
scroll to position [152, 0]
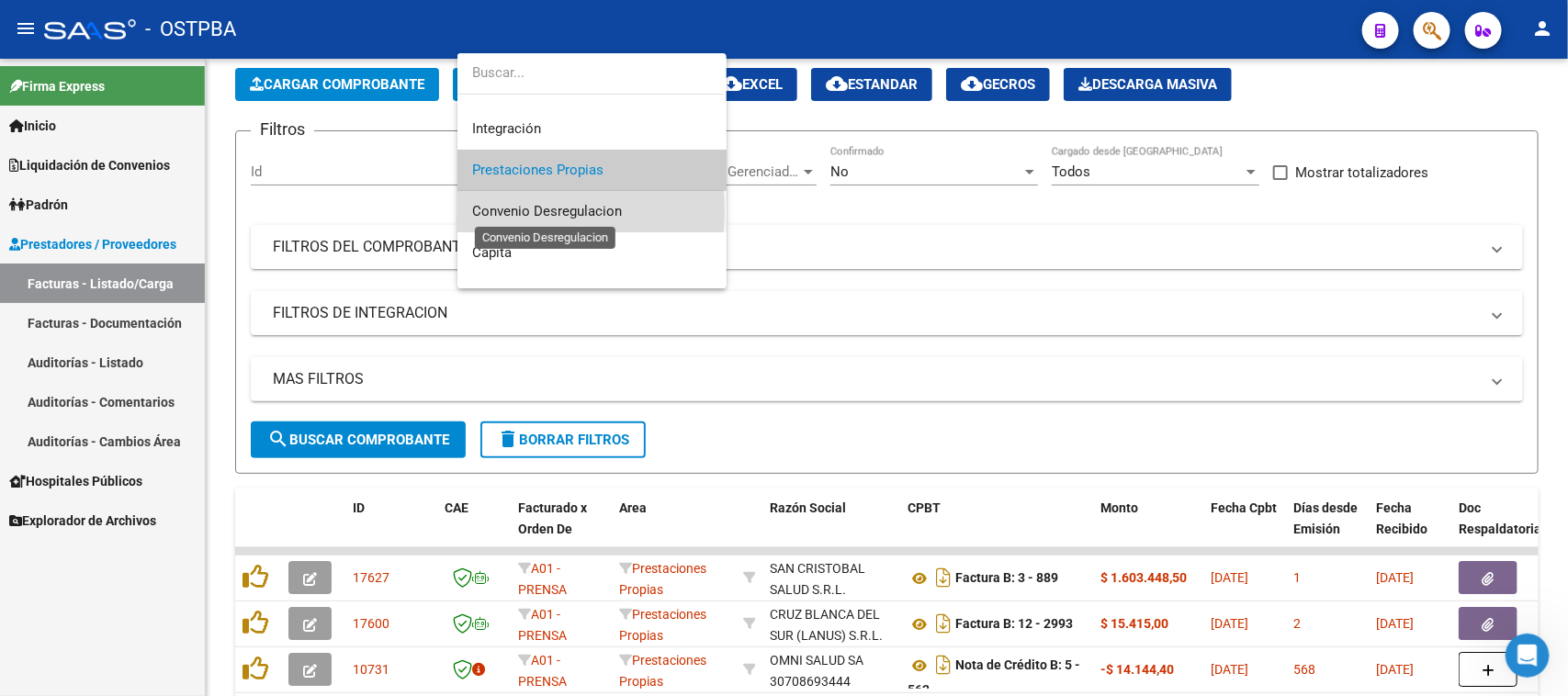
click at [526, 212] on span "Convenio Desregulacion" at bounding box center [547, 211] width 150 height 16
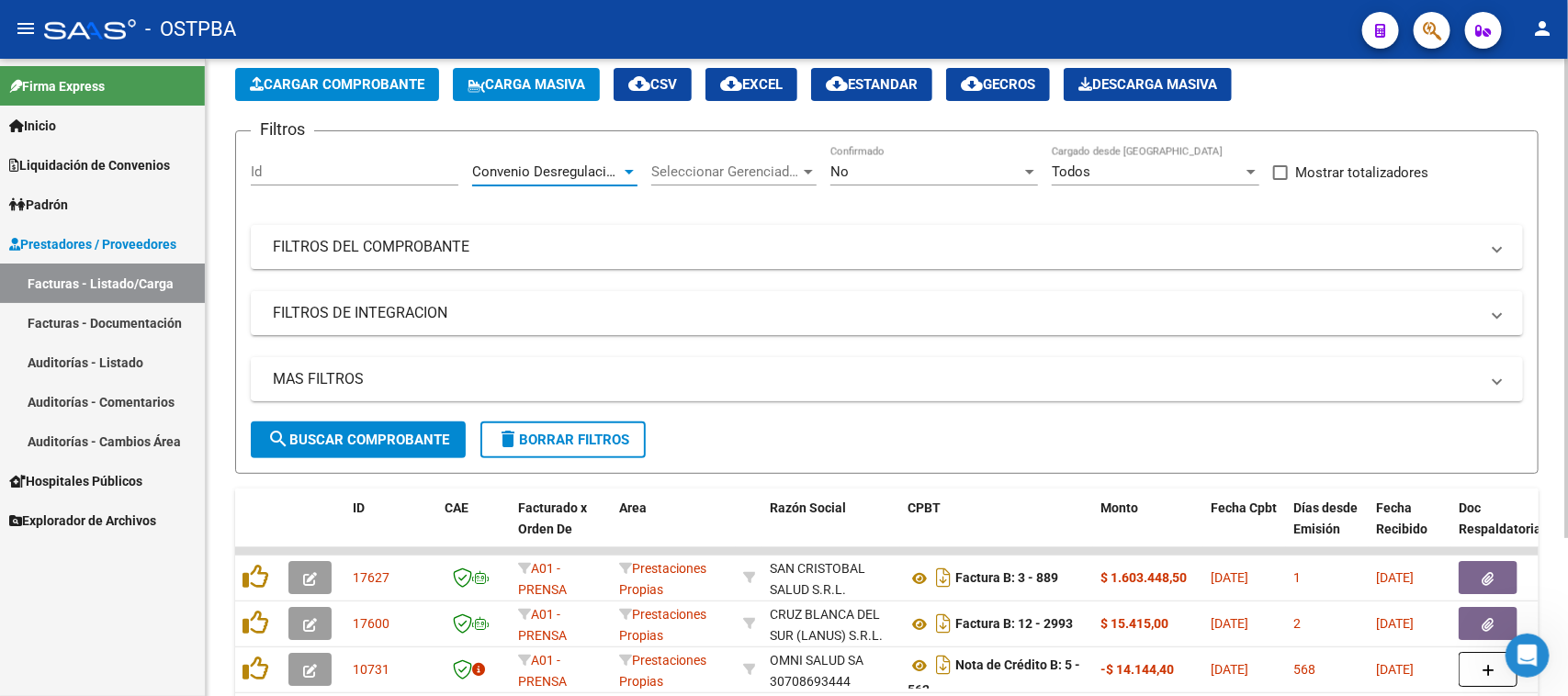
drag, startPoint x: 425, startPoint y: 438, endPoint x: 511, endPoint y: 362, distance: 114.8
click at [430, 432] on span "search Buscar Comprobante" at bounding box center [359, 440] width 182 height 16
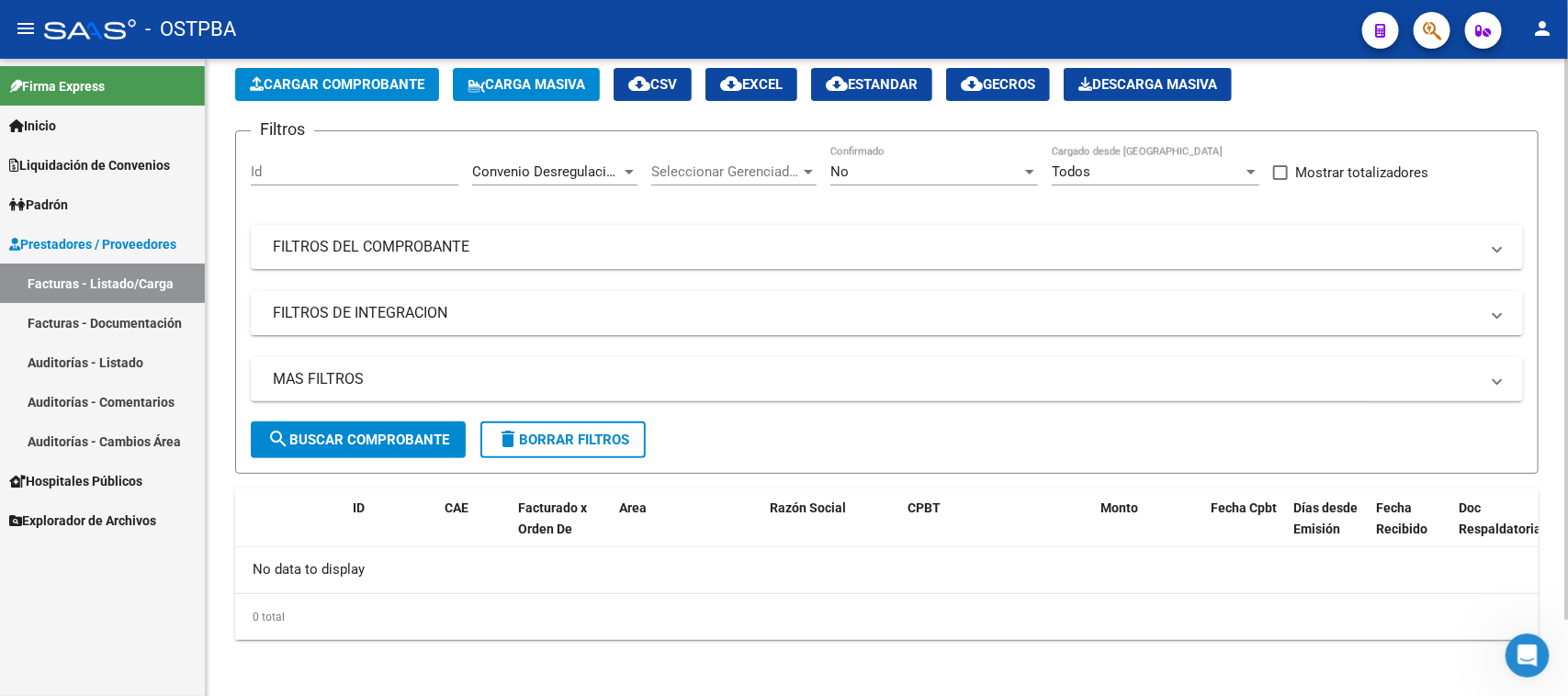
click at [629, 164] on div at bounding box center [629, 171] width 16 height 14
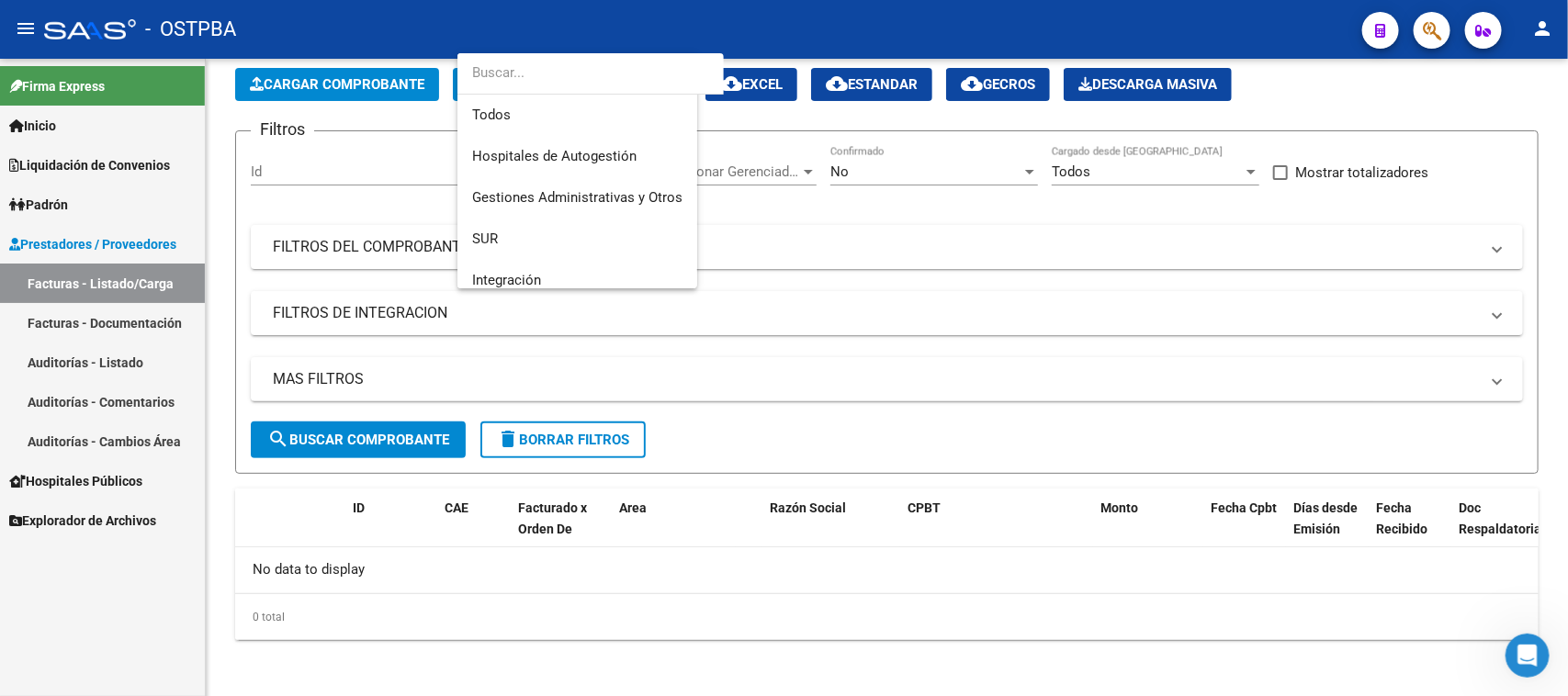
scroll to position [193, 0]
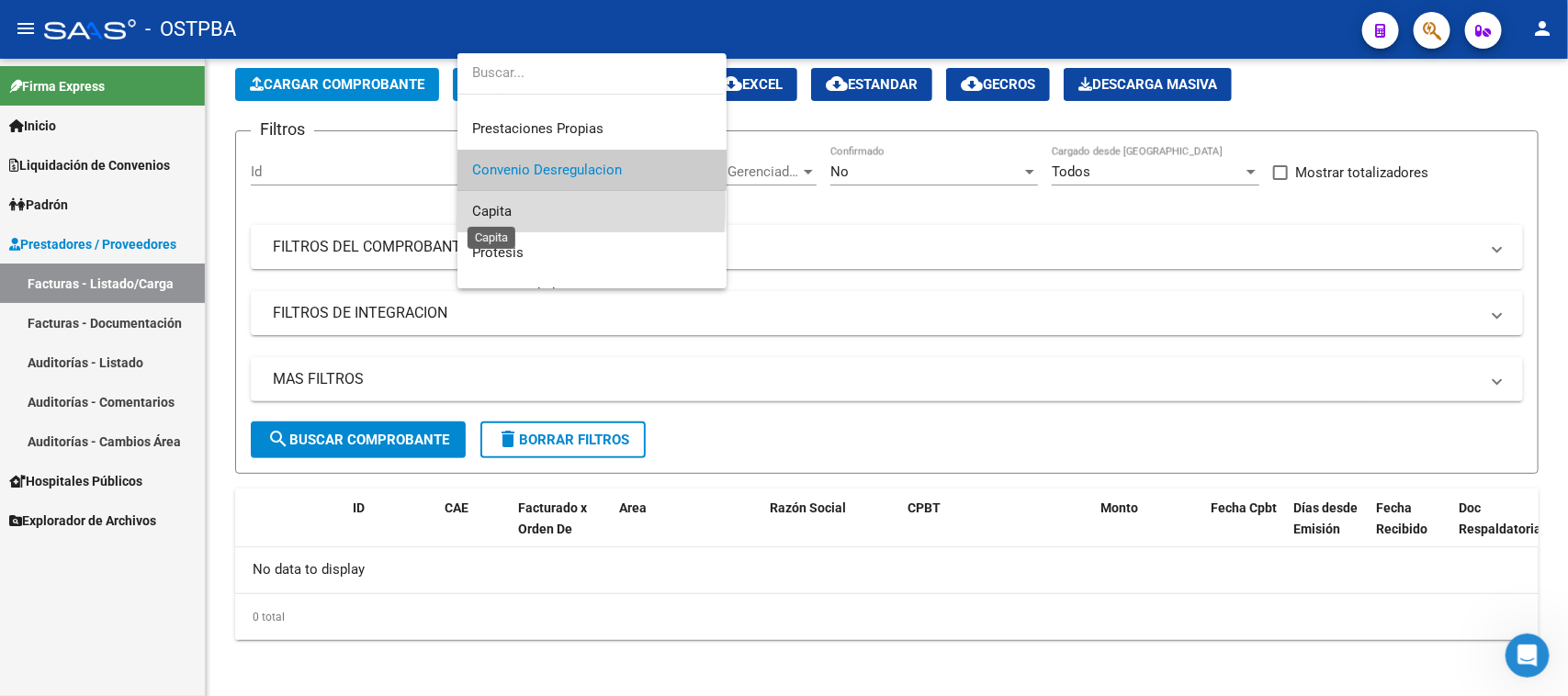
drag, startPoint x: 497, startPoint y: 207, endPoint x: 447, endPoint y: 338, distance: 140.2
click at [496, 207] on span "Capita" at bounding box center [492, 211] width 40 height 16
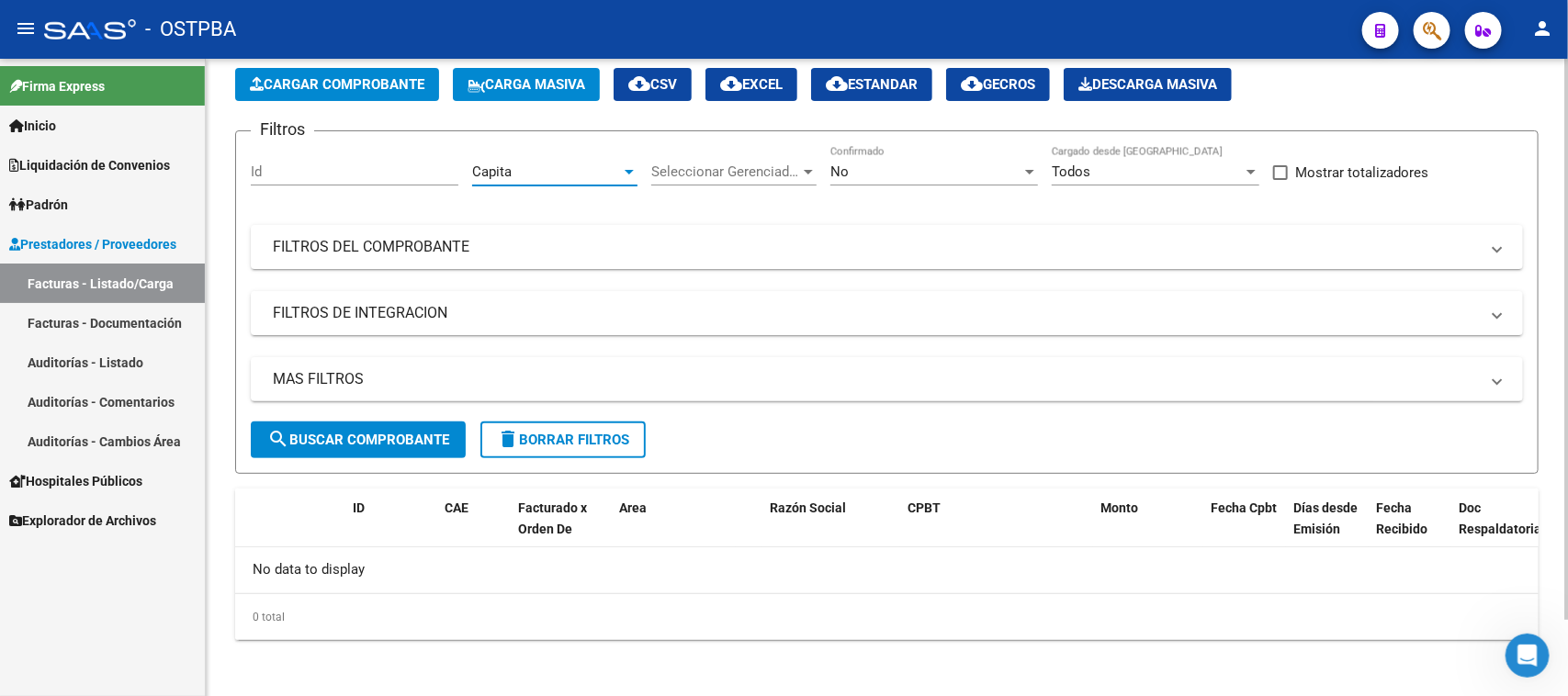
click at [410, 424] on button "search Buscar Comprobante" at bounding box center [358, 440] width 215 height 37
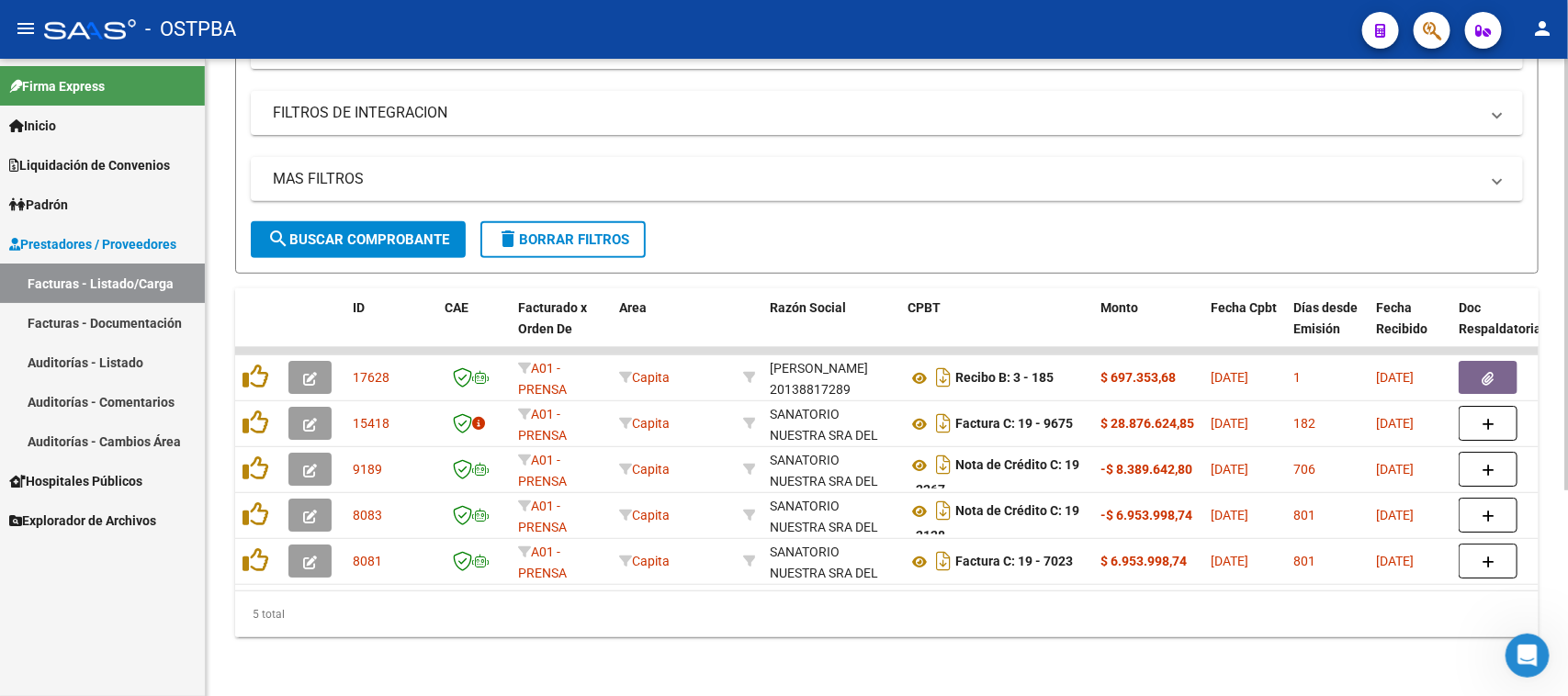
scroll to position [188, 0]
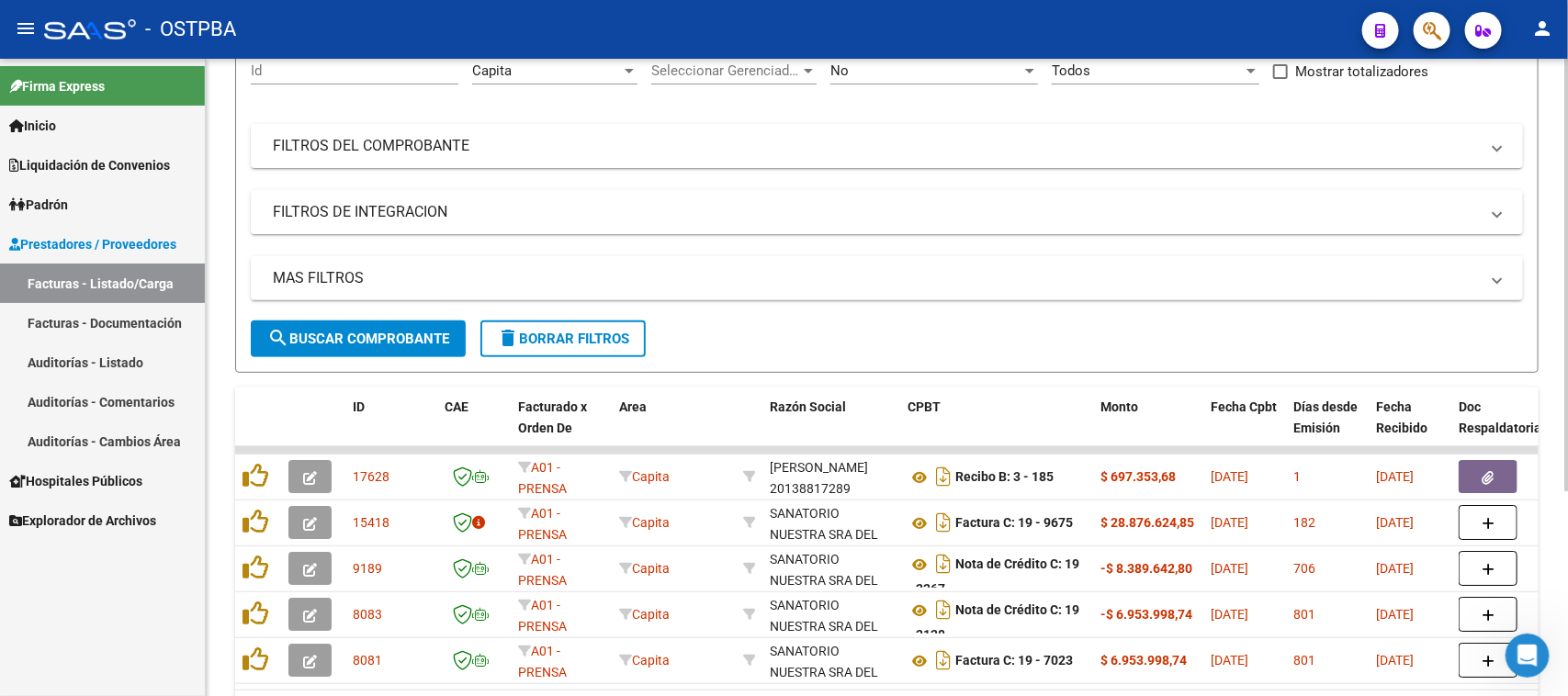
click at [614, 71] on div "Capita" at bounding box center [547, 71] width 149 height 16
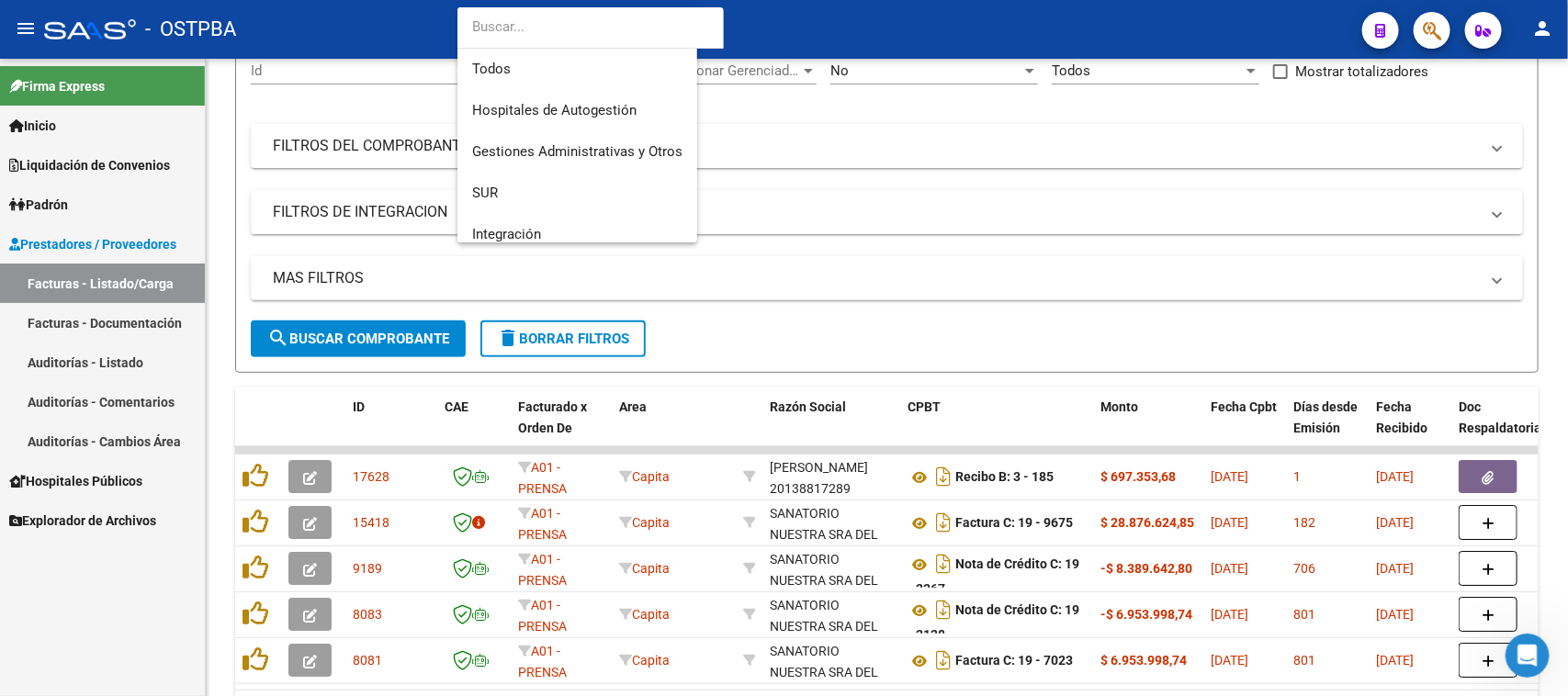
scroll to position [289, 0]
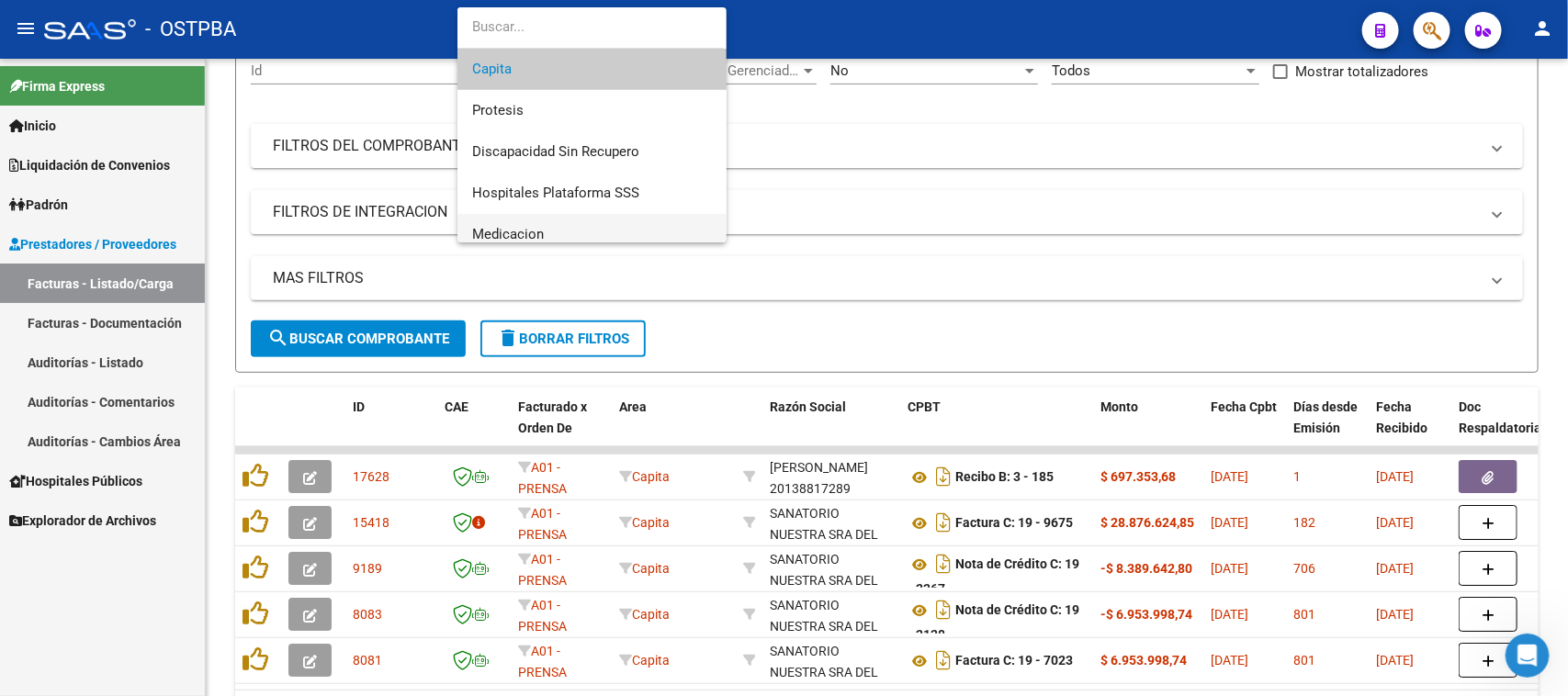
click at [537, 223] on span "Medicacion" at bounding box center [593, 234] width 240 height 42
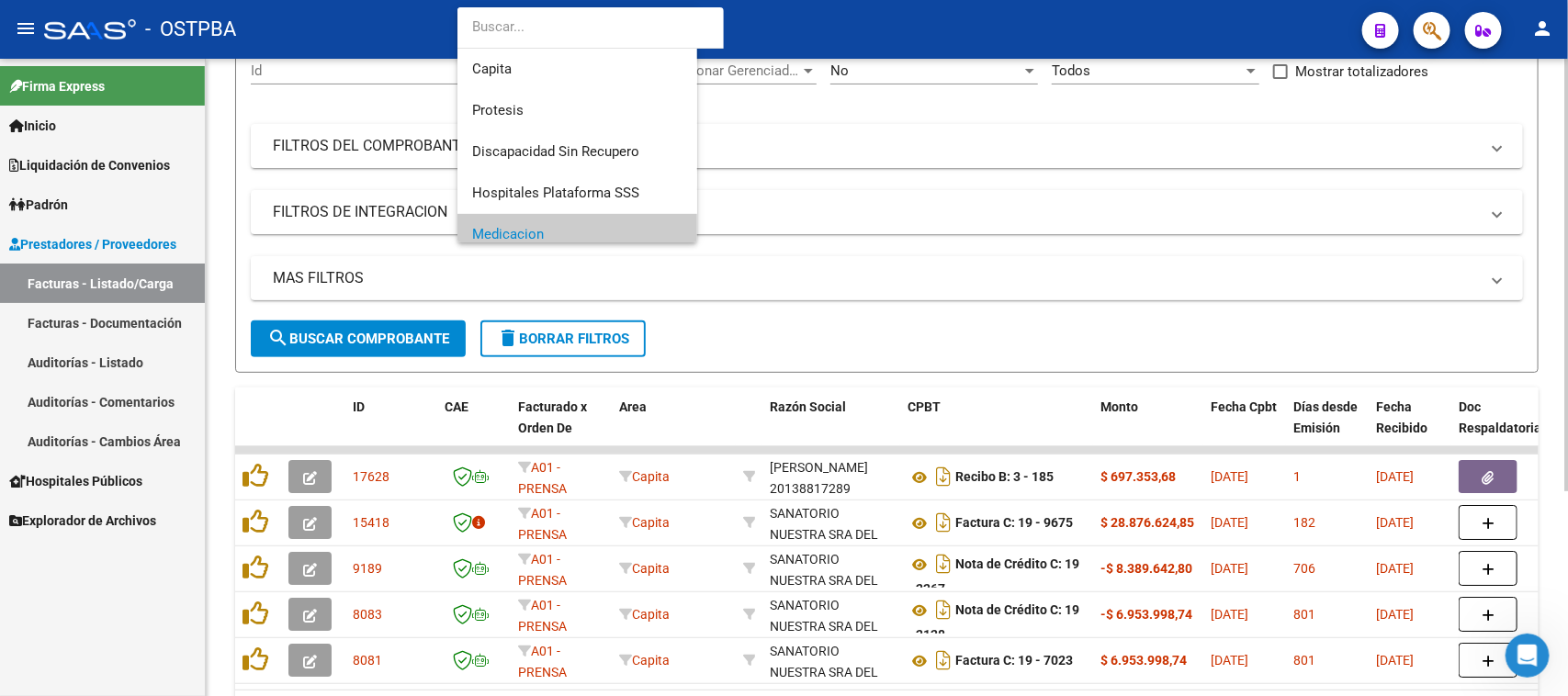
scroll to position [302, 0]
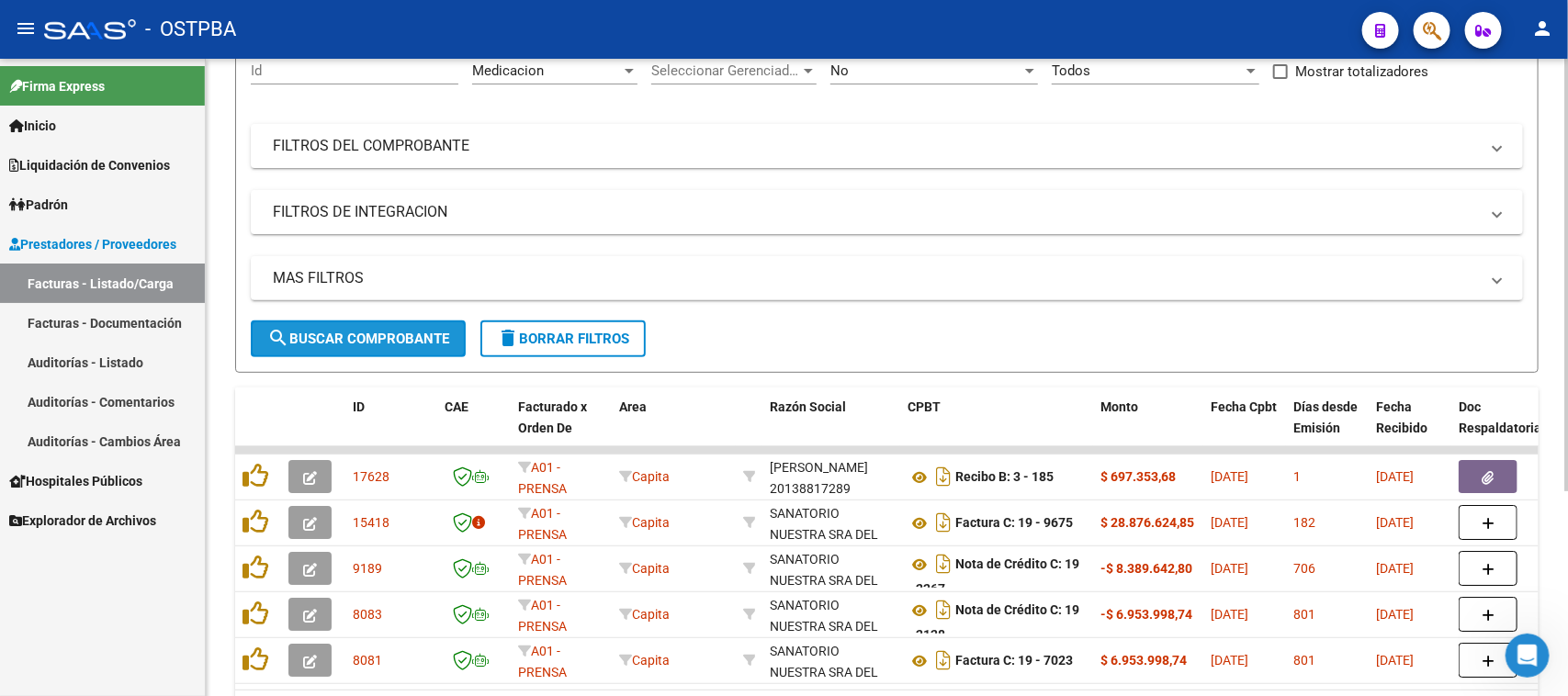
drag, startPoint x: 395, startPoint y: 336, endPoint x: 629, endPoint y: 304, distance: 236.2
click at [393, 336] on span "search Buscar Comprobante" at bounding box center [359, 338] width 182 height 16
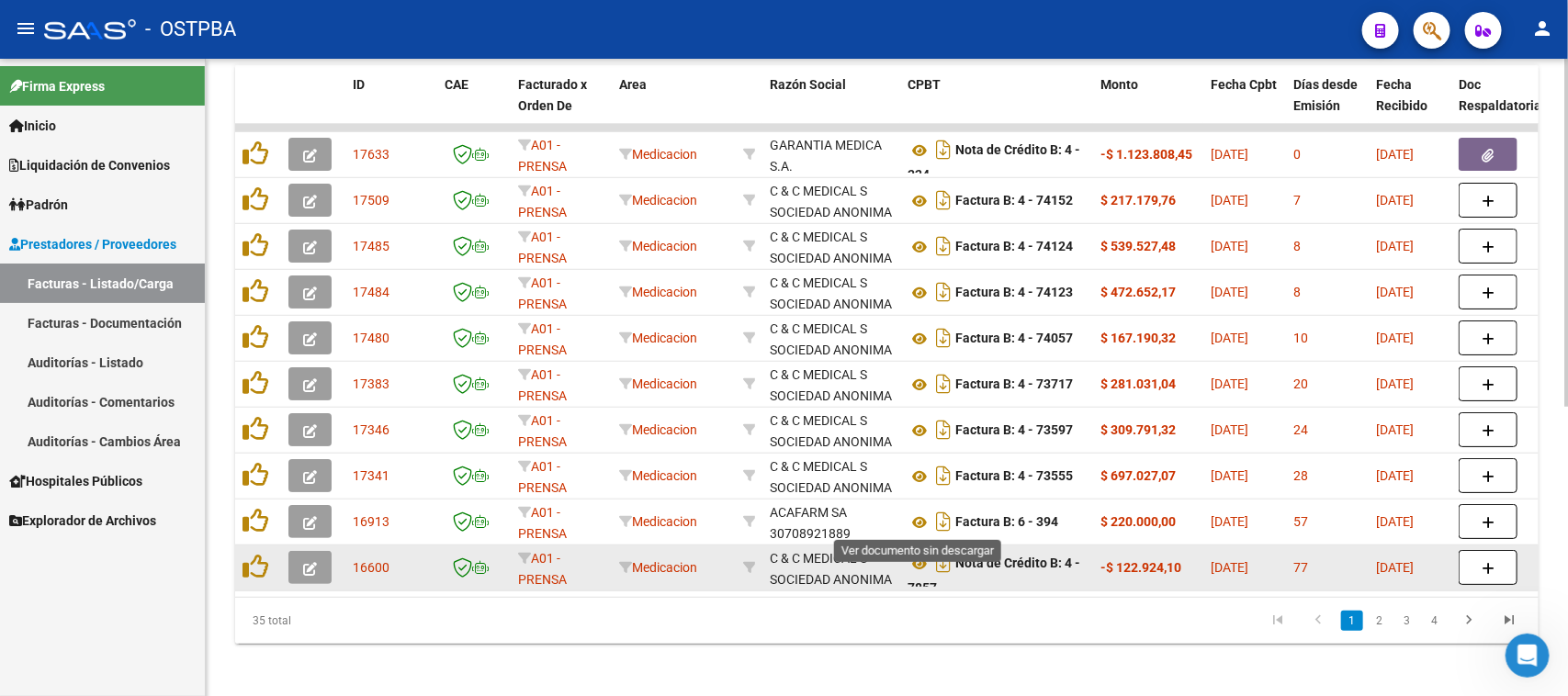
scroll to position [533, 0]
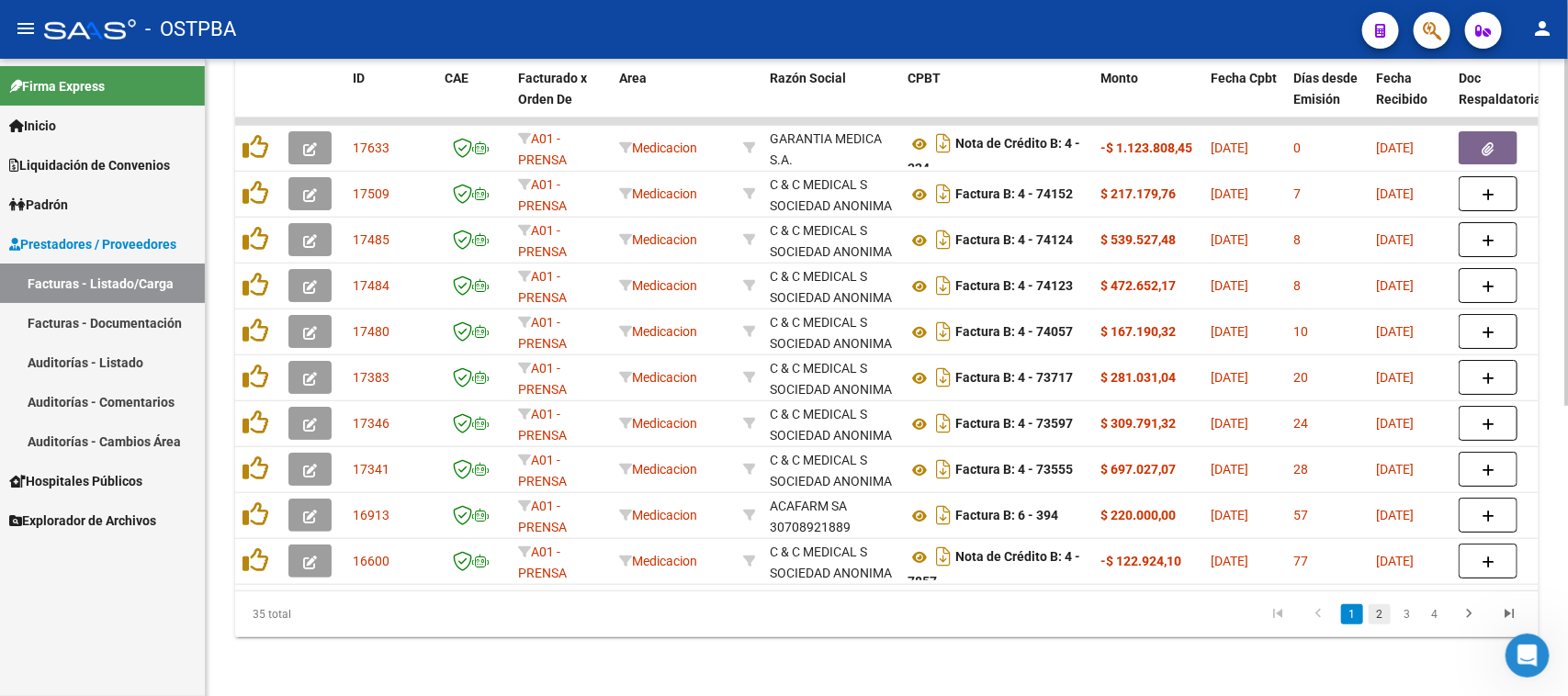
click at [1383, 612] on link "2" at bounding box center [1379, 614] width 22 height 20
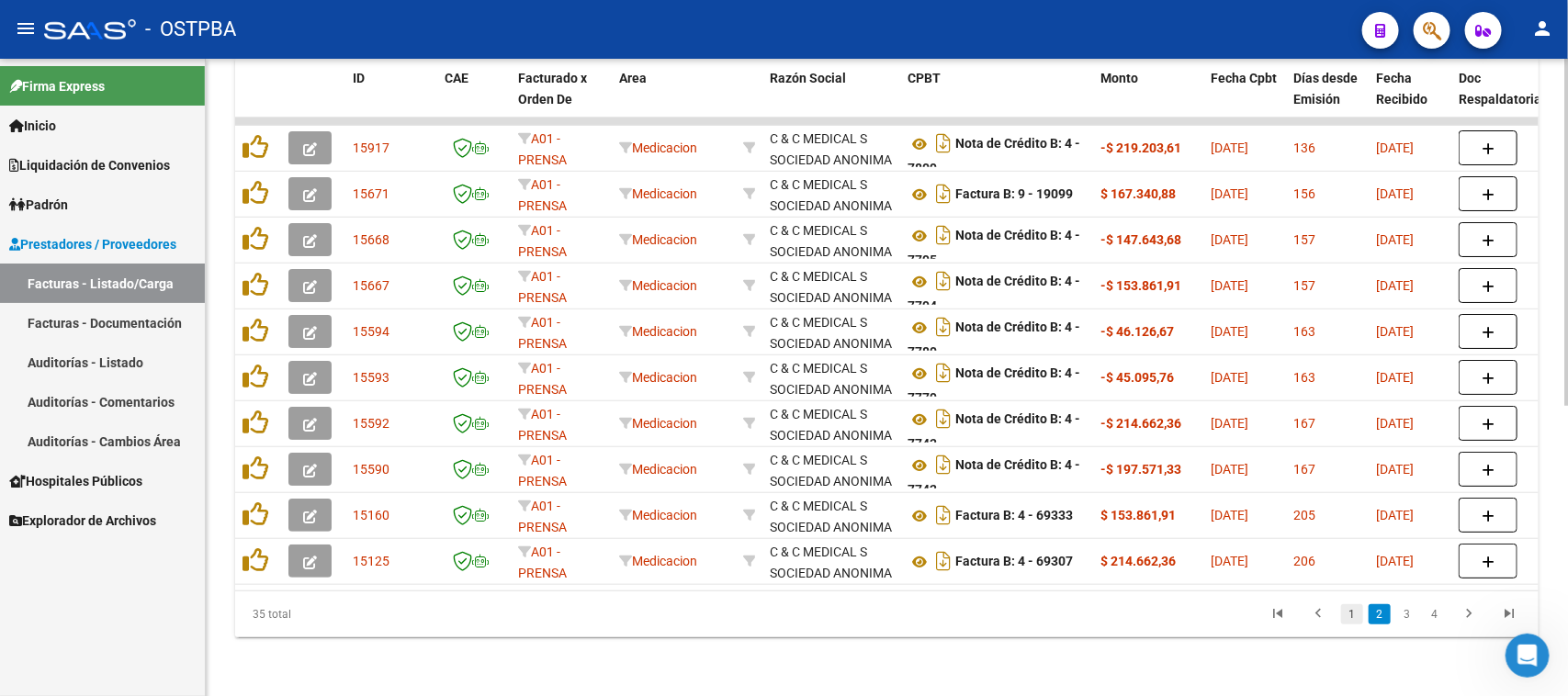
click at [1351, 611] on link "1" at bounding box center [1352, 614] width 22 height 20
